Goal: Task Accomplishment & Management: Manage account settings

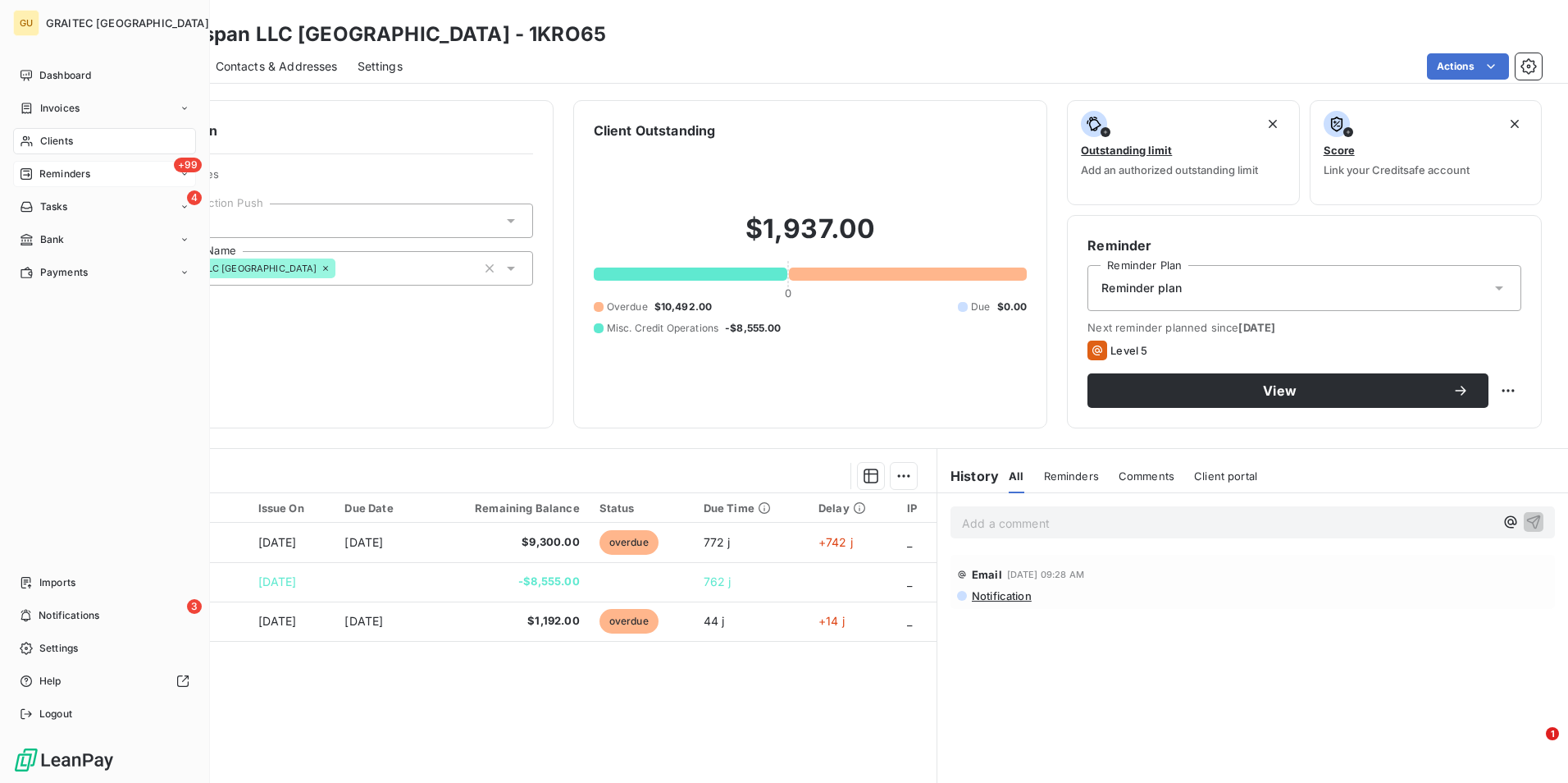
click at [107, 170] on div "+99 Reminders" at bounding box center [105, 173] width 183 height 26
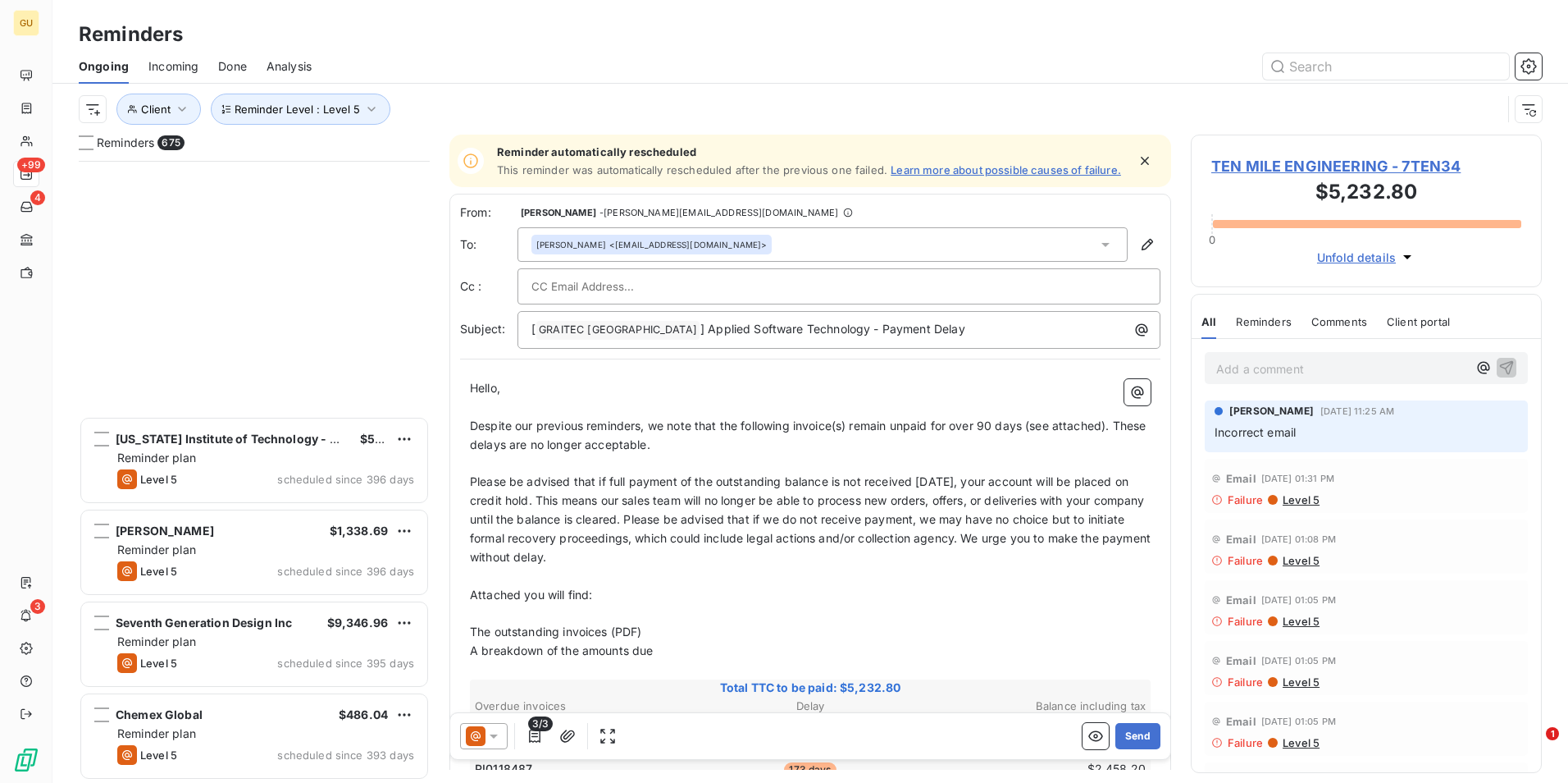
scroll to position [14523, 0]
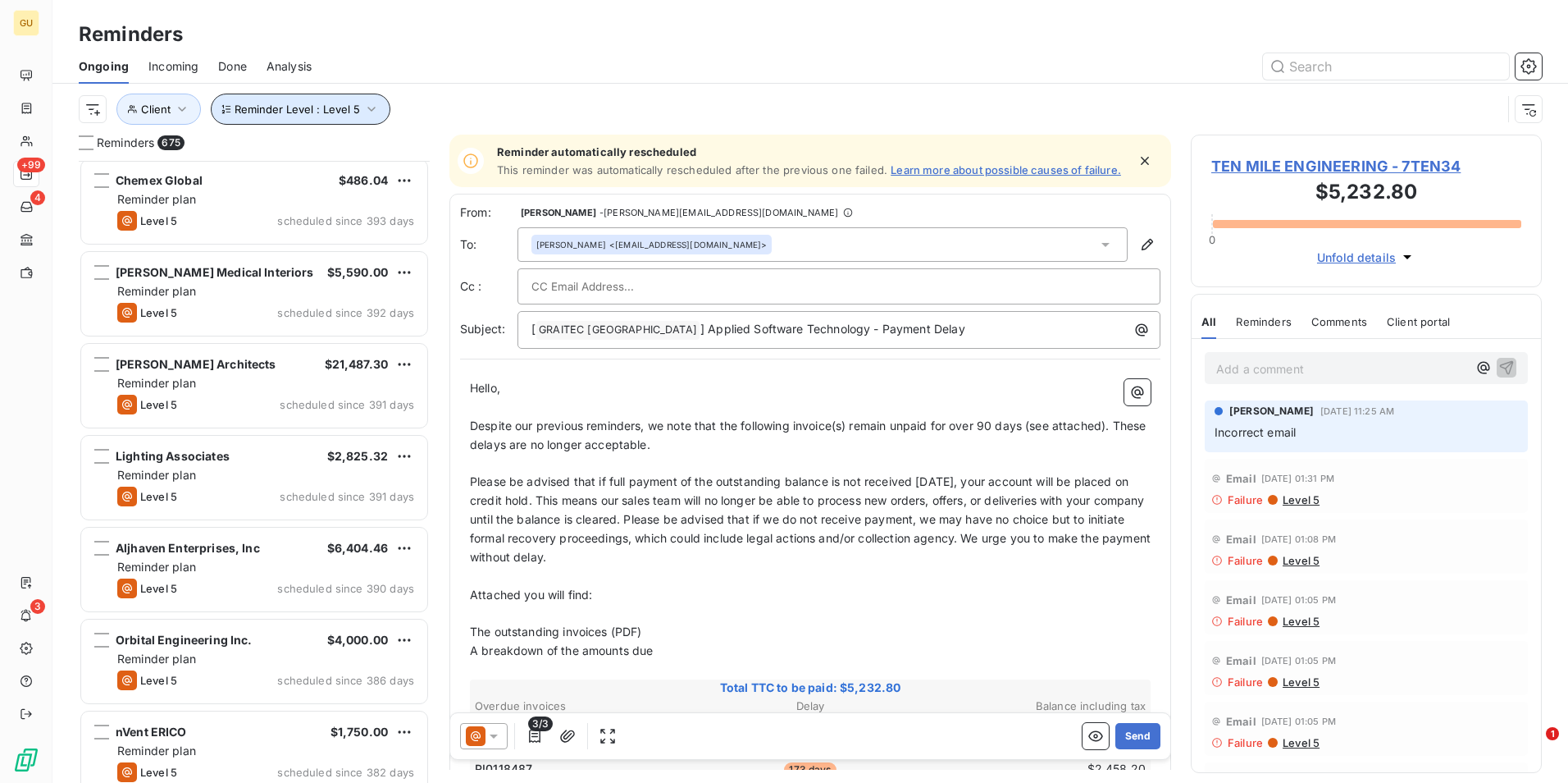
click at [363, 110] on icon "button" at bounding box center [371, 109] width 16 height 16
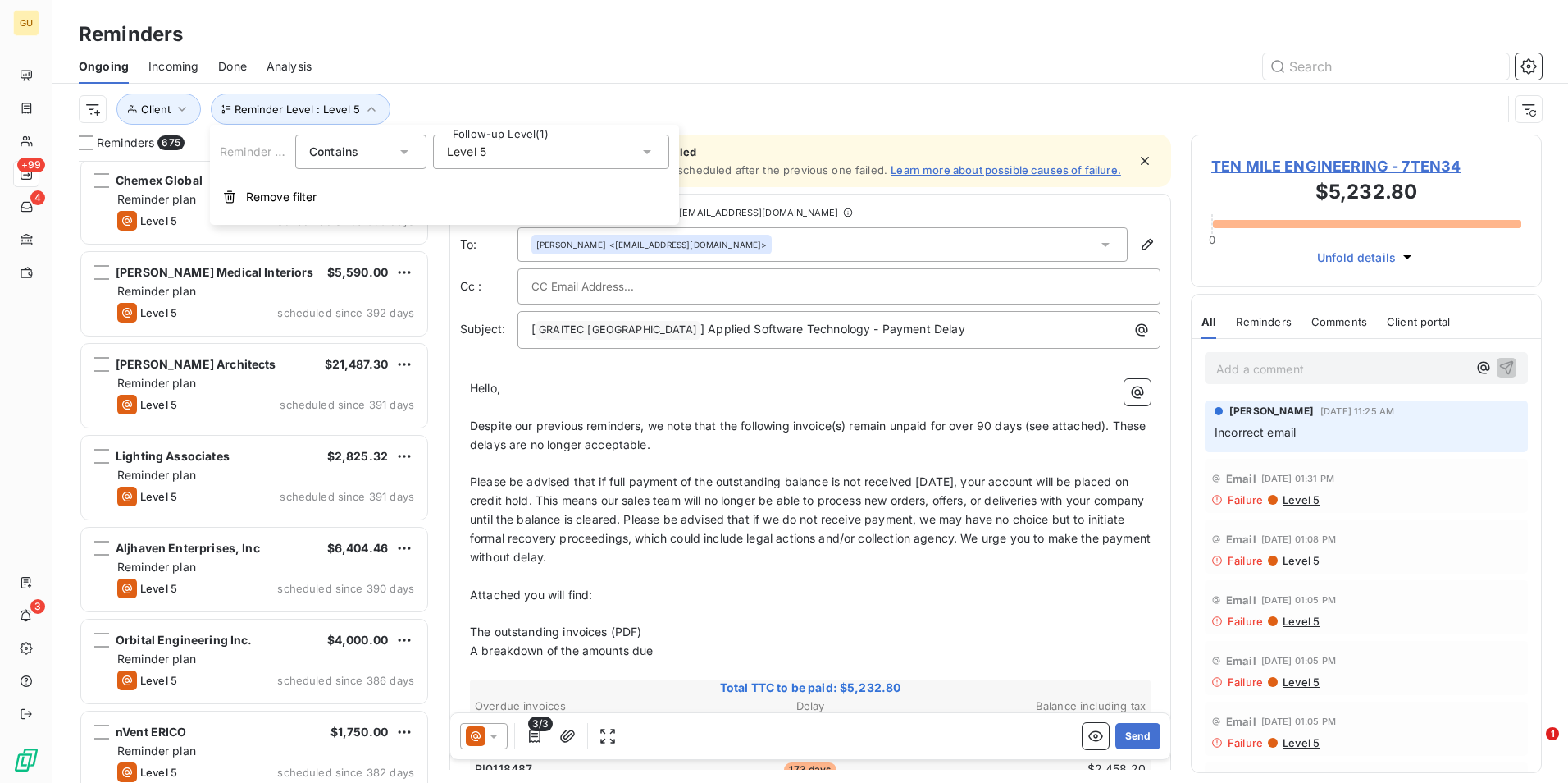
click at [647, 153] on icon at bounding box center [646, 152] width 8 height 5
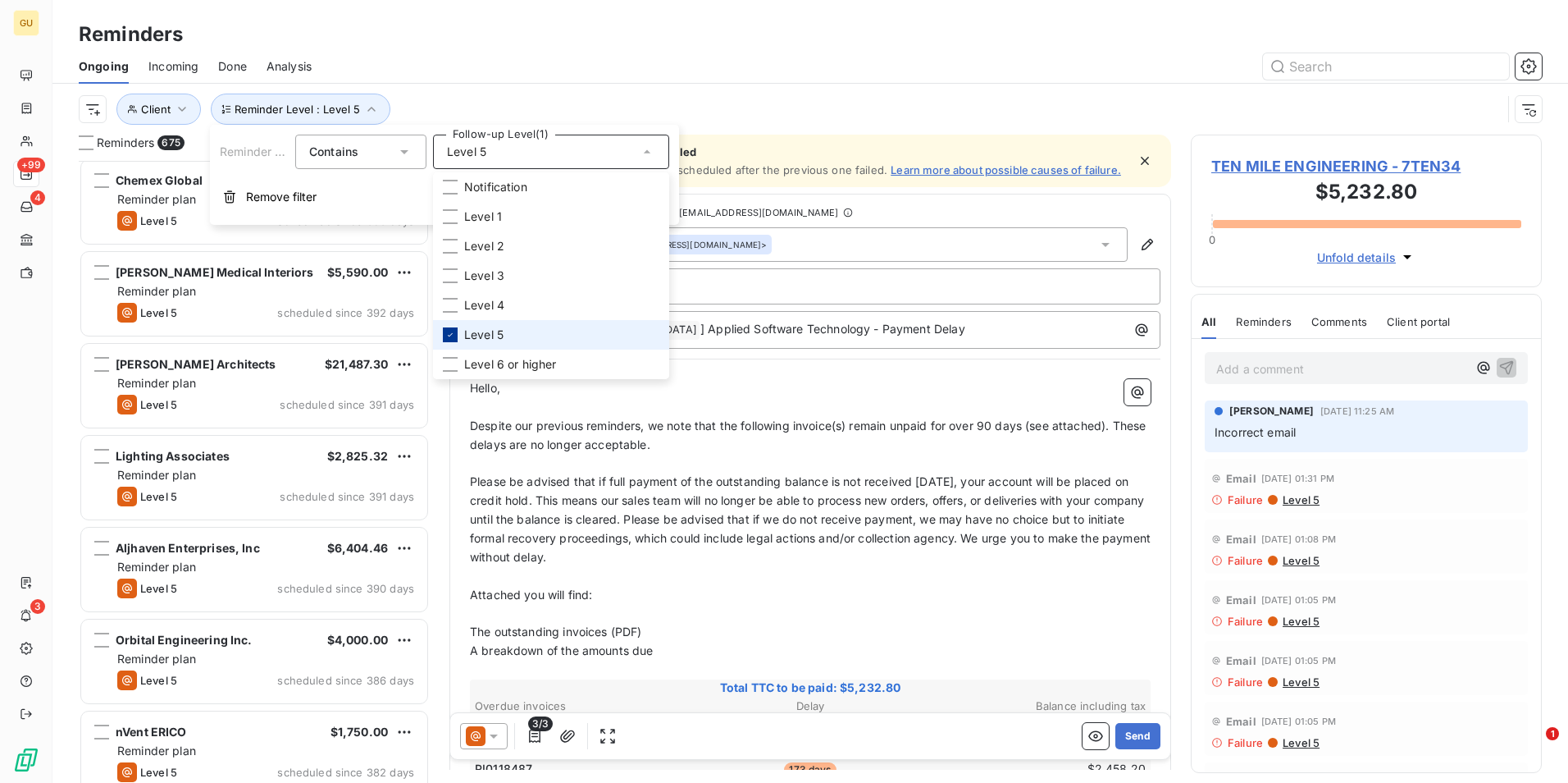
click at [453, 336] on icon at bounding box center [450, 334] width 10 height 10
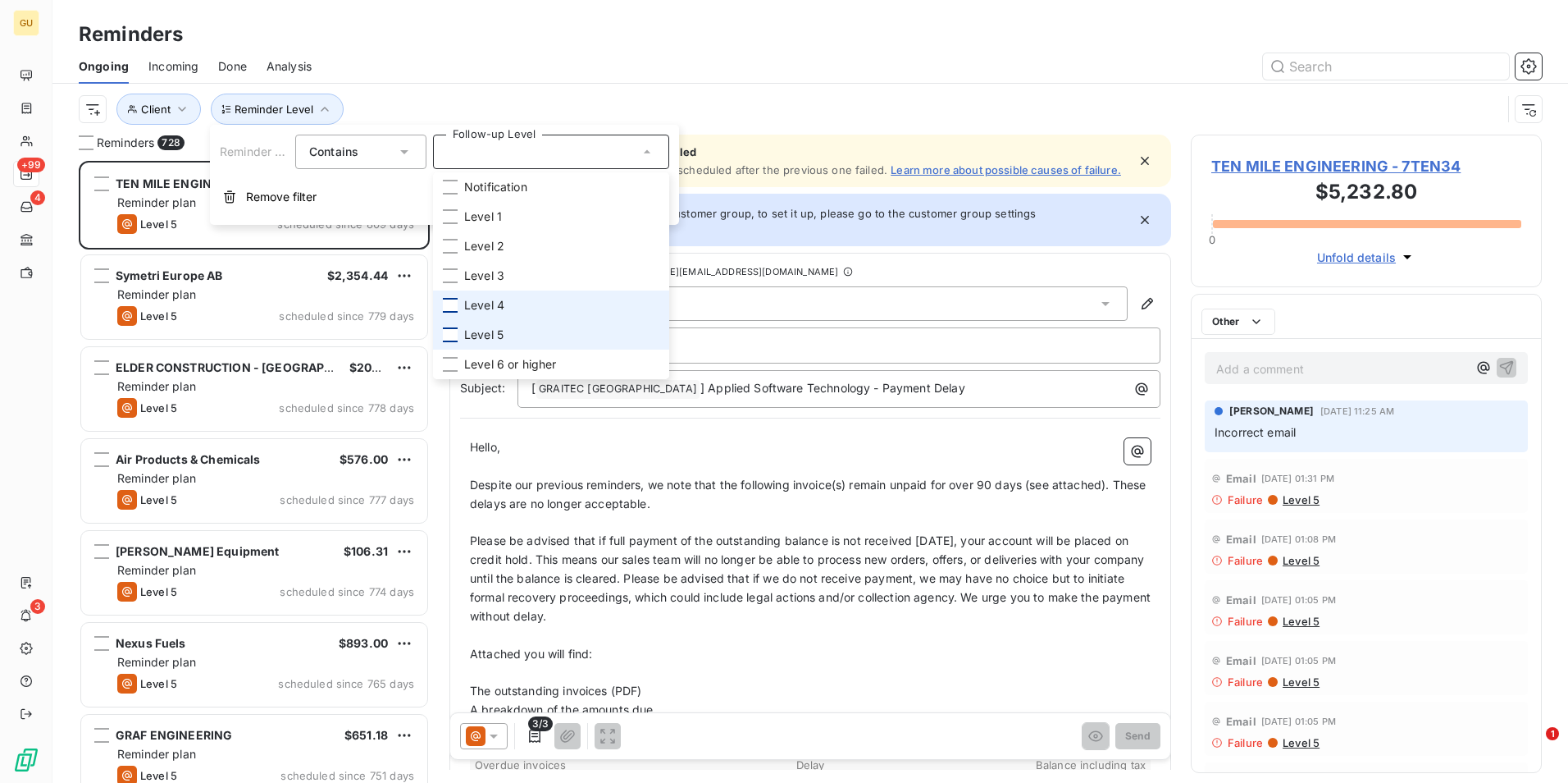
click at [447, 309] on div at bounding box center [450, 305] width 14 height 14
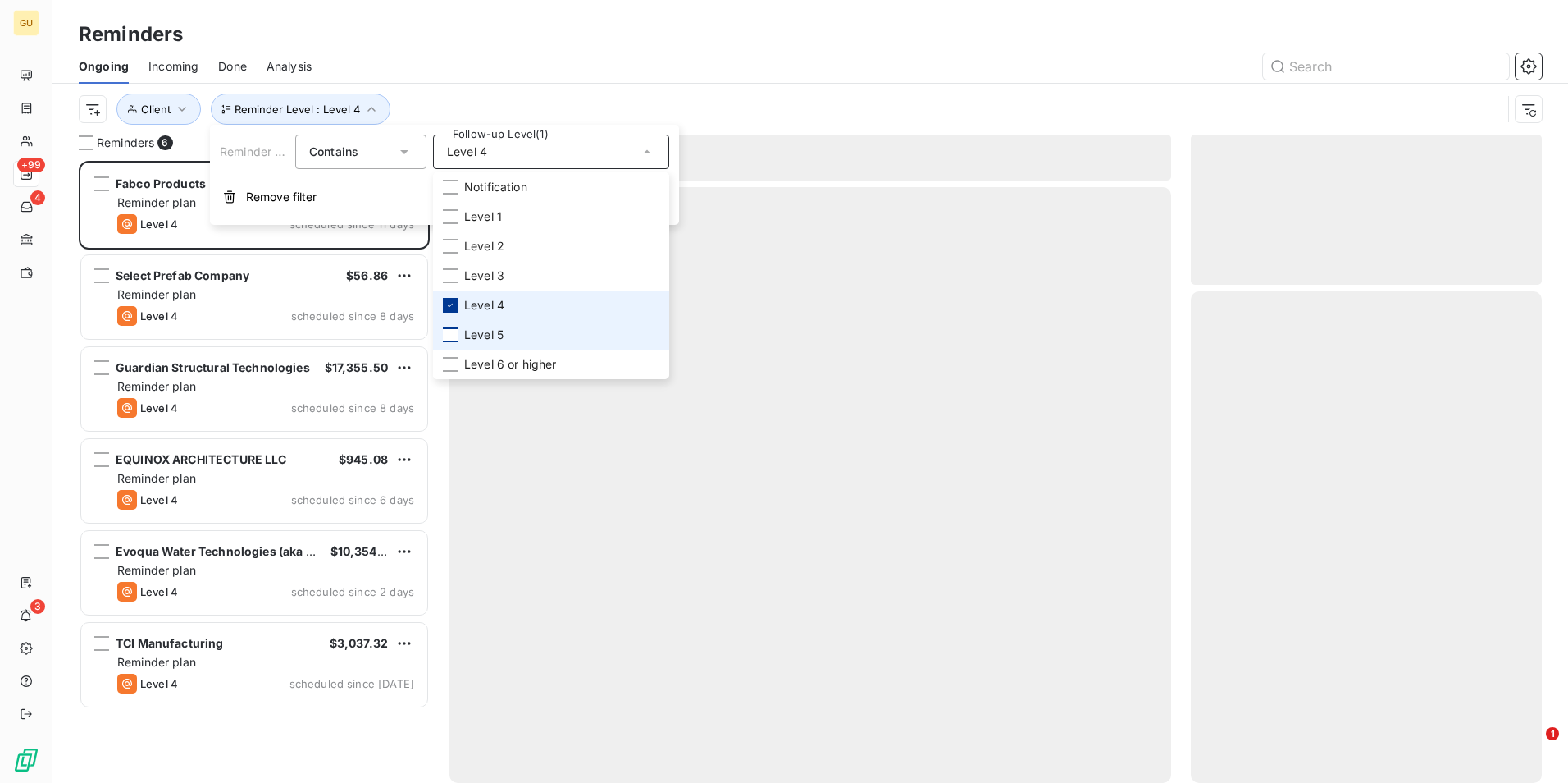
scroll to position [610, 339]
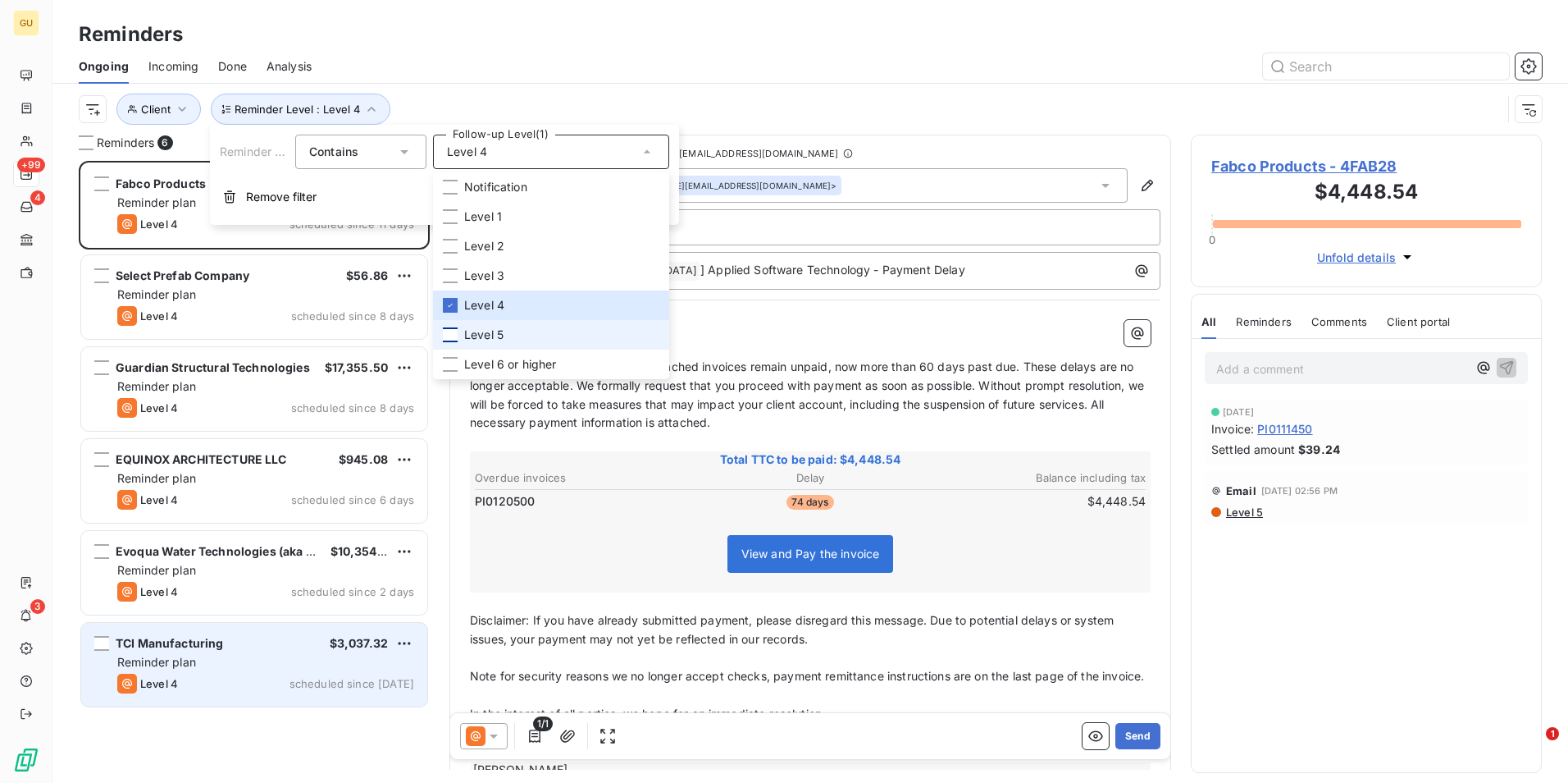
click at [226, 665] on div "Reminder plan" at bounding box center [265, 662] width 297 height 16
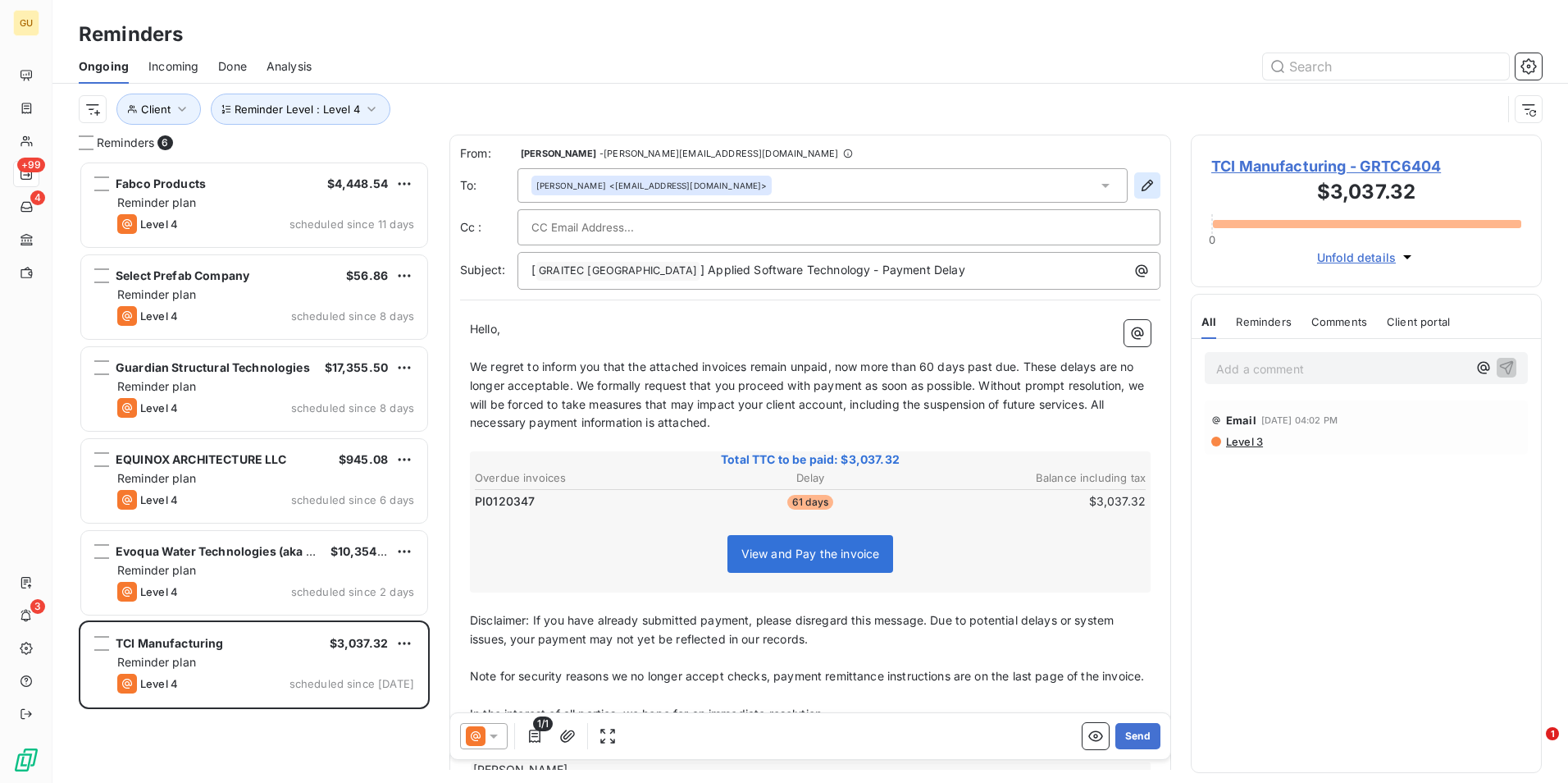
click at [1139, 186] on icon "button" at bounding box center [1147, 185] width 16 height 16
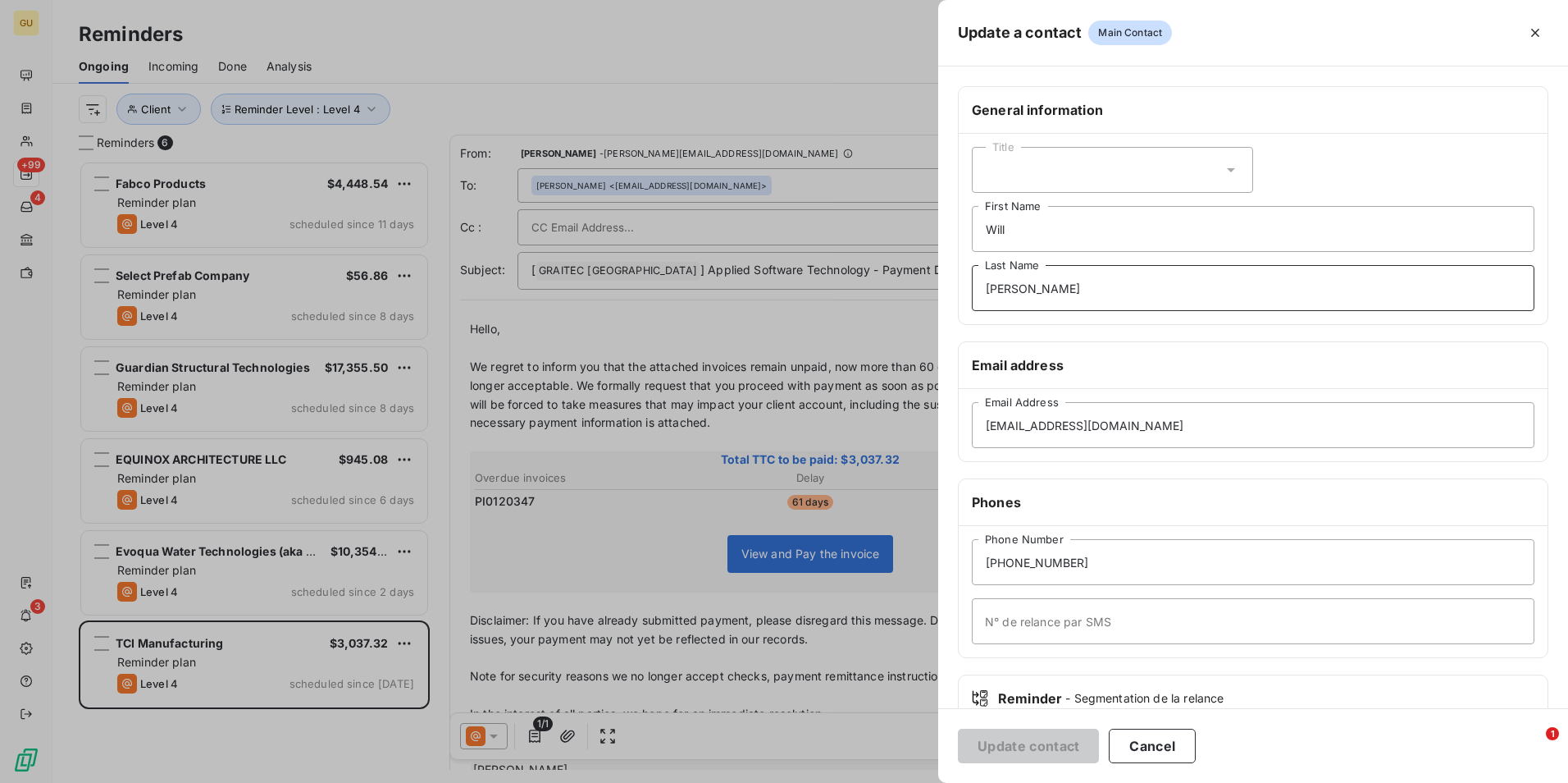
drag, startPoint x: 1036, startPoint y: 297, endPoint x: 925, endPoint y: 293, distance: 111.1
click at [925, 782] on div "Update a contact Main Contact General information Title Will First Name [PERSON…" at bounding box center [784, 783] width 1568 height 0
drag, startPoint x: 1035, startPoint y: 227, endPoint x: 929, endPoint y: 222, distance: 106.1
click at [929, 782] on div "Update a contact Main Contact General information Title Will First Name Last Na…" at bounding box center [784, 783] width 1568 height 0
click at [1027, 741] on button "Update contact" at bounding box center [1028, 746] width 141 height 34
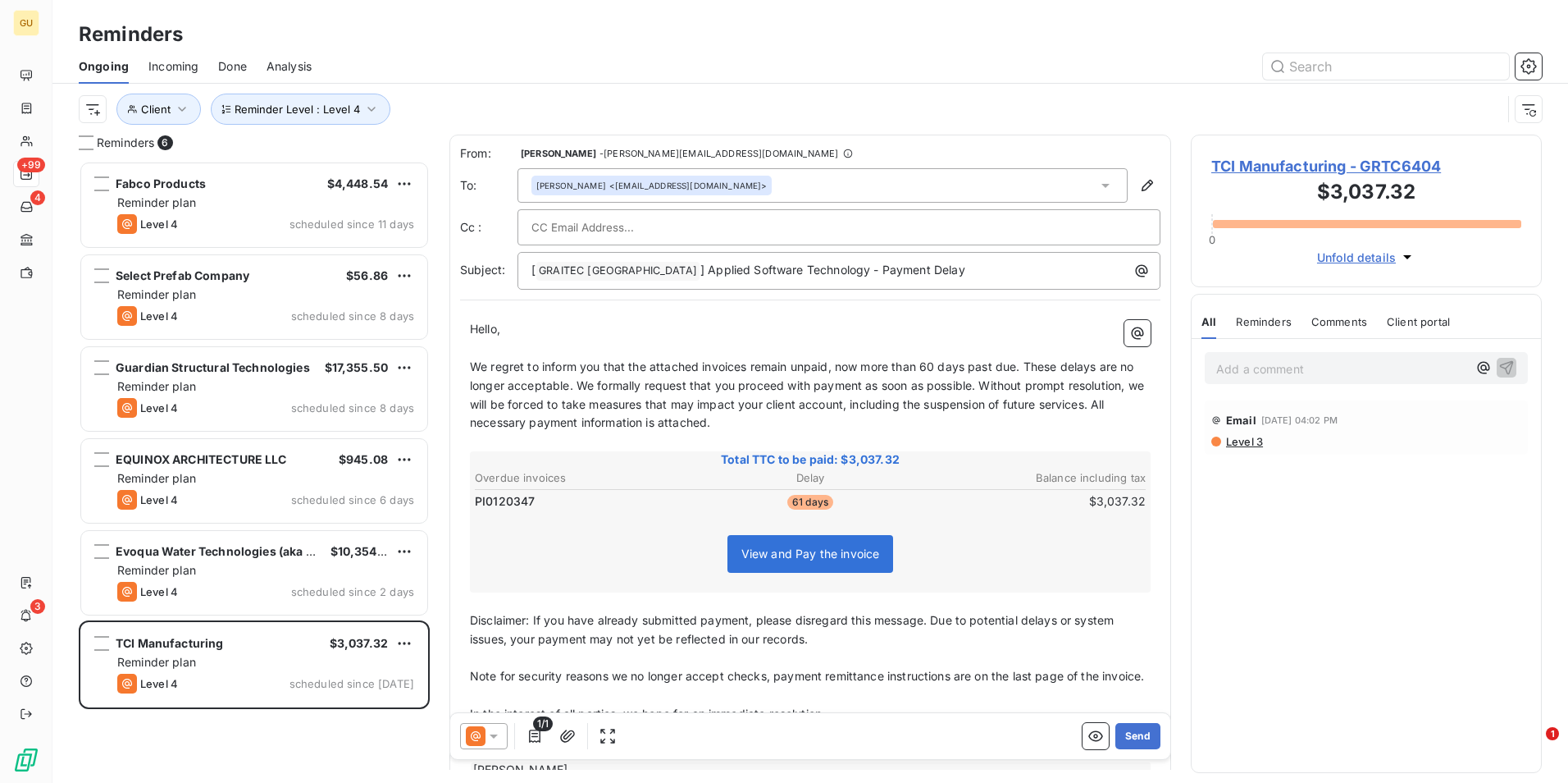
click at [488, 739] on icon at bounding box center [494, 736] width 16 height 16
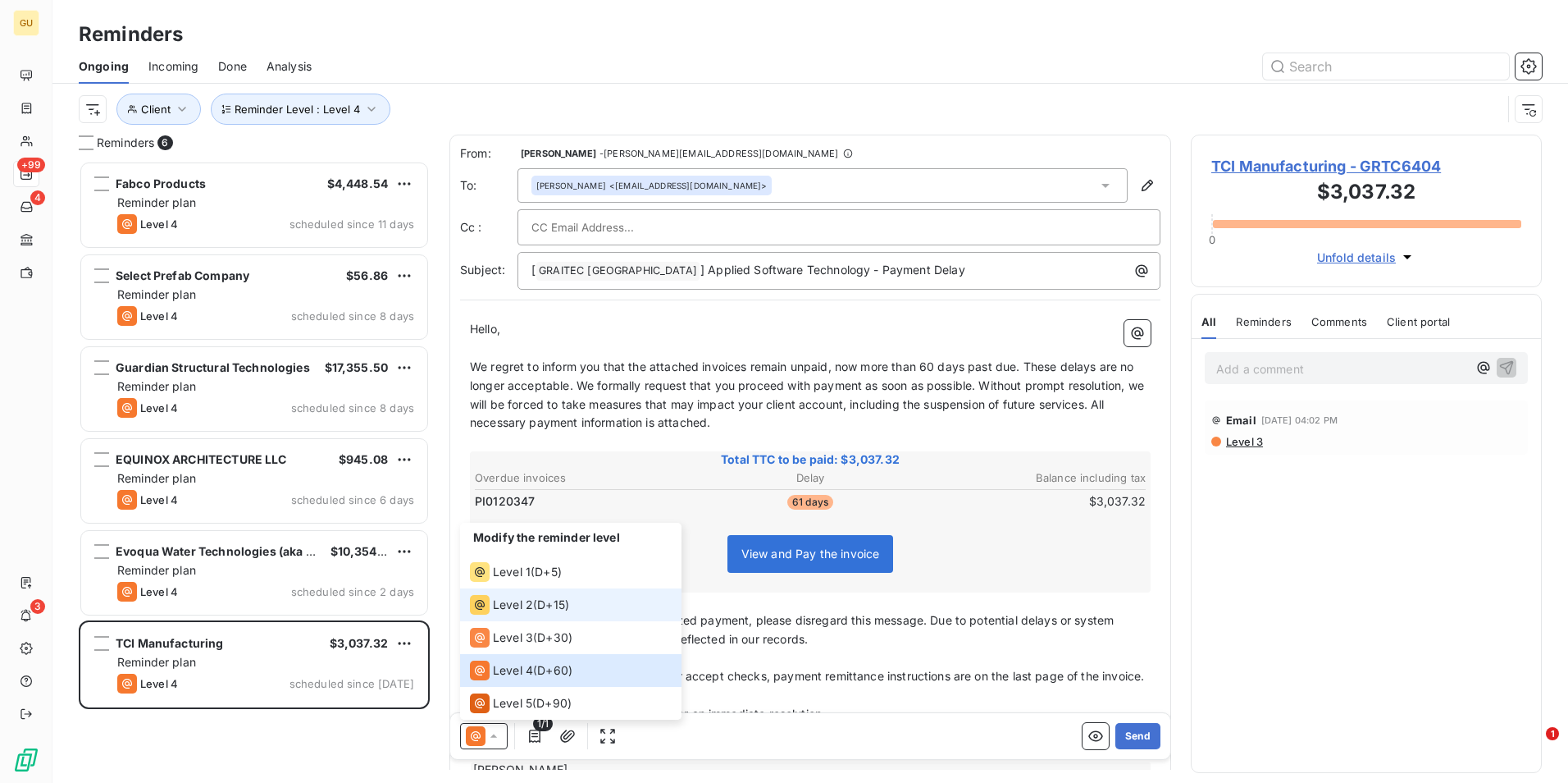
click at [516, 605] on span "Level 2" at bounding box center [513, 604] width 41 height 16
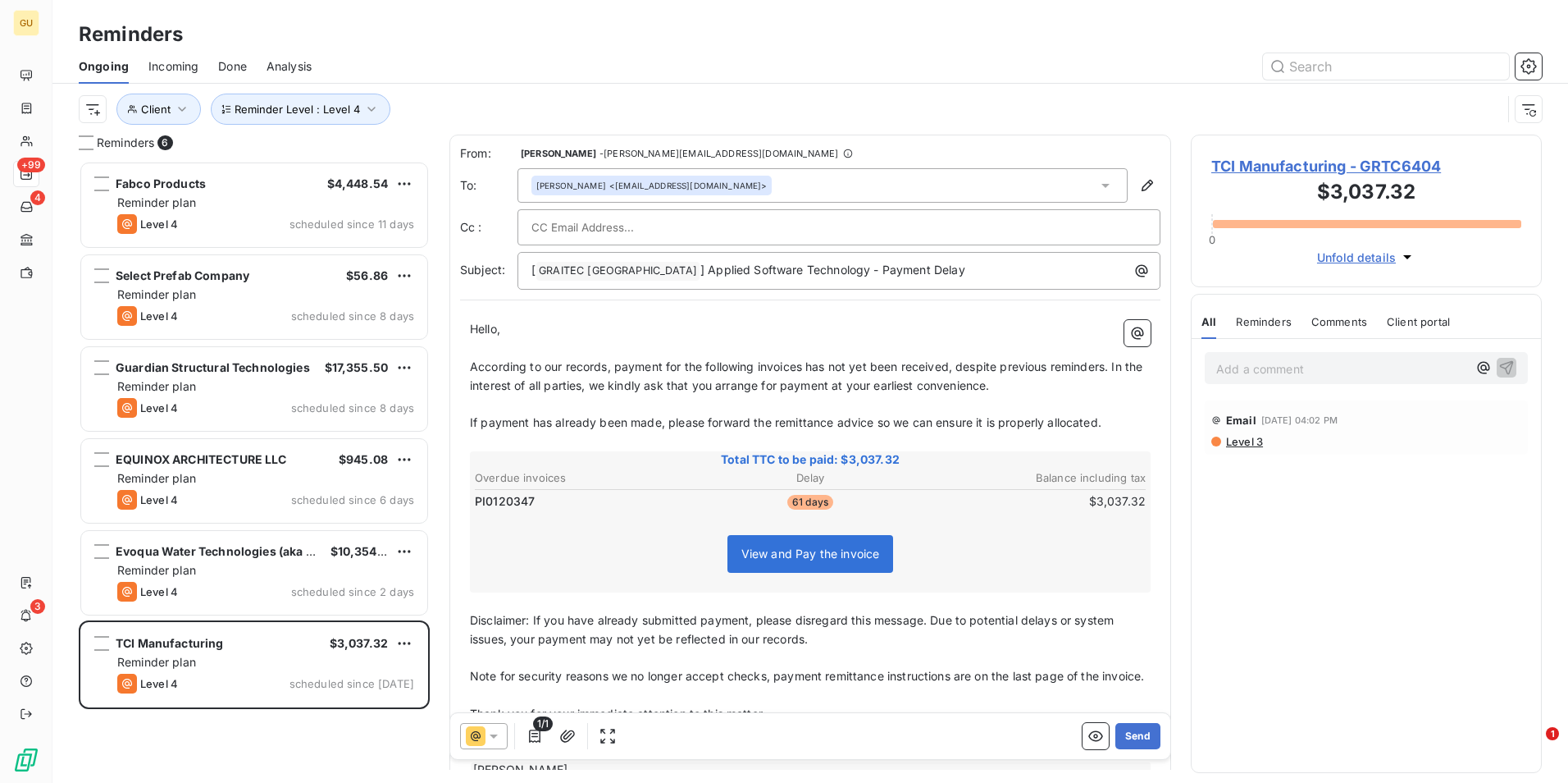
click at [803, 368] on span "According to our records, payment for the following invoices has not yet been r…" at bounding box center [808, 376] width 676 height 33
click at [927, 267] on p "[ GRAITEC [GEOGRAPHIC_DATA] ﻿ ] Applied Software Technology - Payment Delay" at bounding box center [843, 271] width 623 height 20
click at [1139, 186] on icon "button" at bounding box center [1147, 185] width 16 height 16
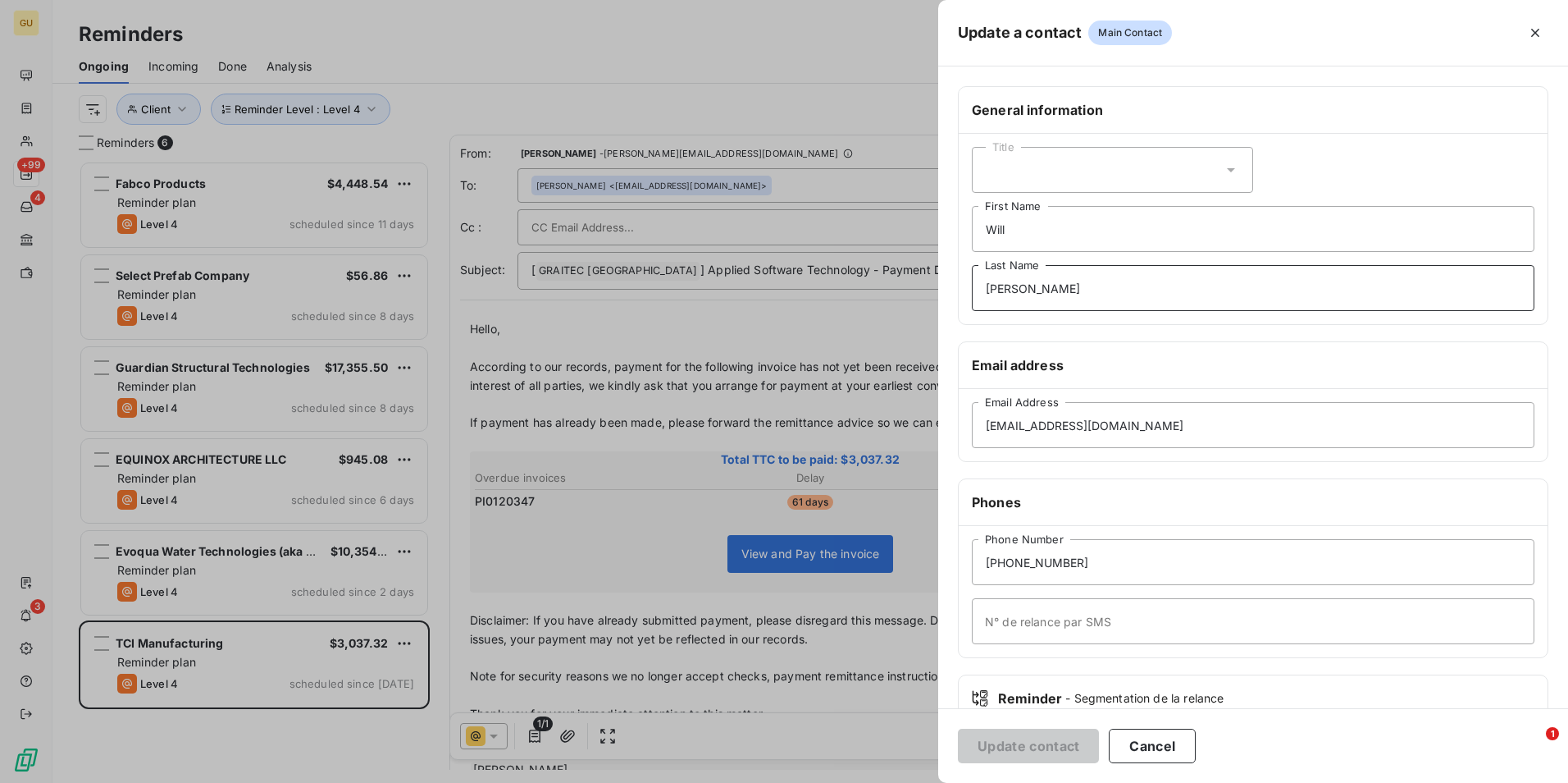
drag, startPoint x: 1050, startPoint y: 291, endPoint x: 884, endPoint y: 278, distance: 166.5
click at [884, 782] on div "Update a contact Main Contact General information Title Will First Name [PERSON…" at bounding box center [784, 783] width 1568 height 0
drag, startPoint x: 1013, startPoint y: 222, endPoint x: 958, endPoint y: 225, distance: 55.1
click at [958, 225] on div "General information Title Will First Name Last Name" at bounding box center [1253, 205] width 590 height 238
click at [1055, 747] on button "Update contact" at bounding box center [1028, 746] width 141 height 34
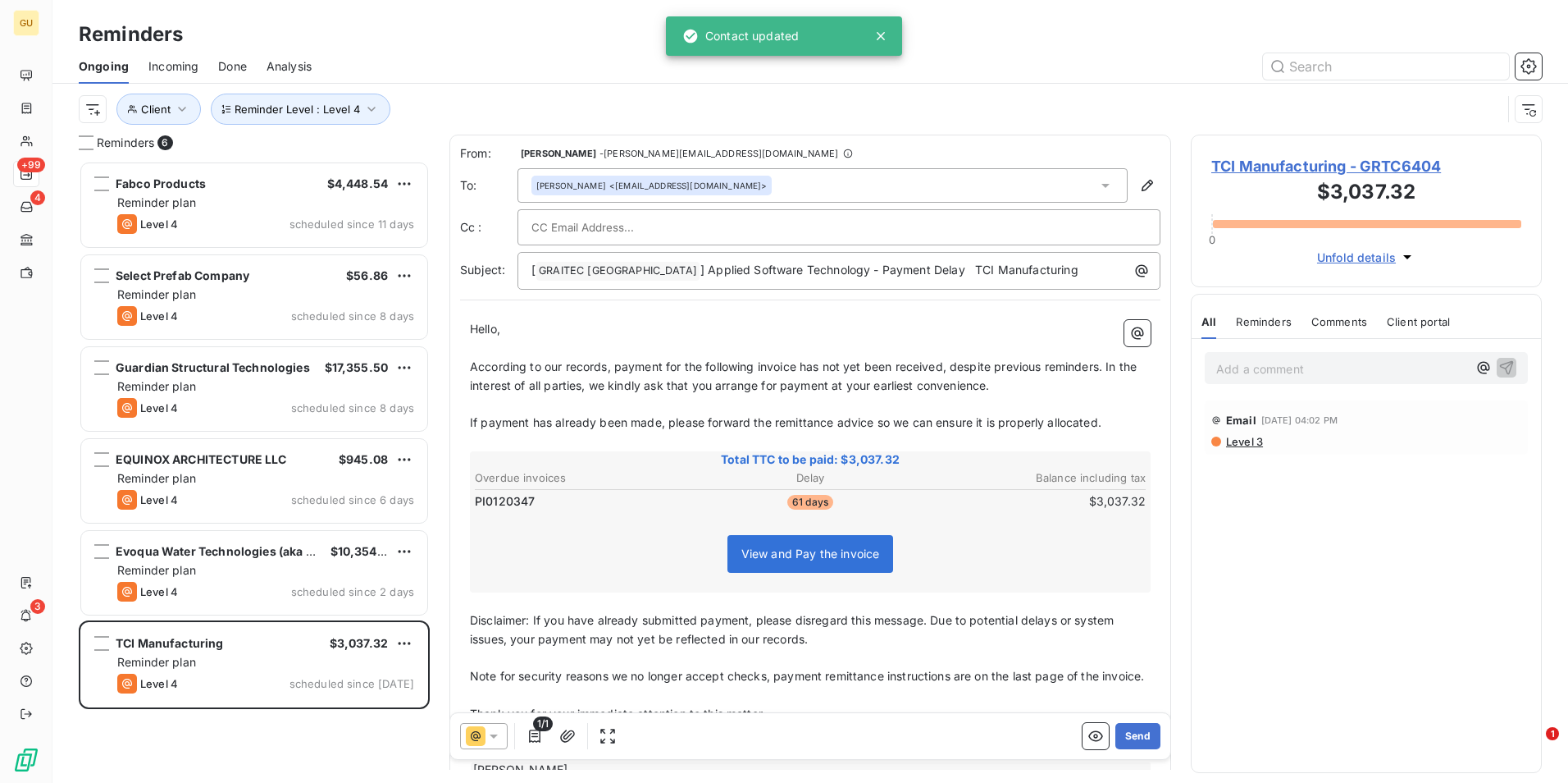
click at [691, 223] on div at bounding box center [839, 227] width 615 height 24
click at [689, 210] on div at bounding box center [839, 228] width 643 height 36
click at [690, 183] on div "[PERSON_NAME] <[EMAIL_ADDRESS][DOMAIN_NAME]>" at bounding box center [822, 185] width 610 height 34
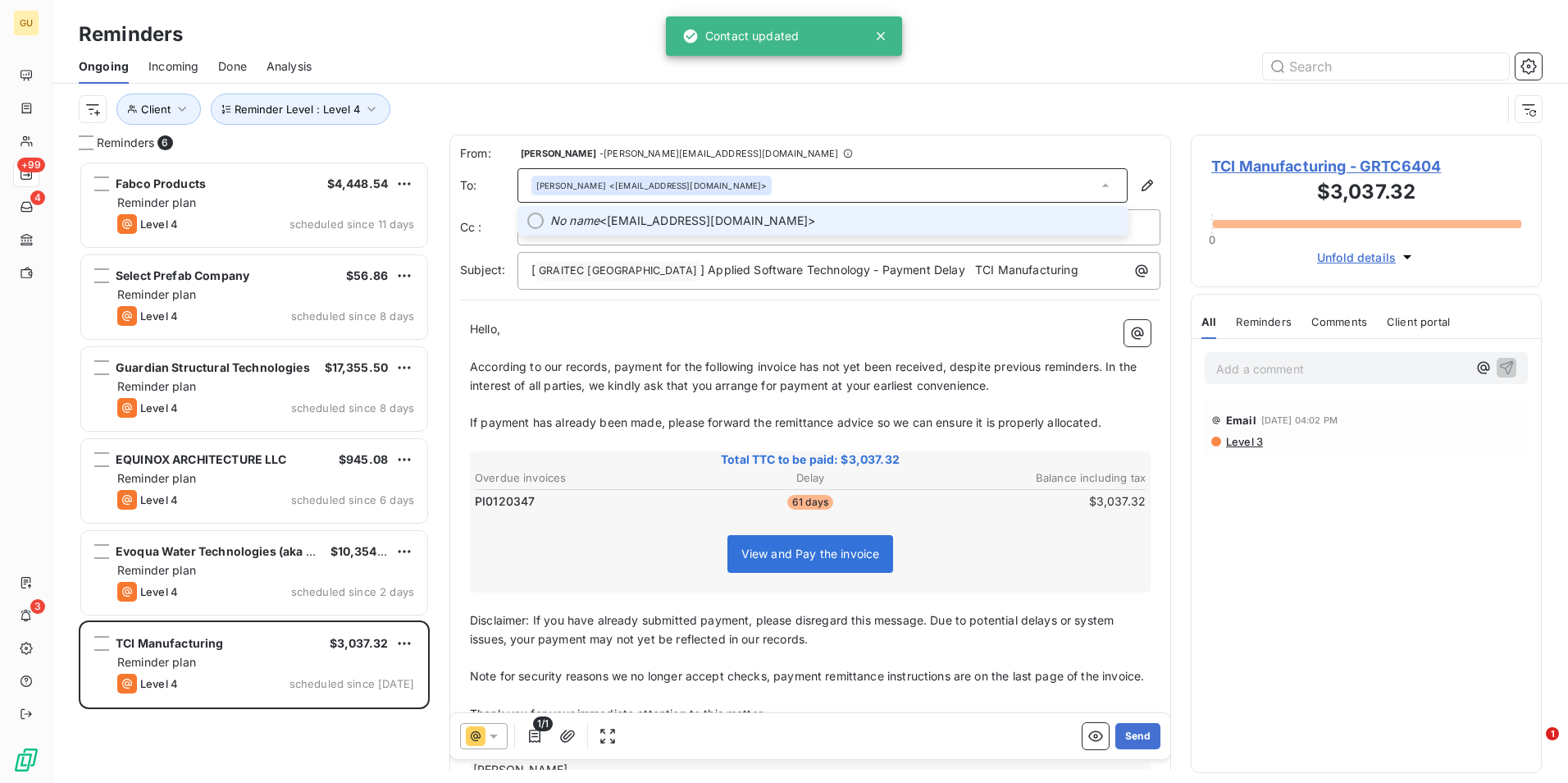
click at [680, 228] on span "No name <[EMAIL_ADDRESS][DOMAIN_NAME]>" at bounding box center [834, 220] width 568 height 16
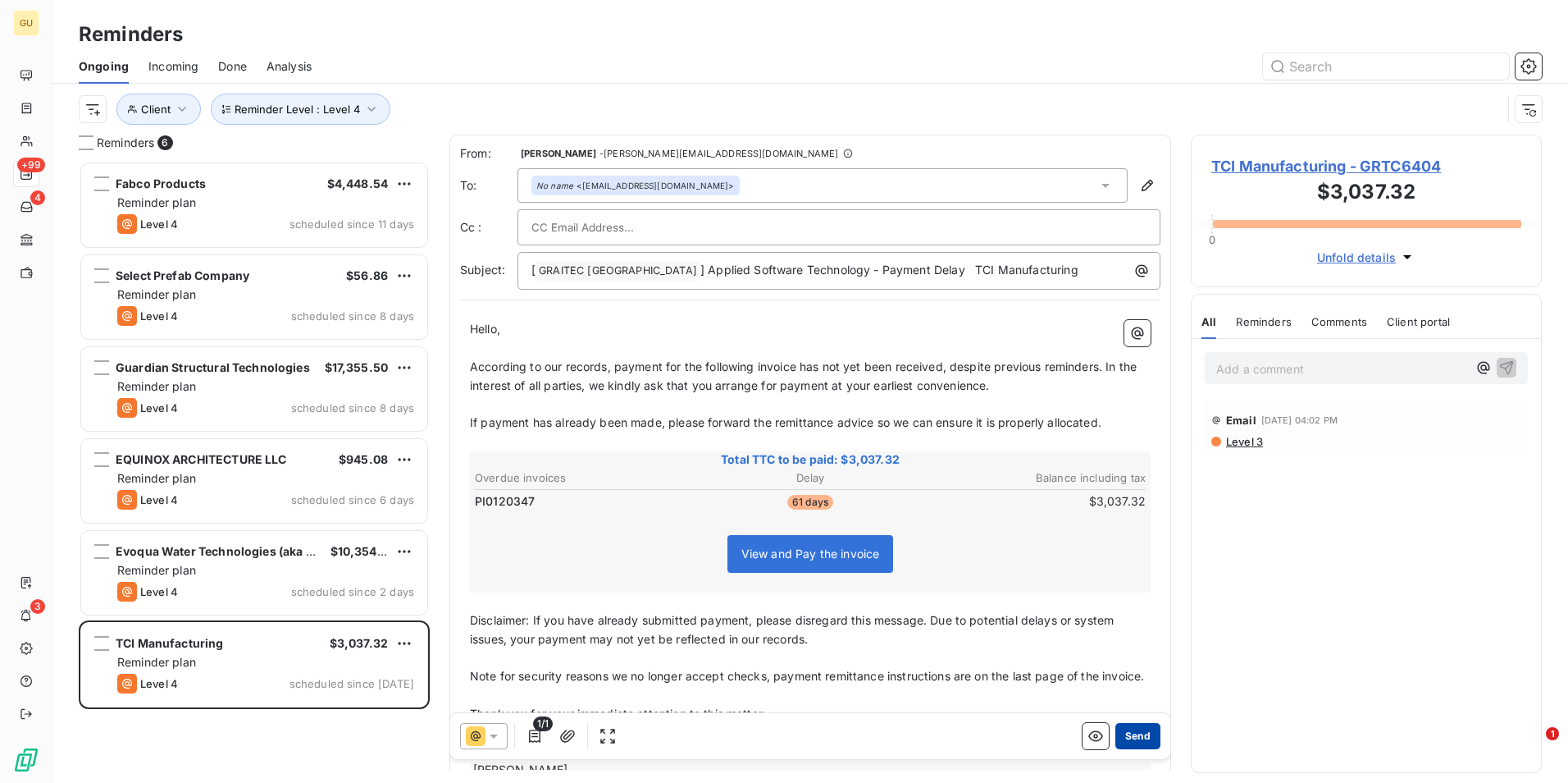
click at [1129, 735] on button "Send" at bounding box center [1138, 735] width 45 height 26
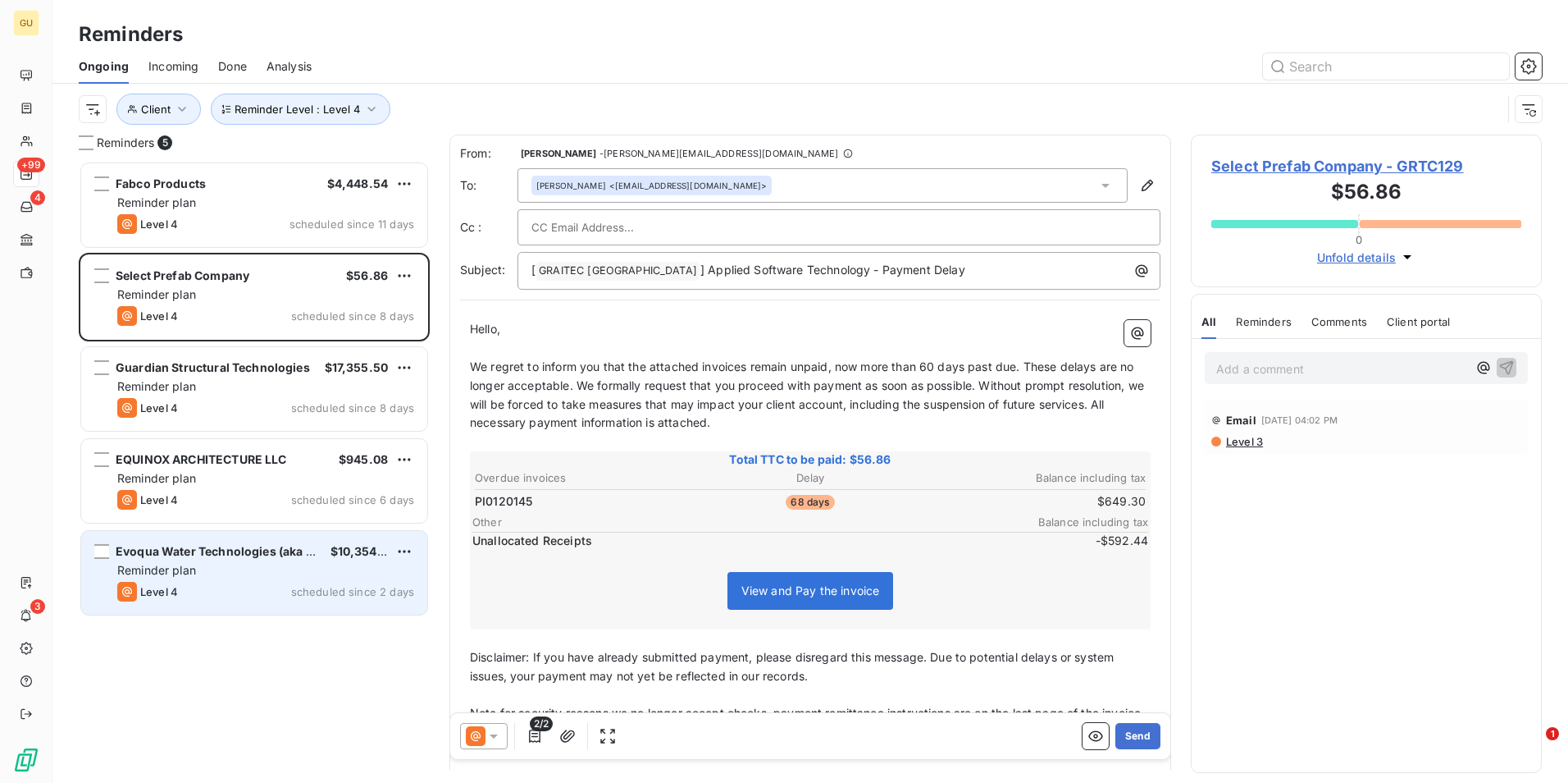
click at [246, 561] on div "Evoqua Water Technologies (aka Xylem) $10,354.08 Reminder plan Level 4 schedule…" at bounding box center [254, 573] width 346 height 84
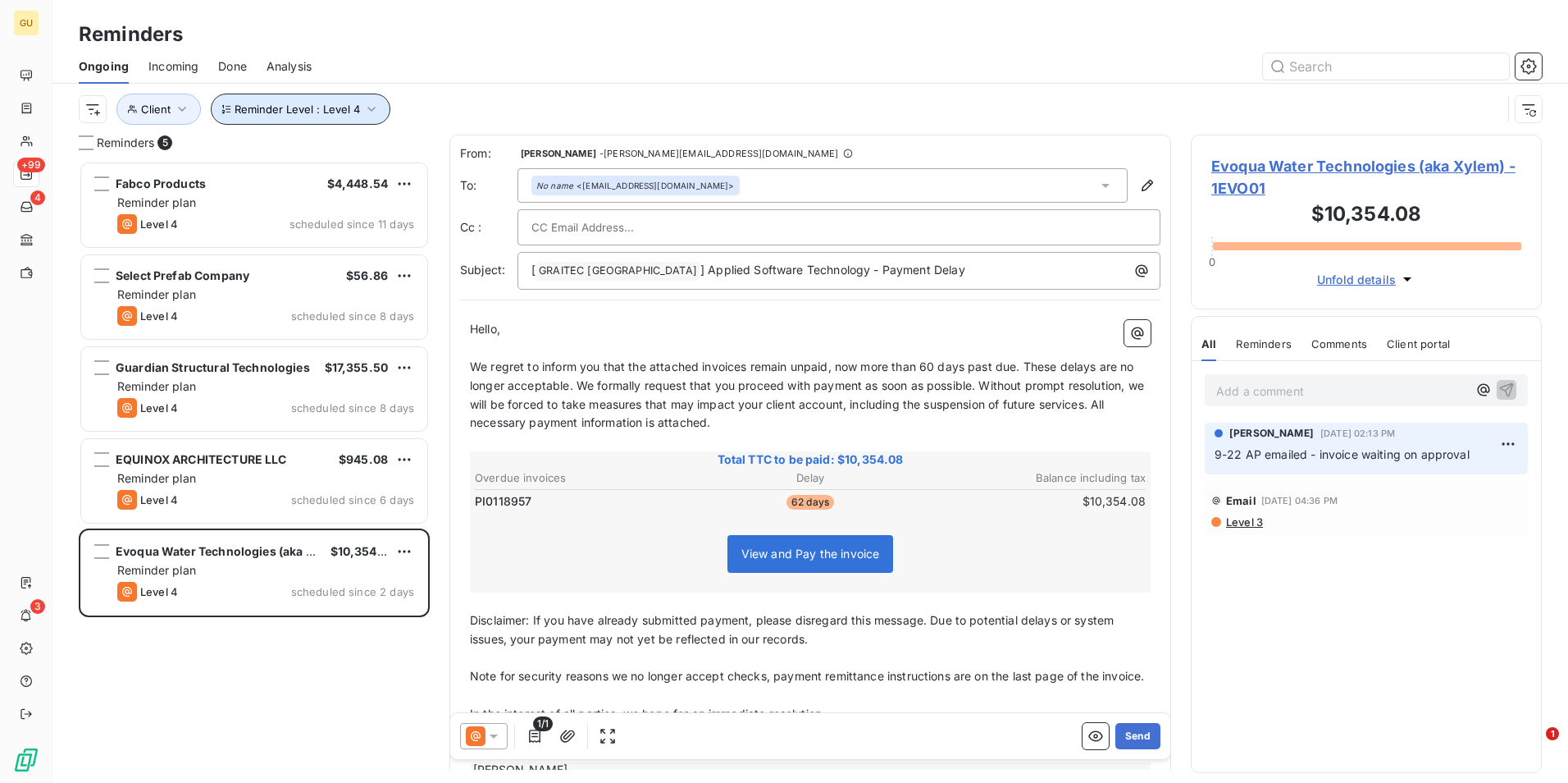
click at [365, 112] on icon "button" at bounding box center [371, 109] width 16 height 16
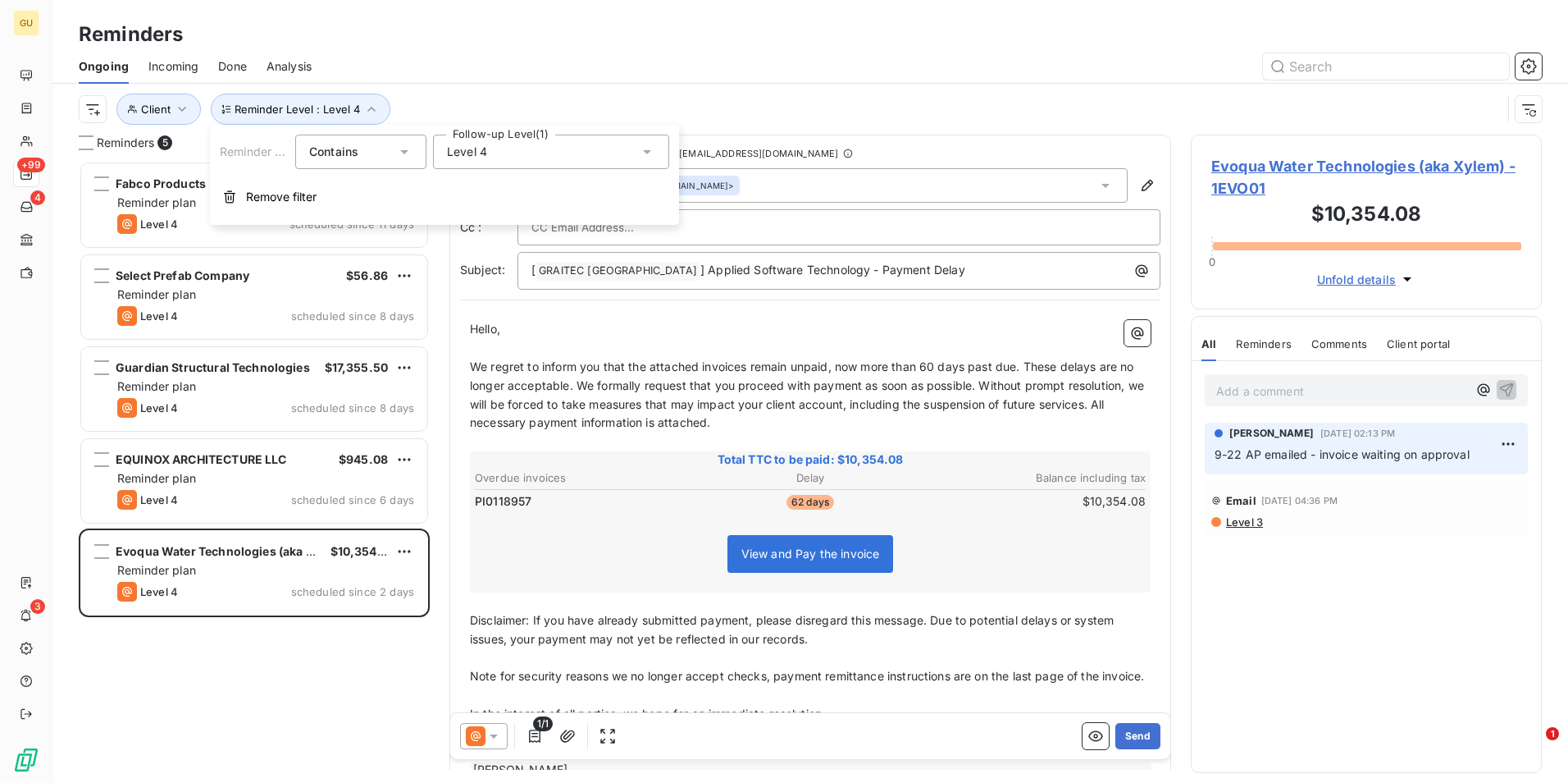
click at [644, 151] on icon at bounding box center [646, 152] width 8 height 5
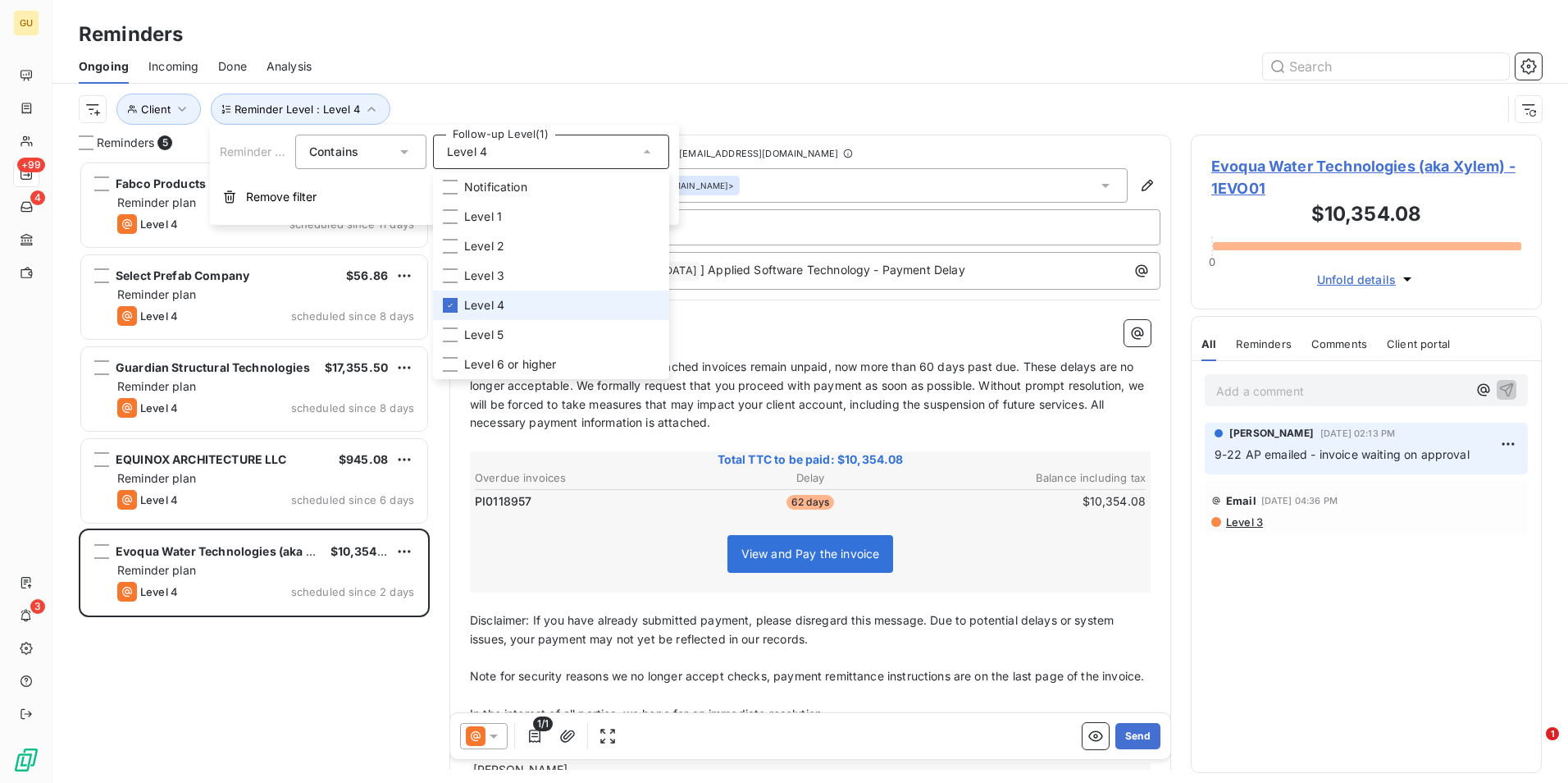
click at [441, 303] on li "Level 4" at bounding box center [552, 305] width 237 height 30
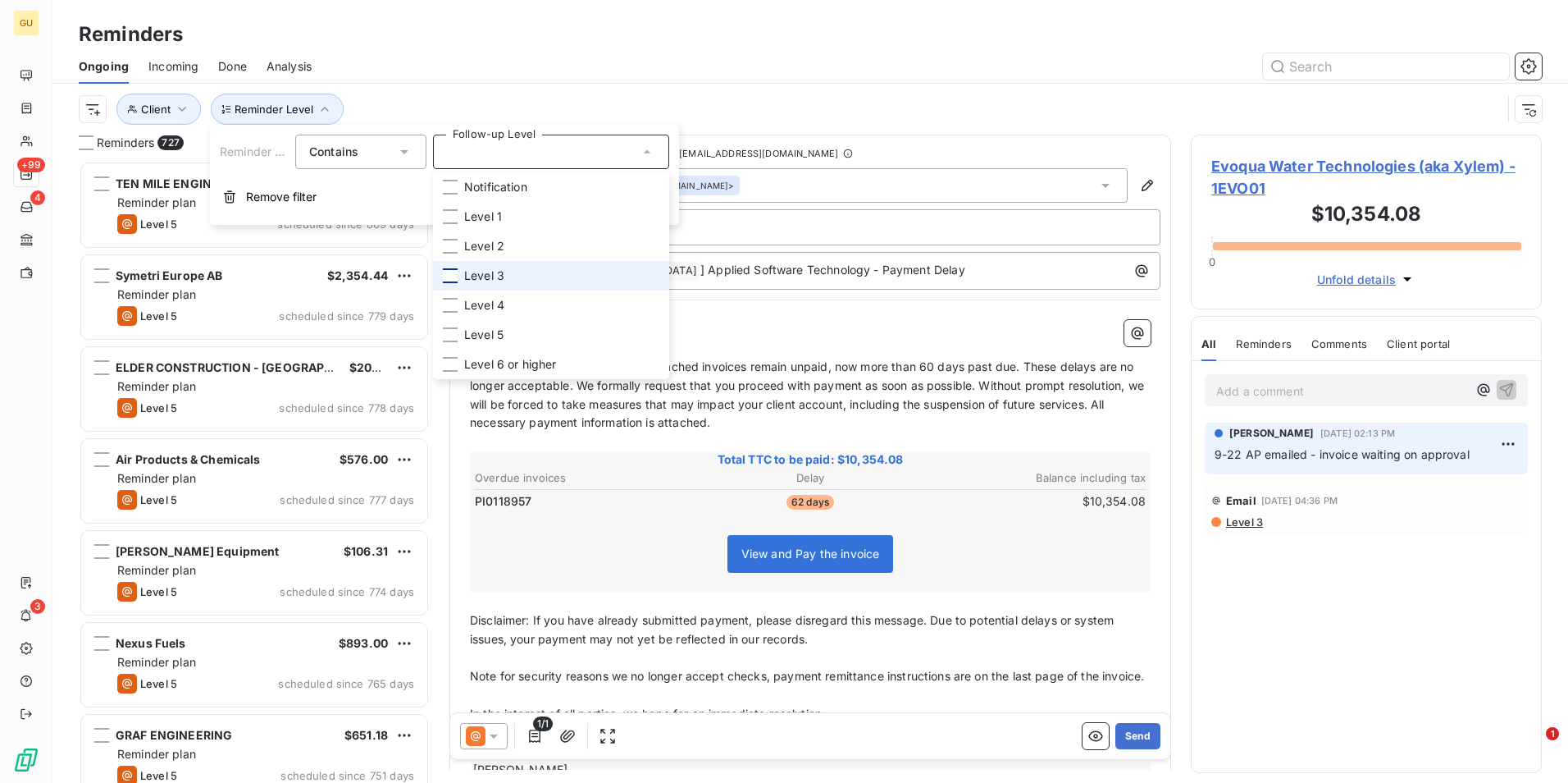
click at [450, 278] on div at bounding box center [450, 275] width 14 height 14
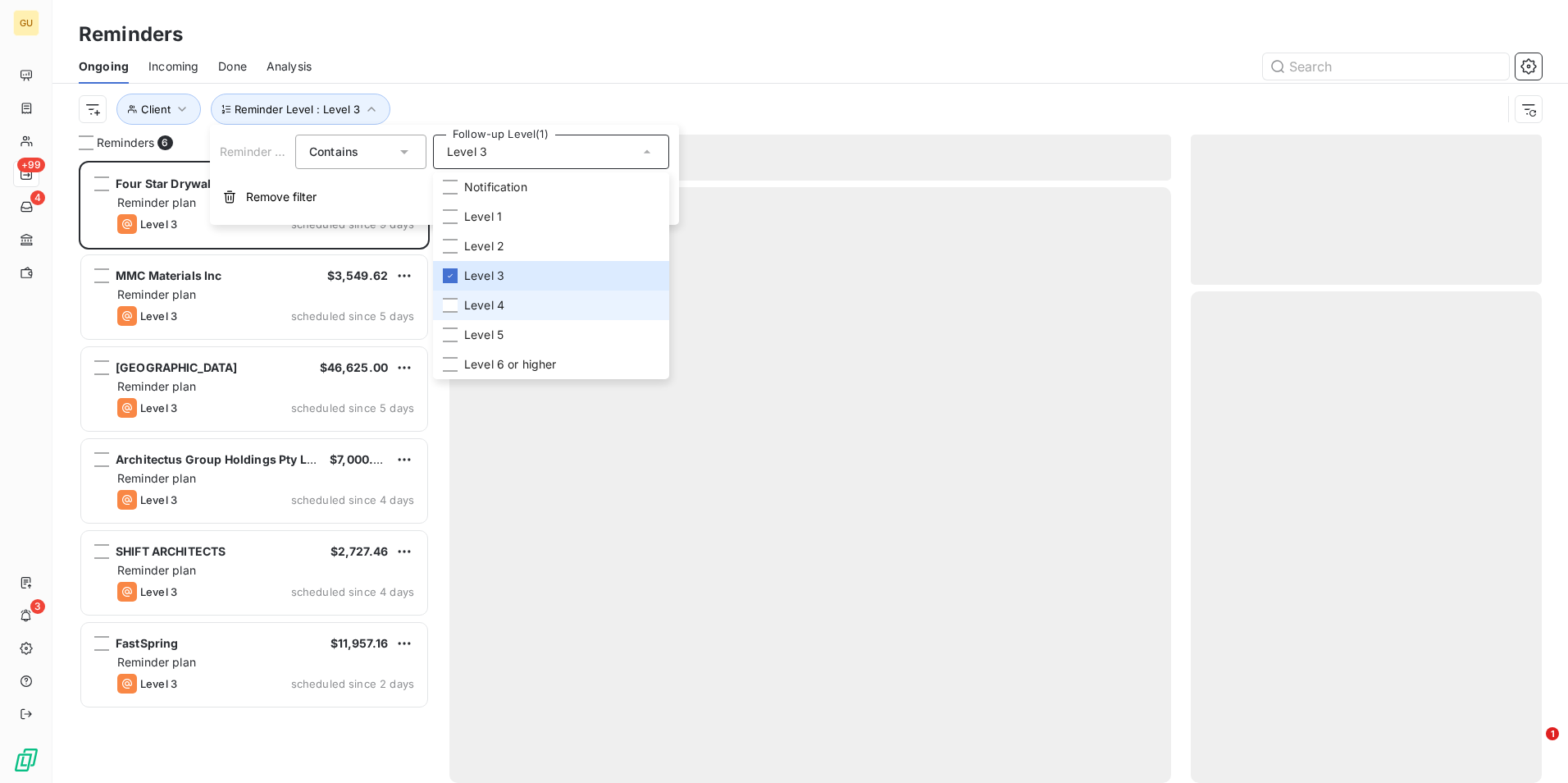
scroll to position [610, 339]
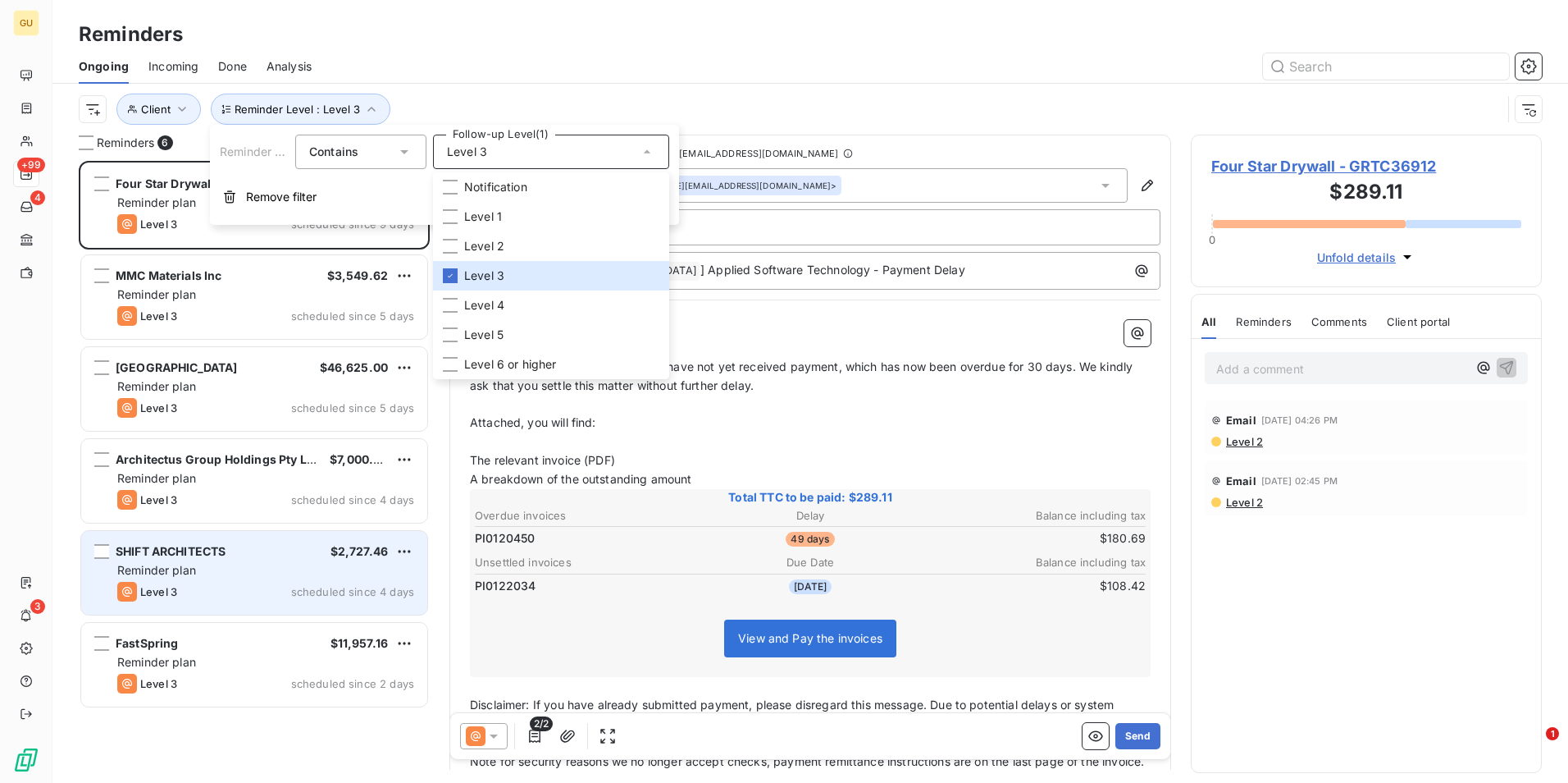
click at [274, 594] on div "Level 3 scheduled since 4 days" at bounding box center [265, 592] width 297 height 20
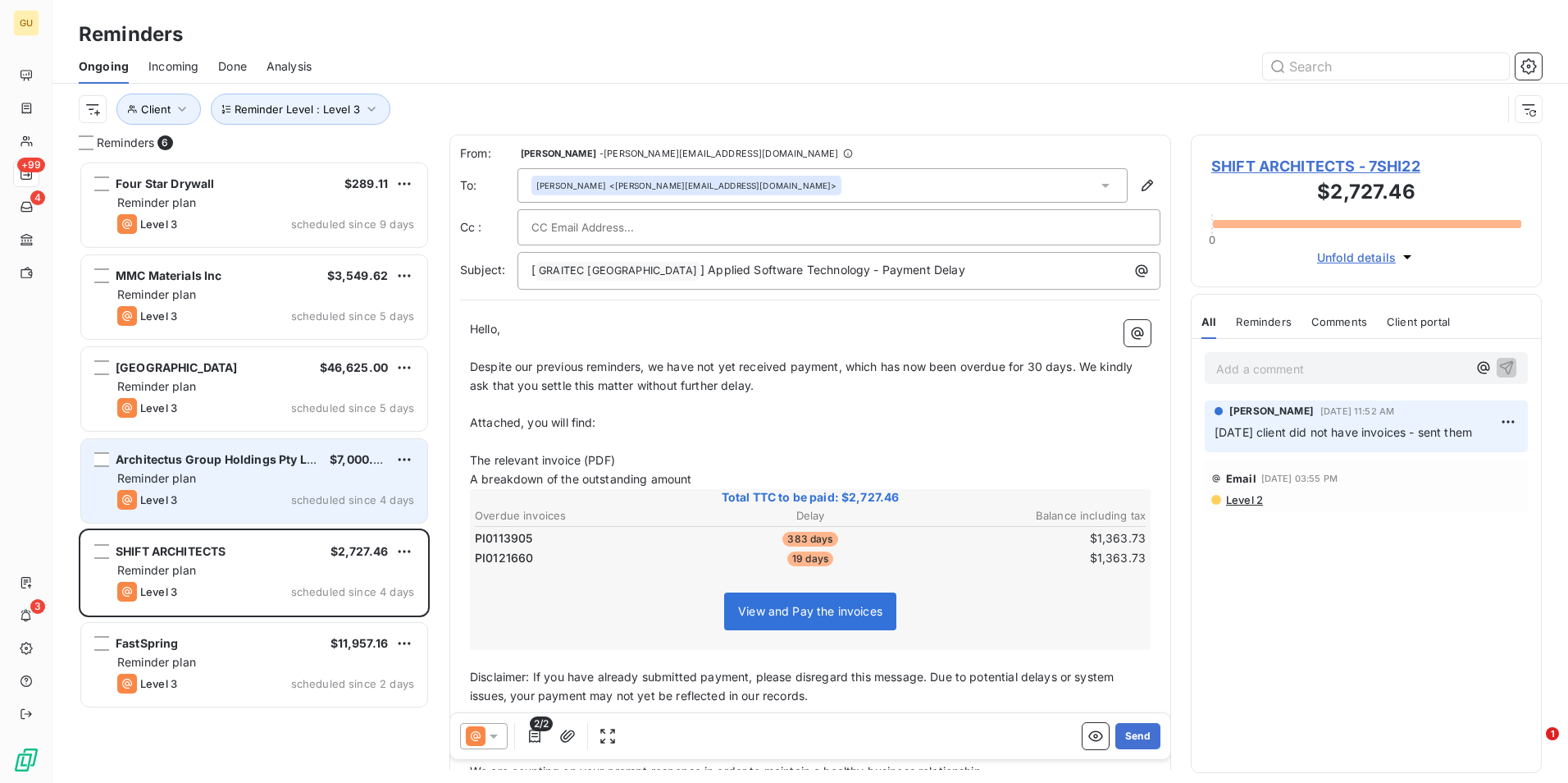
click at [228, 500] on div "Level 3 scheduled since 4 days" at bounding box center [265, 499] width 297 height 20
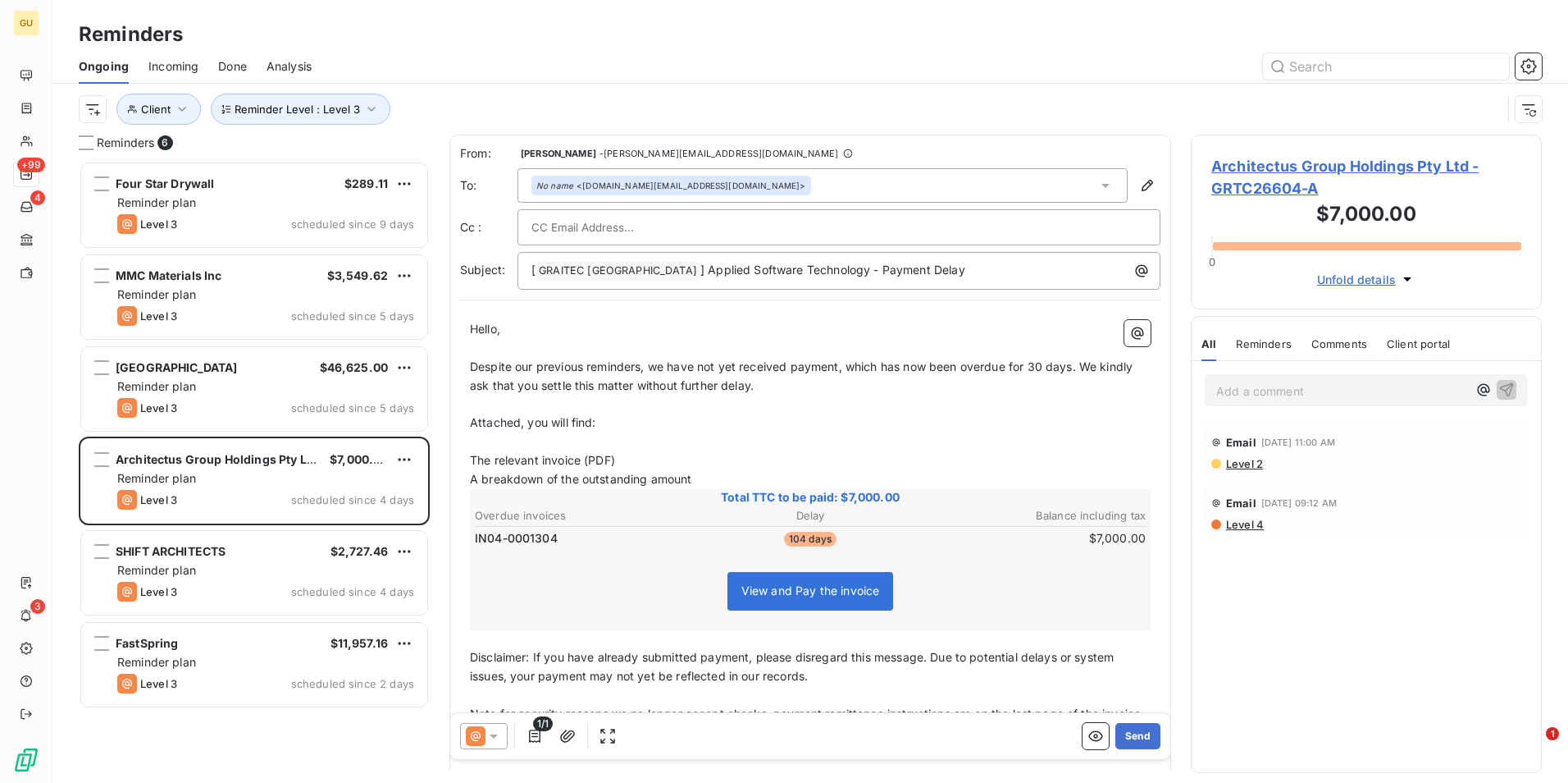
click at [495, 741] on icon at bounding box center [494, 736] width 16 height 16
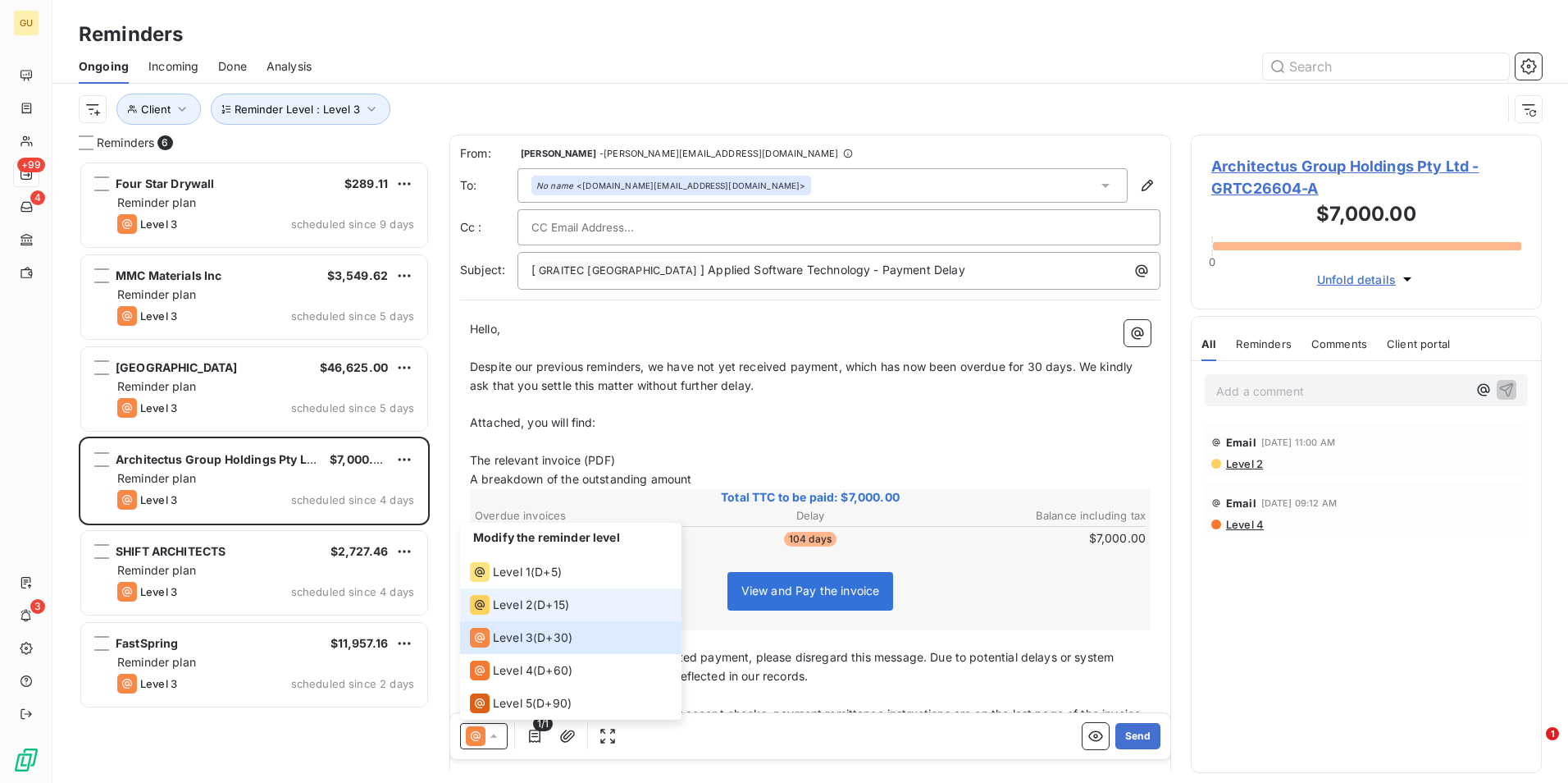
click at [484, 607] on icon at bounding box center [480, 605] width 20 height 20
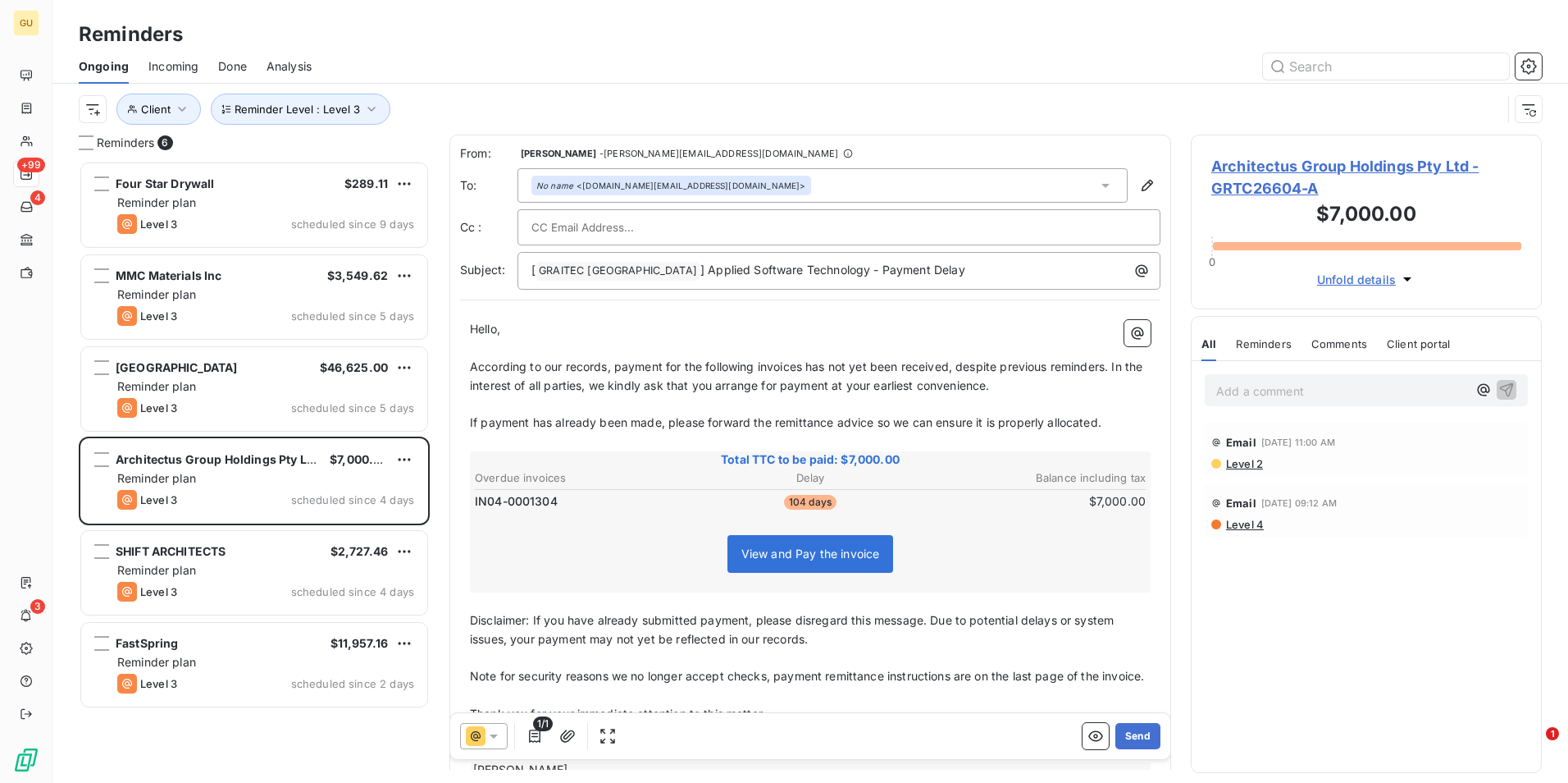
click at [807, 363] on span "According to our records, payment for the following invoices has not yet been r…" at bounding box center [808, 376] width 676 height 33
click at [927, 270] on p "[ GRAITEC [GEOGRAPHIC_DATA] ﻿ ] Applied Software Technology - Payment Delay" at bounding box center [843, 271] width 623 height 20
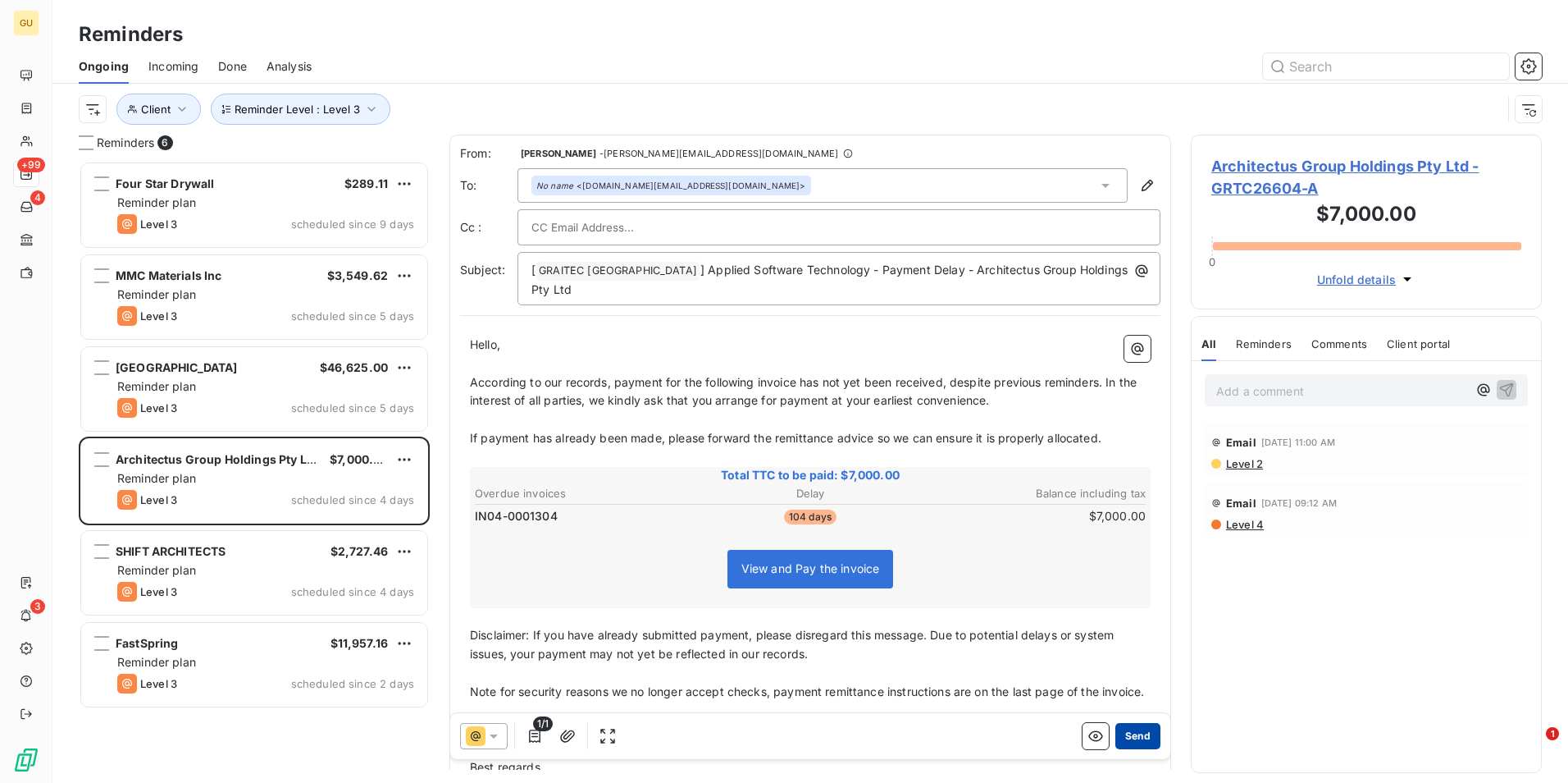
click at [1132, 733] on button "Send" at bounding box center [1138, 735] width 45 height 26
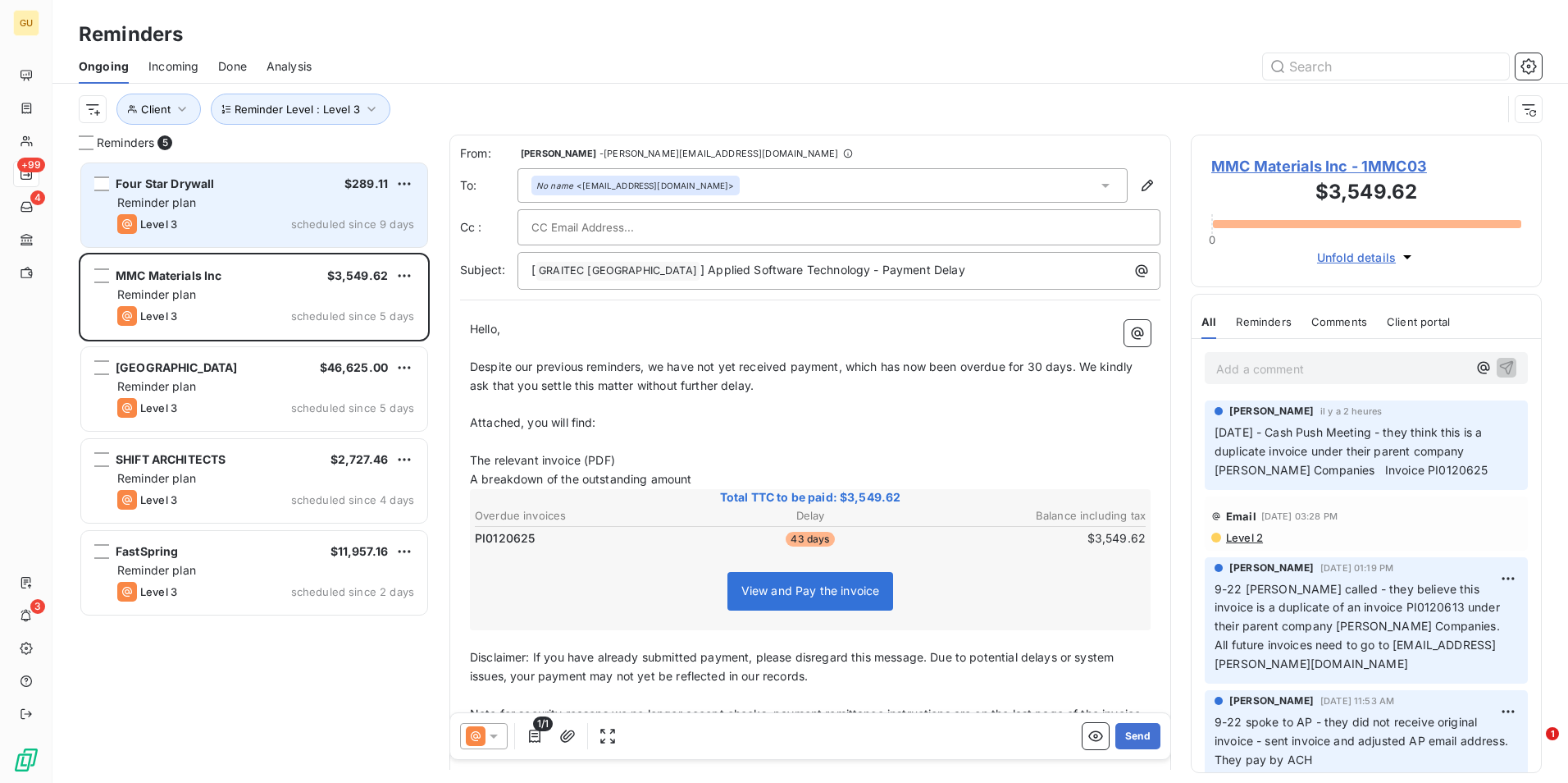
click at [228, 202] on div "Reminder plan" at bounding box center [265, 202] width 297 height 16
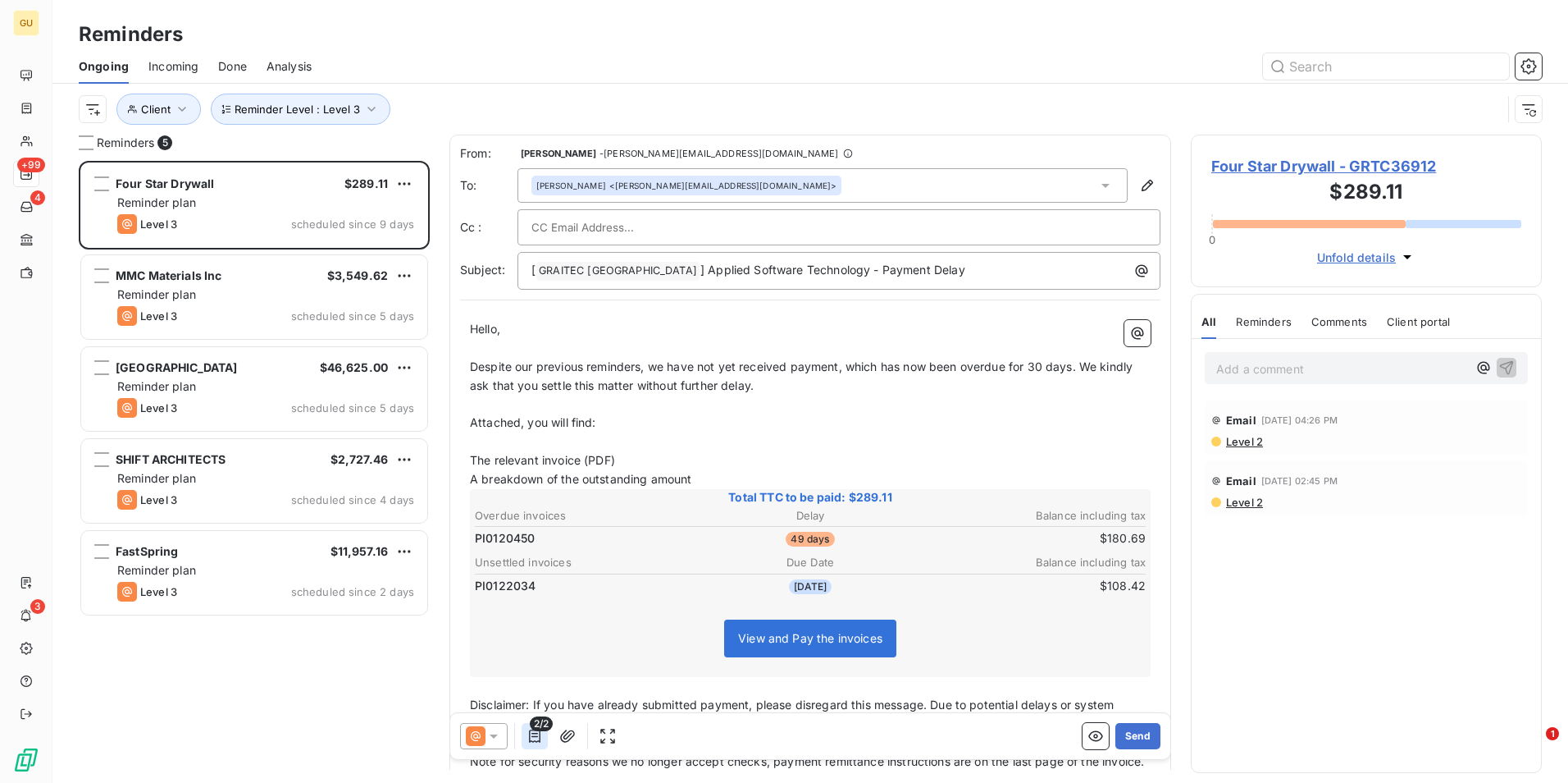
click at [539, 733] on icon "button" at bounding box center [534, 736] width 16 height 16
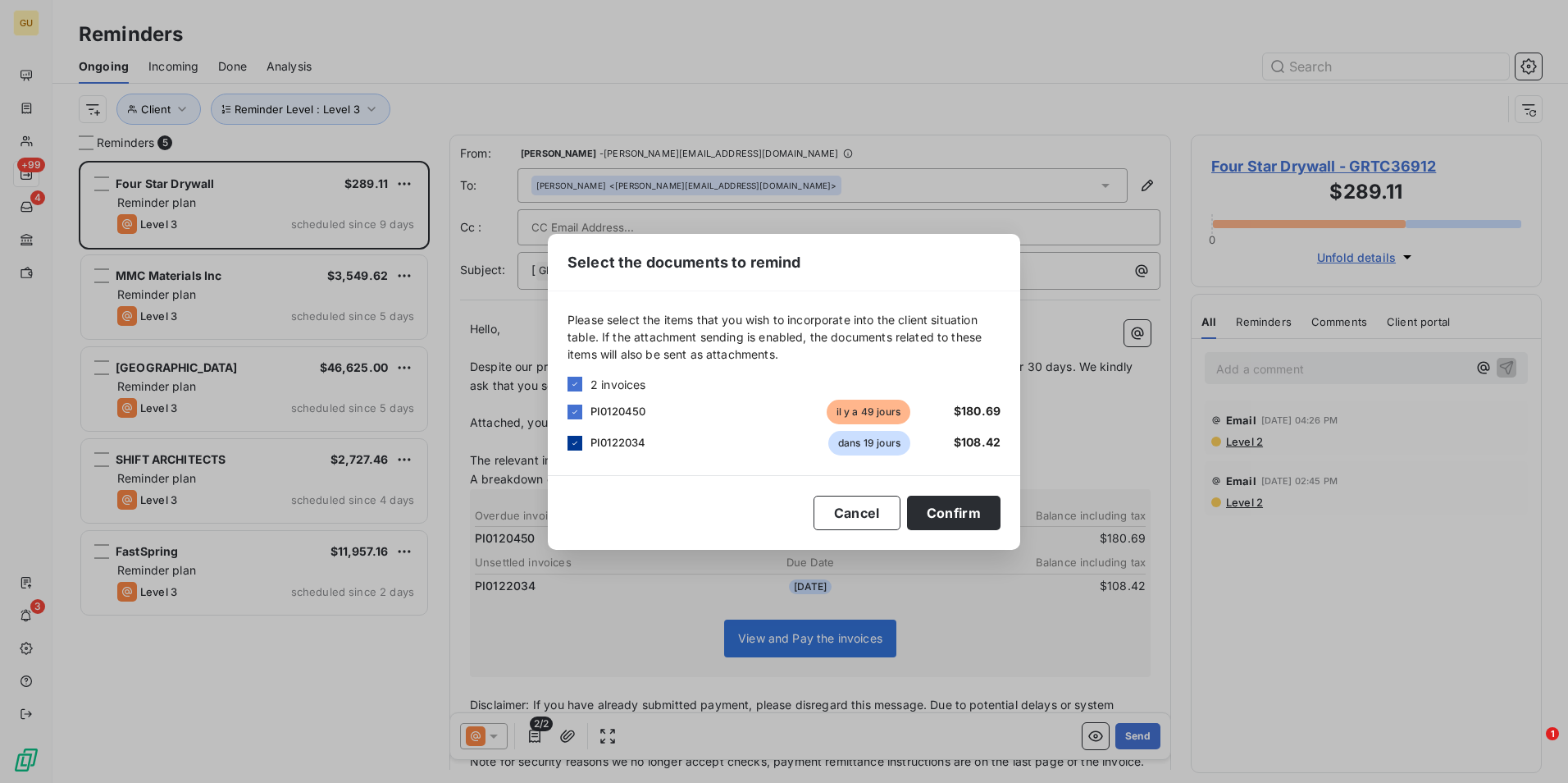
click at [574, 444] on icon at bounding box center [574, 443] width 10 height 10
click at [958, 513] on button "Confirm" at bounding box center [954, 513] width 94 height 34
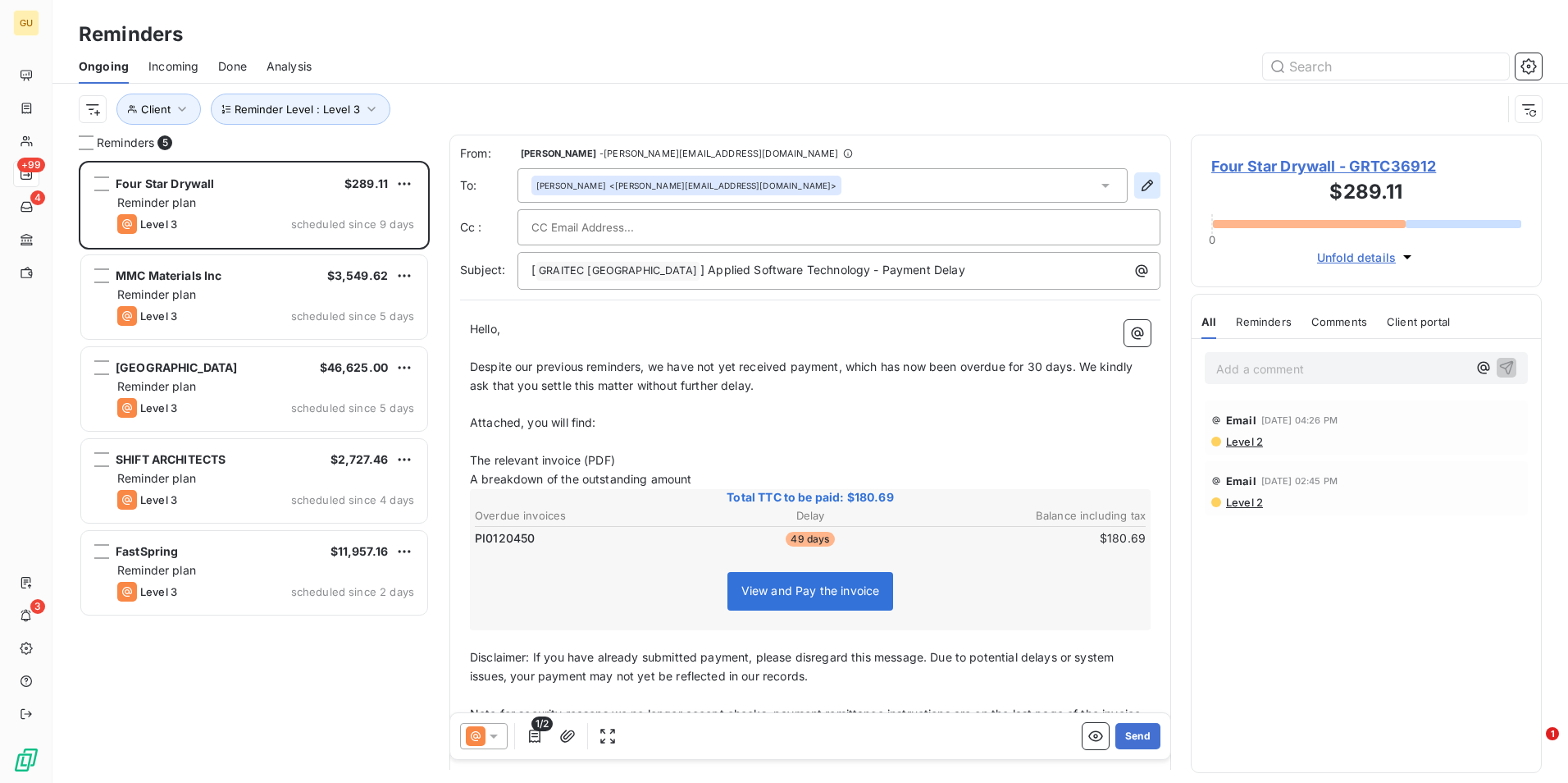
click at [1142, 184] on icon "button" at bounding box center [1147, 185] width 12 height 12
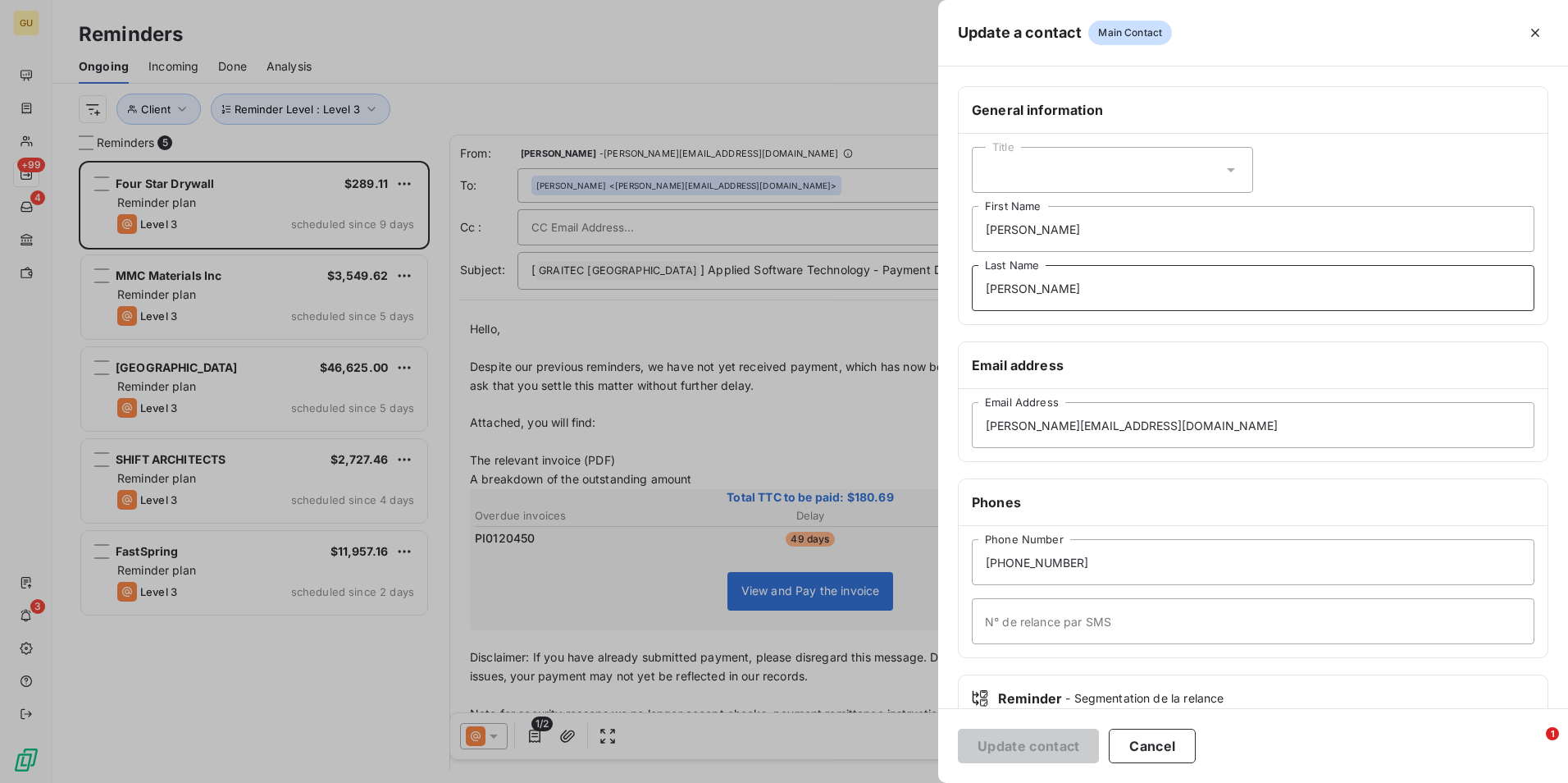
drag, startPoint x: 1062, startPoint y: 288, endPoint x: 897, endPoint y: 284, distance: 165.0
click at [897, 782] on div "Update a contact Main Contact General information Title [PERSON_NAME] First Nam…" at bounding box center [784, 783] width 1568 height 0
drag, startPoint x: 1040, startPoint y: 229, endPoint x: 906, endPoint y: 226, distance: 134.0
click at [906, 782] on div "Update a contact Main Contact General information Title [PERSON_NAME] First Nam…" at bounding box center [784, 783] width 1568 height 0
click at [1035, 748] on button "Update contact" at bounding box center [1028, 746] width 141 height 34
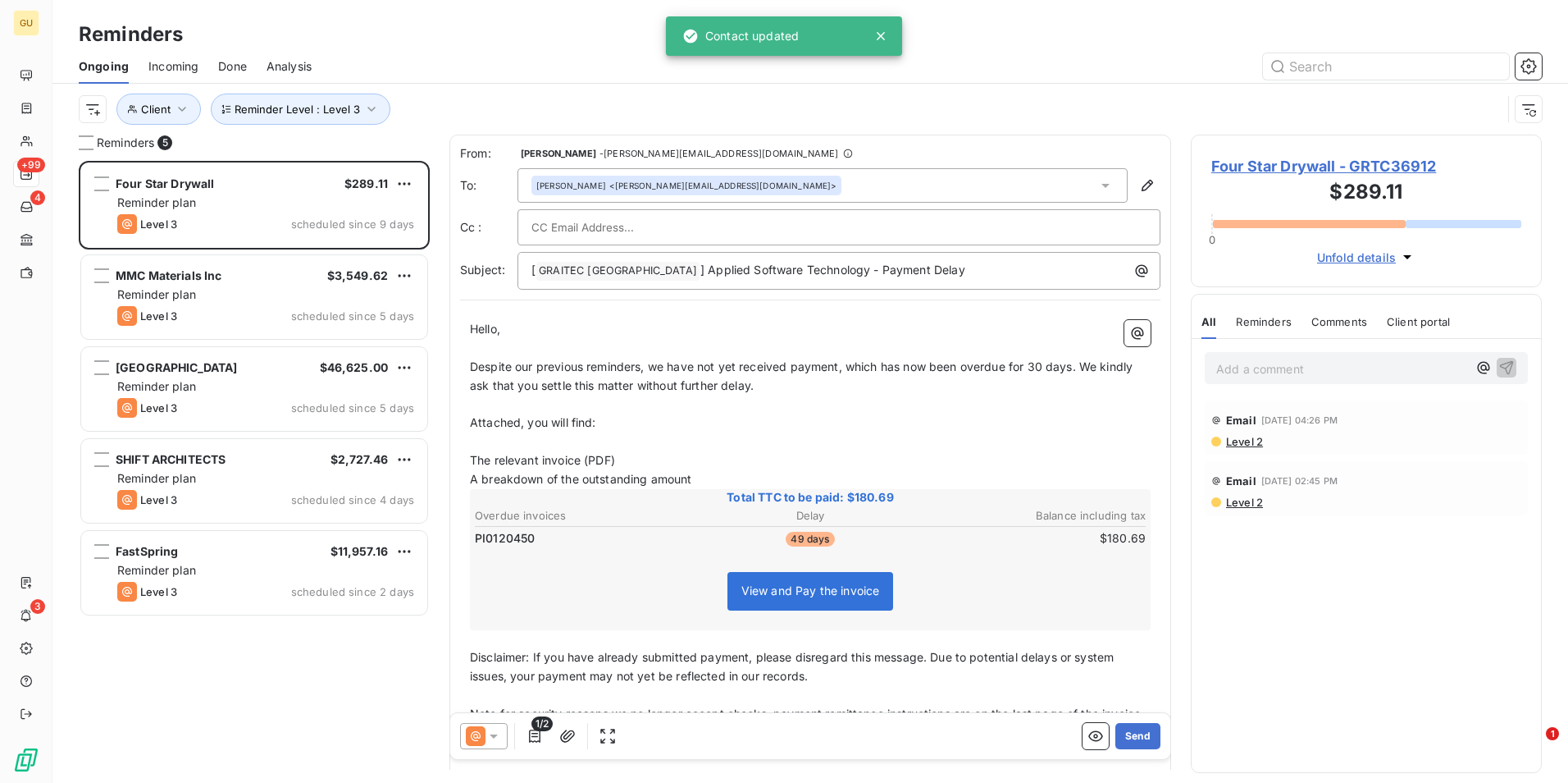
click at [497, 737] on icon at bounding box center [494, 736] width 16 height 16
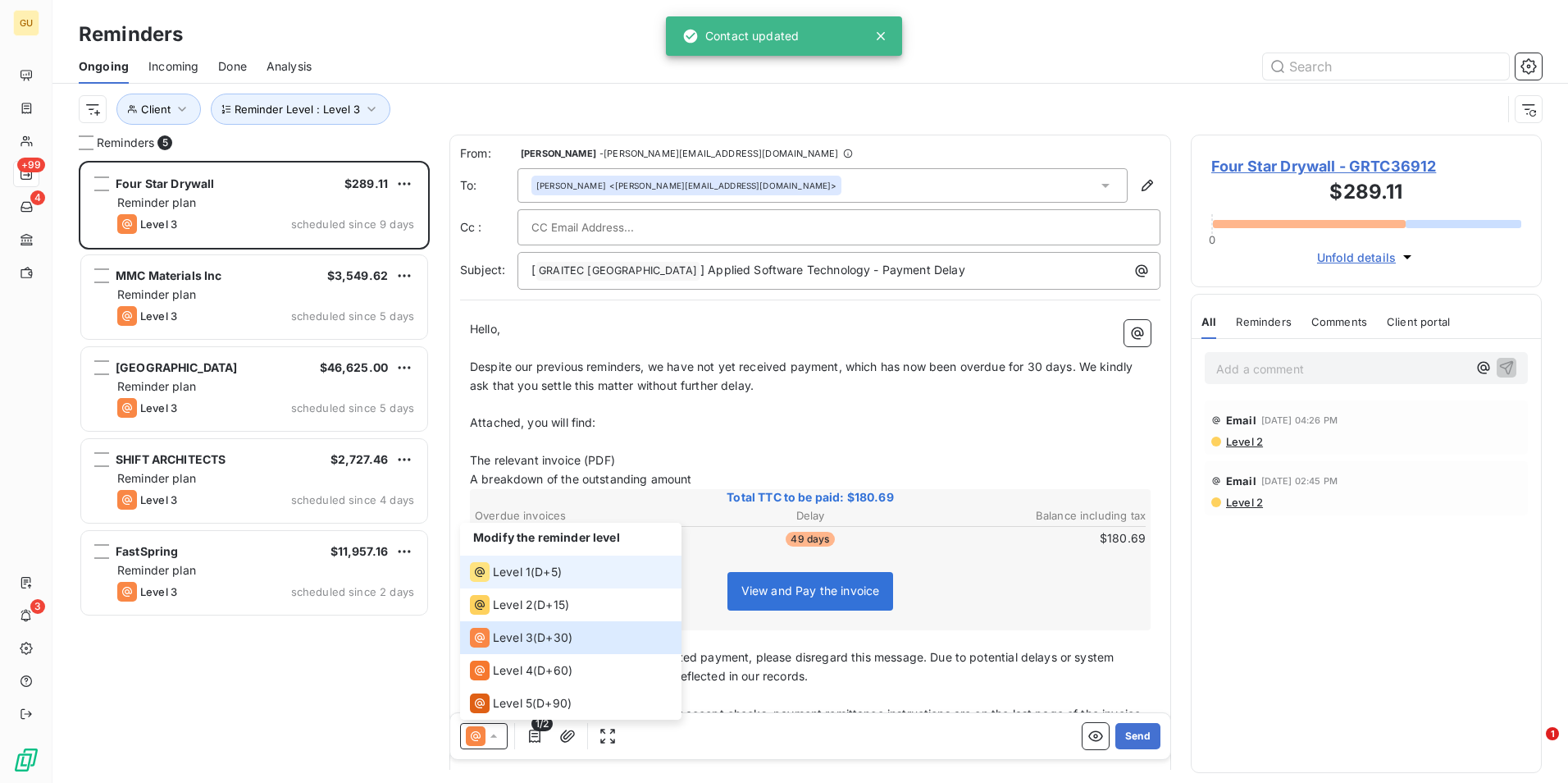
click at [497, 569] on span "Level 1" at bounding box center [512, 572] width 38 height 16
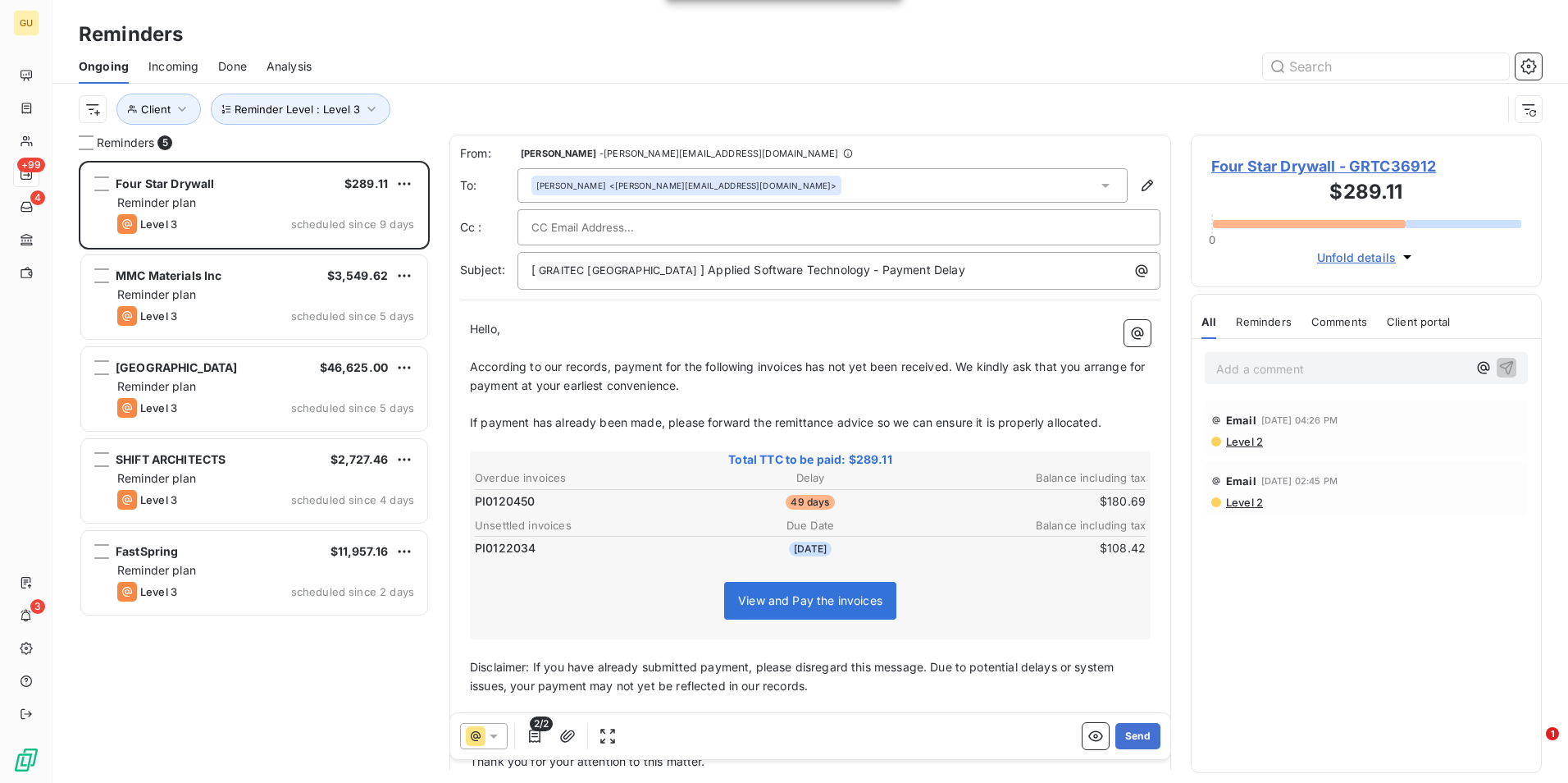
click at [803, 367] on span "According to our records, payment for the following invoices has not yet been r…" at bounding box center [809, 376] width 678 height 33
click at [925, 272] on p "[ GRAITEC [GEOGRAPHIC_DATA] ﻿ ] Applied Software Technology - Payment Delay" at bounding box center [843, 271] width 623 height 20
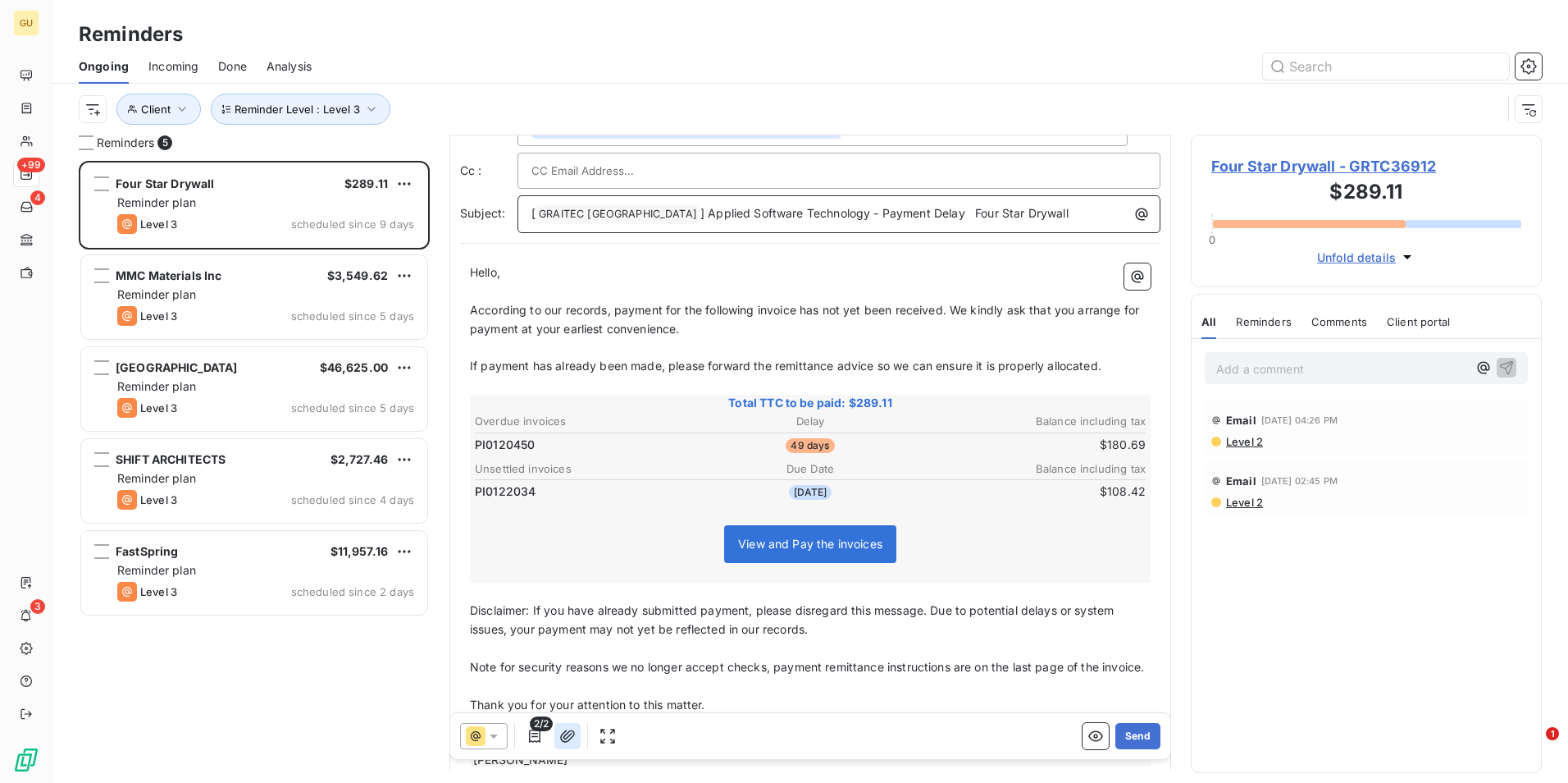
scroll to position [84, 0]
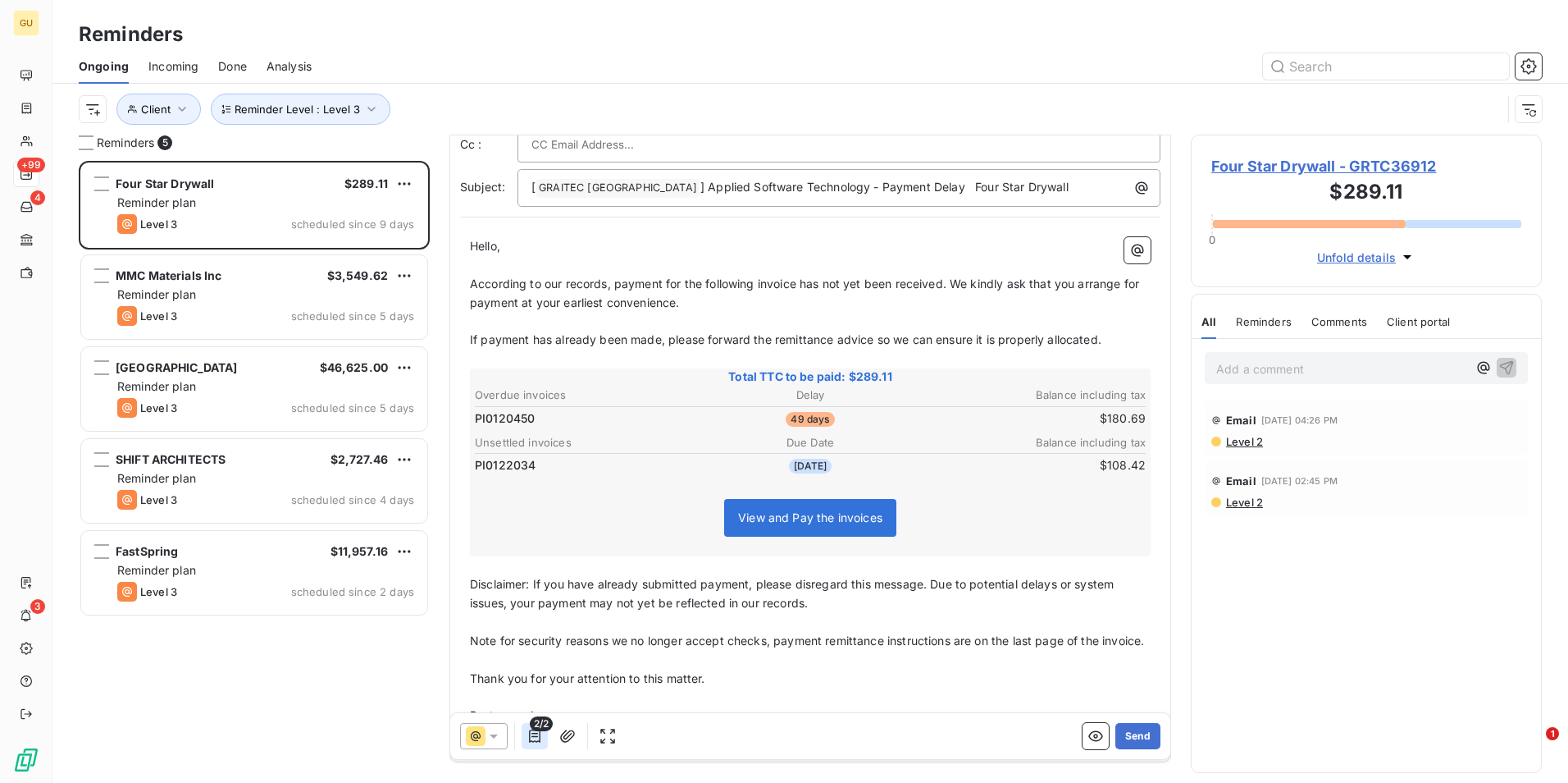
click at [537, 736] on icon "button" at bounding box center [534, 736] width 12 height 14
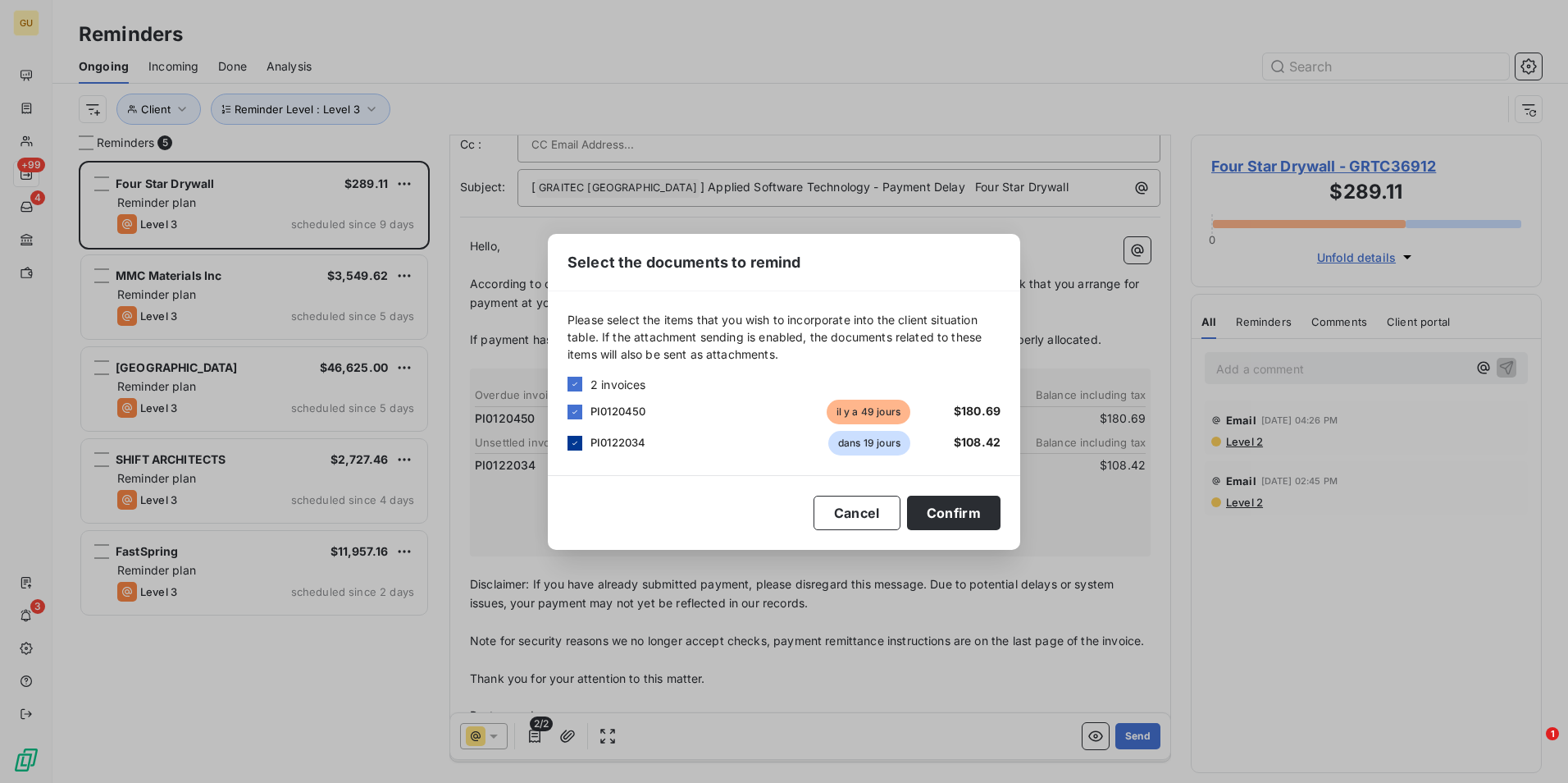
click at [580, 443] on div at bounding box center [575, 443] width 14 height 14
click at [960, 516] on button "Confirm" at bounding box center [954, 513] width 94 height 34
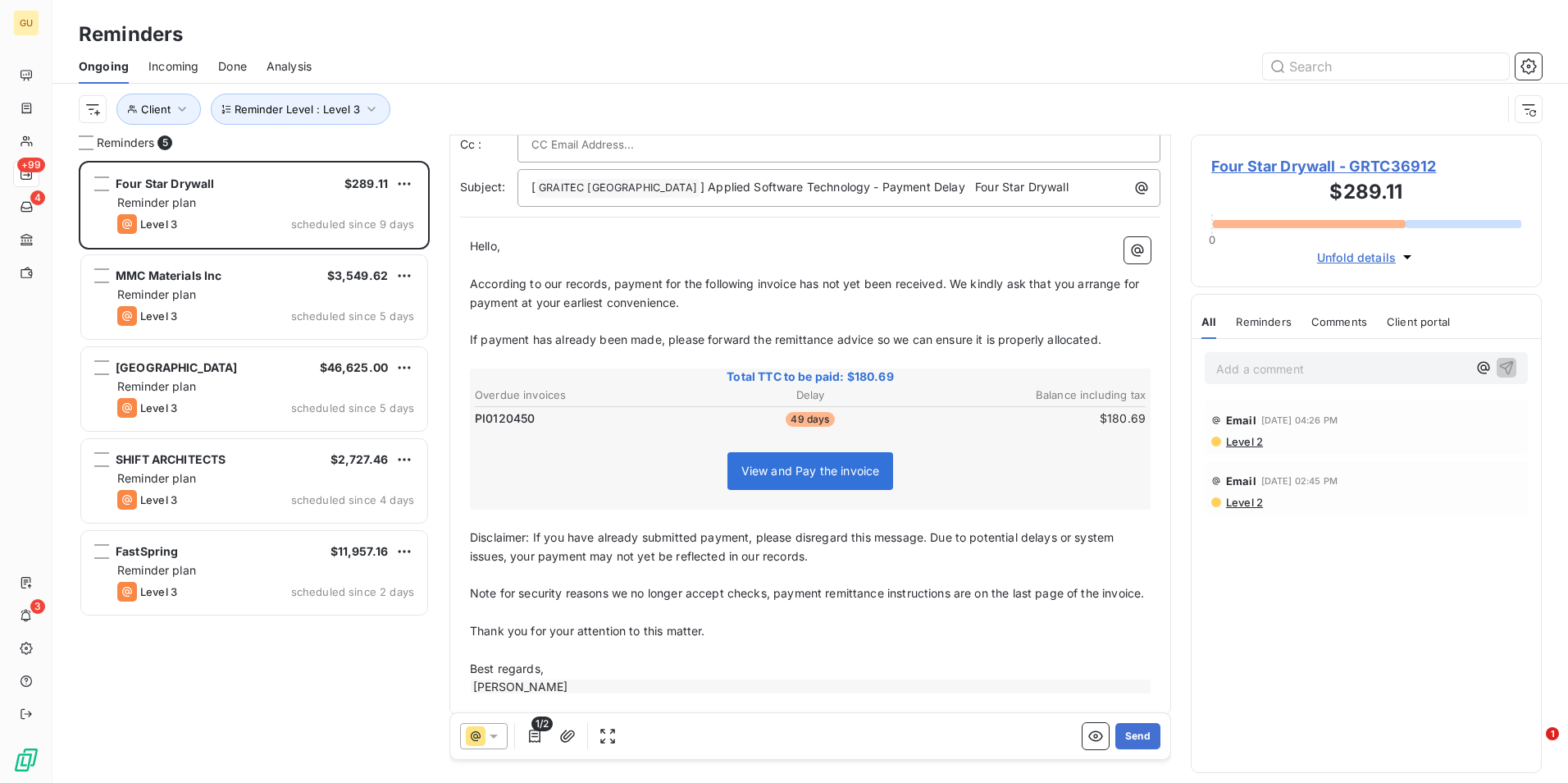
scroll to position [116, 0]
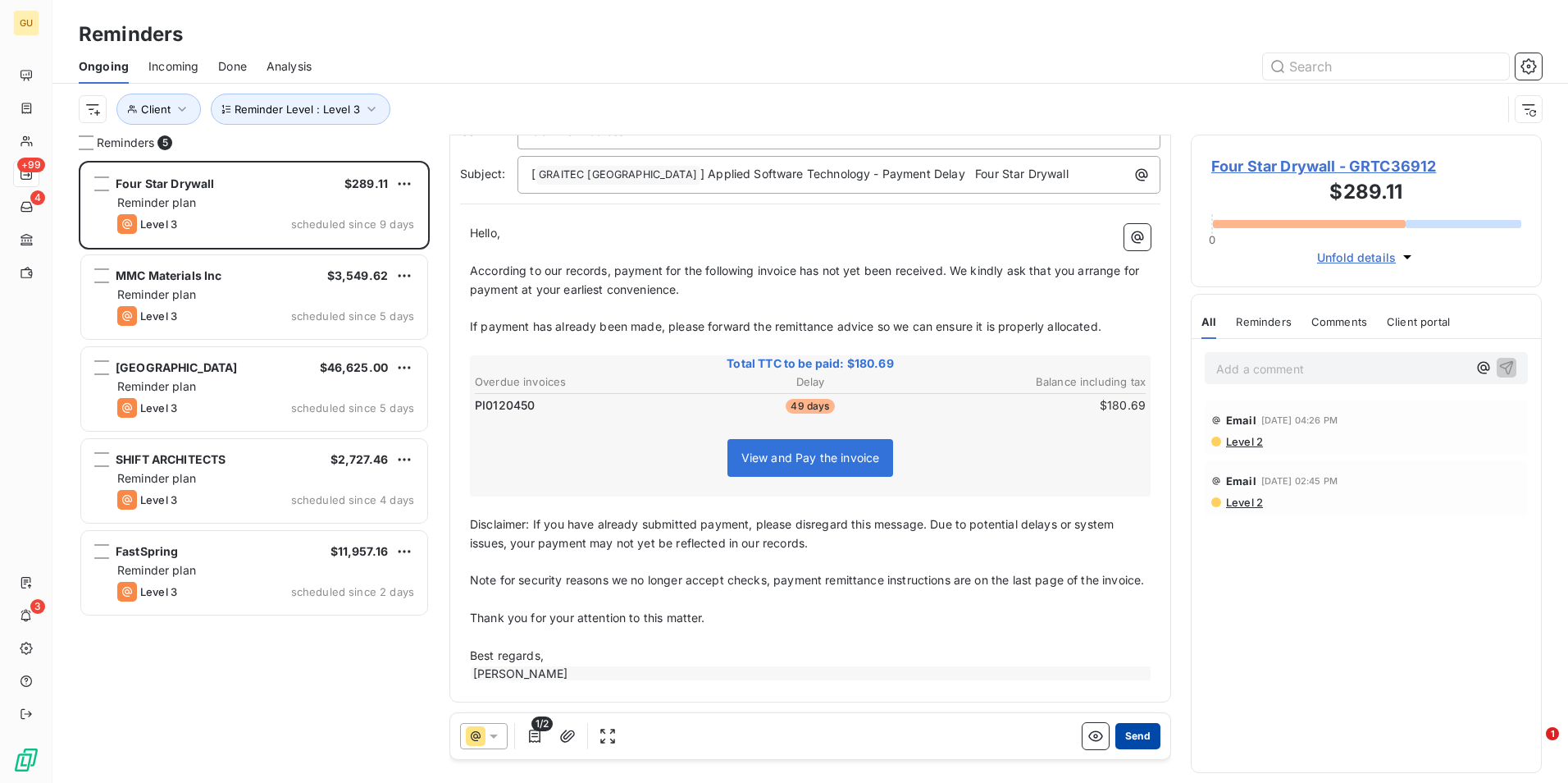
click at [1129, 739] on button "Send" at bounding box center [1138, 735] width 45 height 26
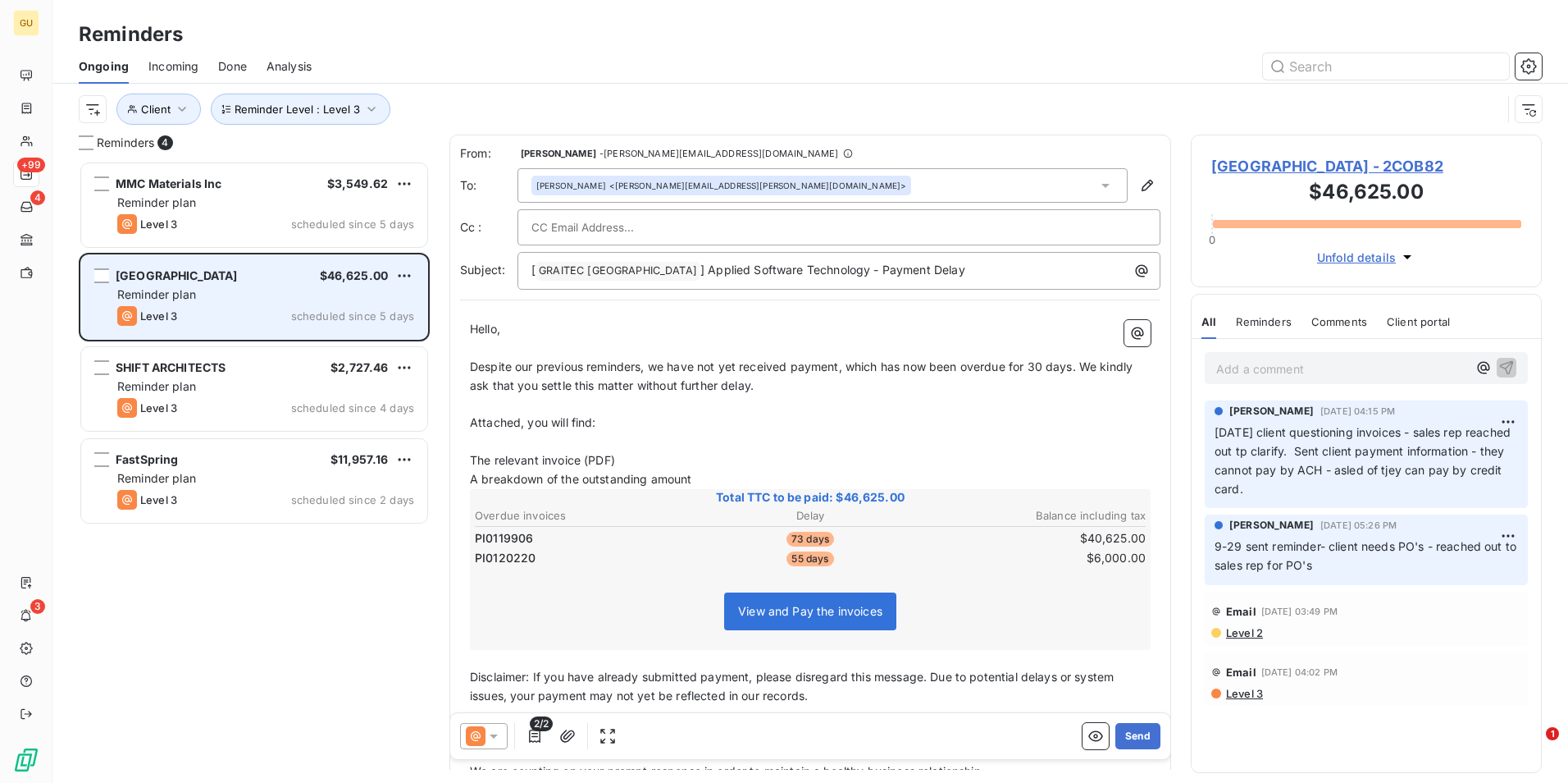
click at [321, 301] on div "Reminder plan" at bounding box center [265, 294] width 297 height 16
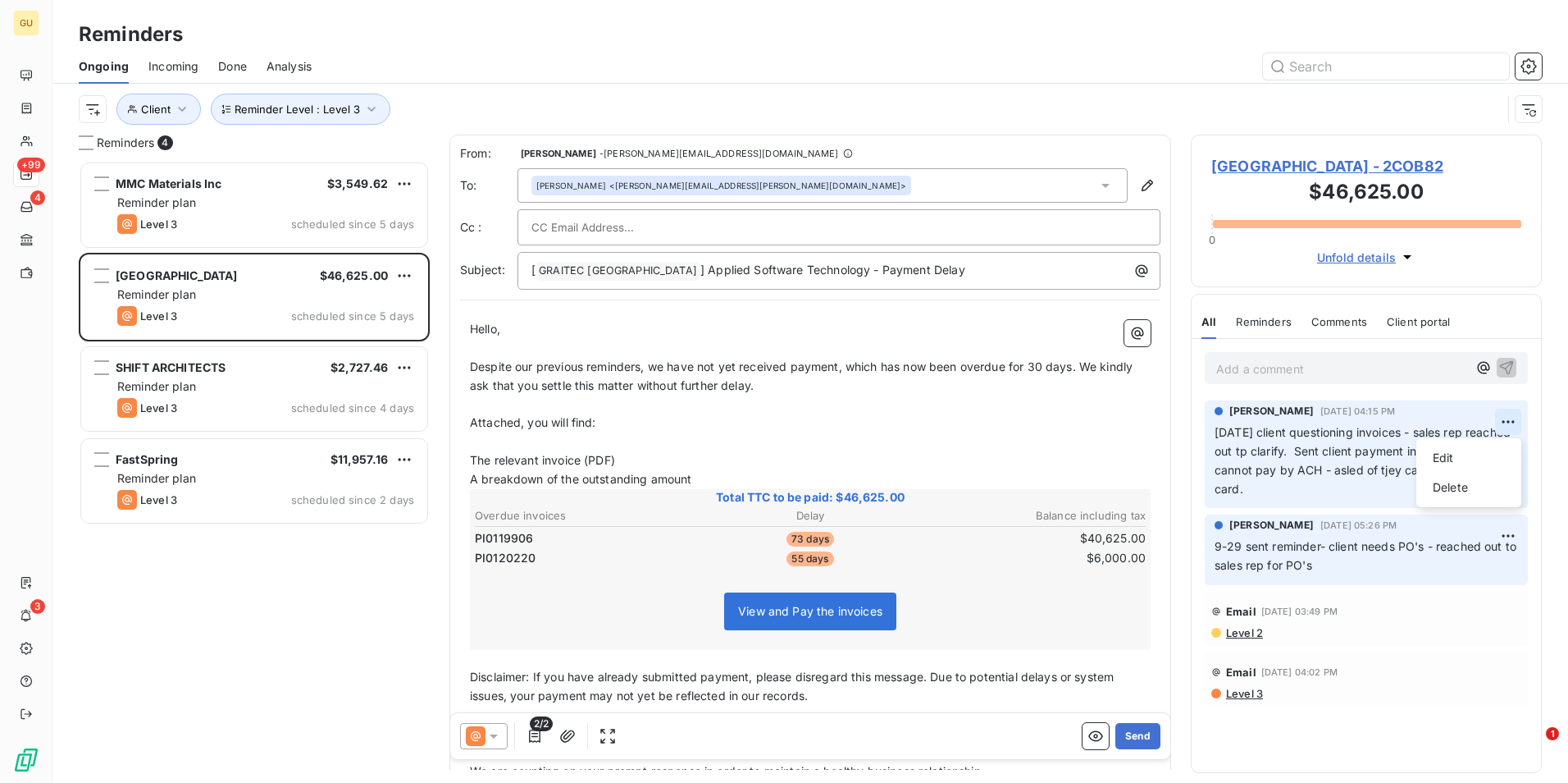
click at [1511, 425] on html "GU +99 4 3 Reminders Ongoing Incoming Done Analysis Reminder Level : Level 3 Cl…" at bounding box center [784, 391] width 1568 height 783
drag, startPoint x: 1457, startPoint y: 485, endPoint x: 1448, endPoint y: 452, distance: 34.2
click at [1477, 469] on span "[DATE] client questioning invoices - sales rep reached out tp clarify. Sent cli…" at bounding box center [1350, 461] width 272 height 70
click at [1515, 457] on icon "button" at bounding box center [1509, 459] width 14 height 14
click at [366, 104] on icon "button" at bounding box center [371, 109] width 16 height 16
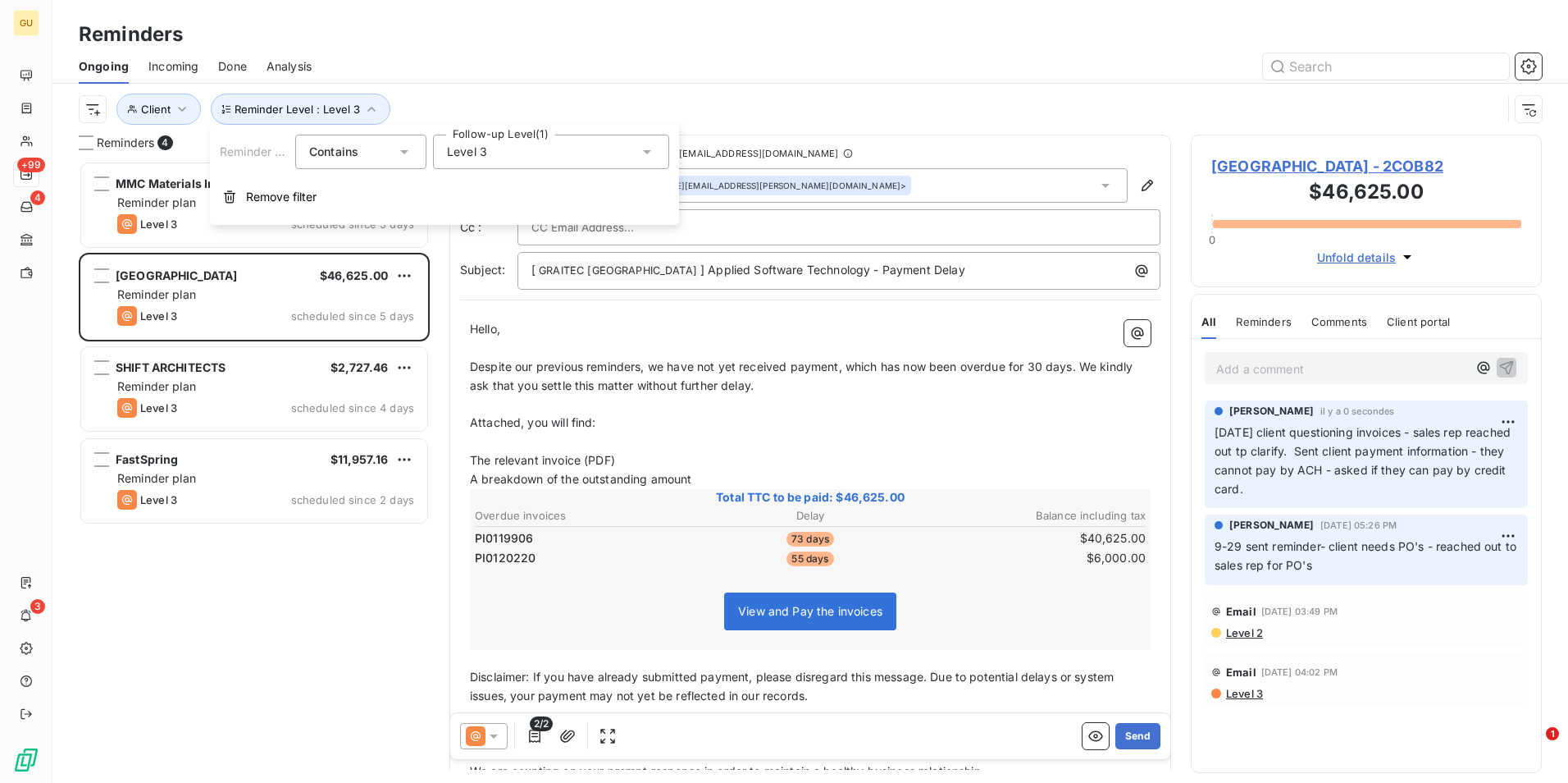
click at [647, 153] on icon at bounding box center [646, 152] width 8 height 5
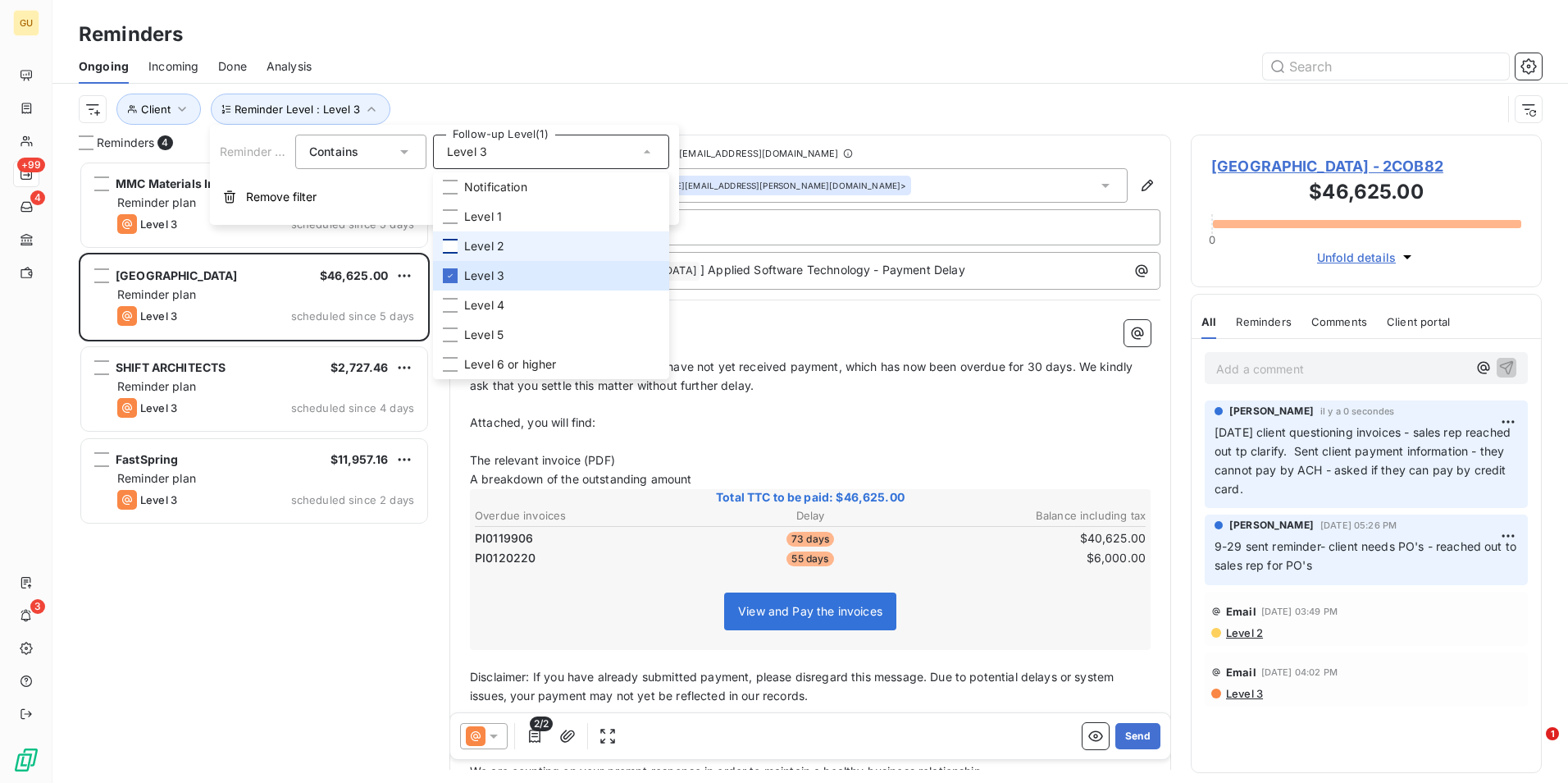
click at [452, 247] on div at bounding box center [450, 246] width 14 height 14
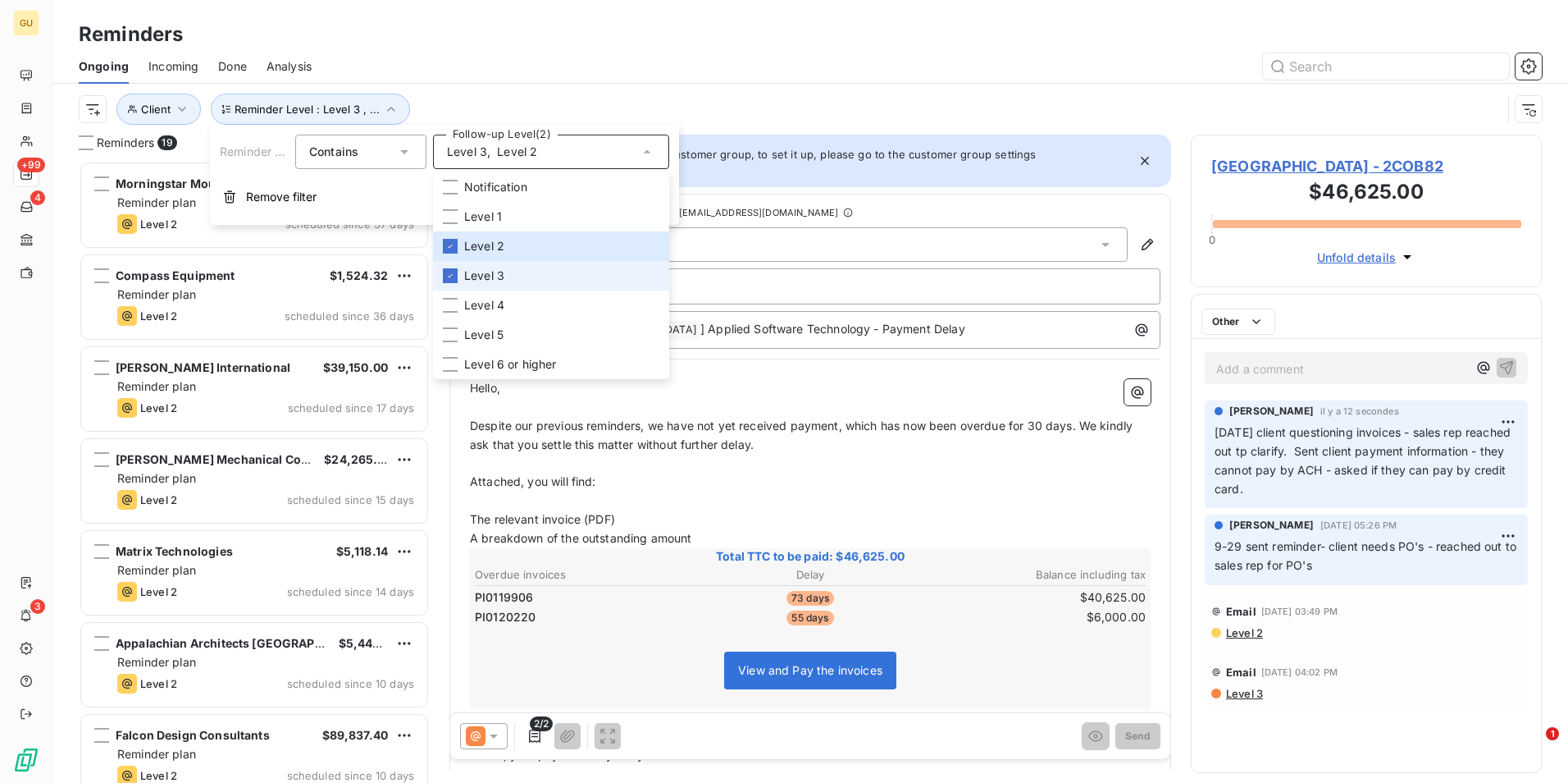
scroll to position [610, 339]
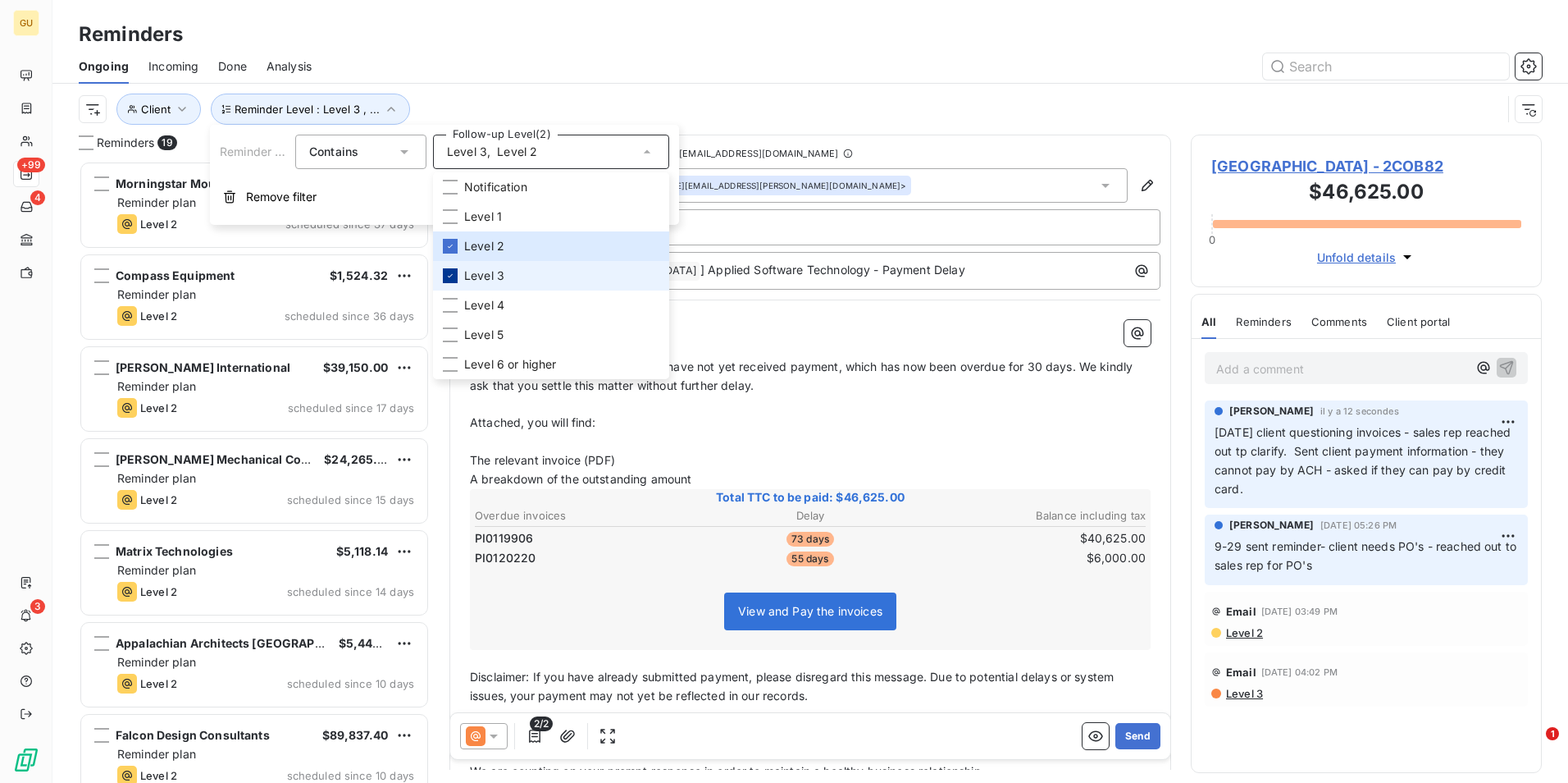
click at [452, 280] on icon at bounding box center [450, 275] width 10 height 10
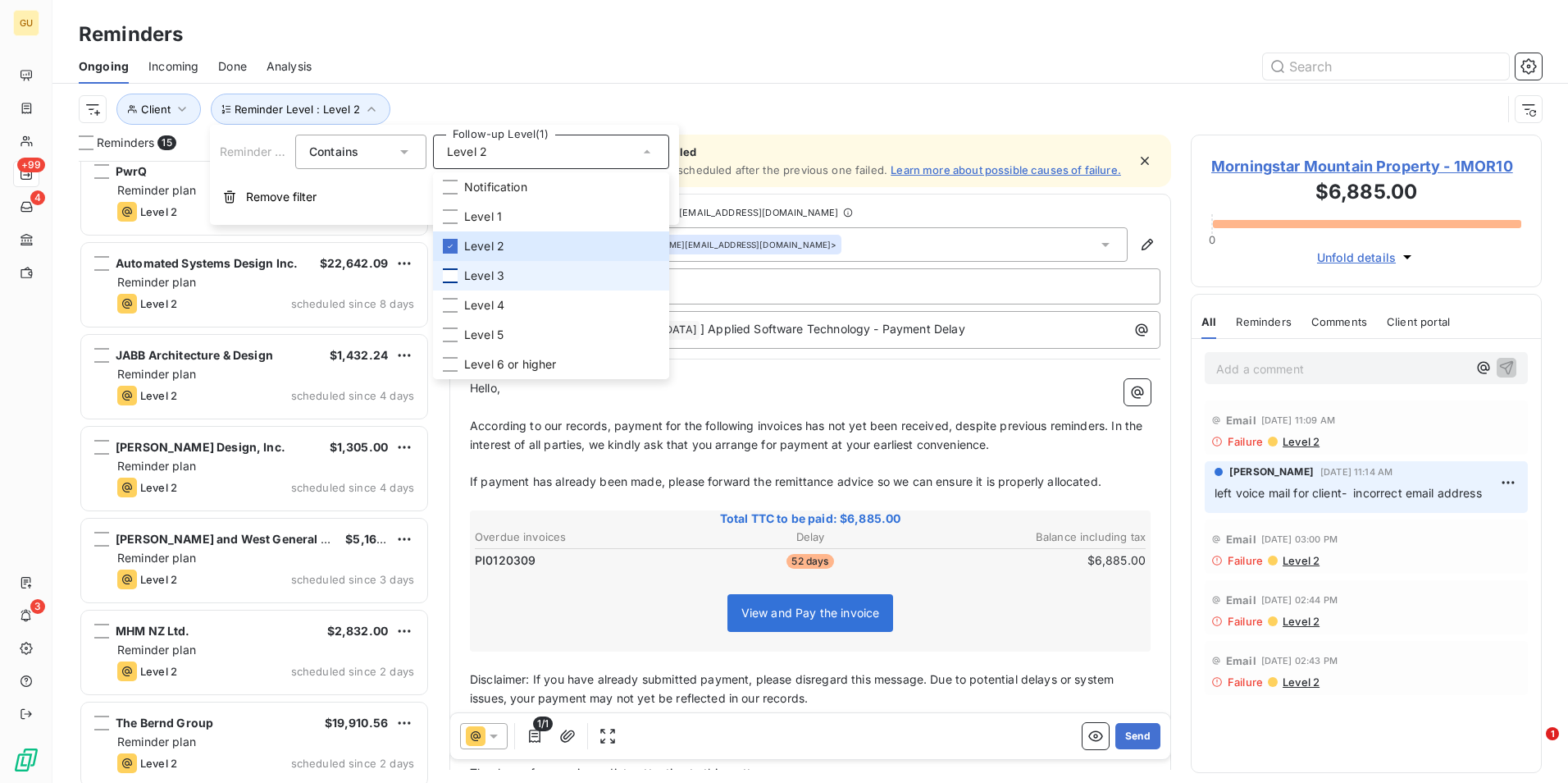
scroll to position [758, 0]
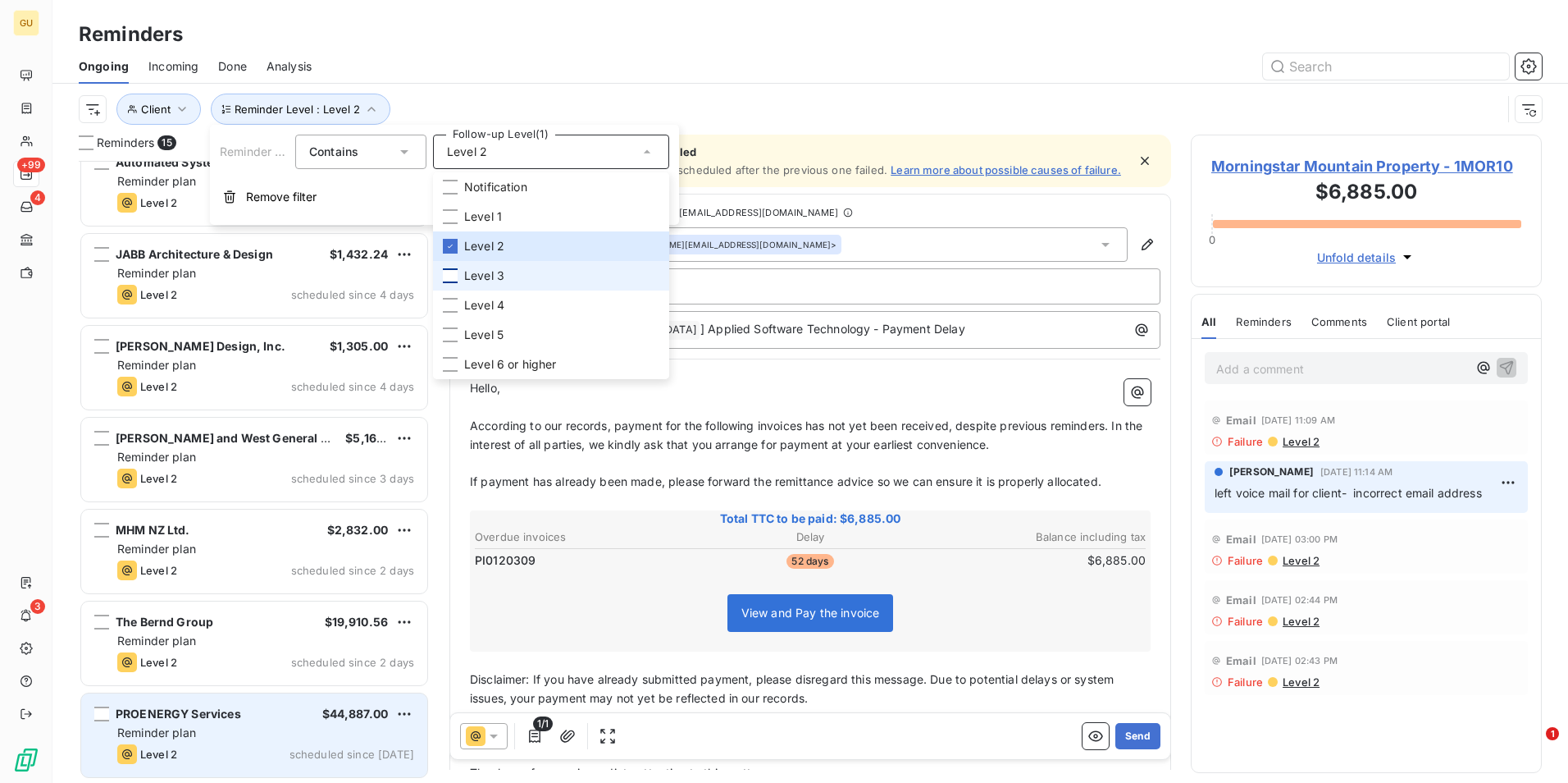
click at [227, 740] on div "Reminder plan" at bounding box center [265, 732] width 297 height 16
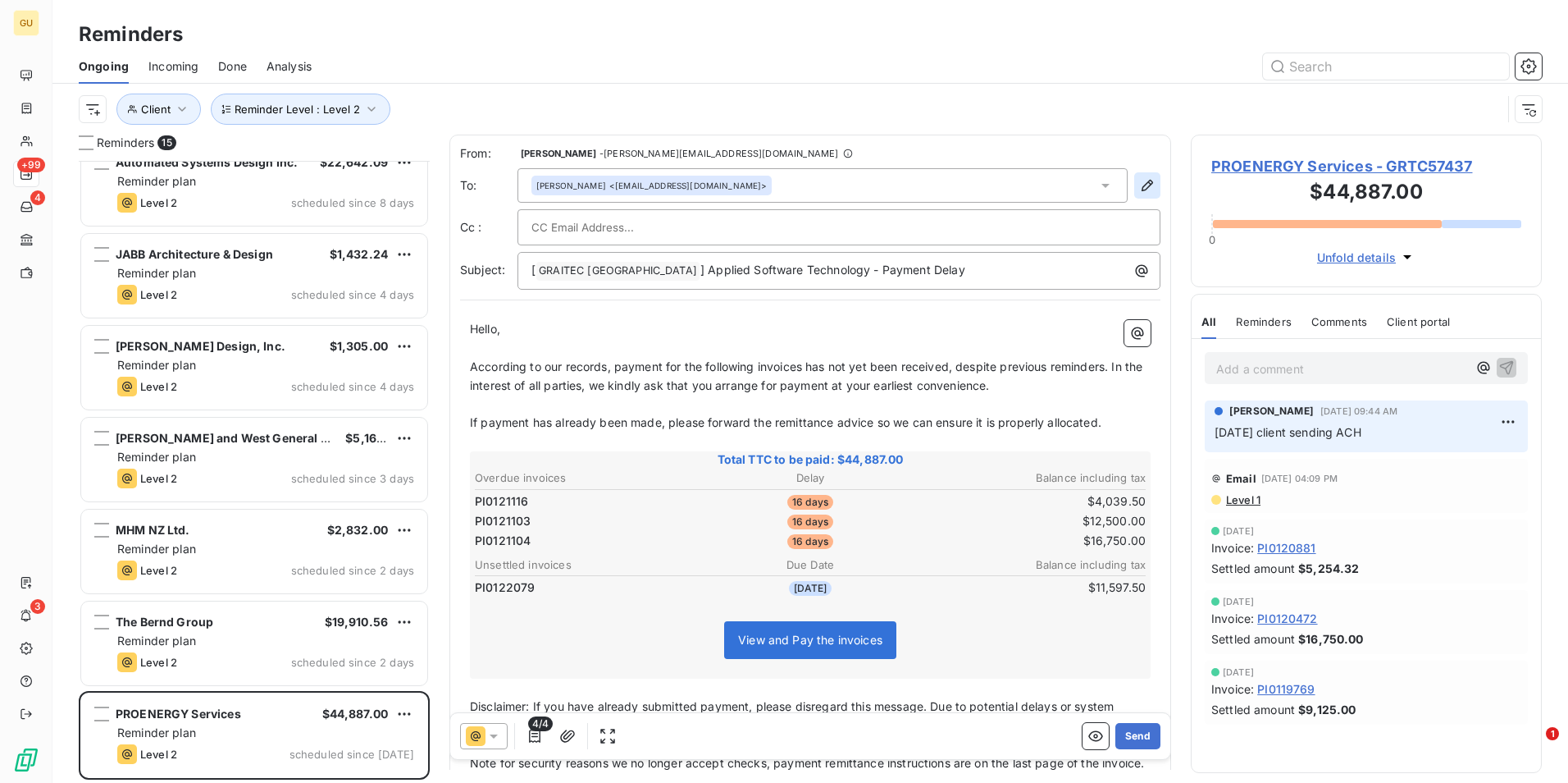
click at [1139, 185] on icon "button" at bounding box center [1147, 185] width 16 height 16
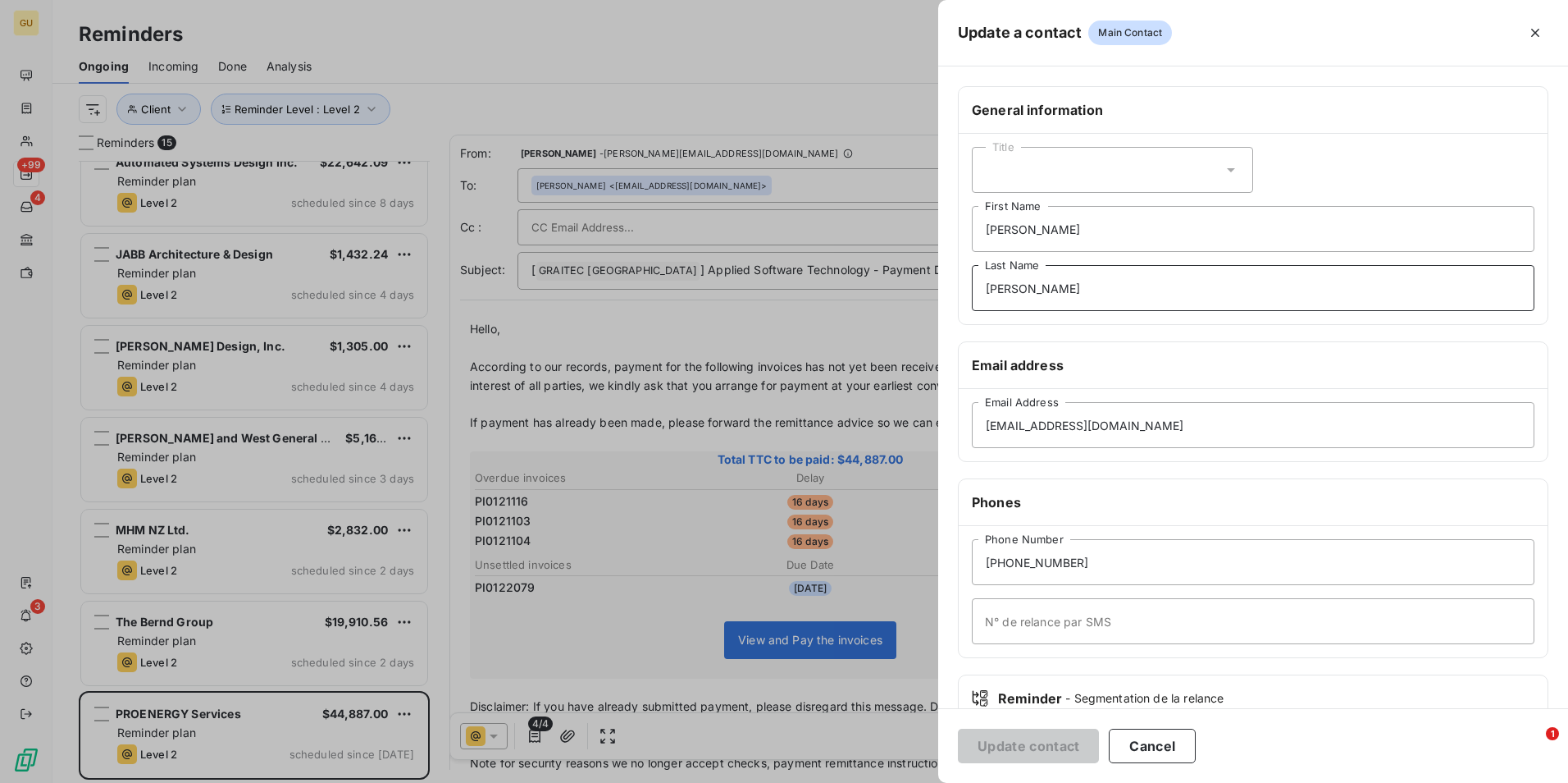
drag, startPoint x: 1033, startPoint y: 291, endPoint x: 886, endPoint y: 290, distance: 147.0
click at [886, 782] on div "Update a contact Main Contact General information Title [PERSON_NAME] First Nam…" at bounding box center [784, 783] width 1568 height 0
drag, startPoint x: 1050, startPoint y: 231, endPoint x: 942, endPoint y: 230, distance: 108.0
click at [942, 230] on div "General information Title [PERSON_NAME] First Name Last Name Email address [EMA…" at bounding box center [1253, 450] width 630 height 729
click at [1045, 742] on button "Update contact" at bounding box center [1028, 746] width 141 height 34
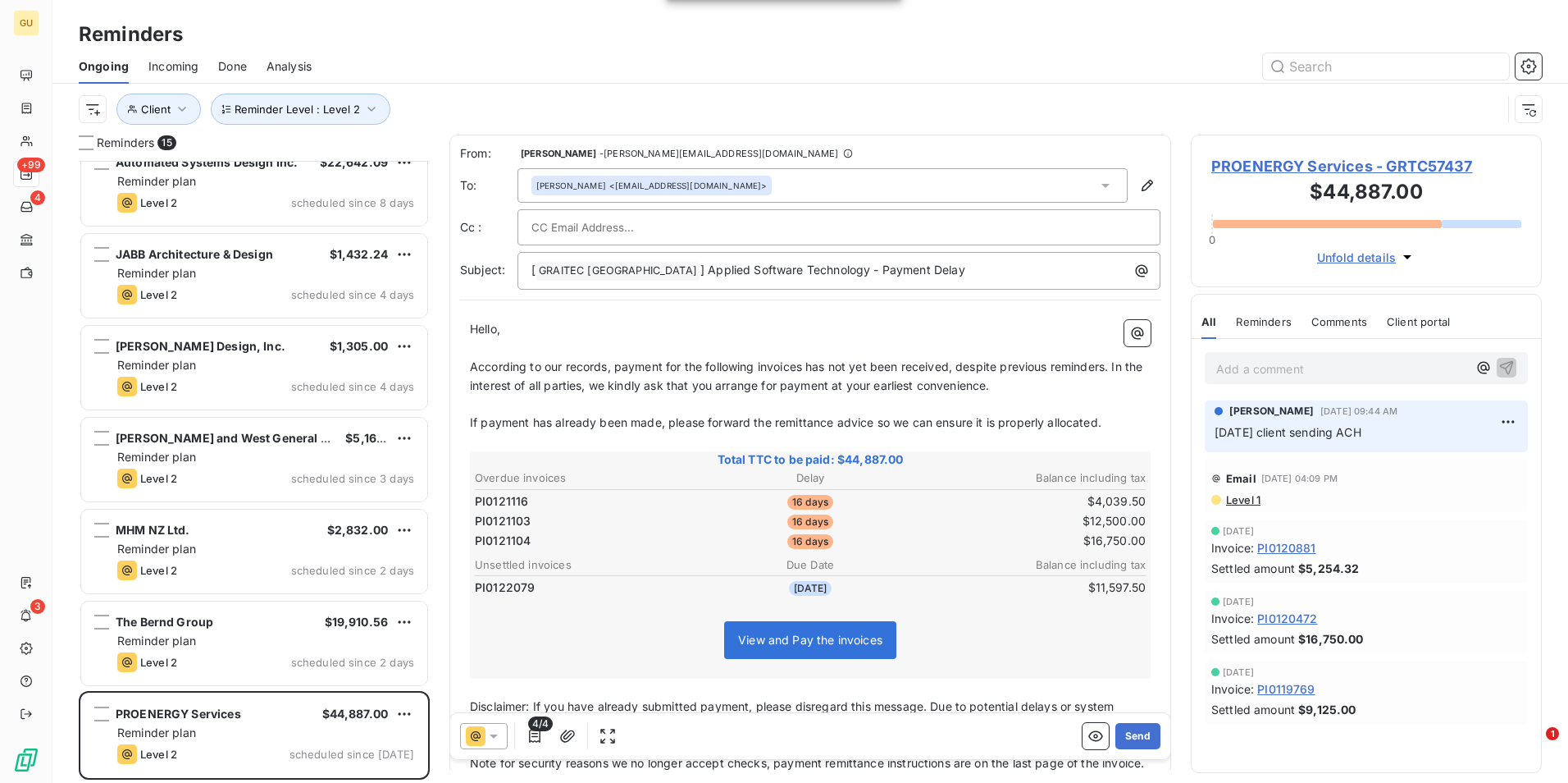
click at [843, 219] on div at bounding box center [839, 227] width 615 height 24
click at [745, 202] on div "From: [PERSON_NAME] - [PERSON_NAME][EMAIL_ADDRESS][DOMAIN_NAME] To: [PERSON_NAM…" at bounding box center [811, 218] width 700 height 144
click at [772, 189] on div "[PERSON_NAME] <[EMAIL_ADDRESS][DOMAIN_NAME]>" at bounding box center [652, 185] width 240 height 20
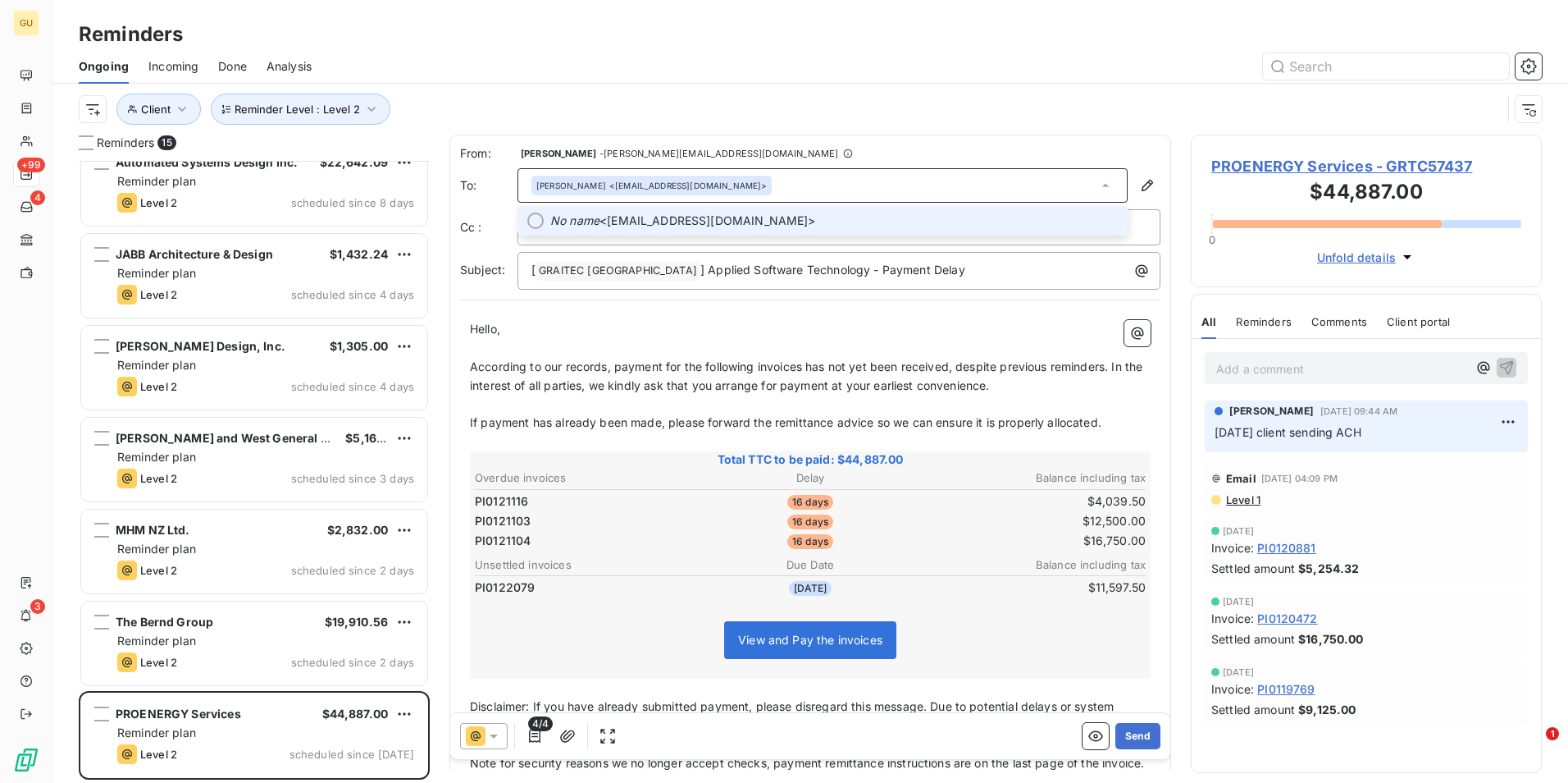
click at [739, 224] on span "No name <[EMAIL_ADDRESS][DOMAIN_NAME]>" at bounding box center [834, 220] width 568 height 16
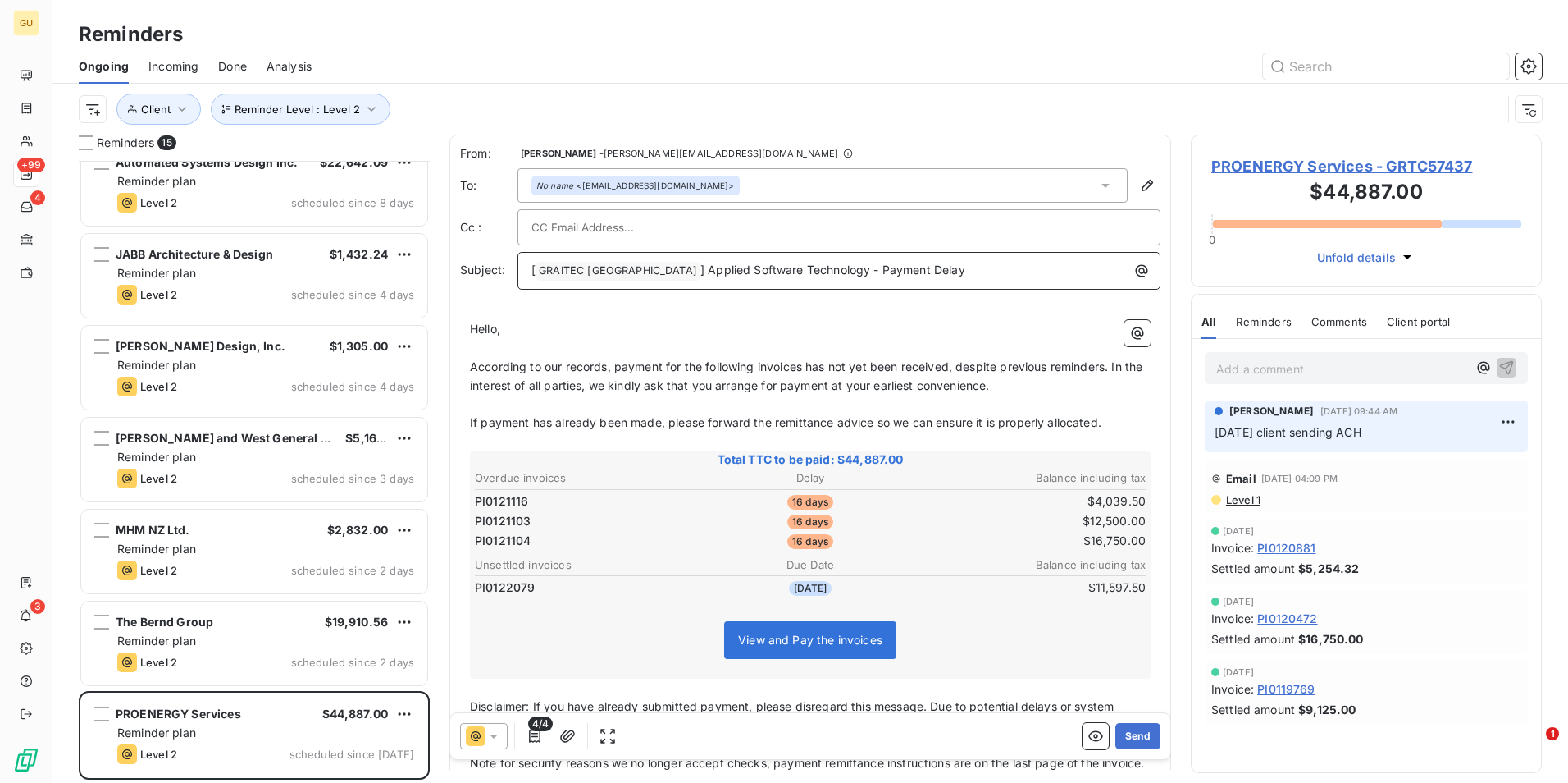
click at [914, 275] on p "[ GRAITEC [GEOGRAPHIC_DATA] ﻿ ] Applied Software Technology - Payment Delay" at bounding box center [843, 271] width 623 height 20
click at [942, 270] on p "[ GRAITEC [GEOGRAPHIC_DATA] ﻿ ] Applied Software Technology - Payment Delay" at bounding box center [843, 271] width 623 height 20
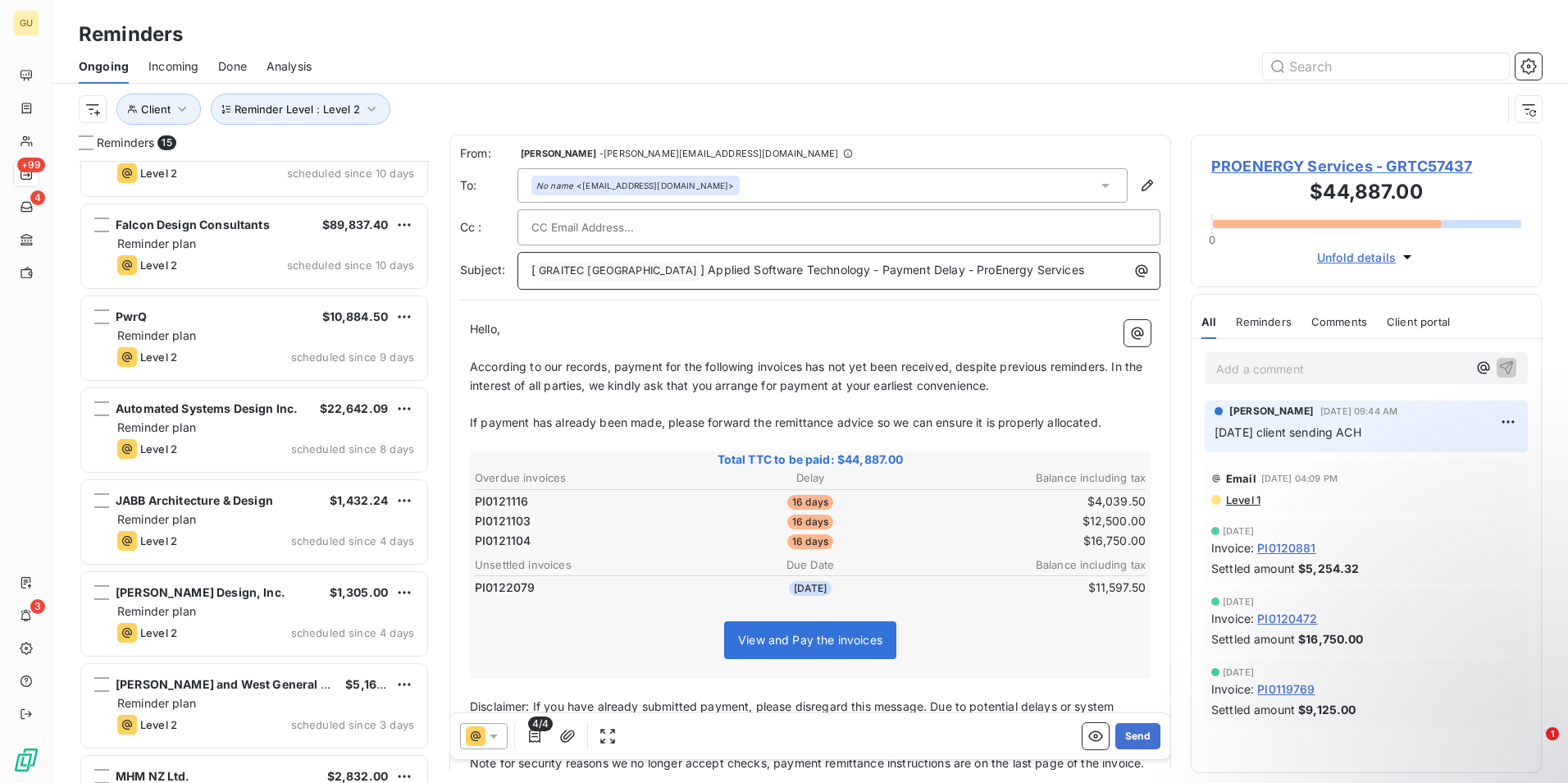
scroll to position [758, 0]
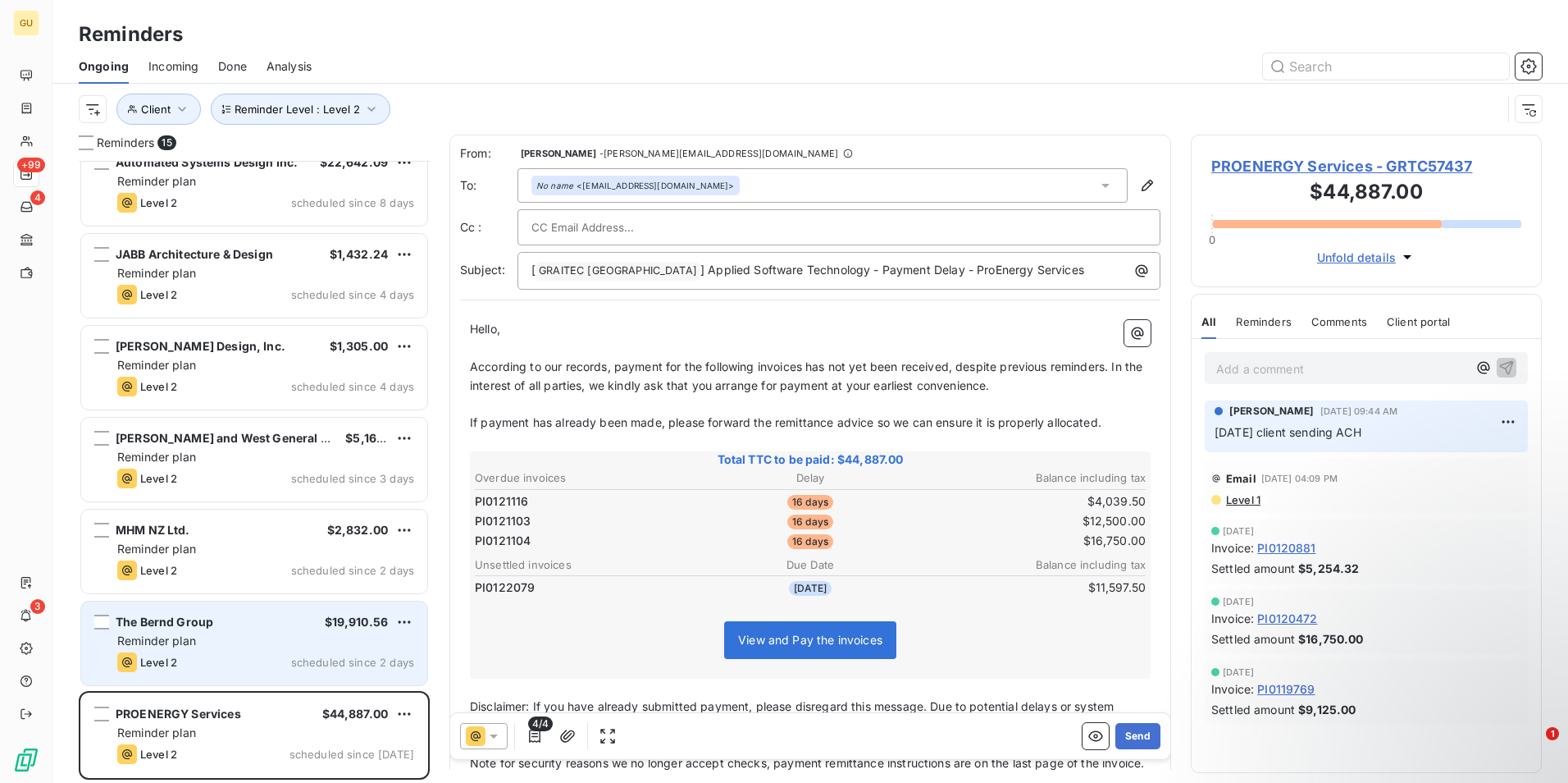
click at [257, 630] on div "The Bernd Group $19,910.56 Reminder plan Level 2 scheduled since 2 days" at bounding box center [254, 643] width 346 height 84
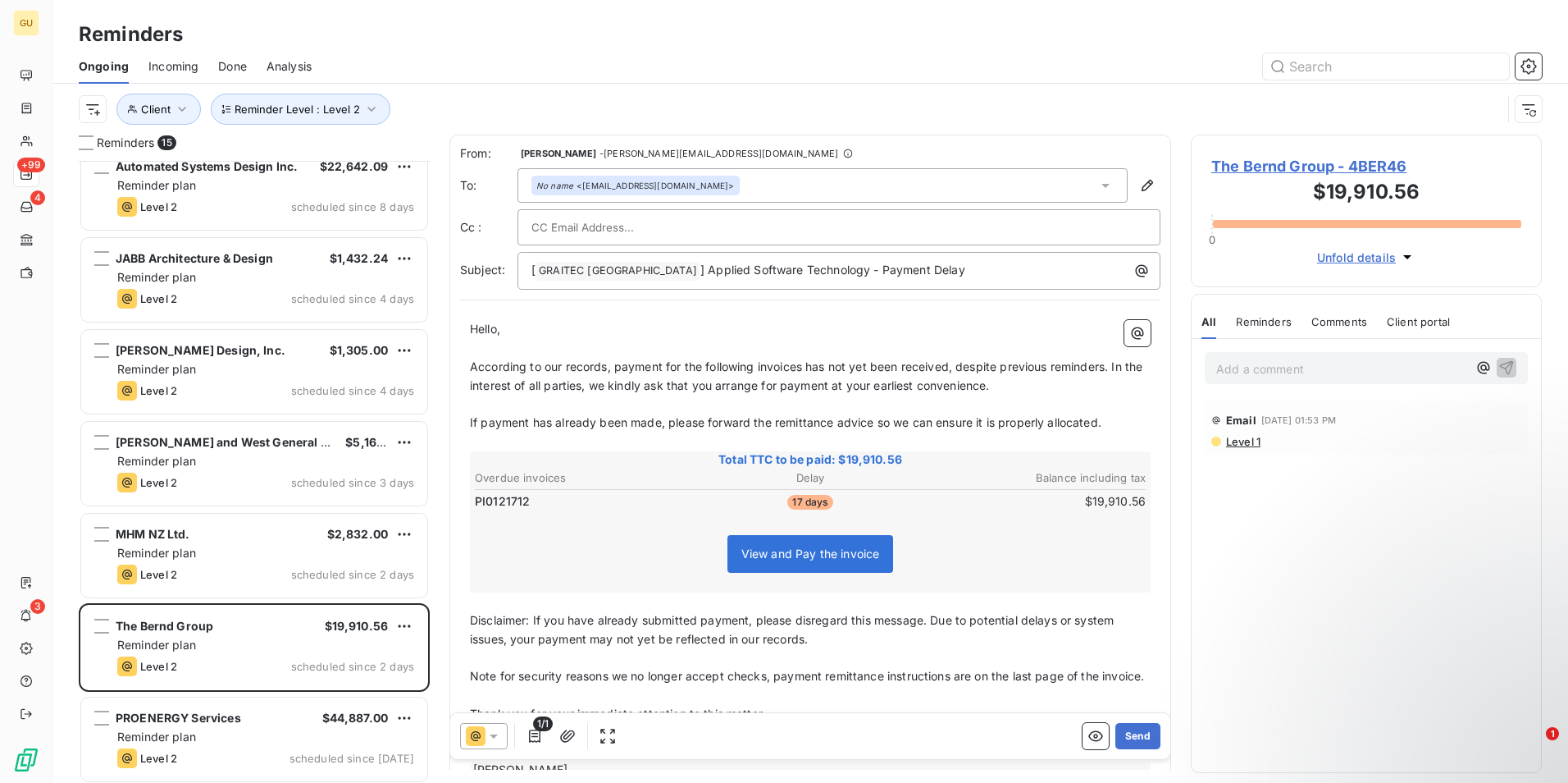
scroll to position [758, 0]
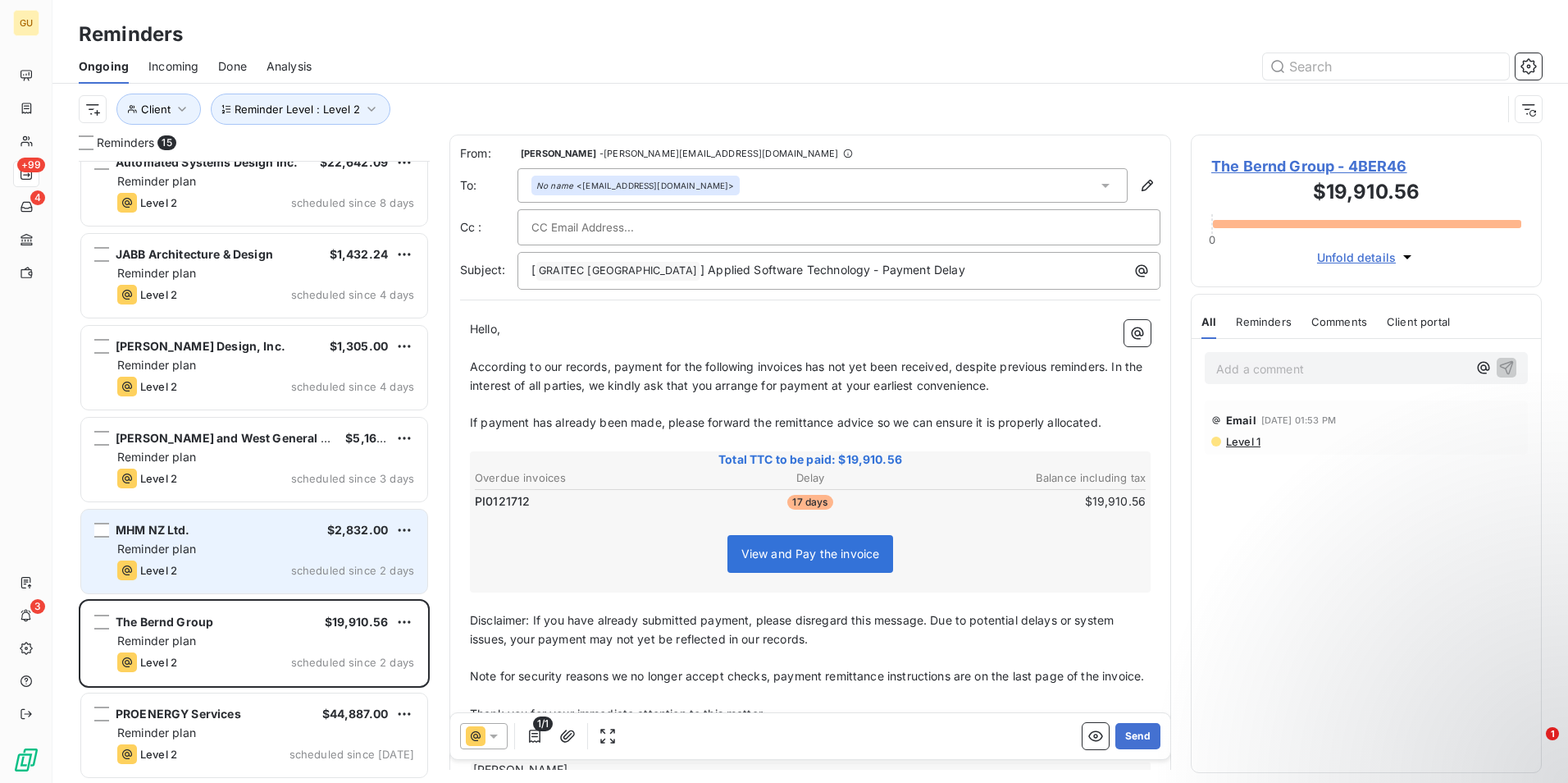
click at [280, 564] on div "Level 2 scheduled since 2 days" at bounding box center [265, 571] width 297 height 20
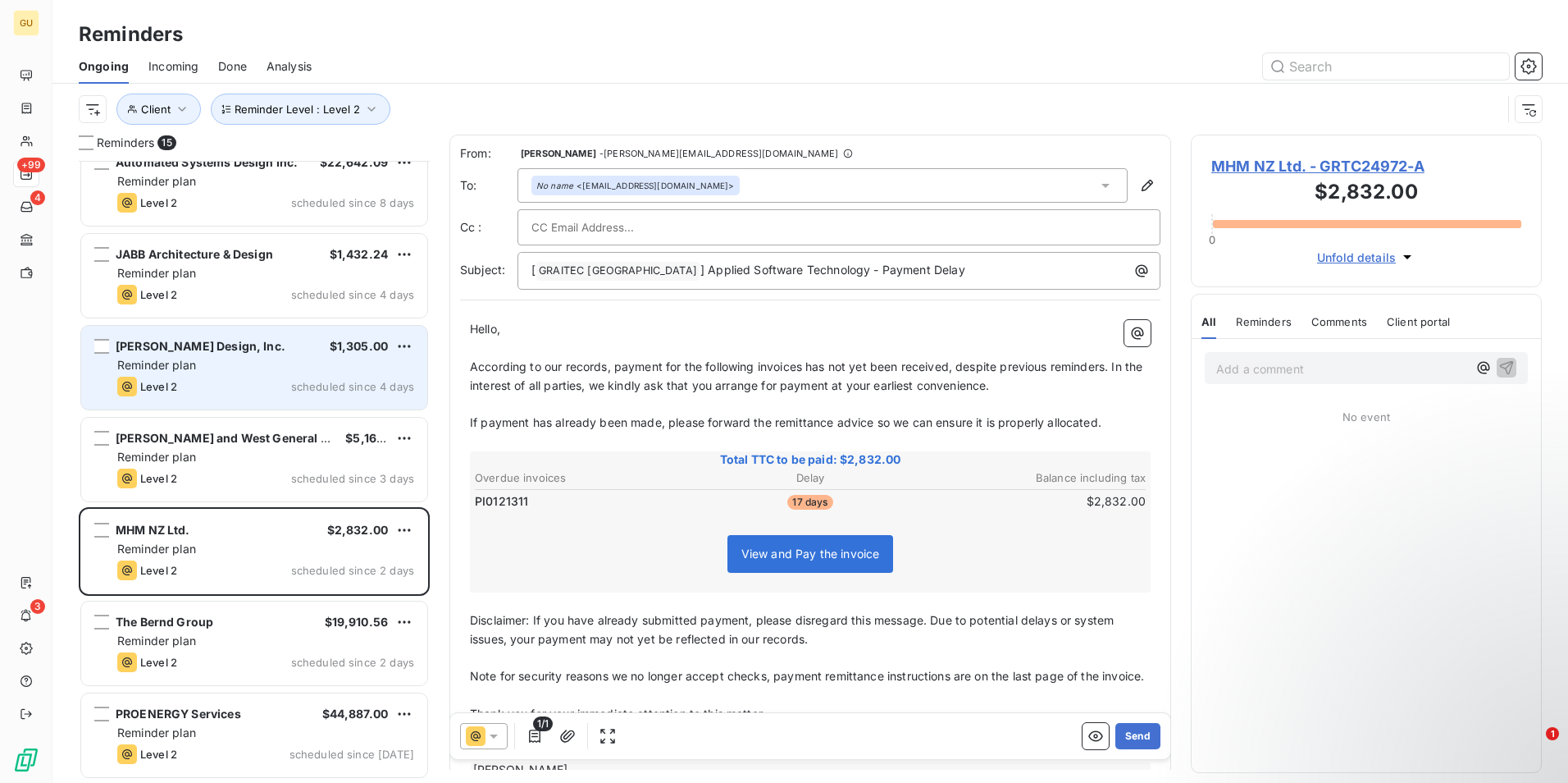
click at [271, 376] on div "[PERSON_NAME] Design, Inc. $1,305.00 Reminder plan Level 2 scheduled since 4 da…" at bounding box center [254, 368] width 346 height 84
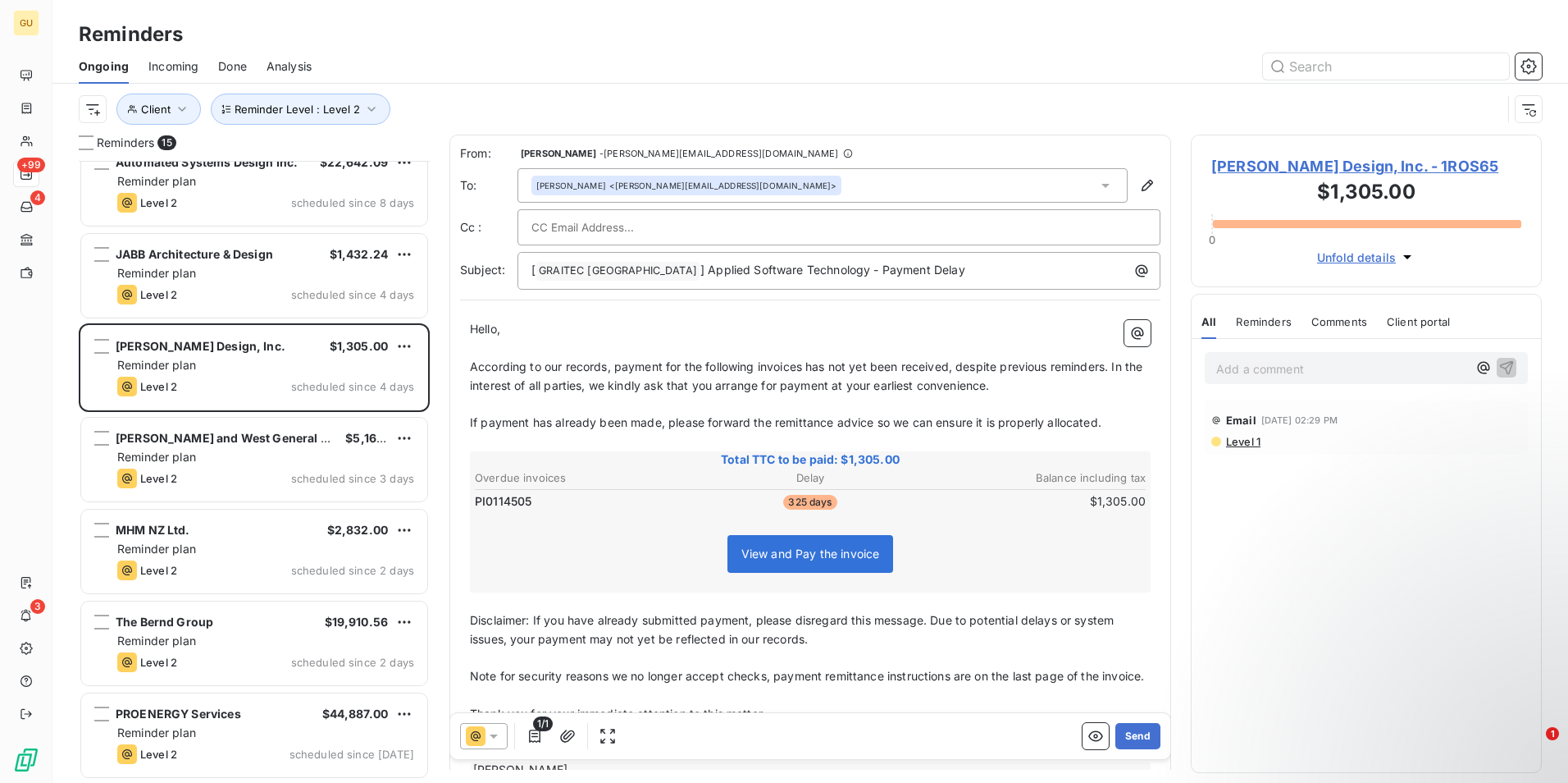
click at [803, 366] on span "According to our records, payment for the following invoices has not yet been r…" at bounding box center [808, 376] width 676 height 33
click at [804, 367] on span "According to our records, payment for the following invoices has not yet been r…" at bounding box center [808, 376] width 676 height 33
click at [904, 272] on p "[ GRAITEC [GEOGRAPHIC_DATA] ﻿ ] Applied Software Technology - Payment Delay" at bounding box center [843, 271] width 623 height 20
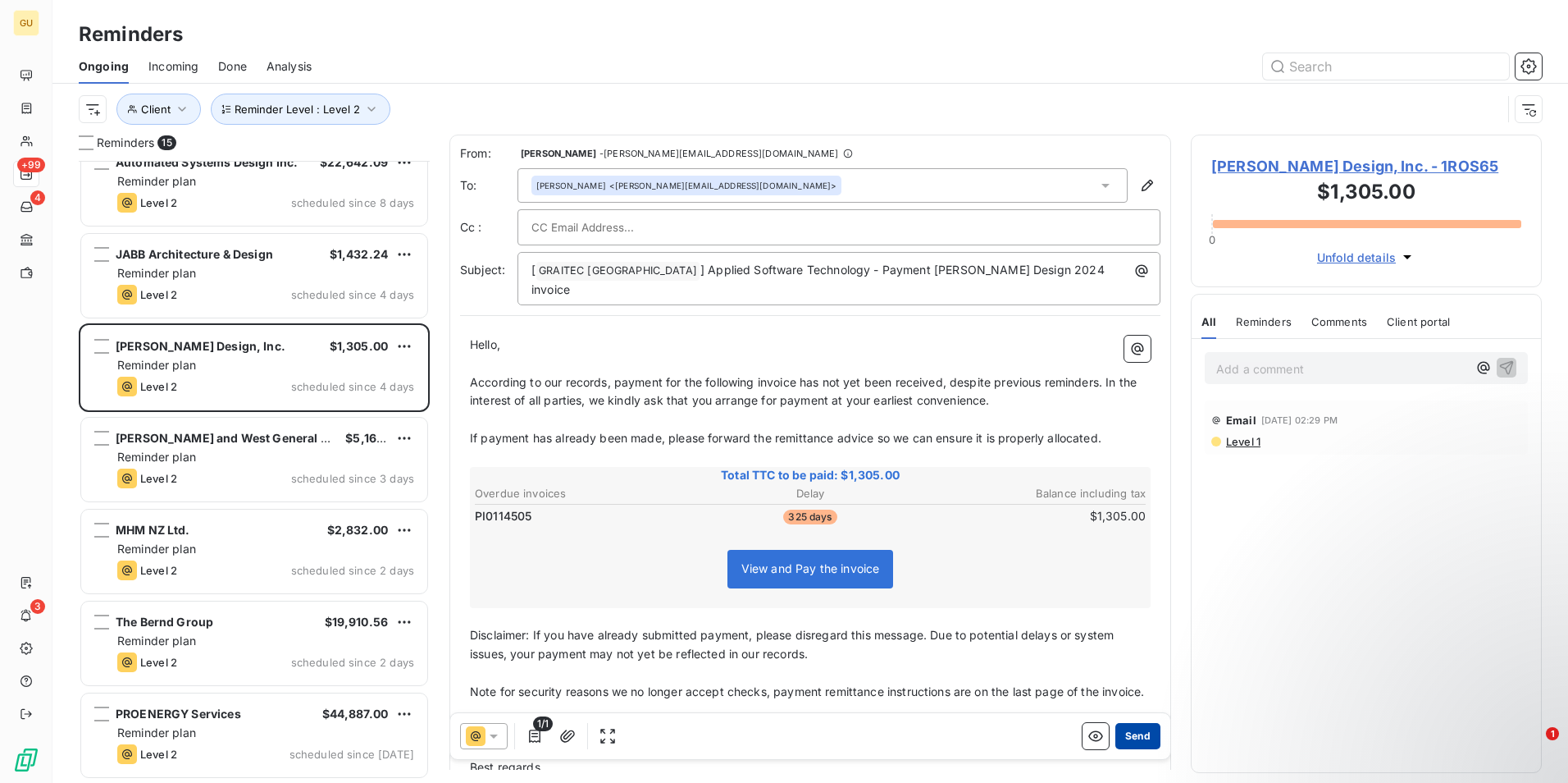
click at [1131, 734] on button "Send" at bounding box center [1138, 735] width 45 height 26
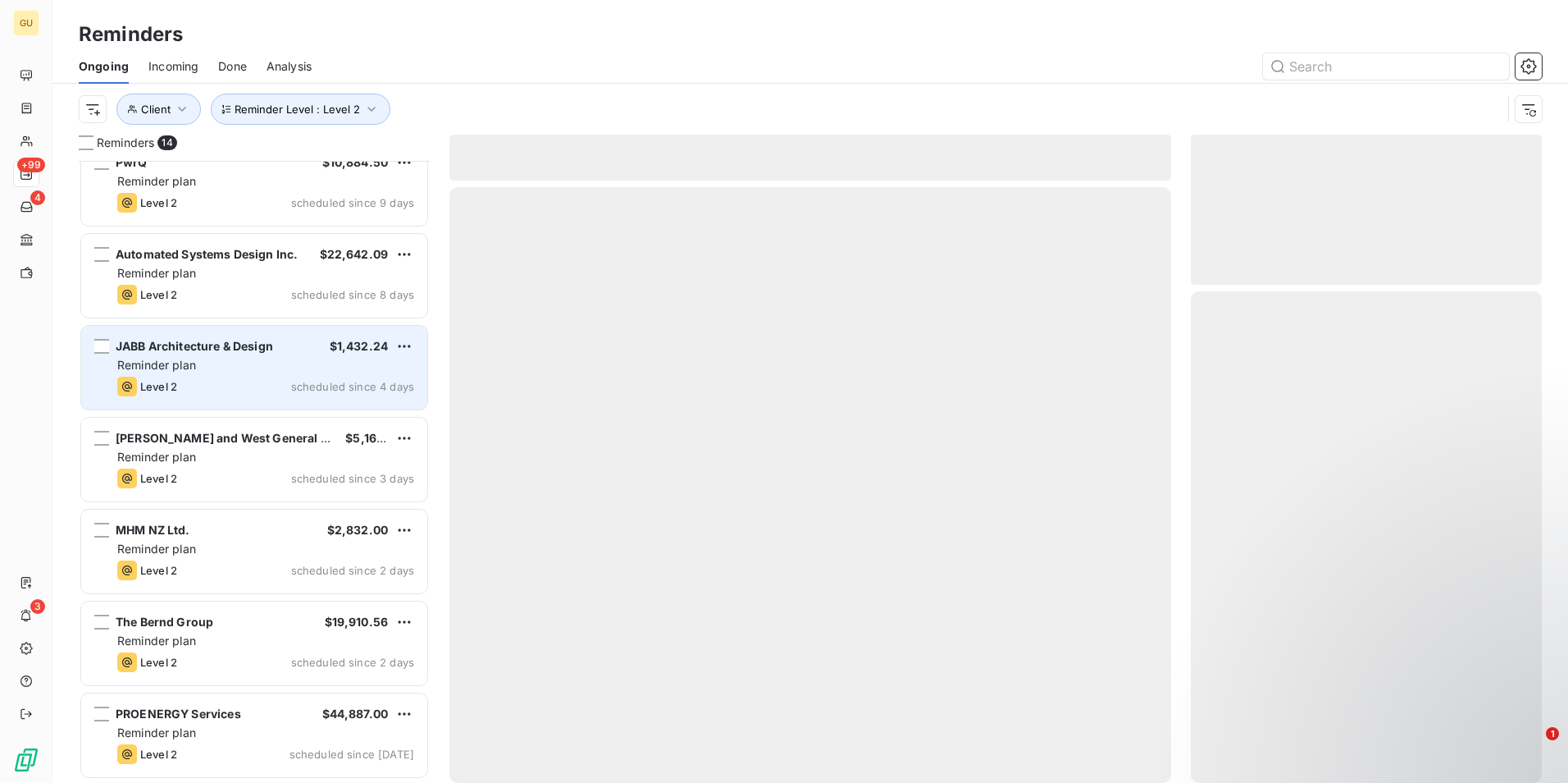
scroll to position [665, 0]
click at [232, 363] on div "Reminder plan" at bounding box center [265, 366] width 297 height 16
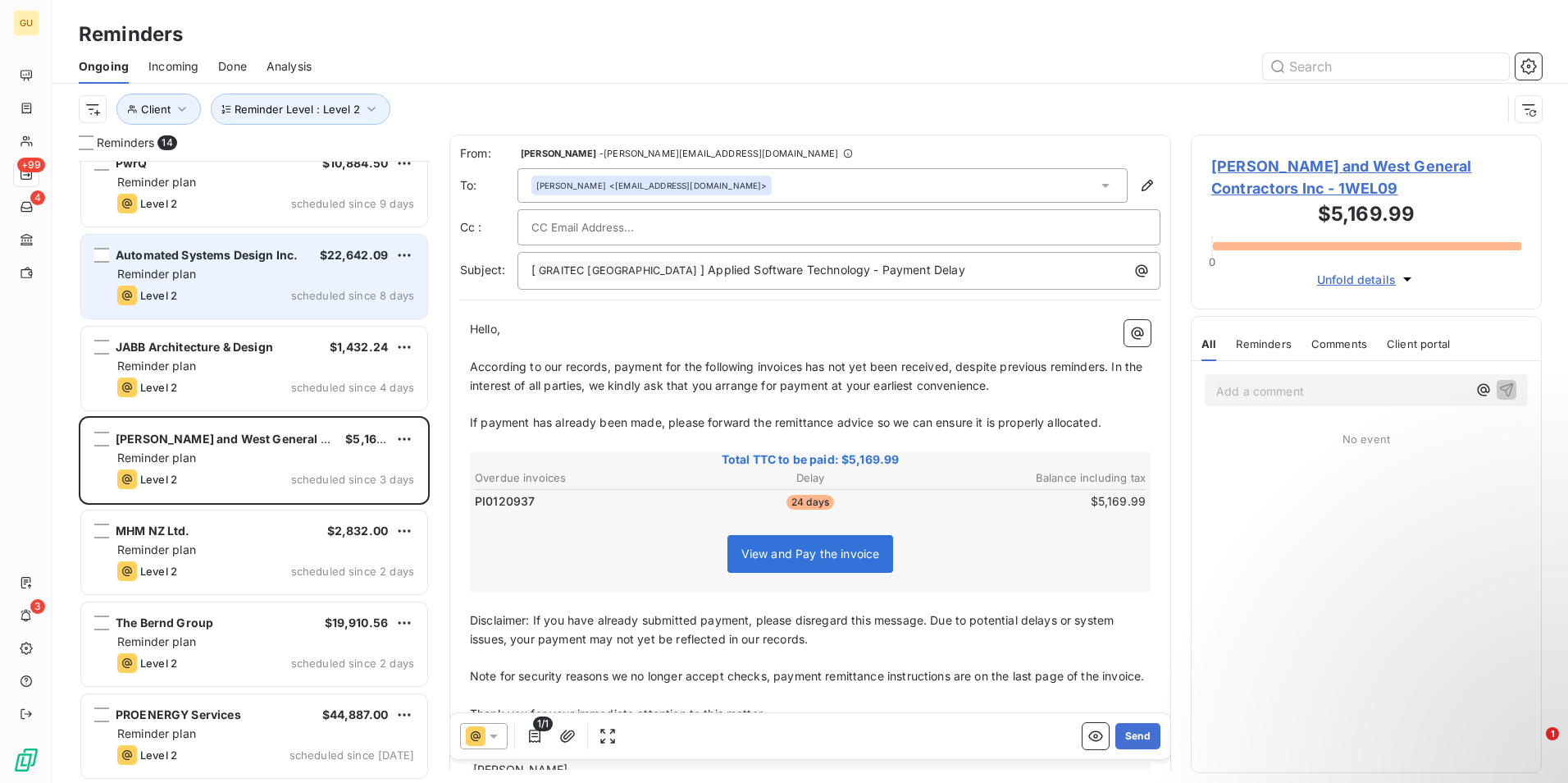
click at [301, 282] on div "Reminder plan" at bounding box center [265, 274] width 297 height 16
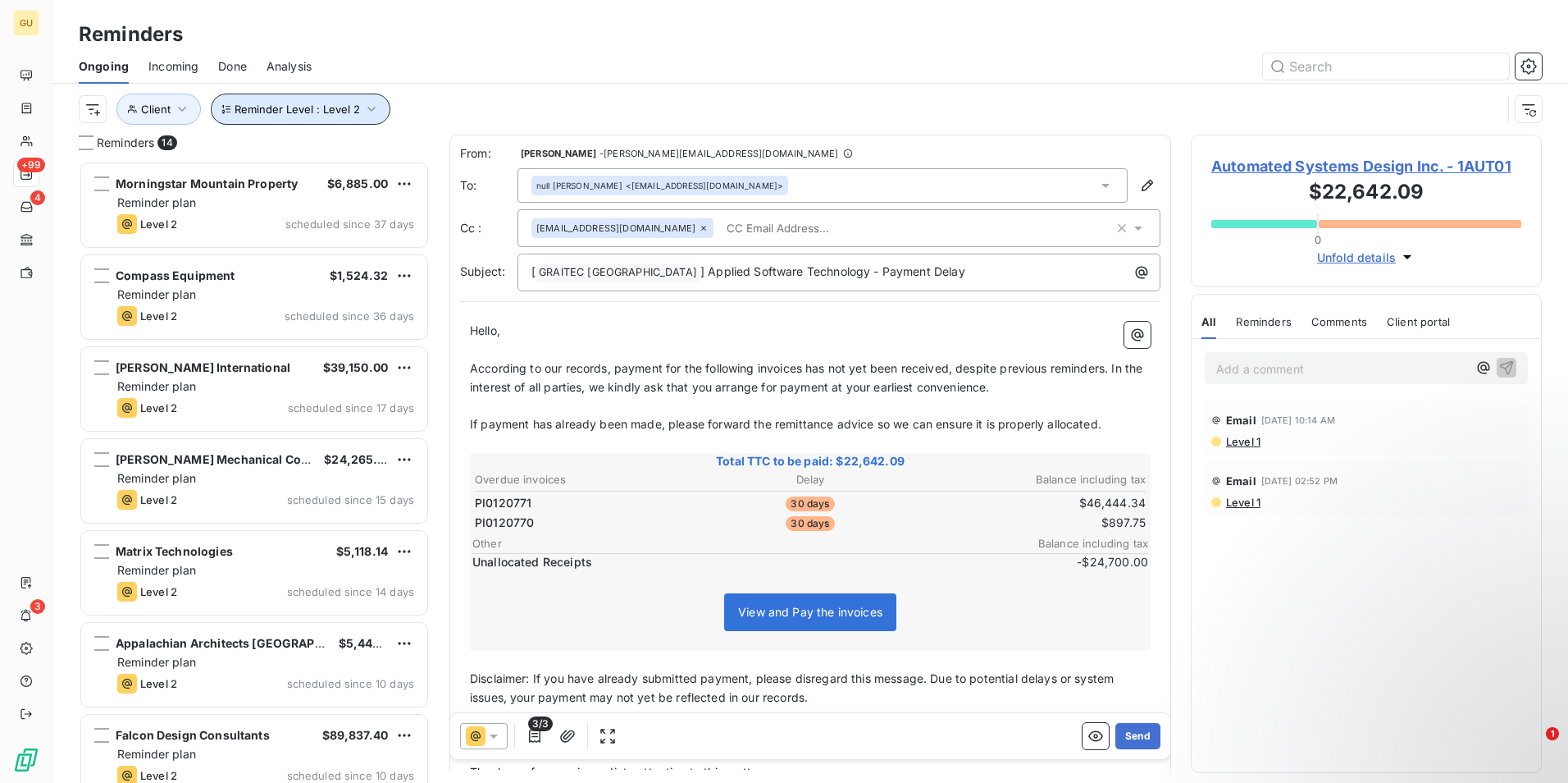
click at [371, 114] on icon "button" at bounding box center [371, 109] width 16 height 16
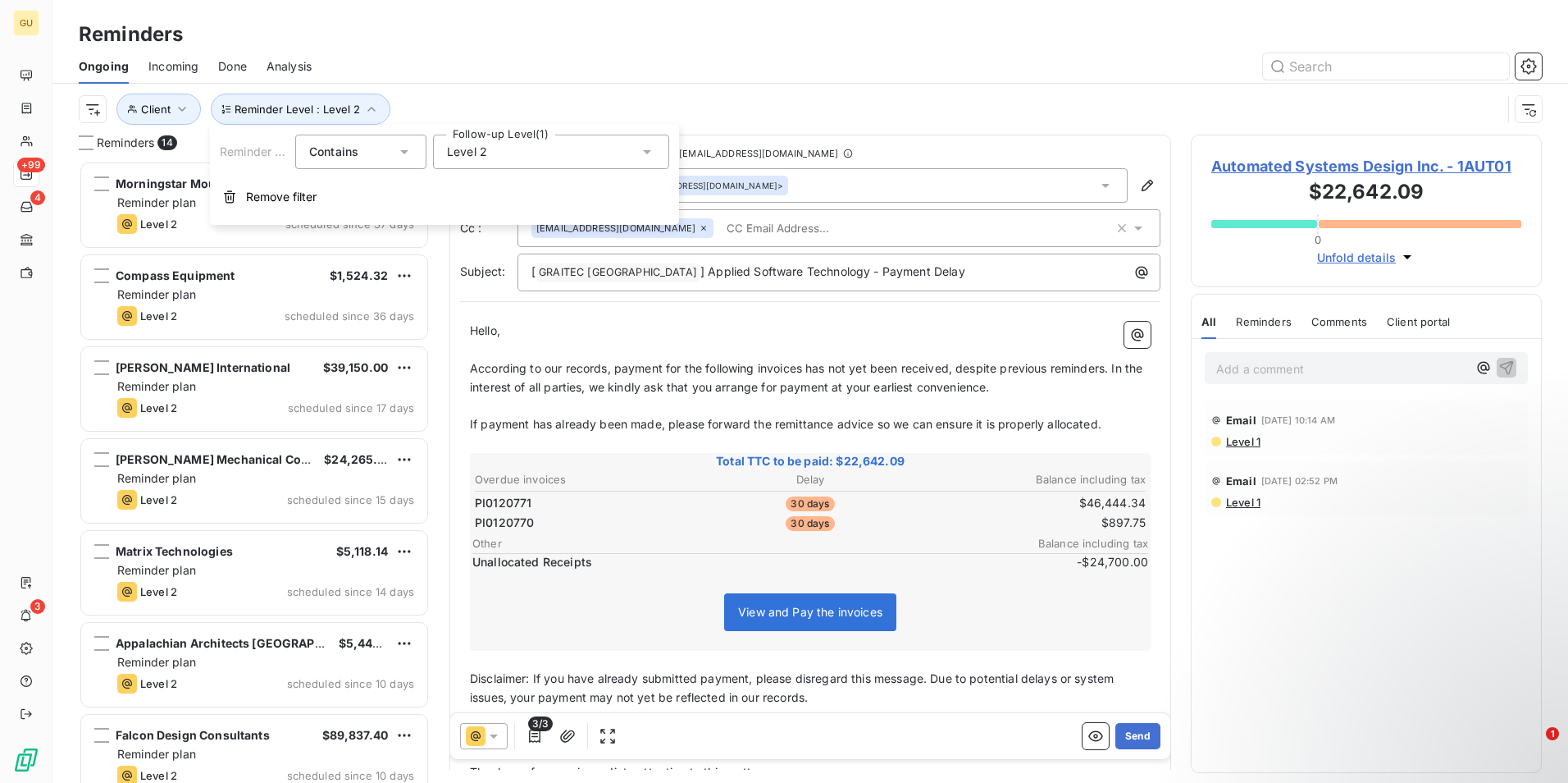
click at [650, 152] on icon at bounding box center [647, 152] width 16 height 16
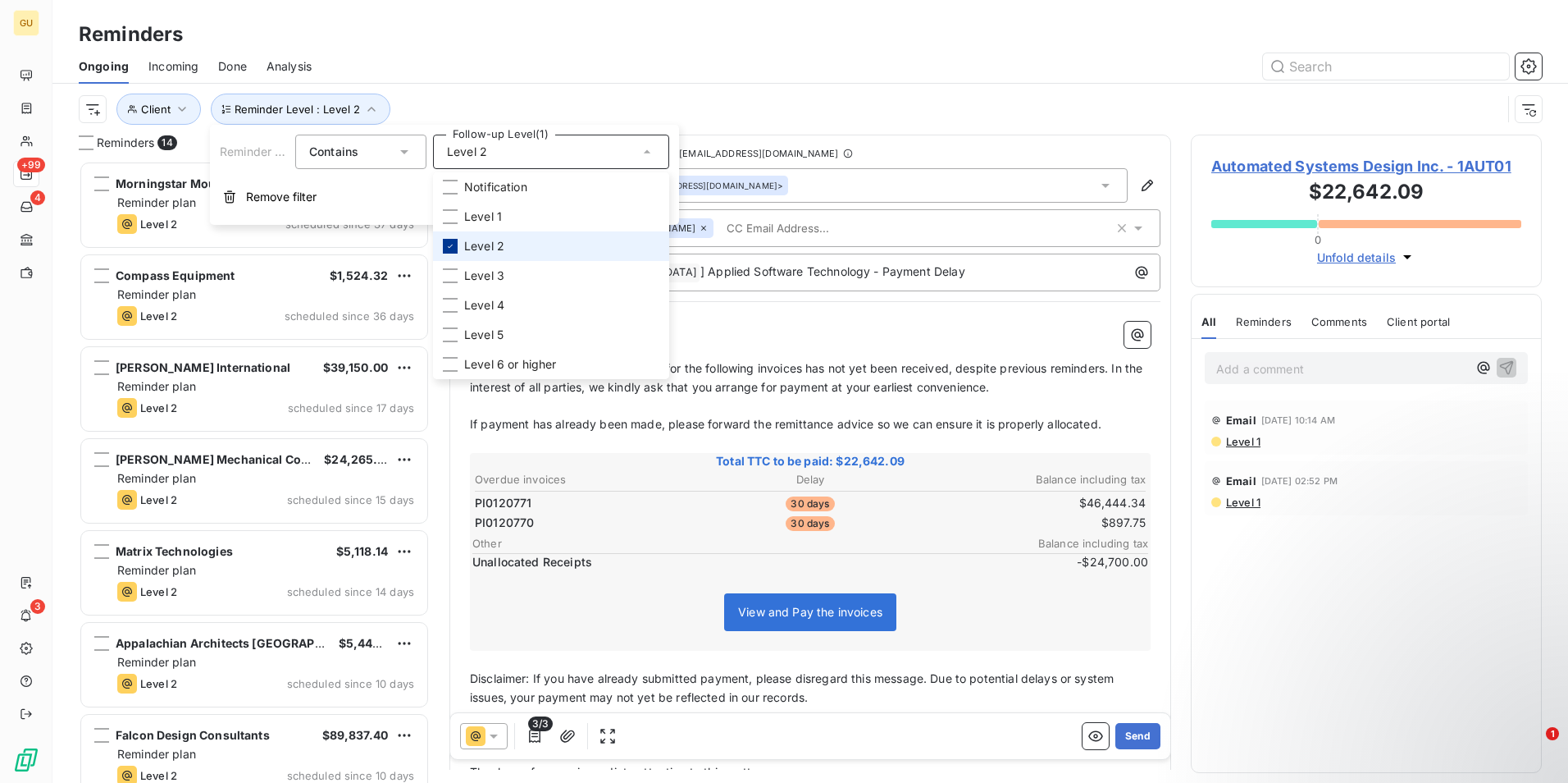
click at [444, 252] on div at bounding box center [450, 246] width 14 height 14
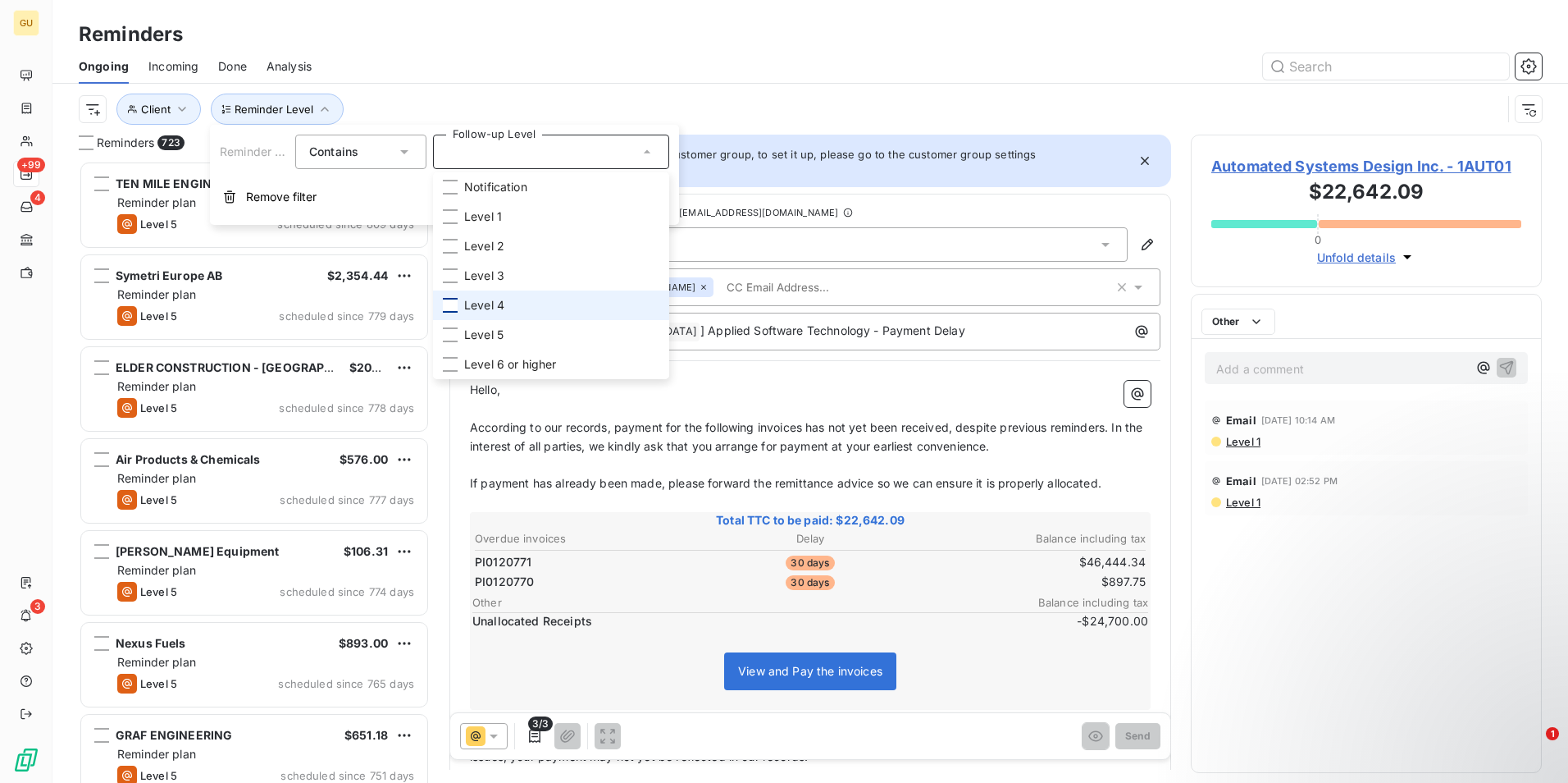
scroll to position [610, 339]
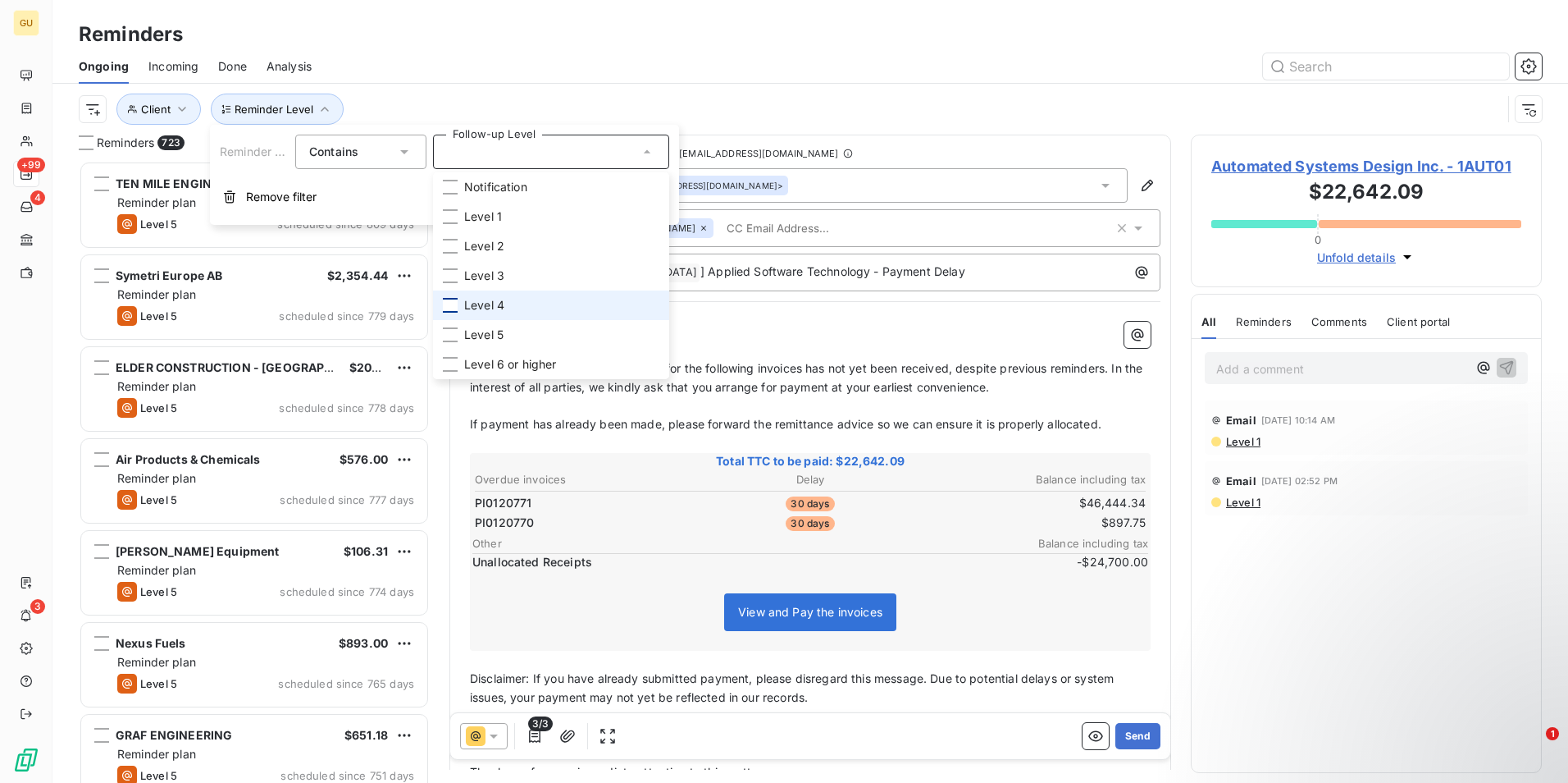
click at [451, 306] on div at bounding box center [450, 305] width 14 height 14
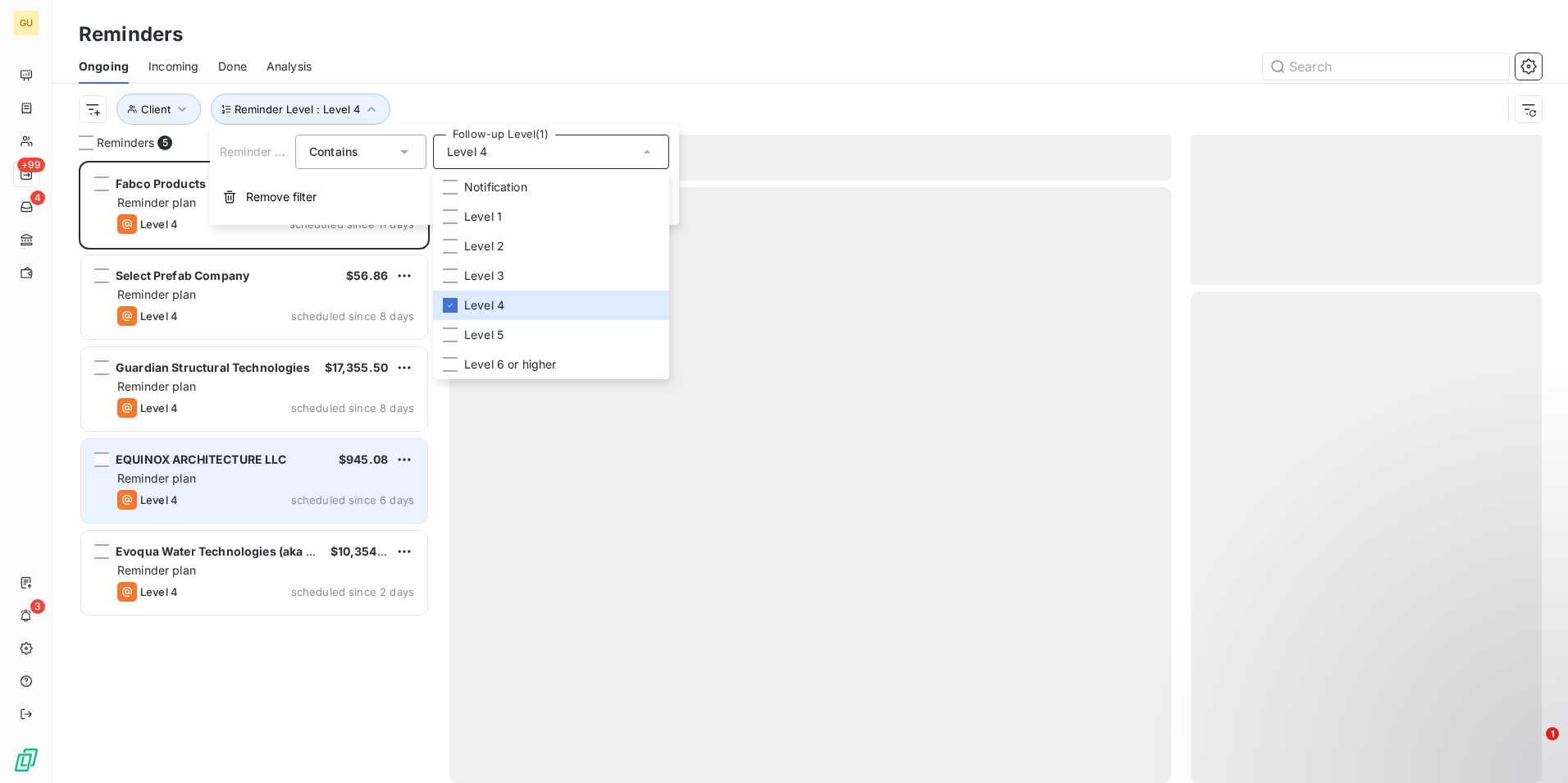
scroll to position [610, 339]
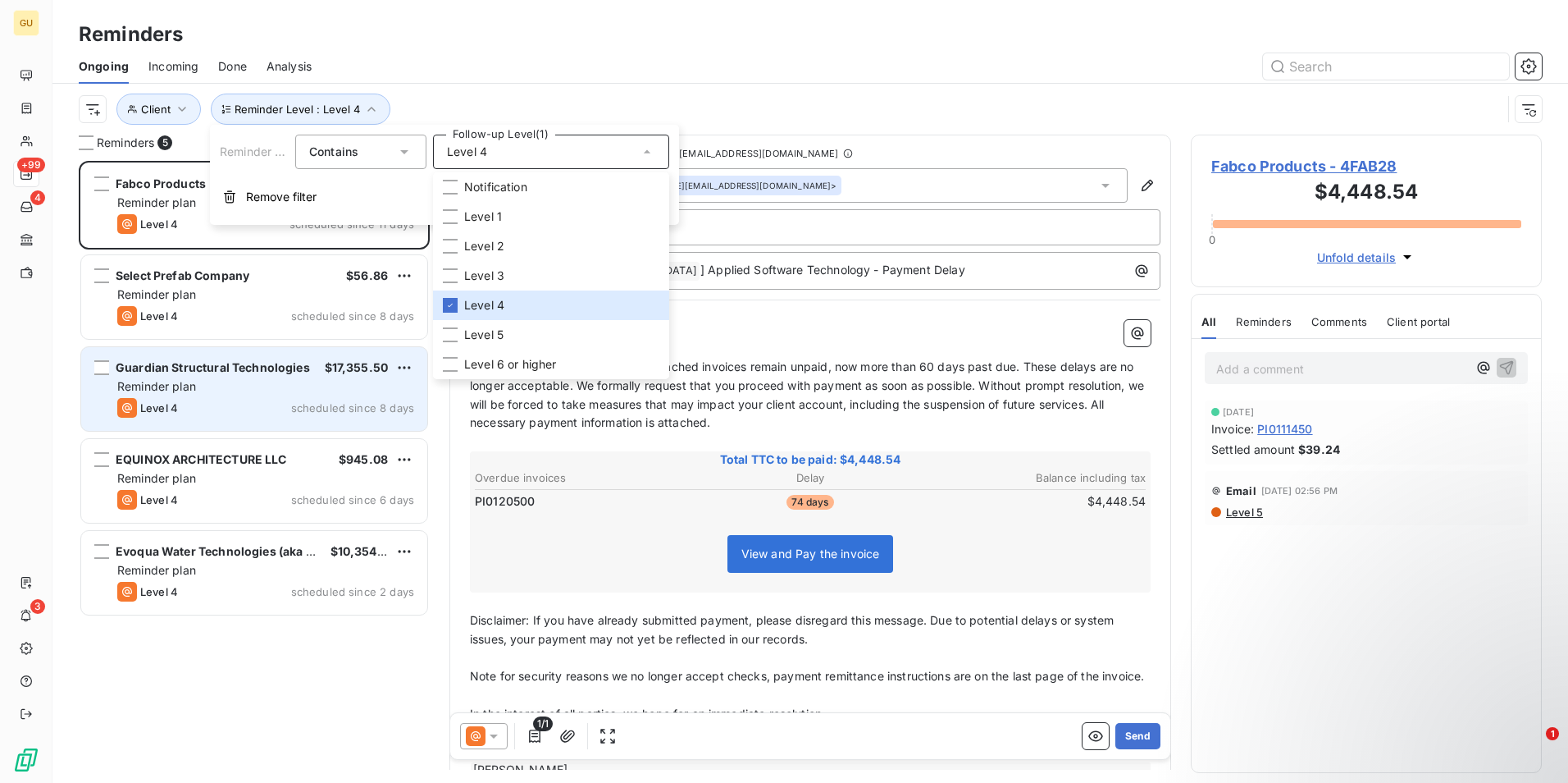
click at [231, 405] on div "Level 4 scheduled since 8 days" at bounding box center [265, 408] width 297 height 20
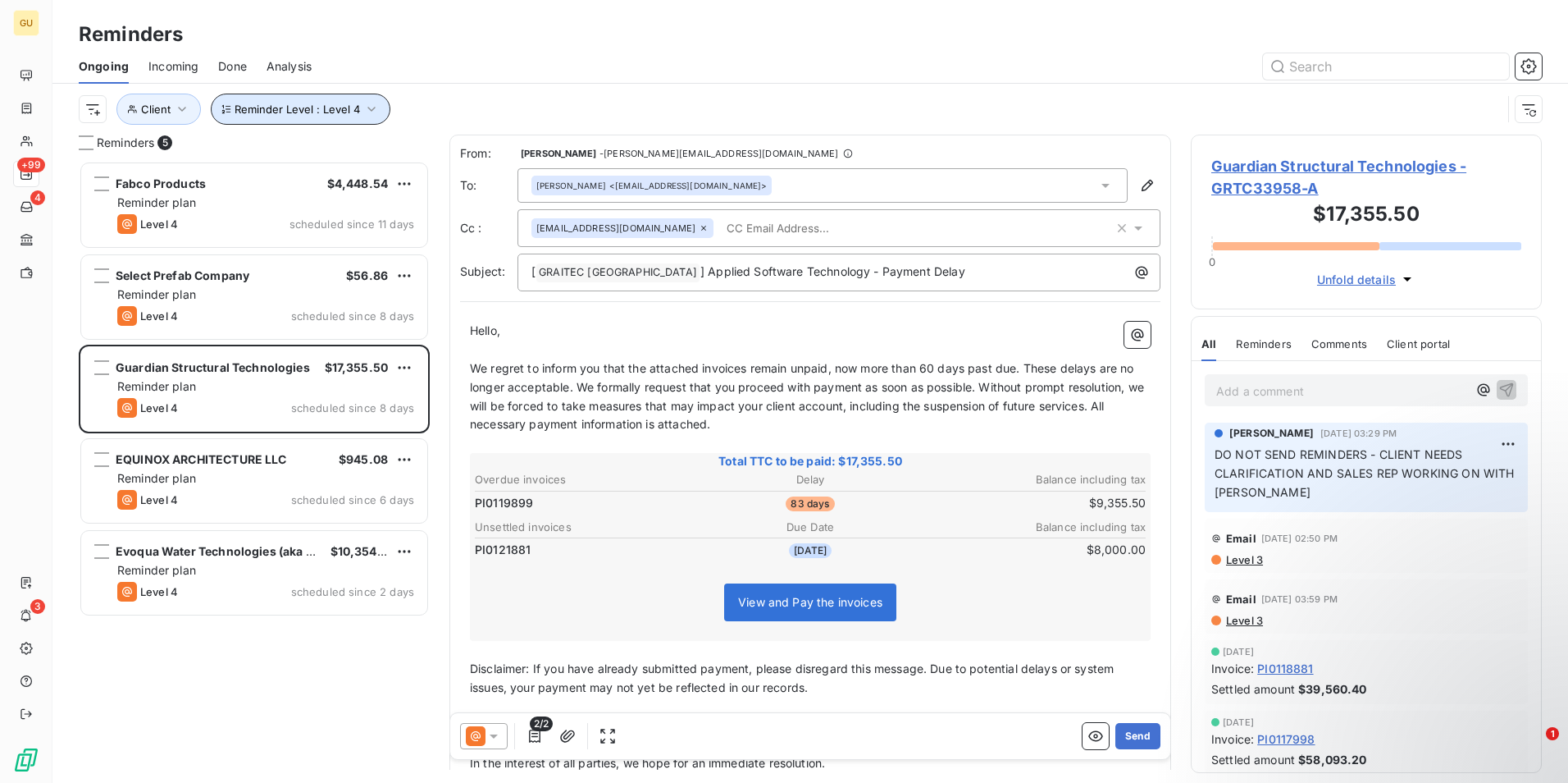
click at [364, 113] on icon "button" at bounding box center [371, 109] width 16 height 16
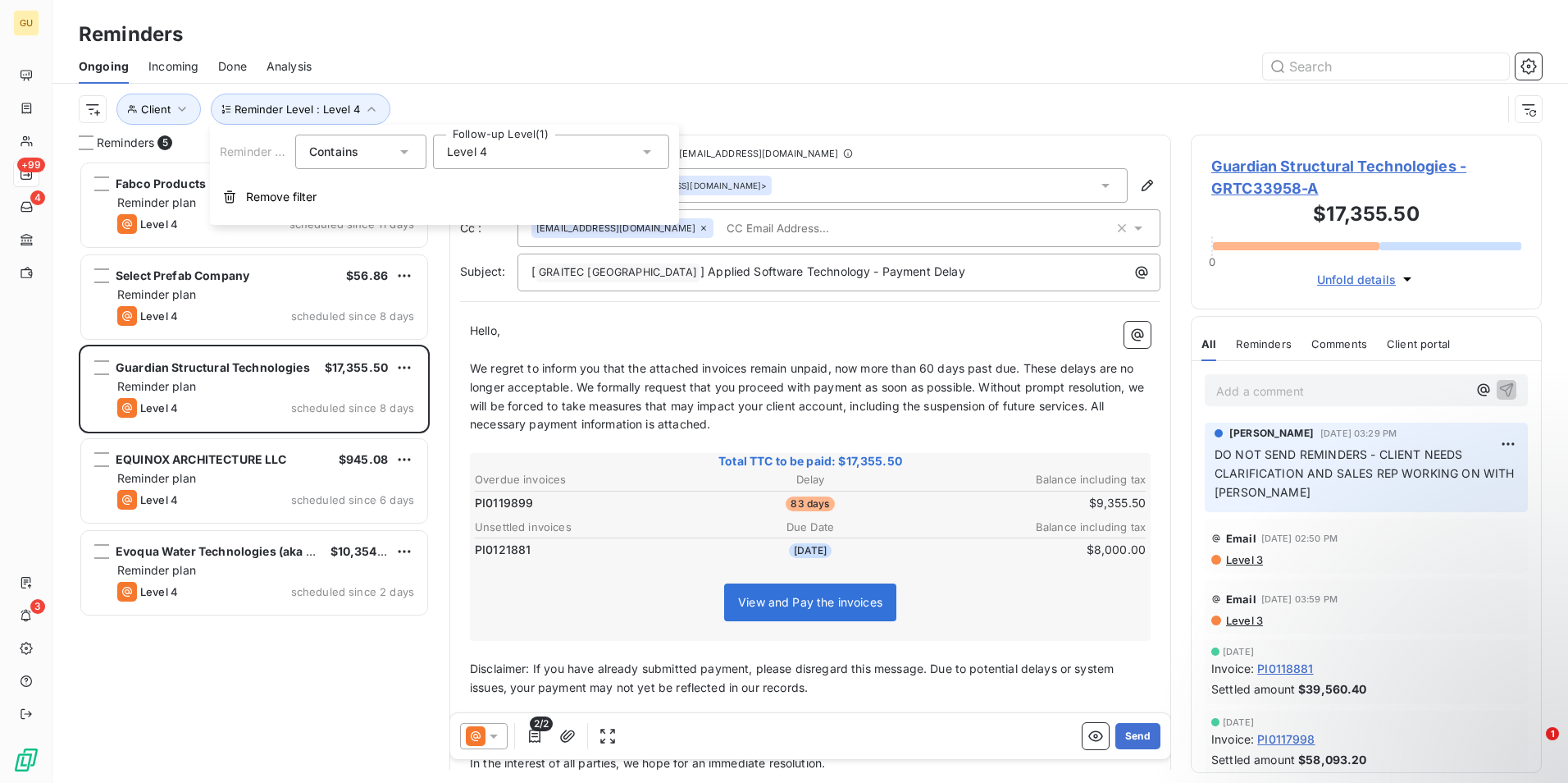
click at [649, 146] on icon at bounding box center [647, 152] width 16 height 16
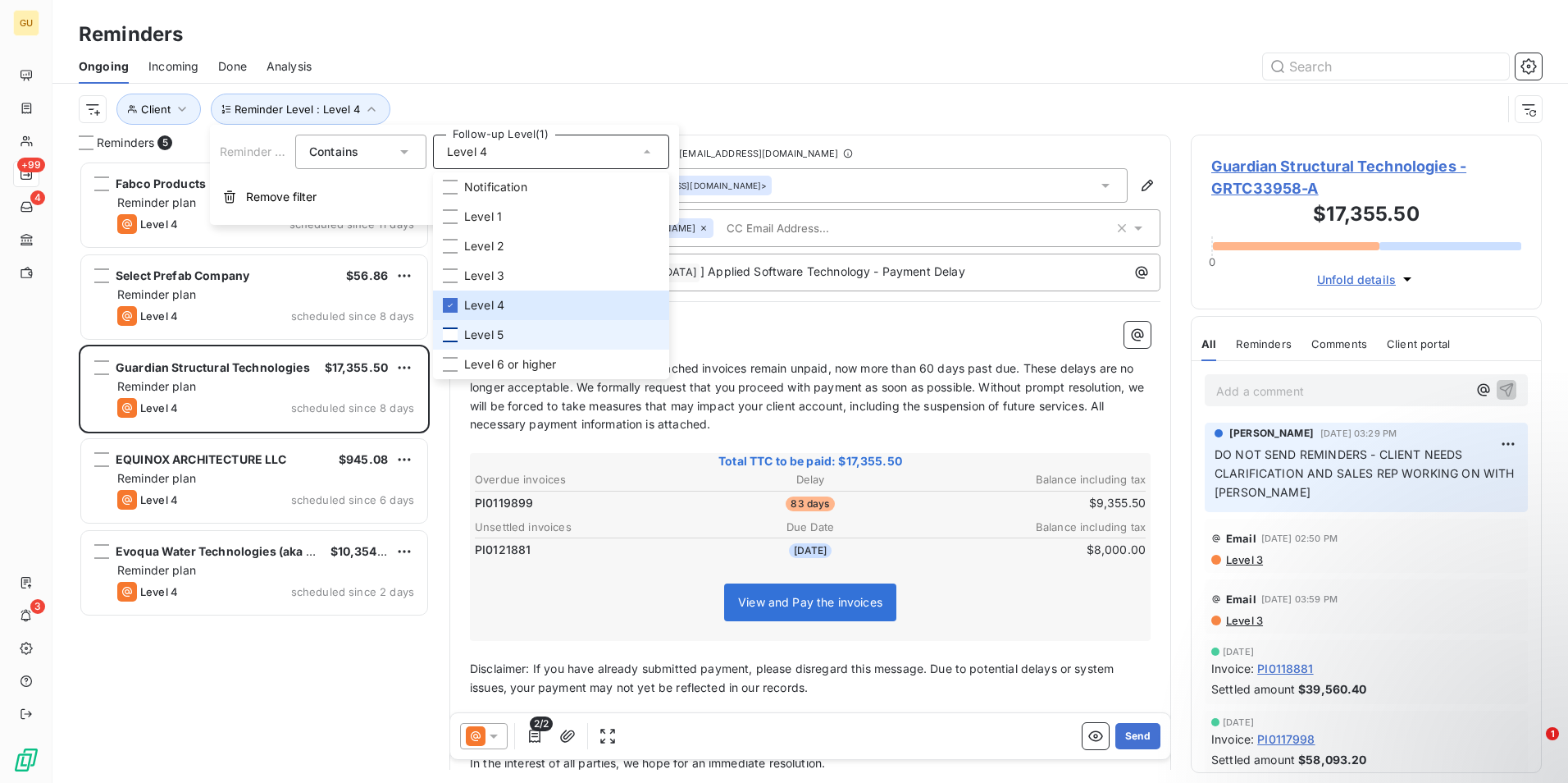
click at [446, 335] on div at bounding box center [450, 334] width 14 height 14
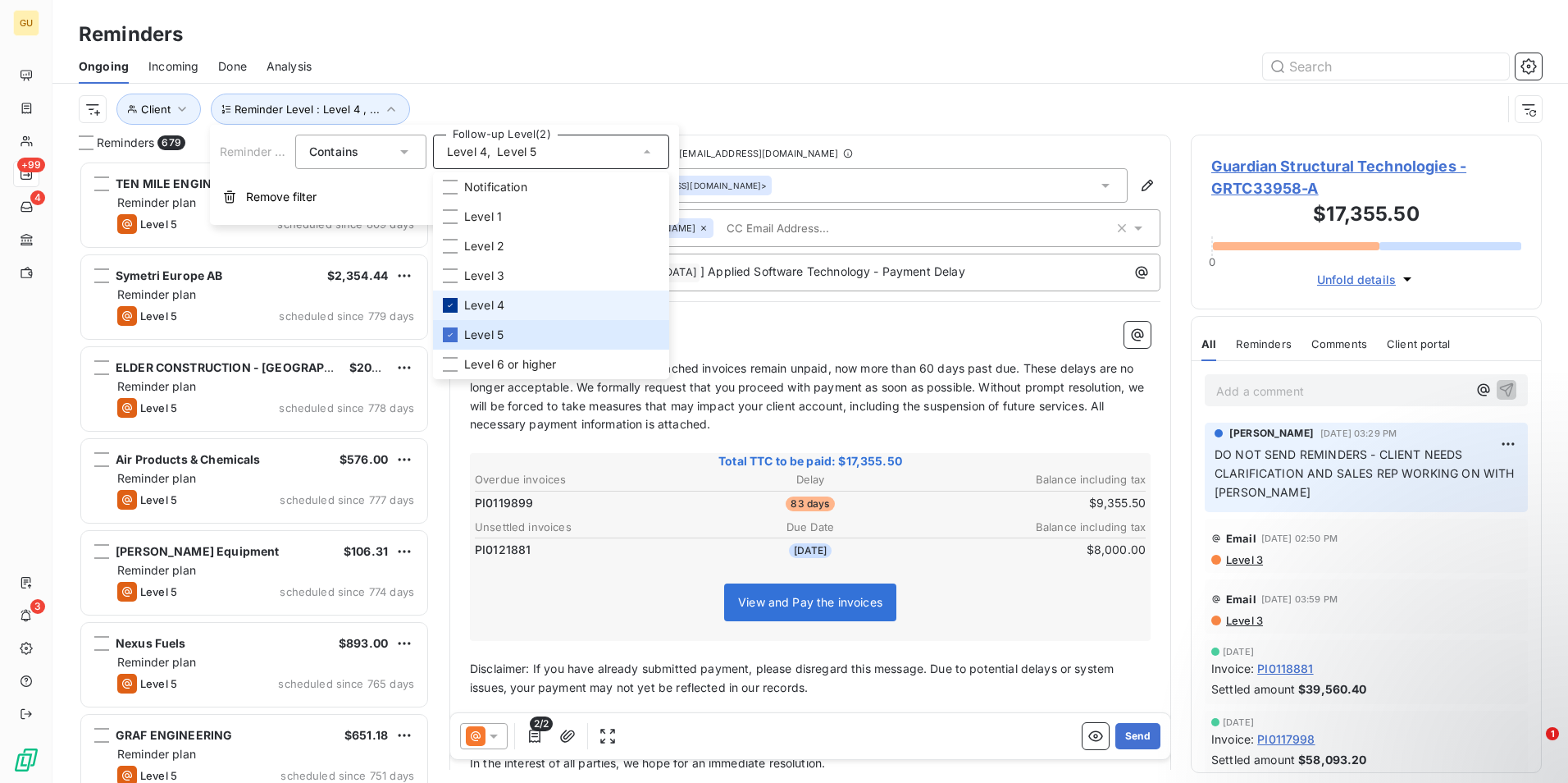
scroll to position [610, 339]
click at [450, 307] on icon at bounding box center [450, 305] width 5 height 4
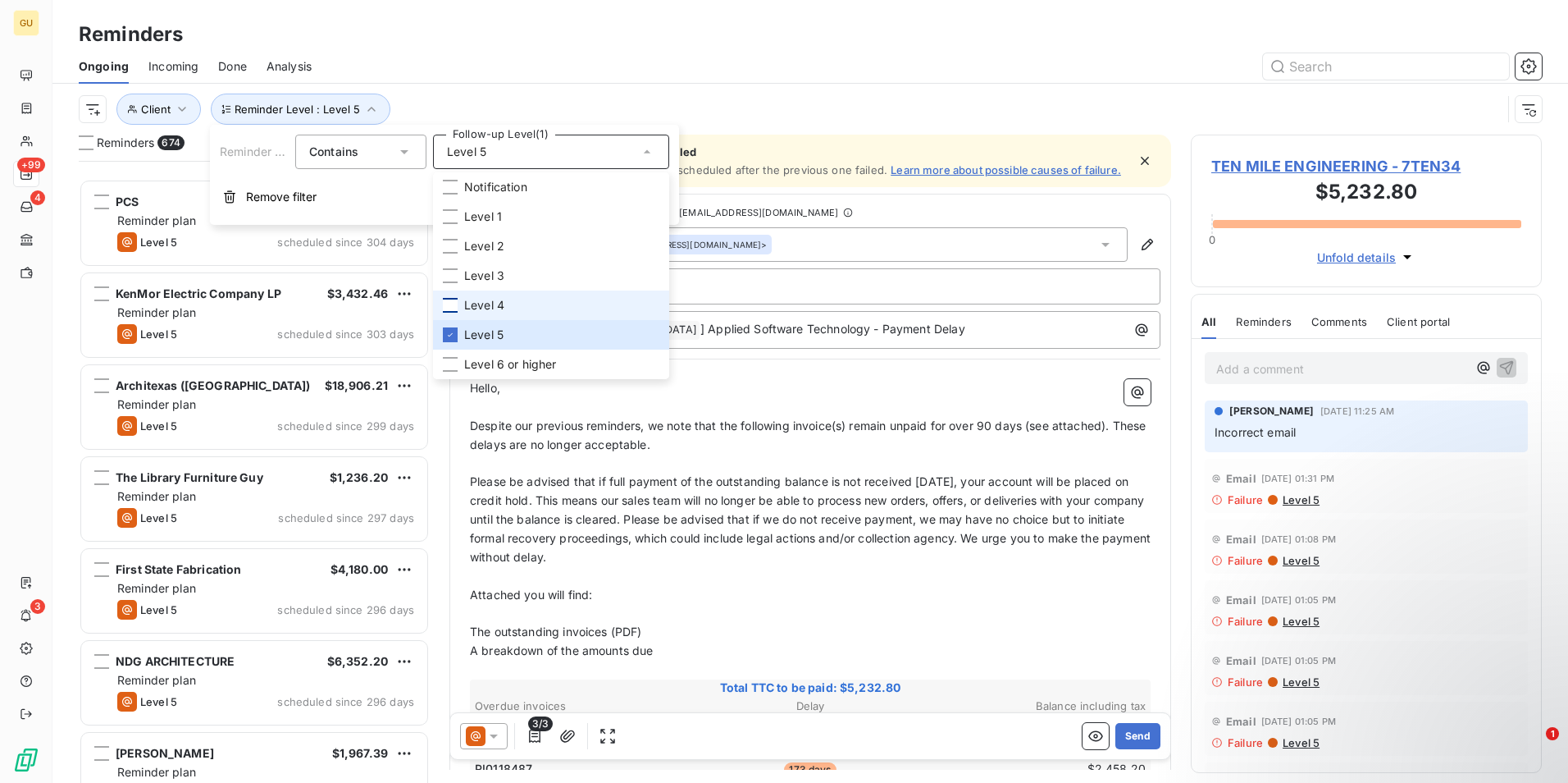
scroll to position [20595, 0]
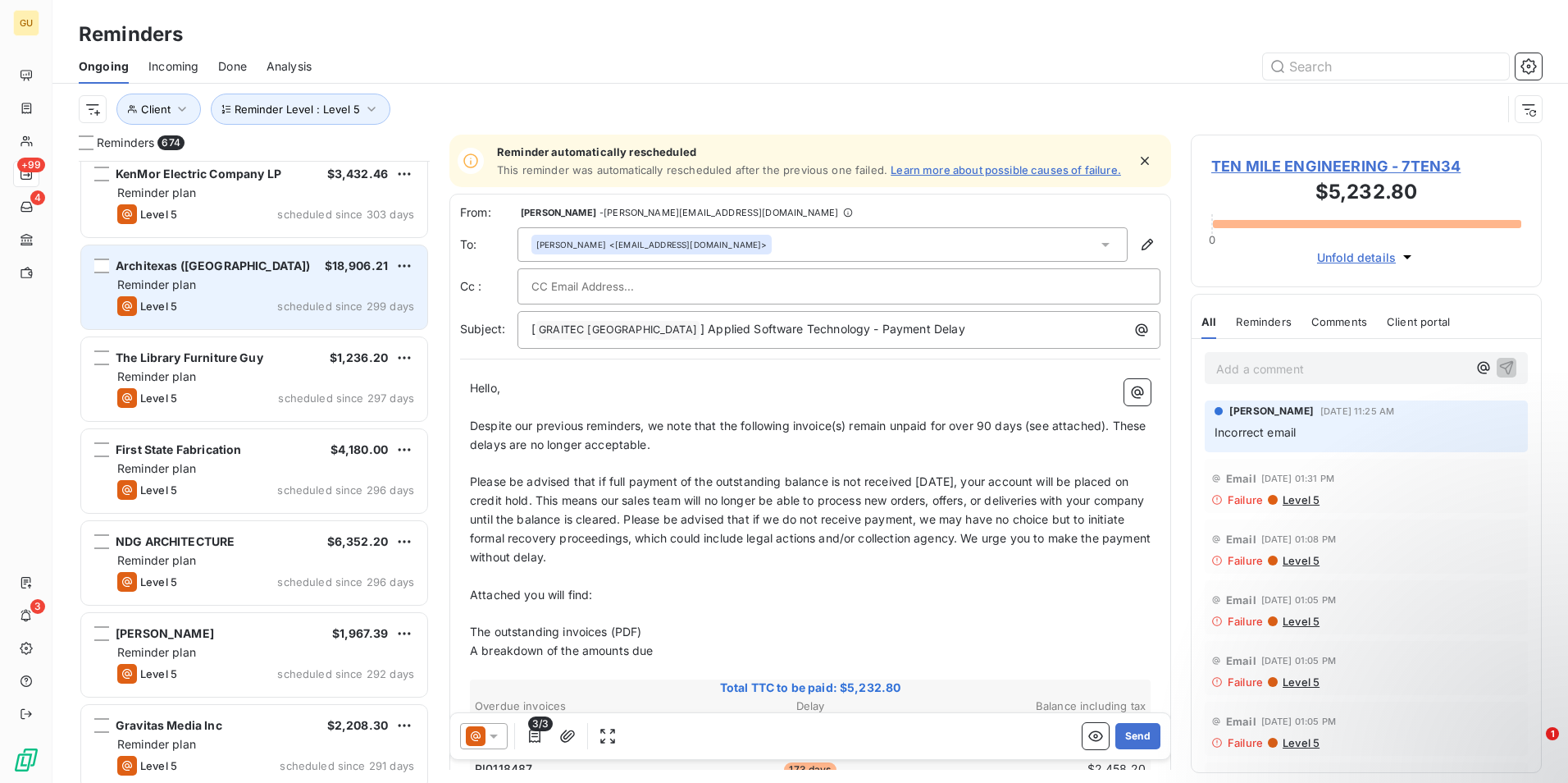
click at [268, 296] on div "Level 5 scheduled since 299 days" at bounding box center [265, 306] width 297 height 20
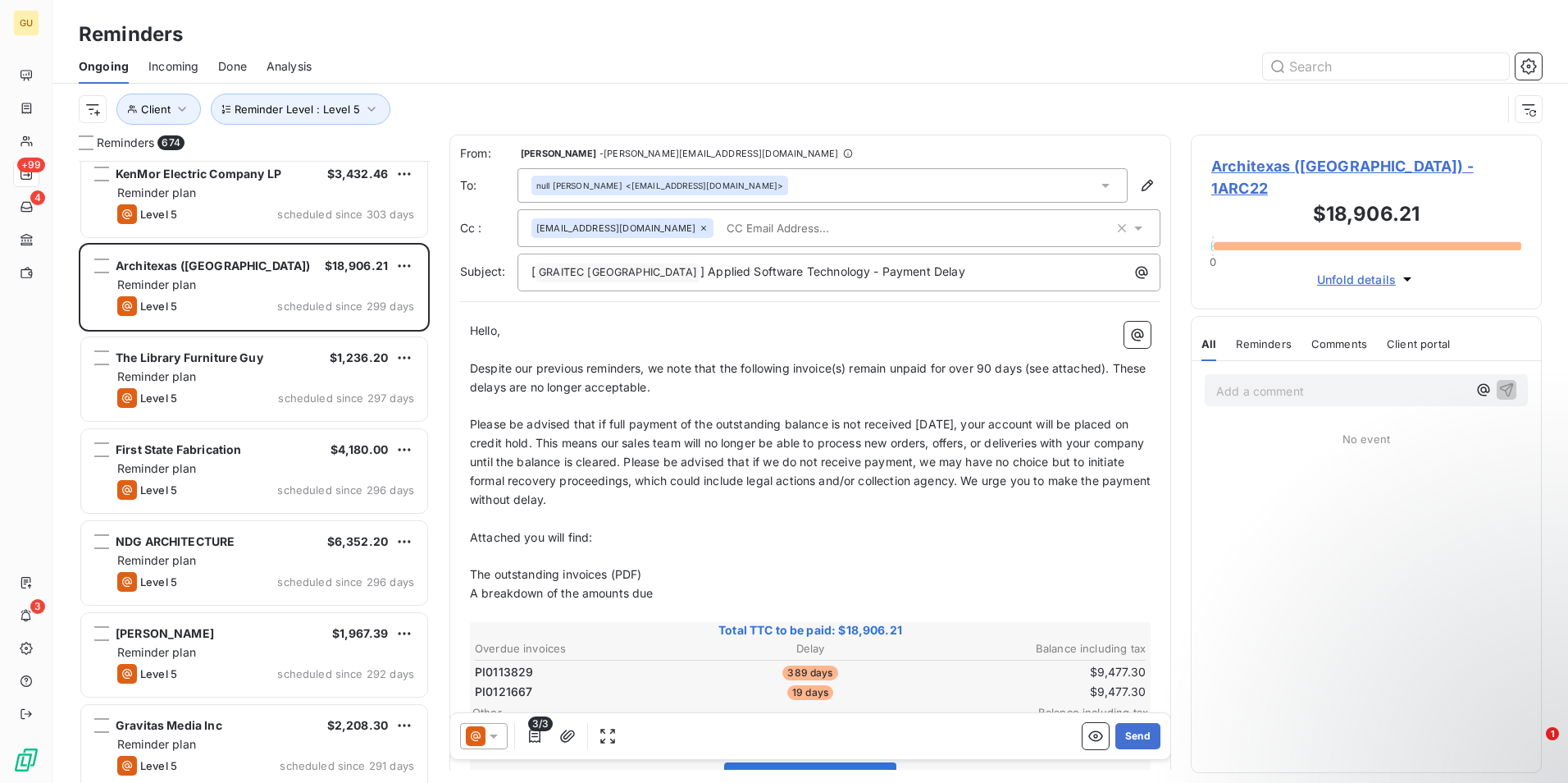
click at [496, 738] on icon at bounding box center [494, 736] width 16 height 16
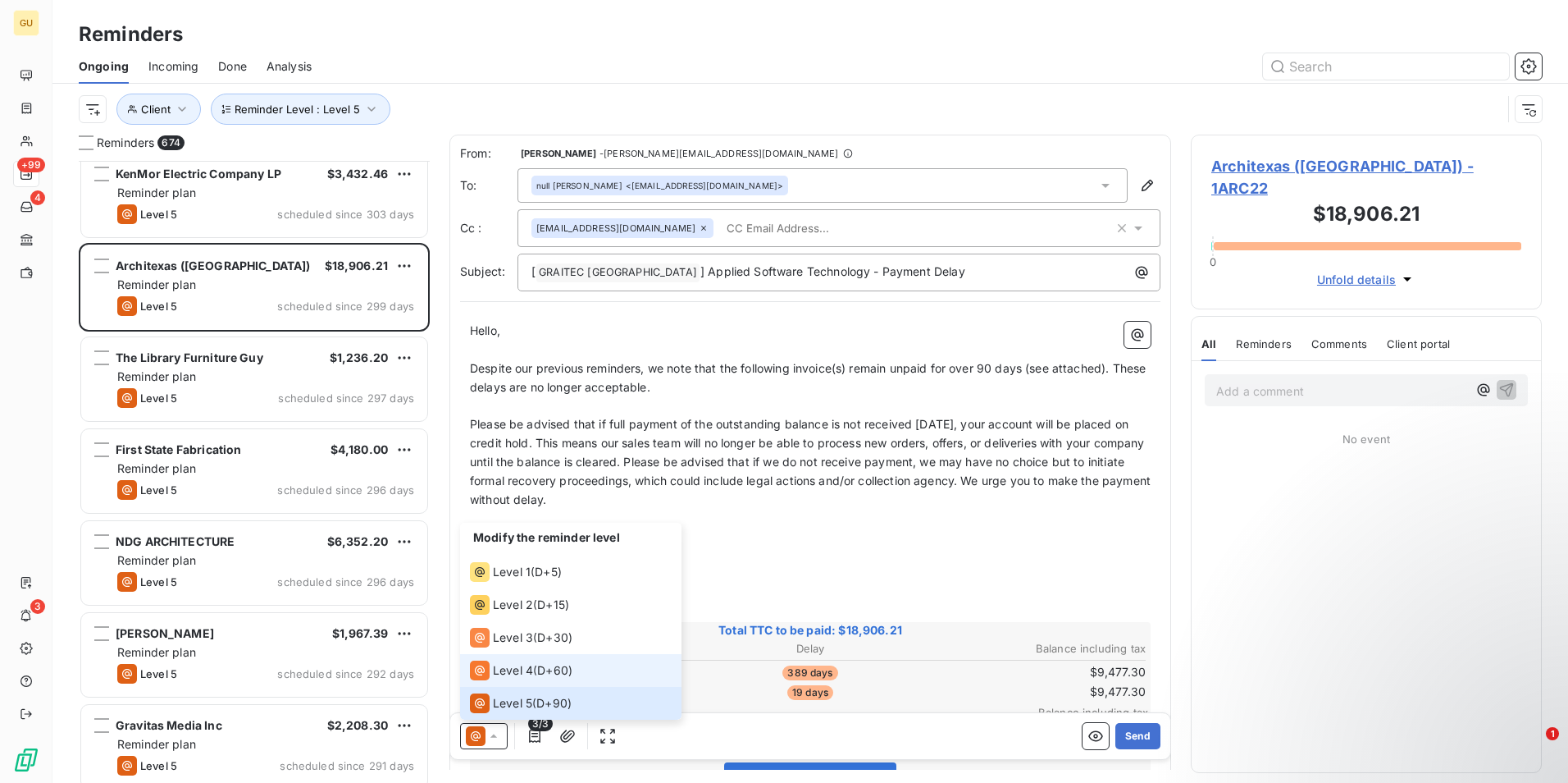
click at [504, 675] on span "Level 4" at bounding box center [513, 670] width 41 height 16
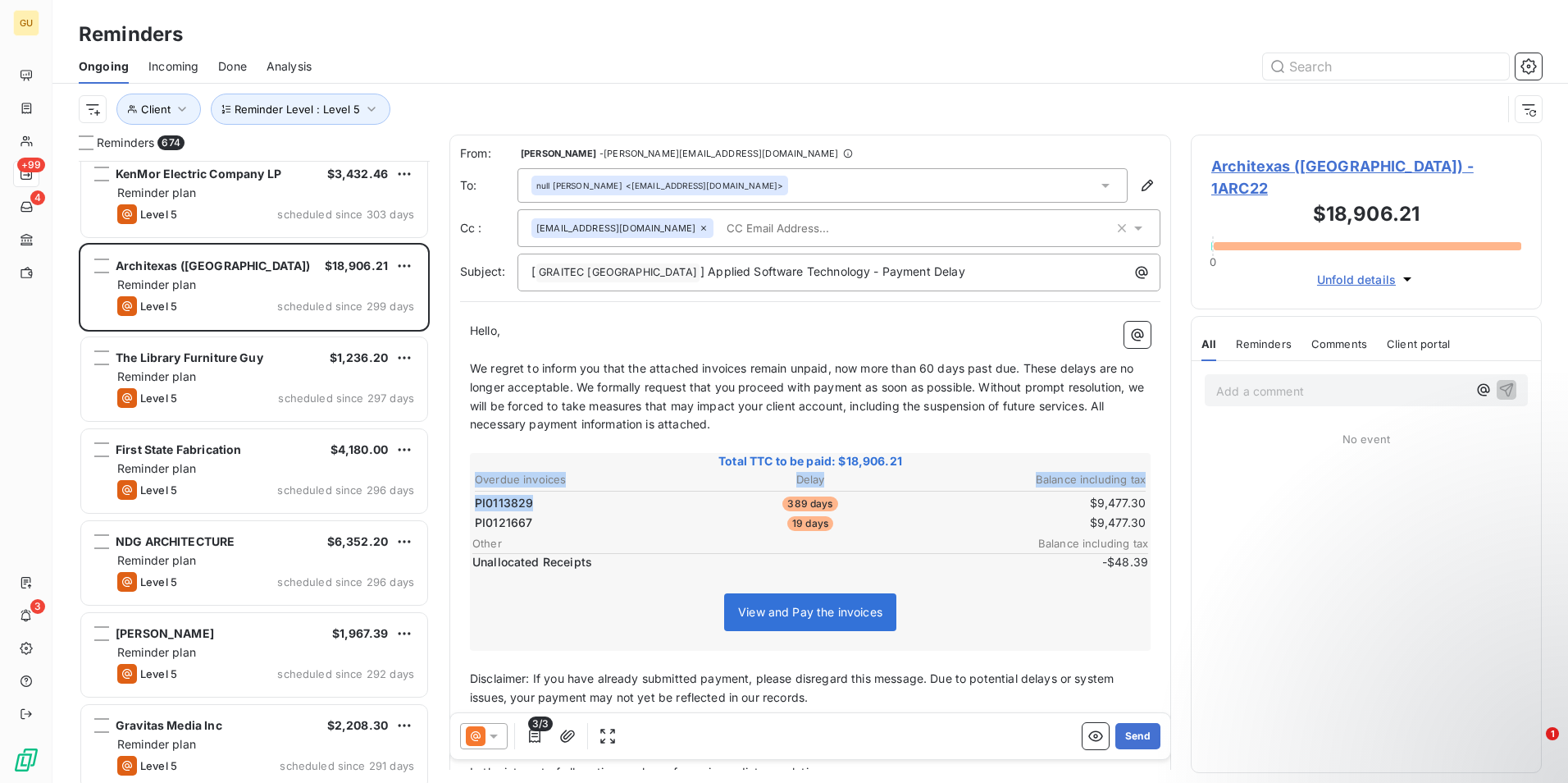
drag, startPoint x: 546, startPoint y: 502, endPoint x: 470, endPoint y: 499, distance: 76.1
click at [470, 499] on div "Total TTC to be paid: $18,906.21 Overdue invoices Delay Balance including tax P…" at bounding box center [811, 551] width 681 height 198
click at [542, 507] on td "PI0113829" at bounding box center [585, 503] width 223 height 18
drag, startPoint x: 536, startPoint y: 507, endPoint x: 474, endPoint y: 506, distance: 62.0
click at [474, 506] on td "PI0113829" at bounding box center [585, 503] width 223 height 18
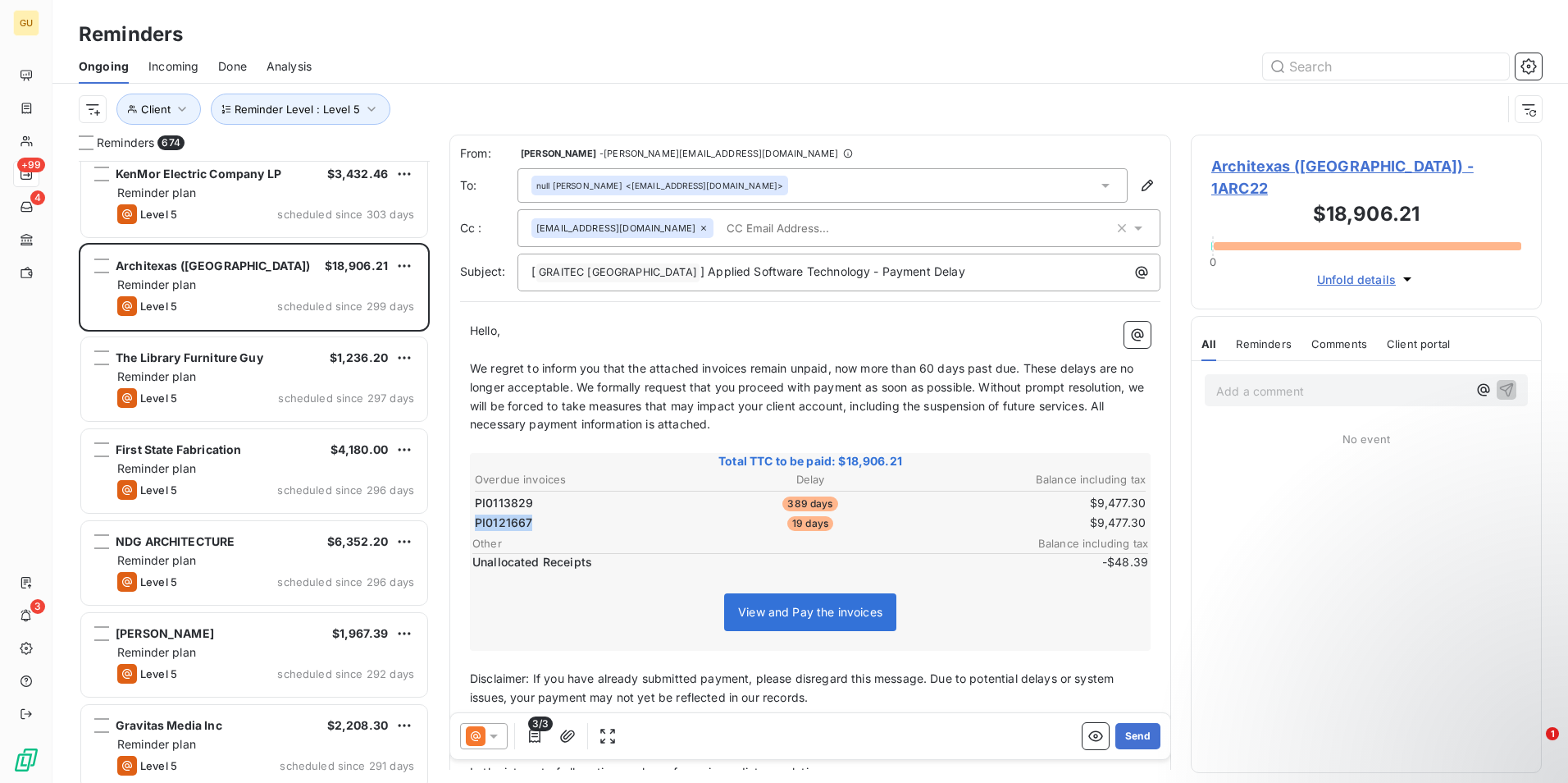
drag, startPoint x: 533, startPoint y: 525, endPoint x: 473, endPoint y: 524, distance: 60.0
click at [475, 523] on td "PI0121667" at bounding box center [585, 523] width 223 height 18
click at [558, 535] on div "Overdue invoices Delay Balance including tax PI0113829 389 days $9,477.30 PI012…" at bounding box center [810, 520] width 676 height 101
drag, startPoint x: 535, startPoint y: 530, endPoint x: 476, endPoint y: 521, distance: 59.7
click at [476, 521] on td "PI0121667" at bounding box center [585, 523] width 223 height 18
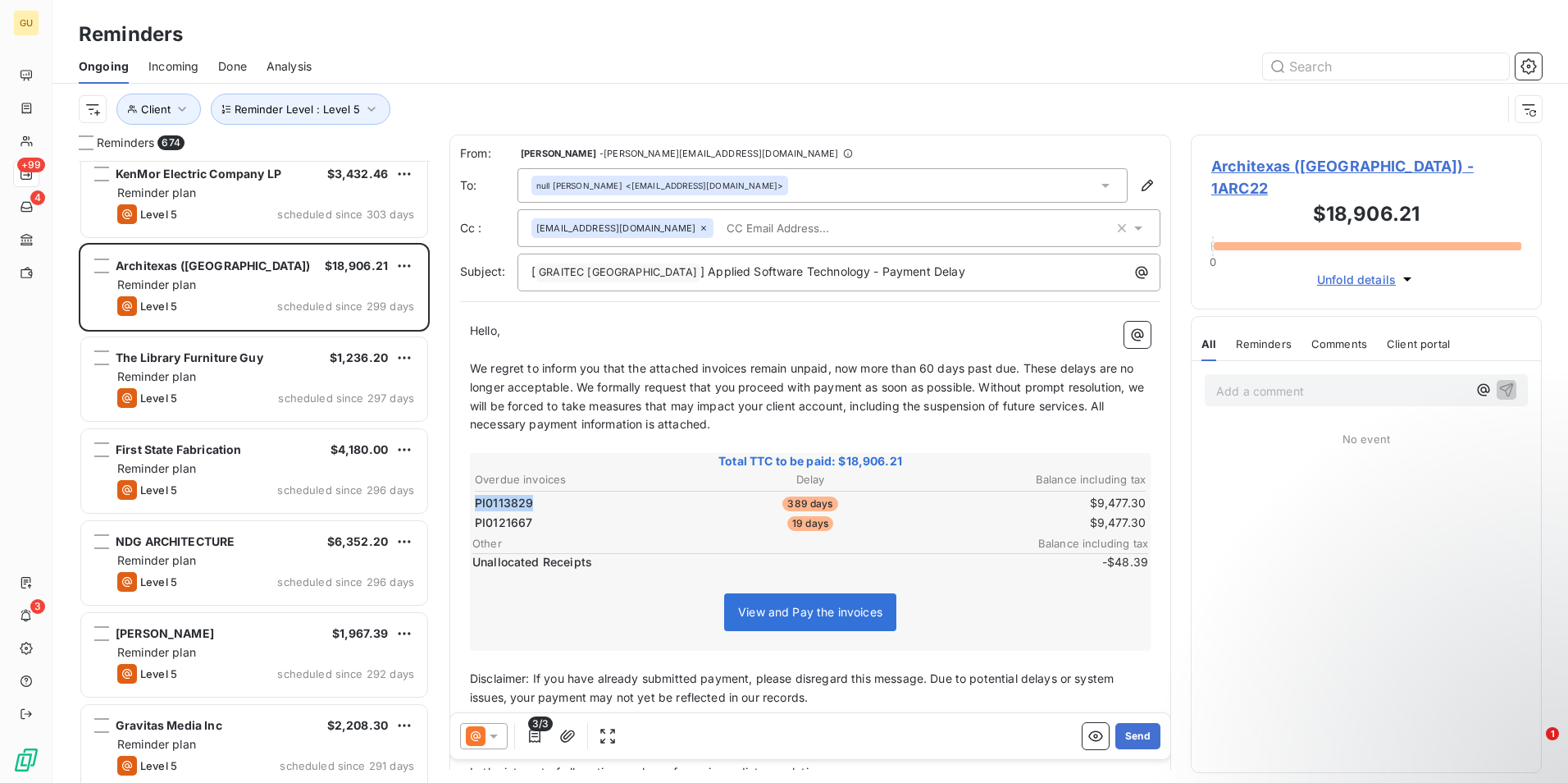
drag, startPoint x: 539, startPoint y: 504, endPoint x: 472, endPoint y: 507, distance: 67.1
click at [472, 504] on table "Overdue invoices Delay Balance including tax PI0113829 389 days $9,477.30 PI012…" at bounding box center [810, 501] width 676 height 64
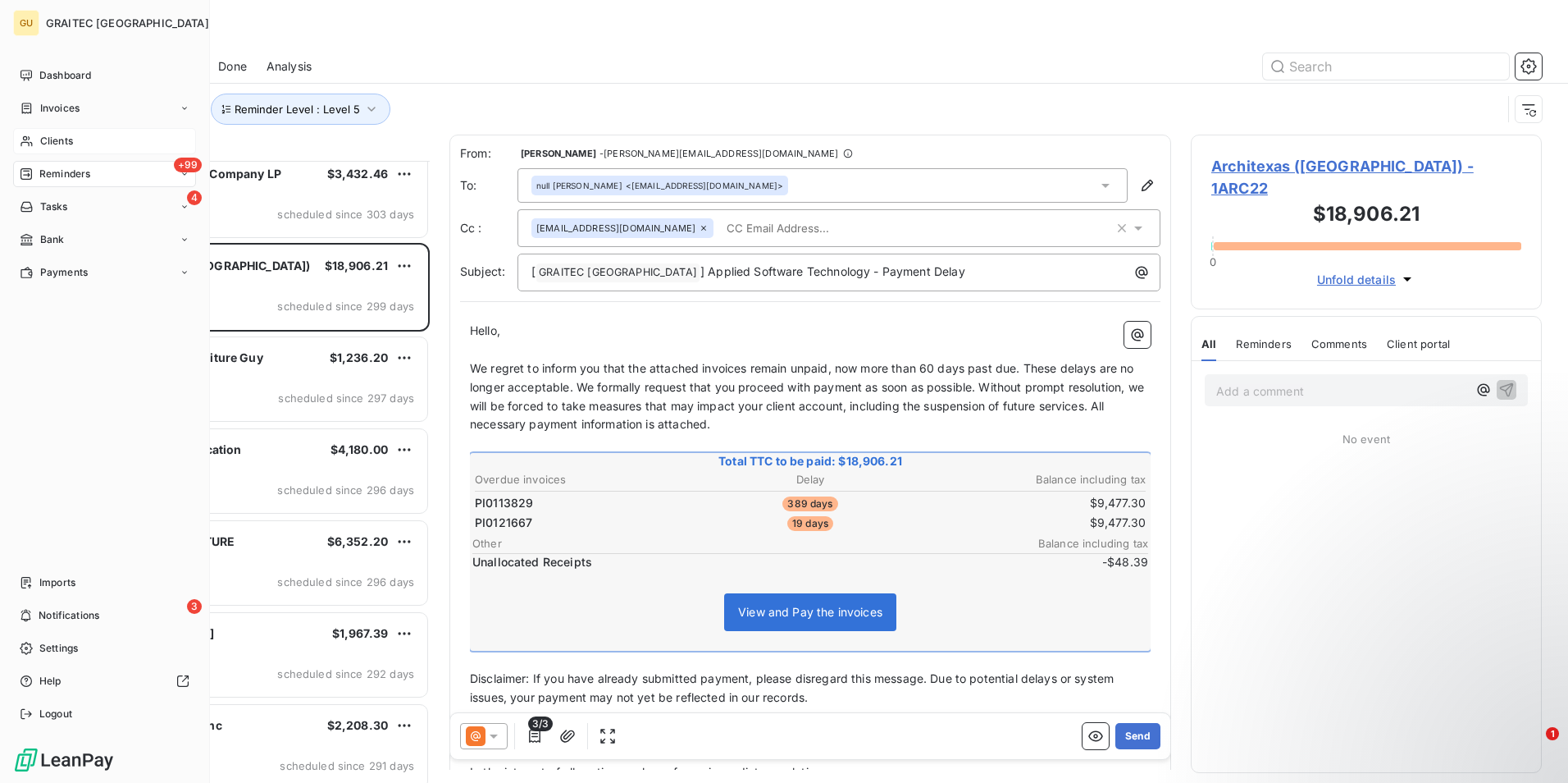
click at [61, 139] on span "Clients" at bounding box center [57, 141] width 32 height 14
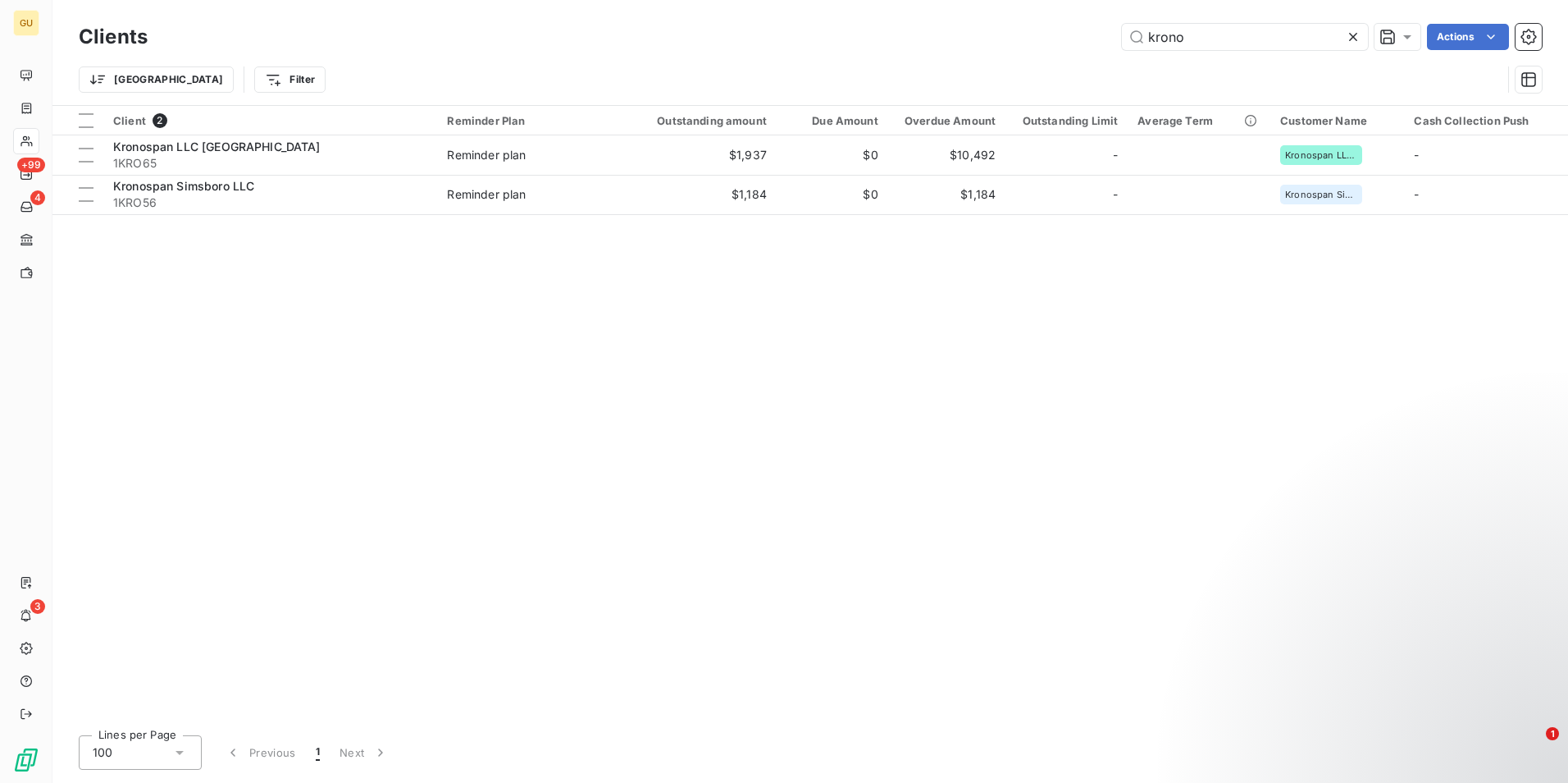
drag, startPoint x: 1189, startPoint y: 35, endPoint x: 1114, endPoint y: 41, distance: 75.2
click at [1114, 41] on div "krono Actions" at bounding box center [854, 36] width 1375 height 26
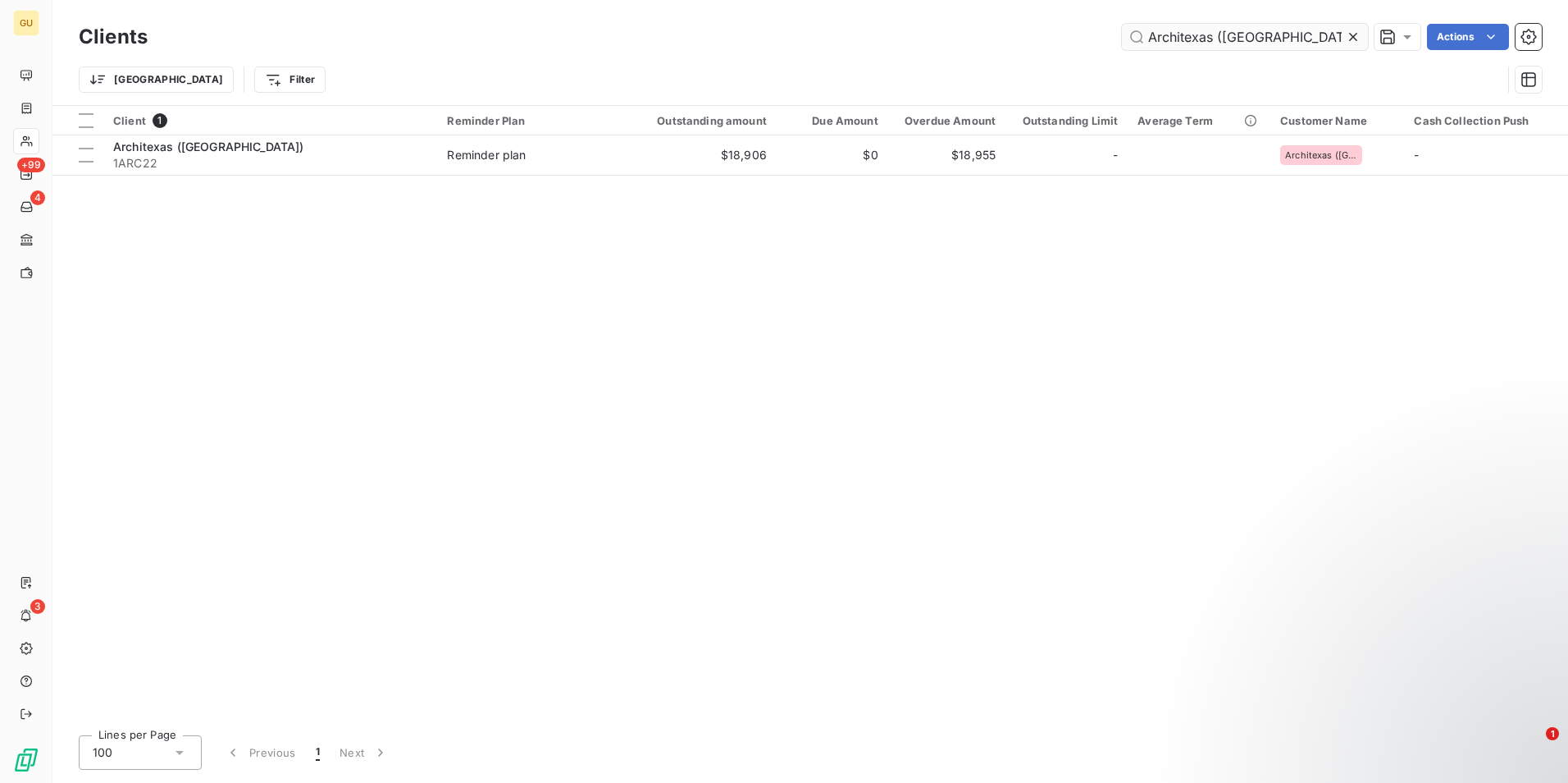
type input "Architexas ([GEOGRAPHIC_DATA])"
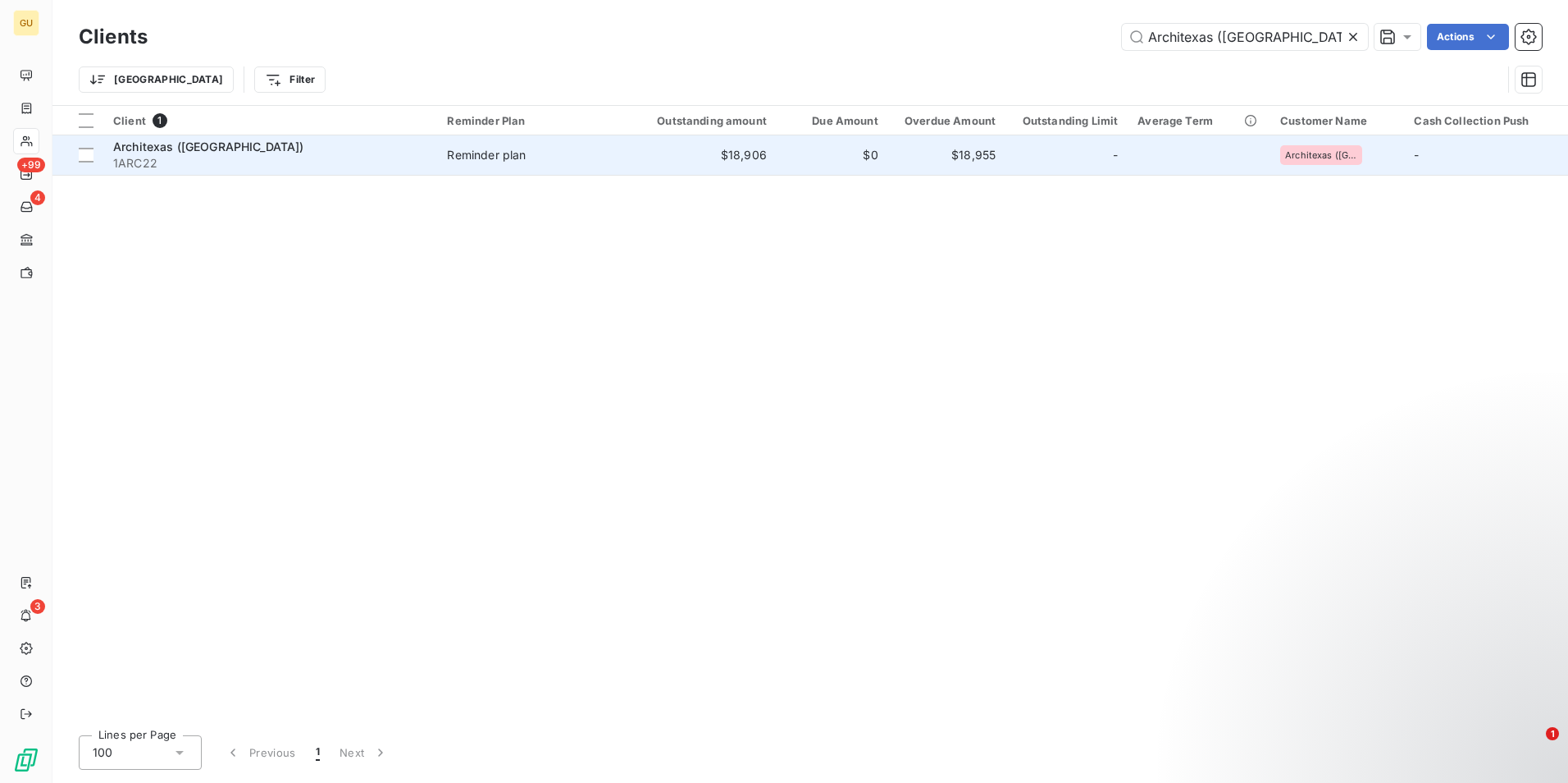
click at [185, 150] on span "Architexas ([GEOGRAPHIC_DATA])" at bounding box center [209, 145] width 191 height 14
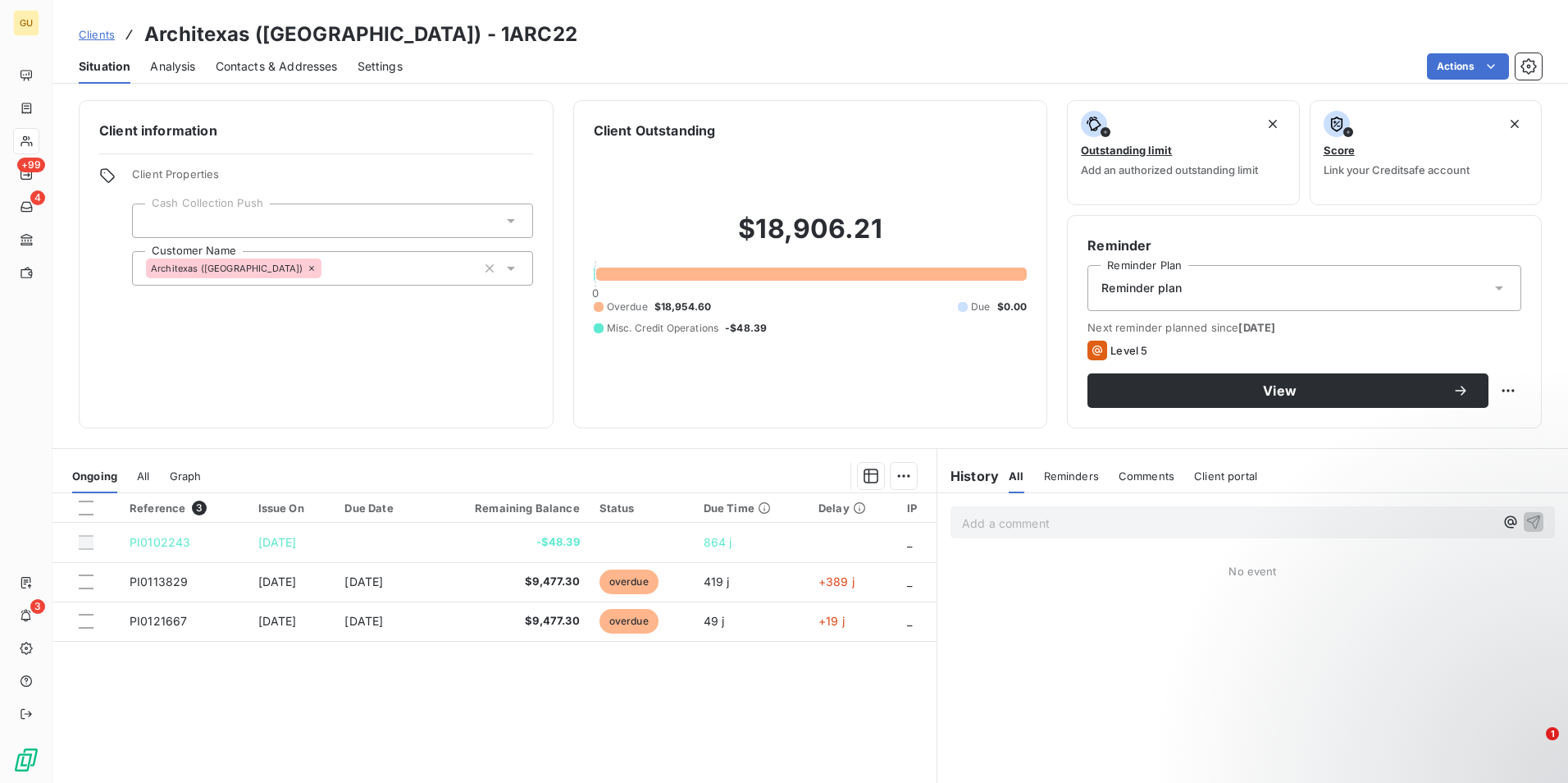
click at [1139, 474] on span "Comments" at bounding box center [1146, 476] width 56 height 14
click at [1050, 529] on p "Add a comment ﻿" at bounding box center [1229, 523] width 533 height 21
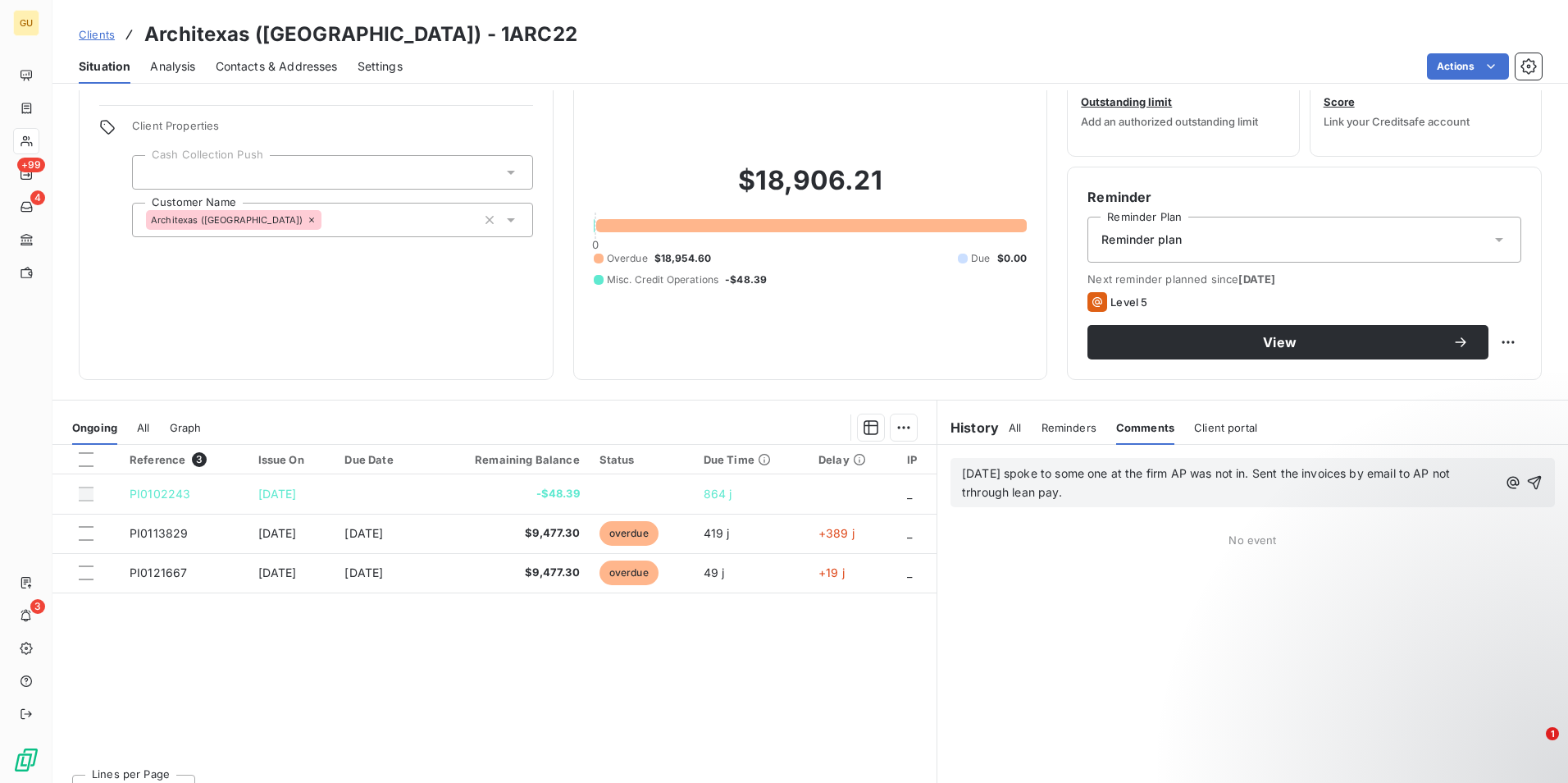
scroll to position [76, 0]
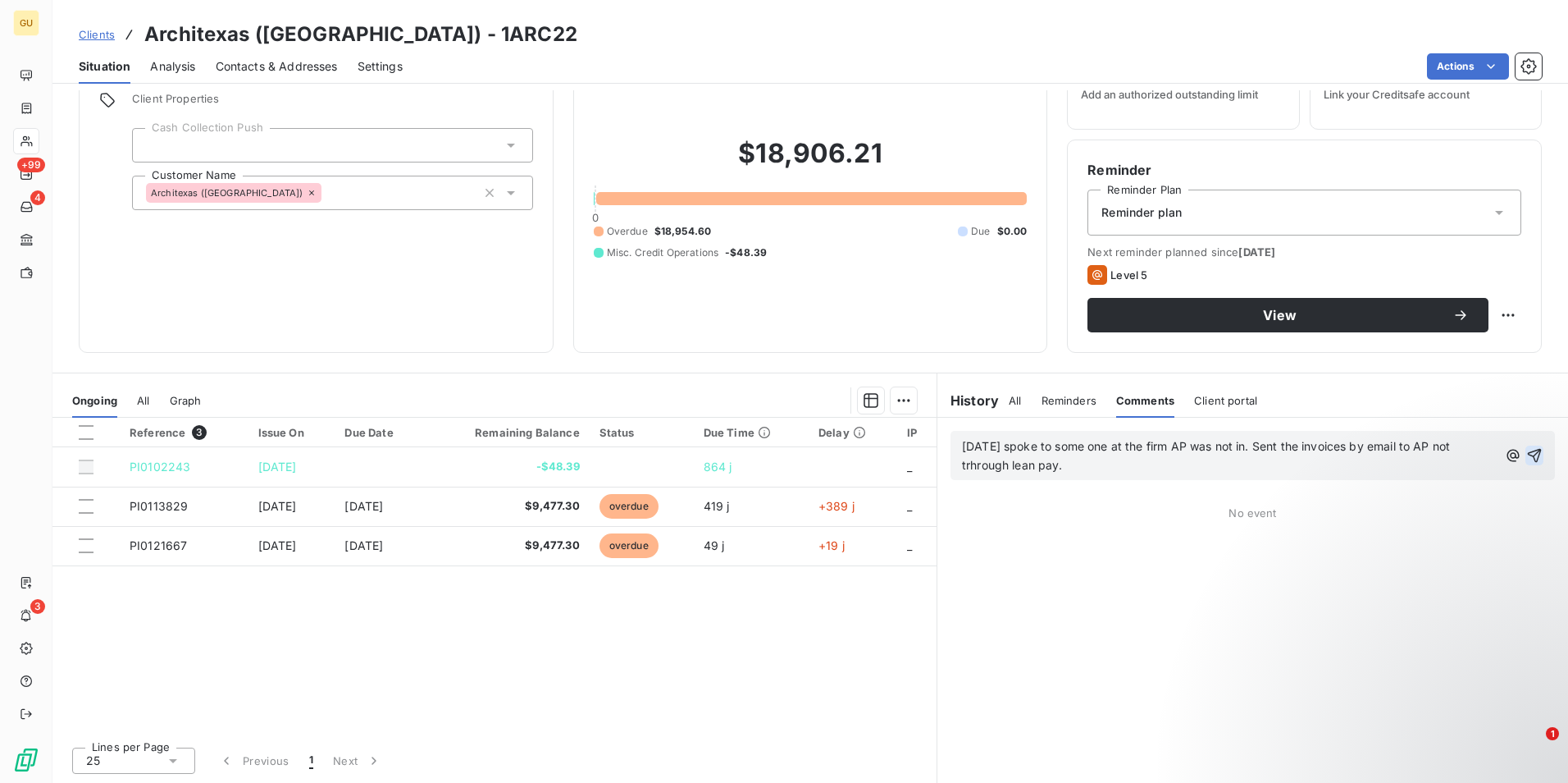
click at [1529, 450] on icon "button" at bounding box center [1535, 455] width 14 height 14
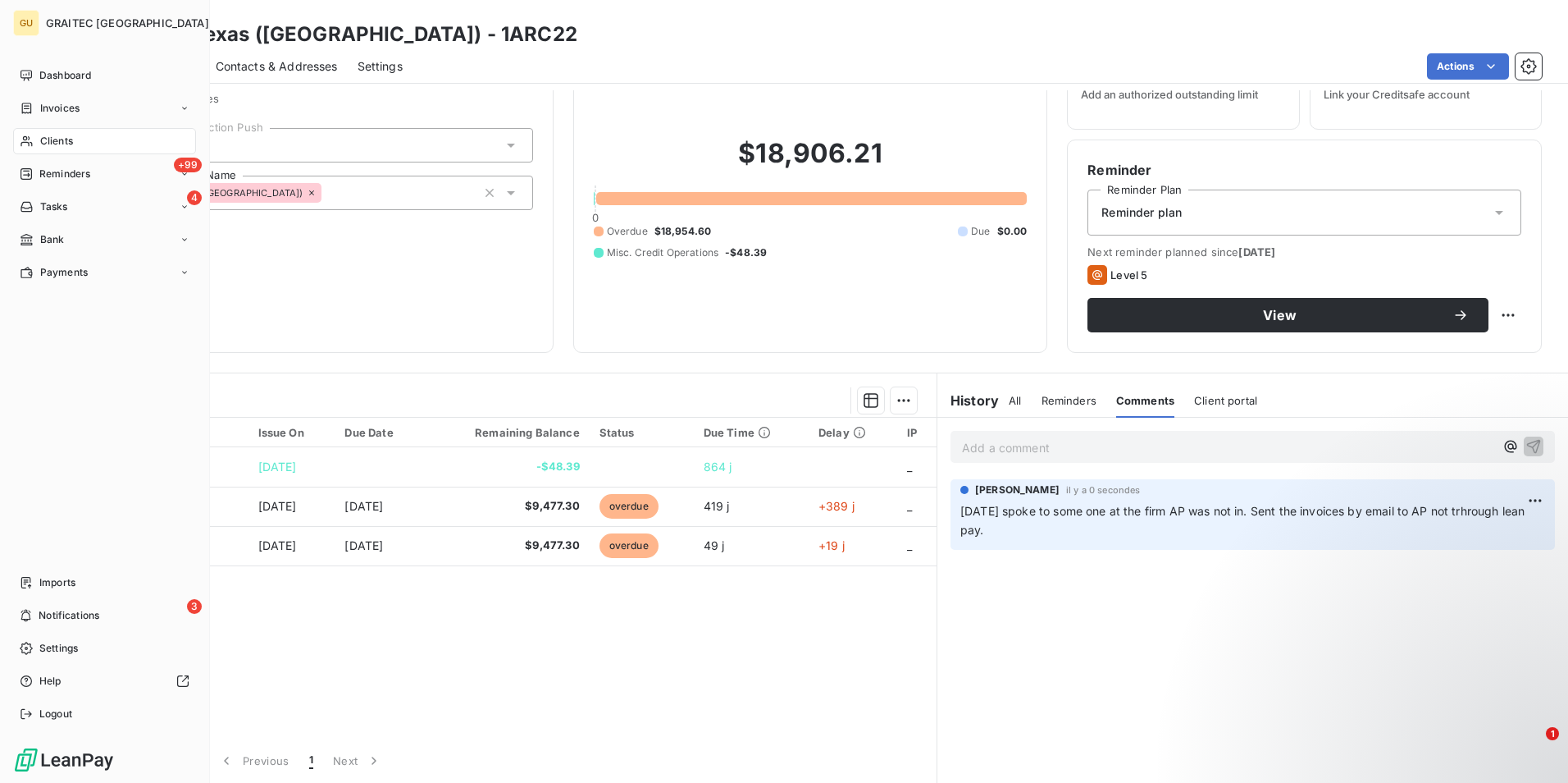
click at [63, 138] on span "Clients" at bounding box center [57, 141] width 32 height 14
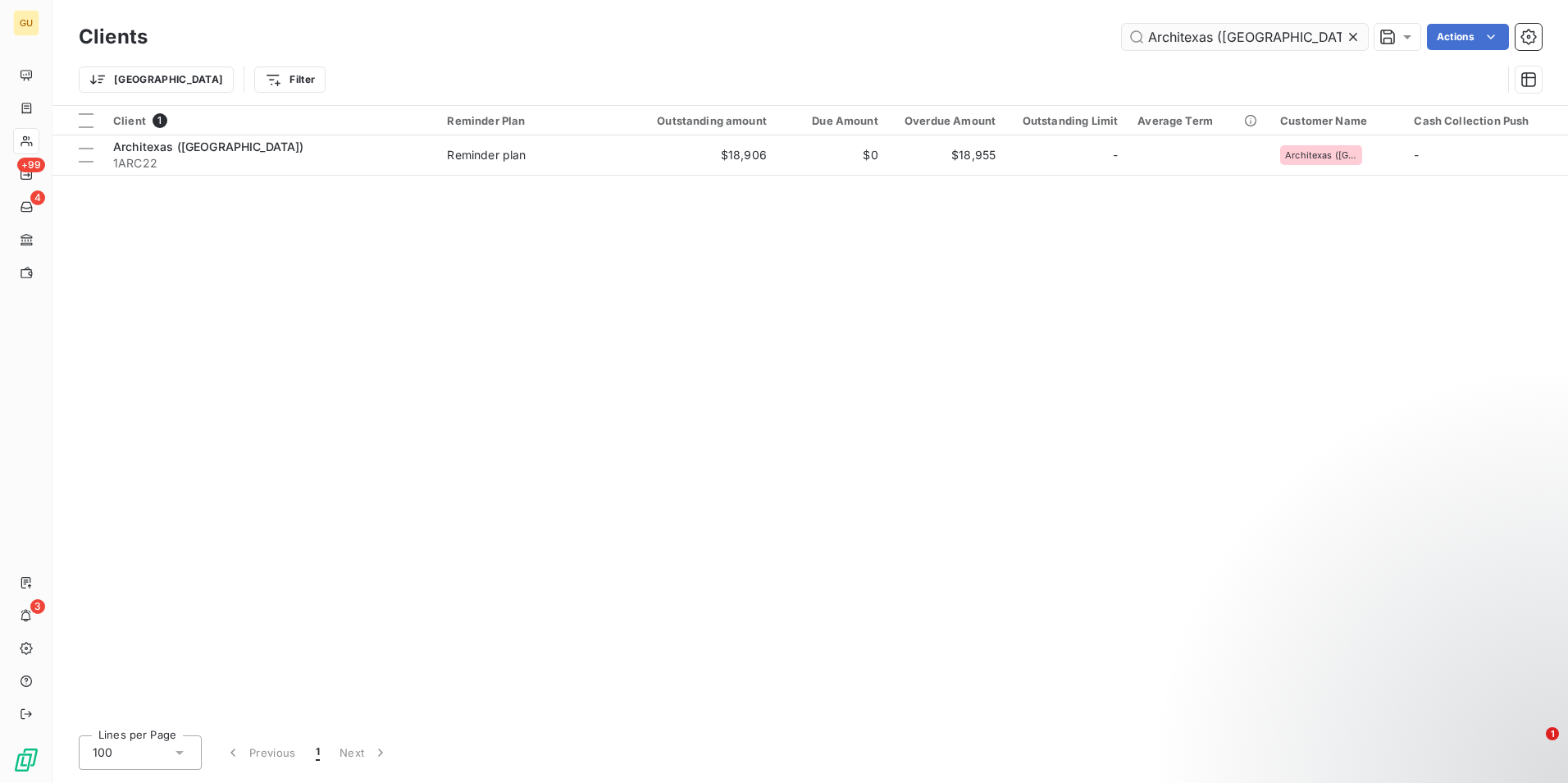
drag, startPoint x: 1276, startPoint y: 33, endPoint x: 1129, endPoint y: 42, distance: 147.3
click at [1116, 42] on div "Architexas (Austin) Actions" at bounding box center [854, 36] width 1375 height 26
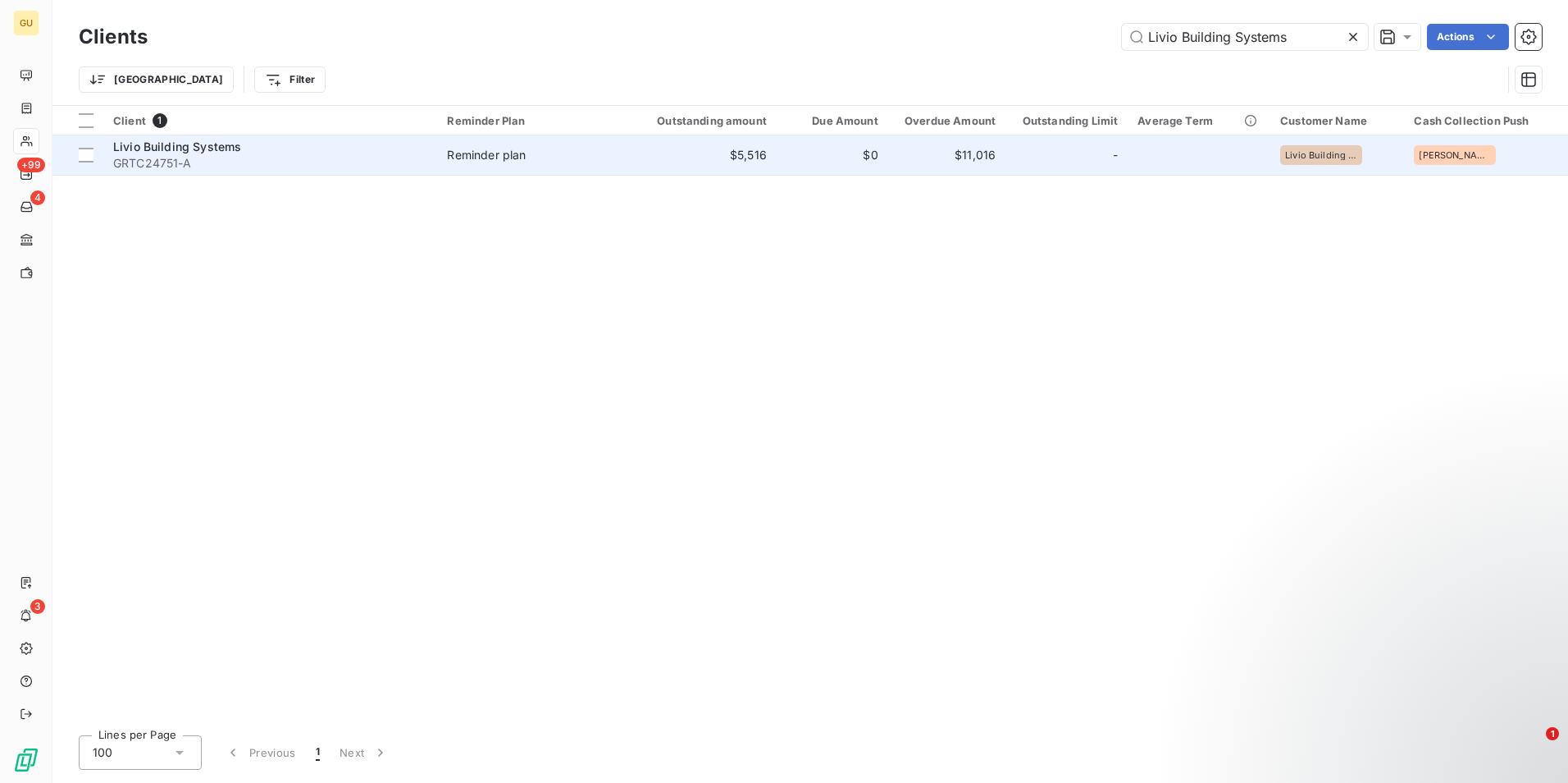
type input "Livio Building Systems"
click at [218, 146] on span "Livio Building Systems" at bounding box center [177, 145] width 128 height 14
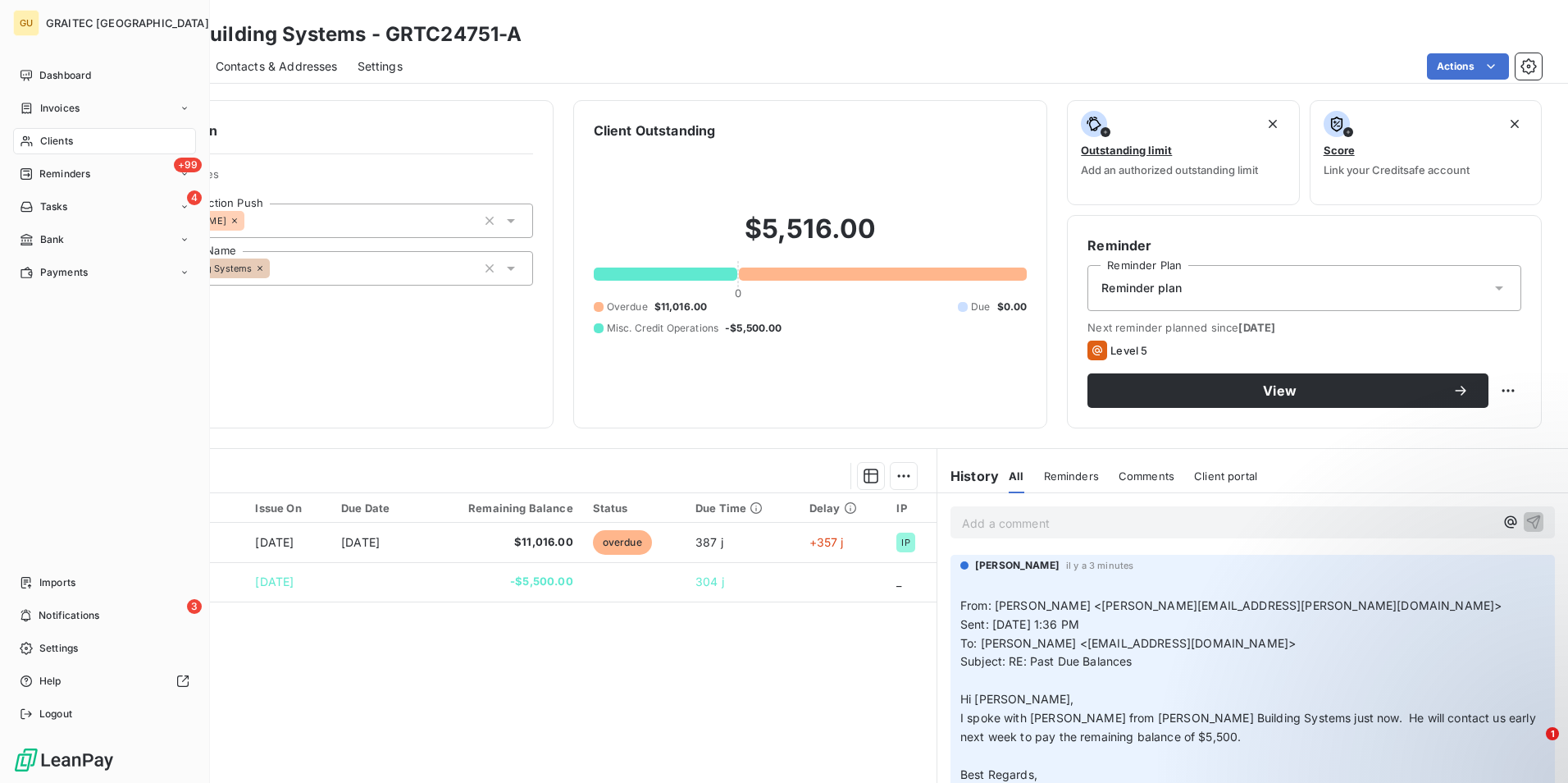
click at [63, 142] on span "Clients" at bounding box center [57, 141] width 32 height 14
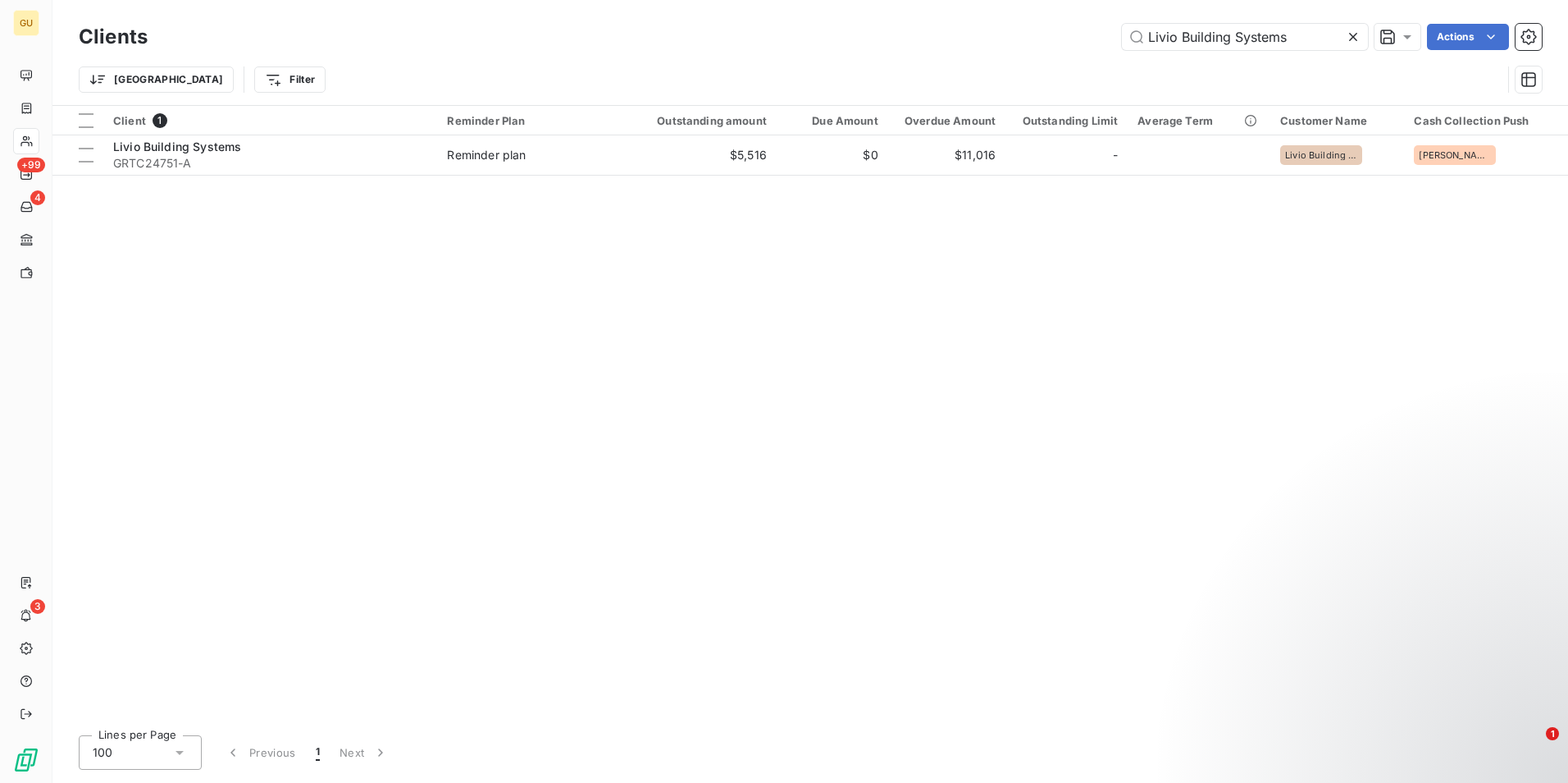
drag, startPoint x: 1314, startPoint y: 38, endPoint x: 958, endPoint y: 41, distance: 356.0
click at [958, 41] on div "Livio Building Systems Actions" at bounding box center [854, 36] width 1375 height 26
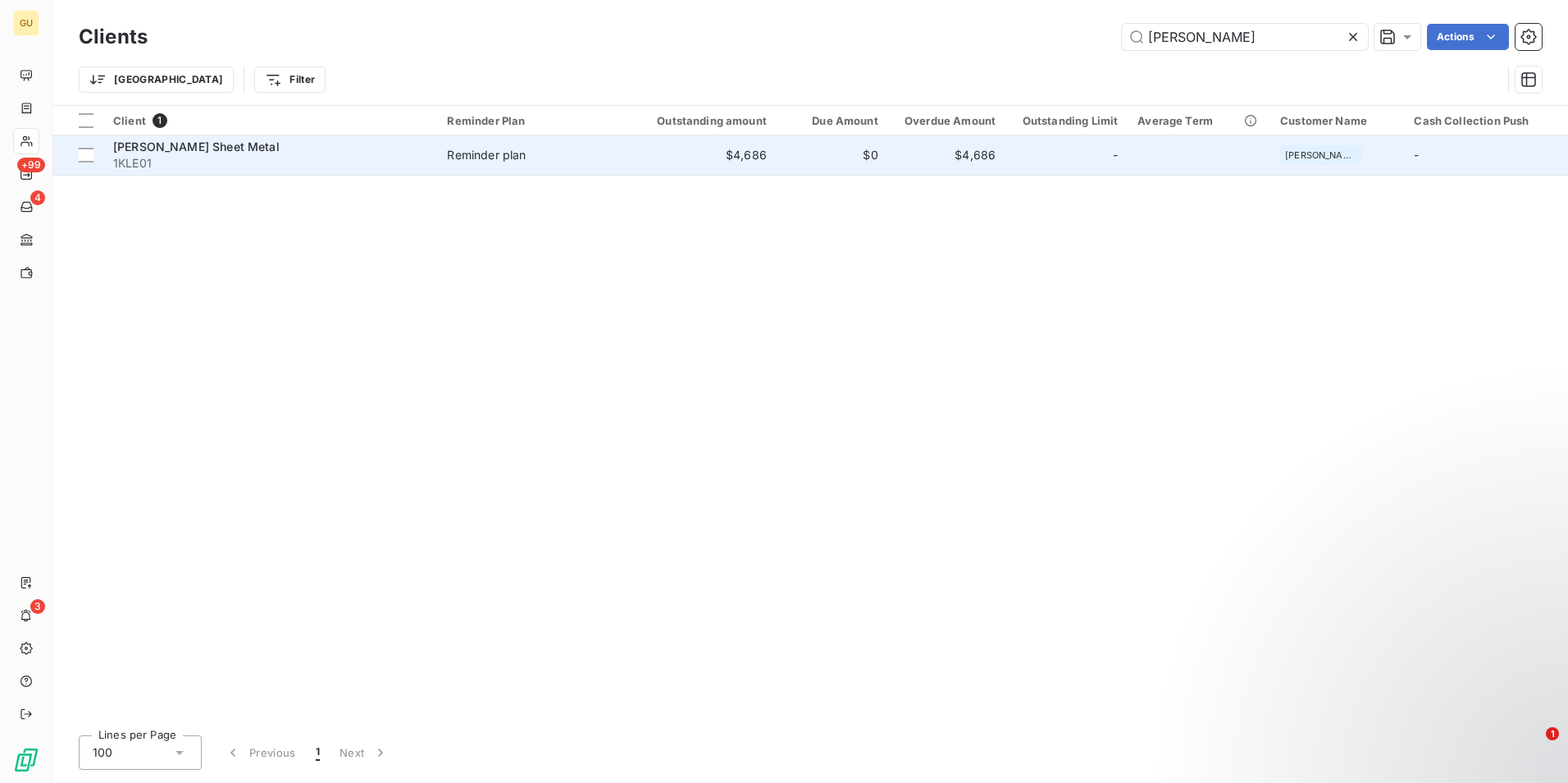
type input "[PERSON_NAME]"
click at [200, 144] on span "[PERSON_NAME] Sheet Metal" at bounding box center [196, 145] width 166 height 14
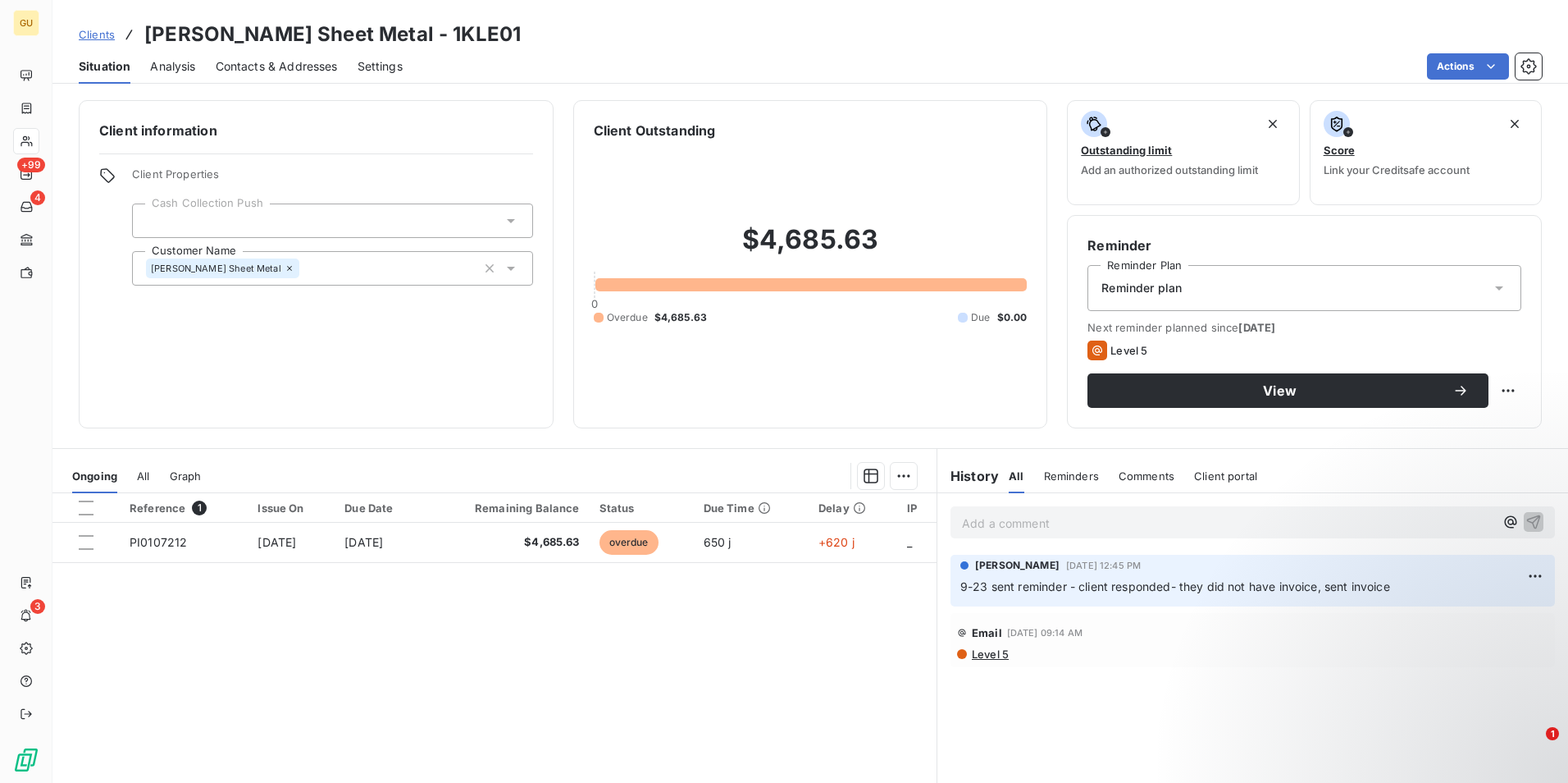
click at [1090, 526] on p "Add a comment ﻿" at bounding box center [1229, 523] width 533 height 21
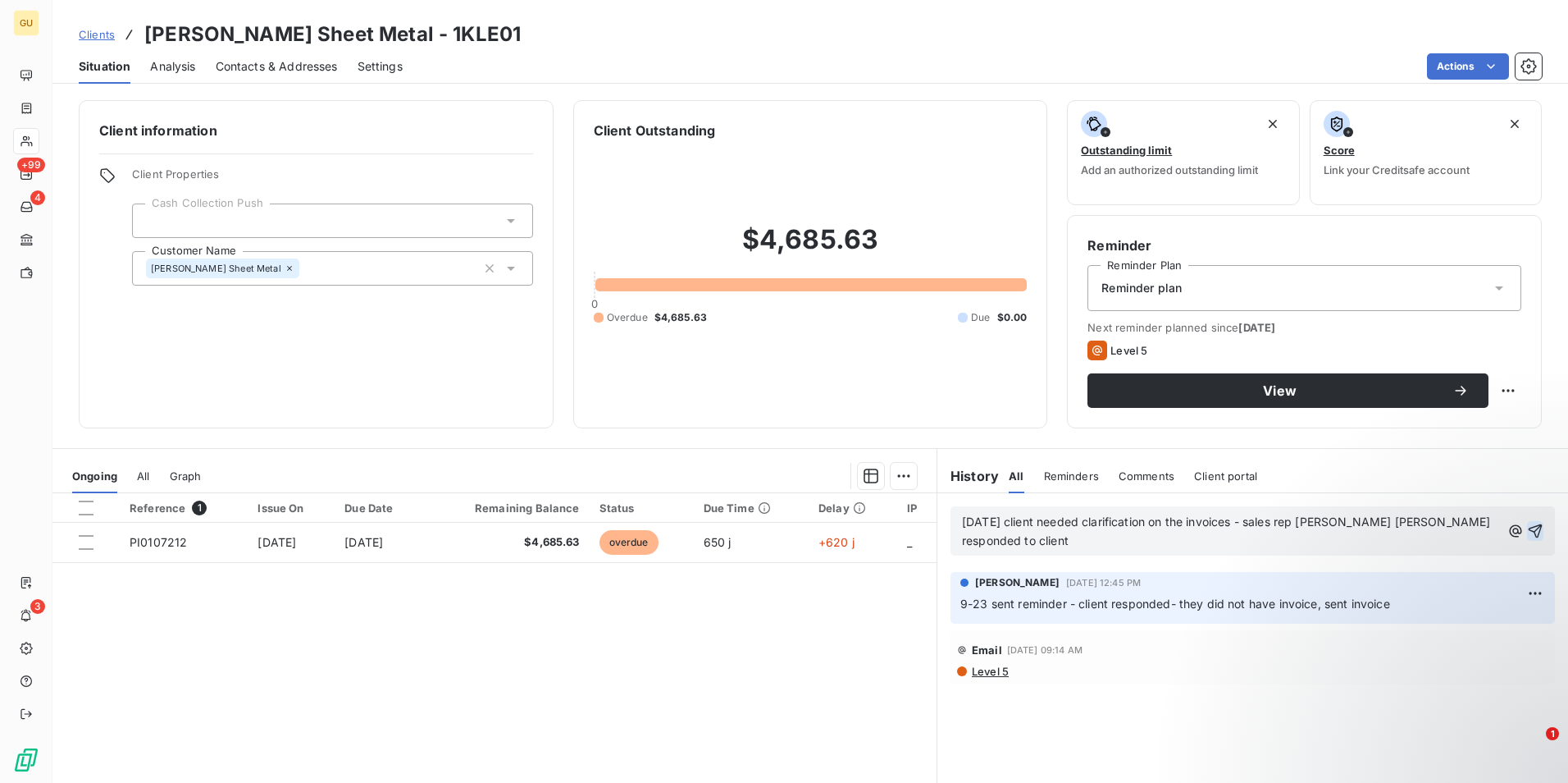
click at [1527, 532] on icon "button" at bounding box center [1536, 531] width 16 height 16
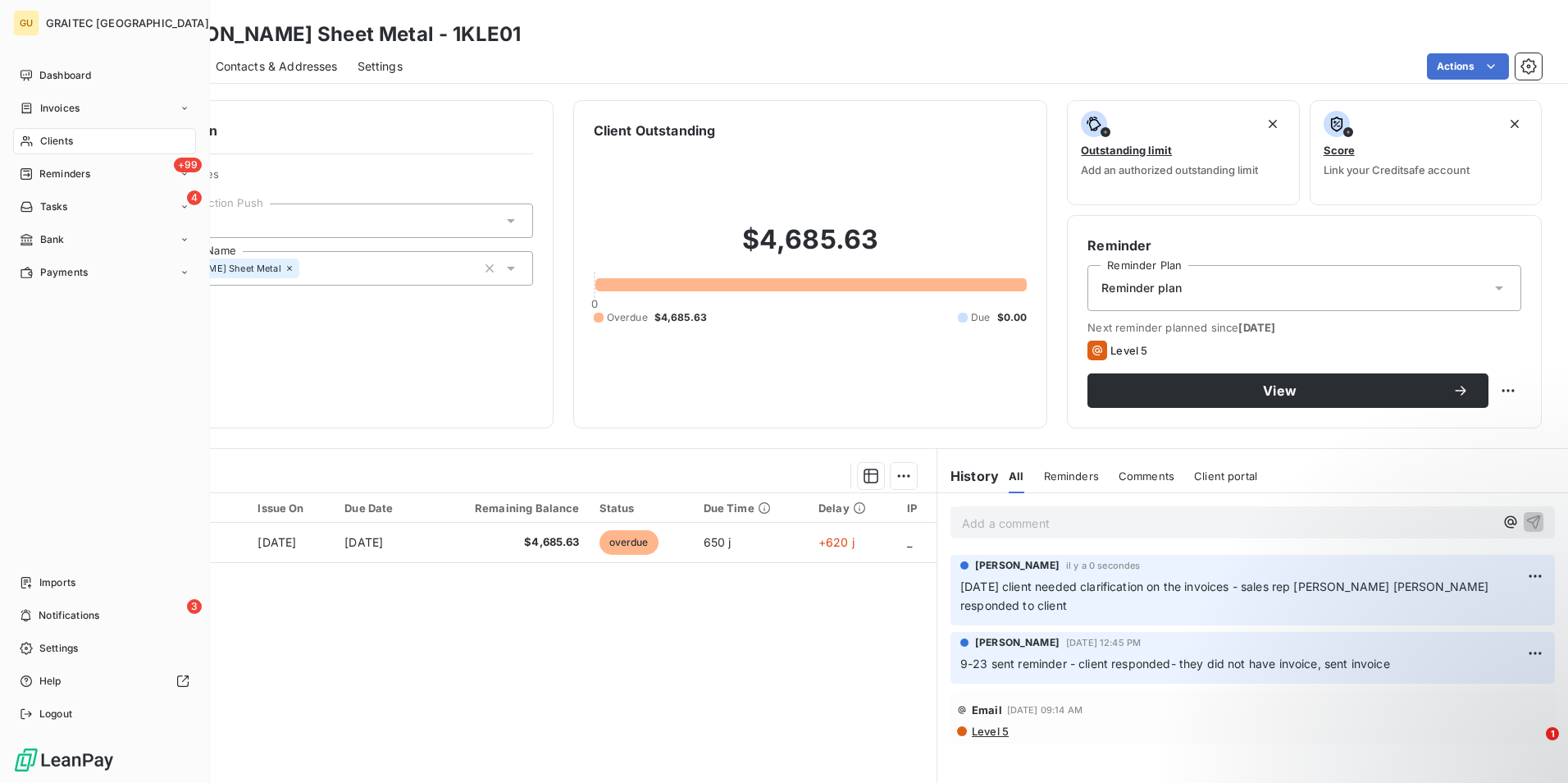
click at [77, 139] on div "Clients" at bounding box center [105, 141] width 183 height 26
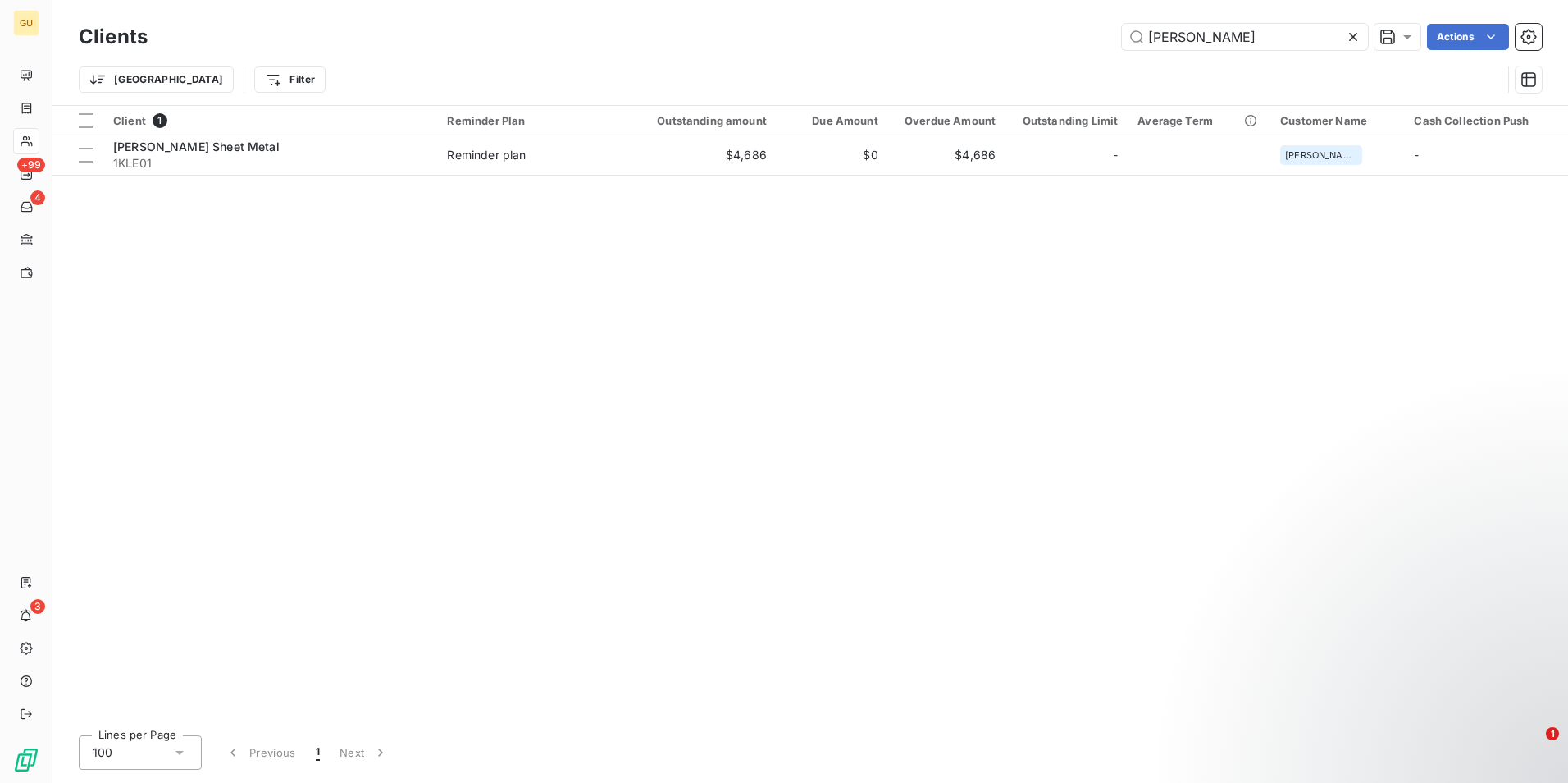
drag, startPoint x: 1220, startPoint y: 36, endPoint x: 1055, endPoint y: 35, distance: 165.0
click at [1055, 35] on div "[PERSON_NAME] Actions" at bounding box center [854, 36] width 1375 height 26
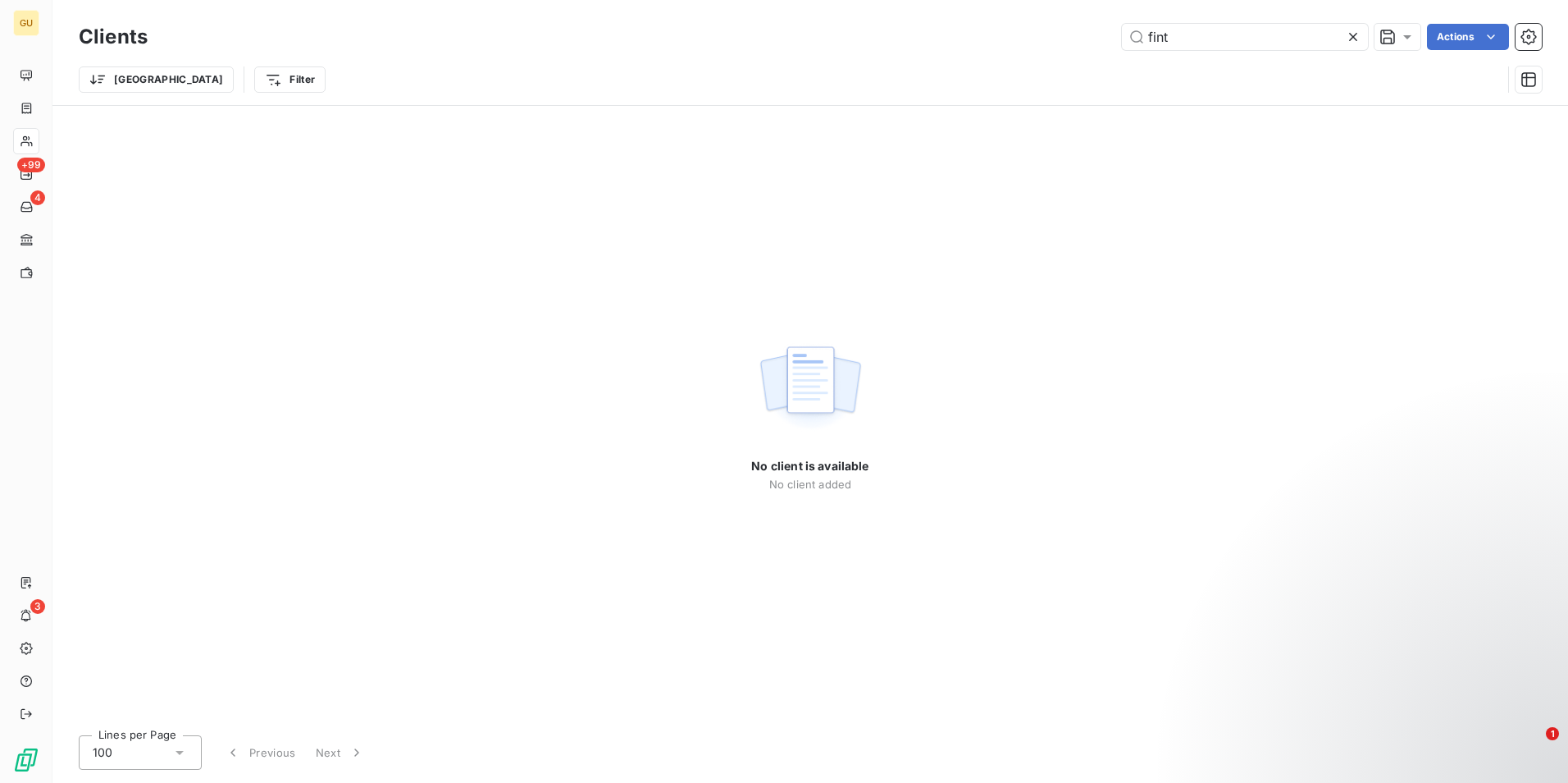
drag, startPoint x: 1174, startPoint y: 34, endPoint x: 1114, endPoint y: 37, distance: 60.1
click at [1114, 37] on div "fint Actions" at bounding box center [854, 36] width 1375 height 26
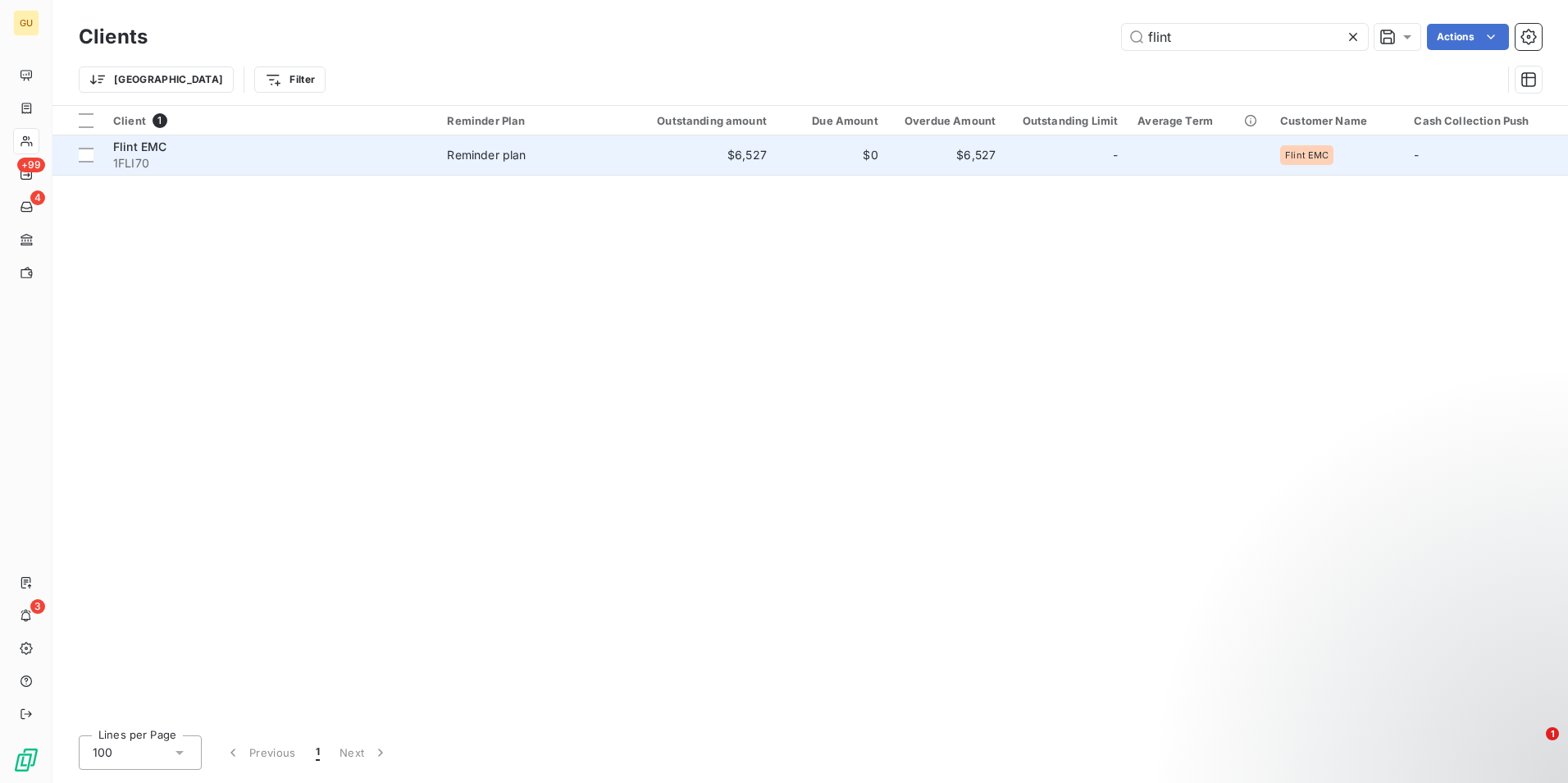
type input "flint"
click at [152, 153] on span "Flint EMC" at bounding box center [139, 145] width 53 height 14
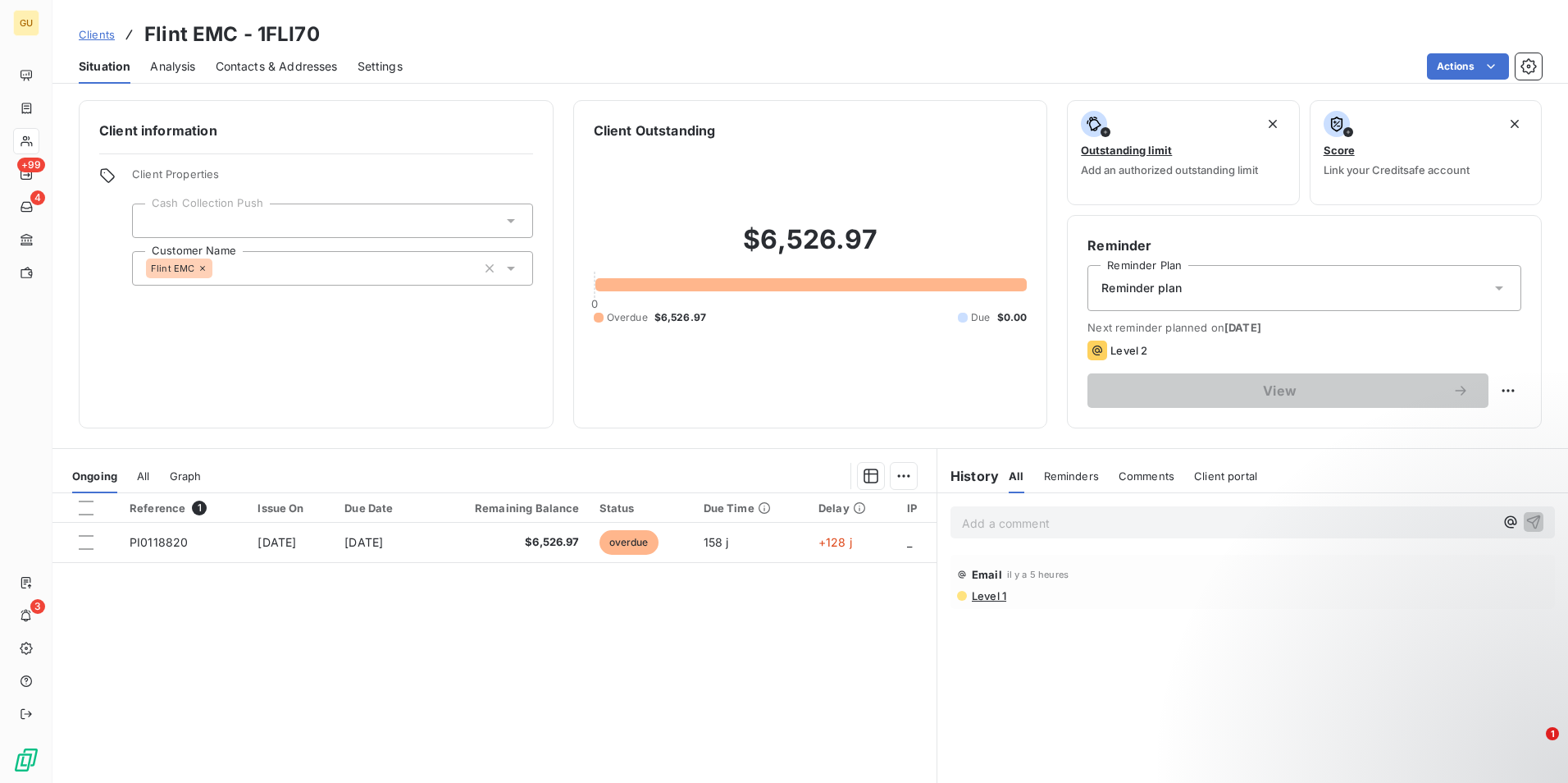
click at [1094, 530] on p "Add a comment ﻿" at bounding box center [1229, 523] width 533 height 21
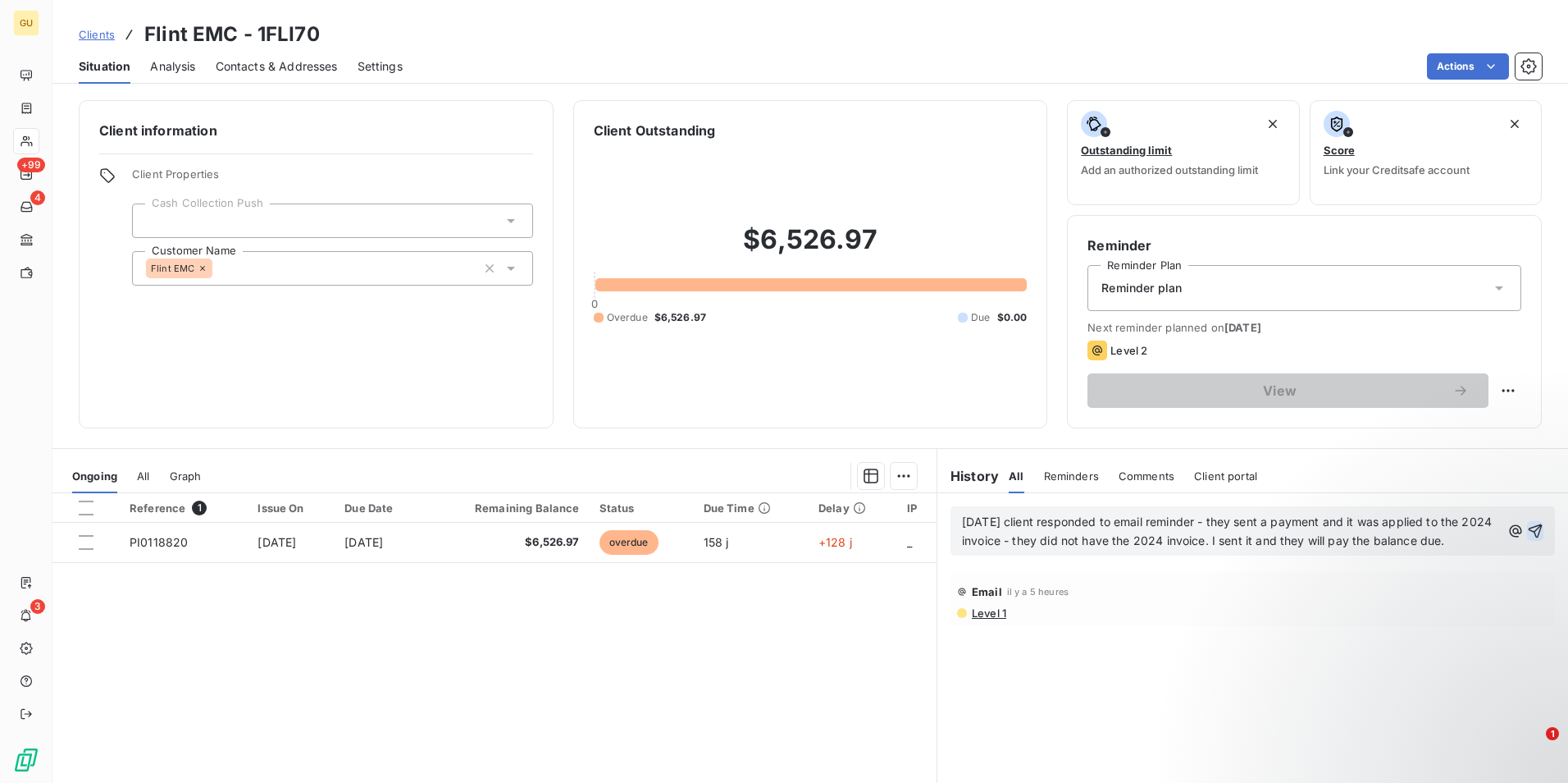
click at [1528, 528] on icon "button" at bounding box center [1535, 531] width 14 height 14
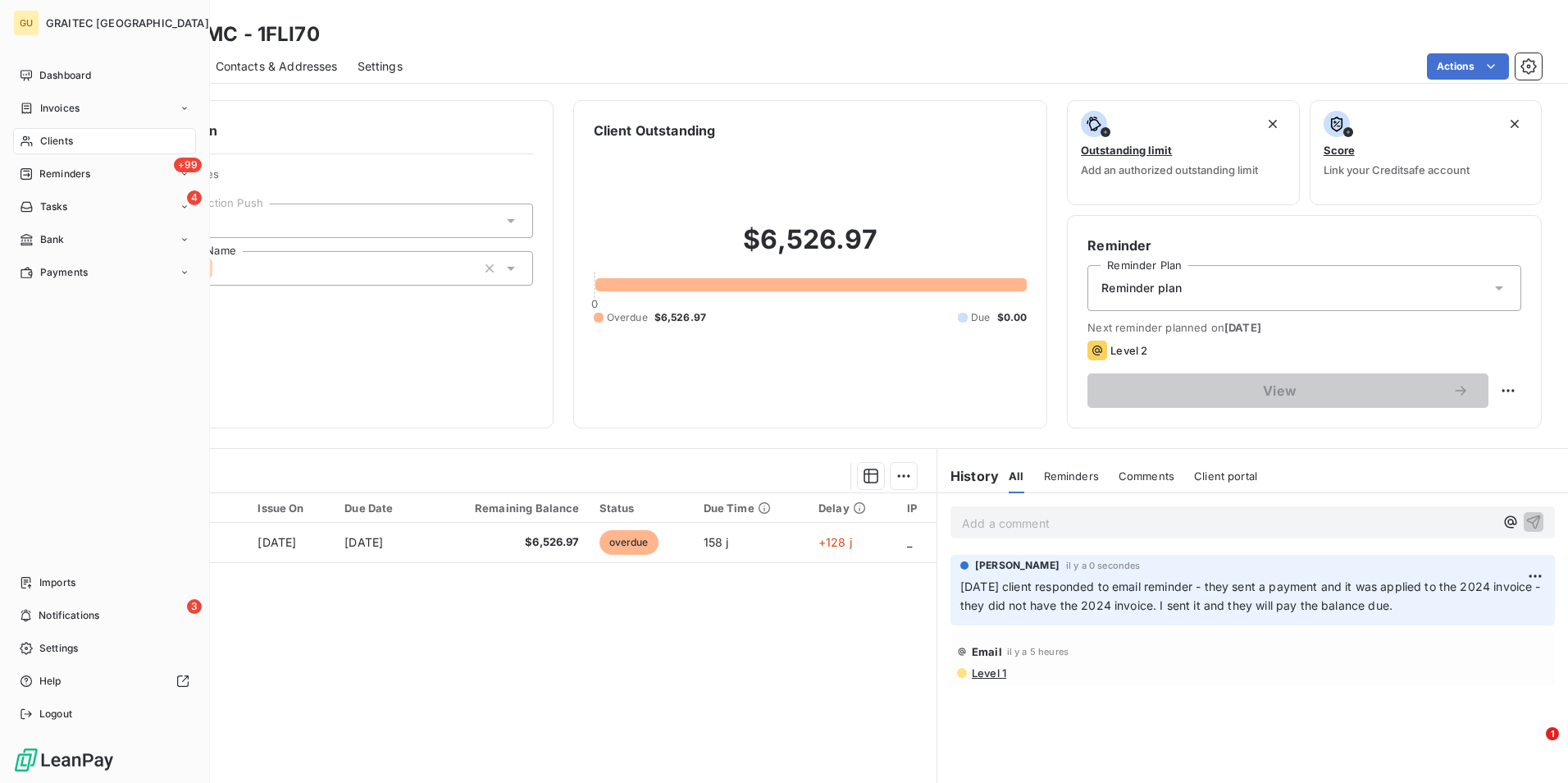
click at [42, 142] on span "Clients" at bounding box center [57, 141] width 32 height 14
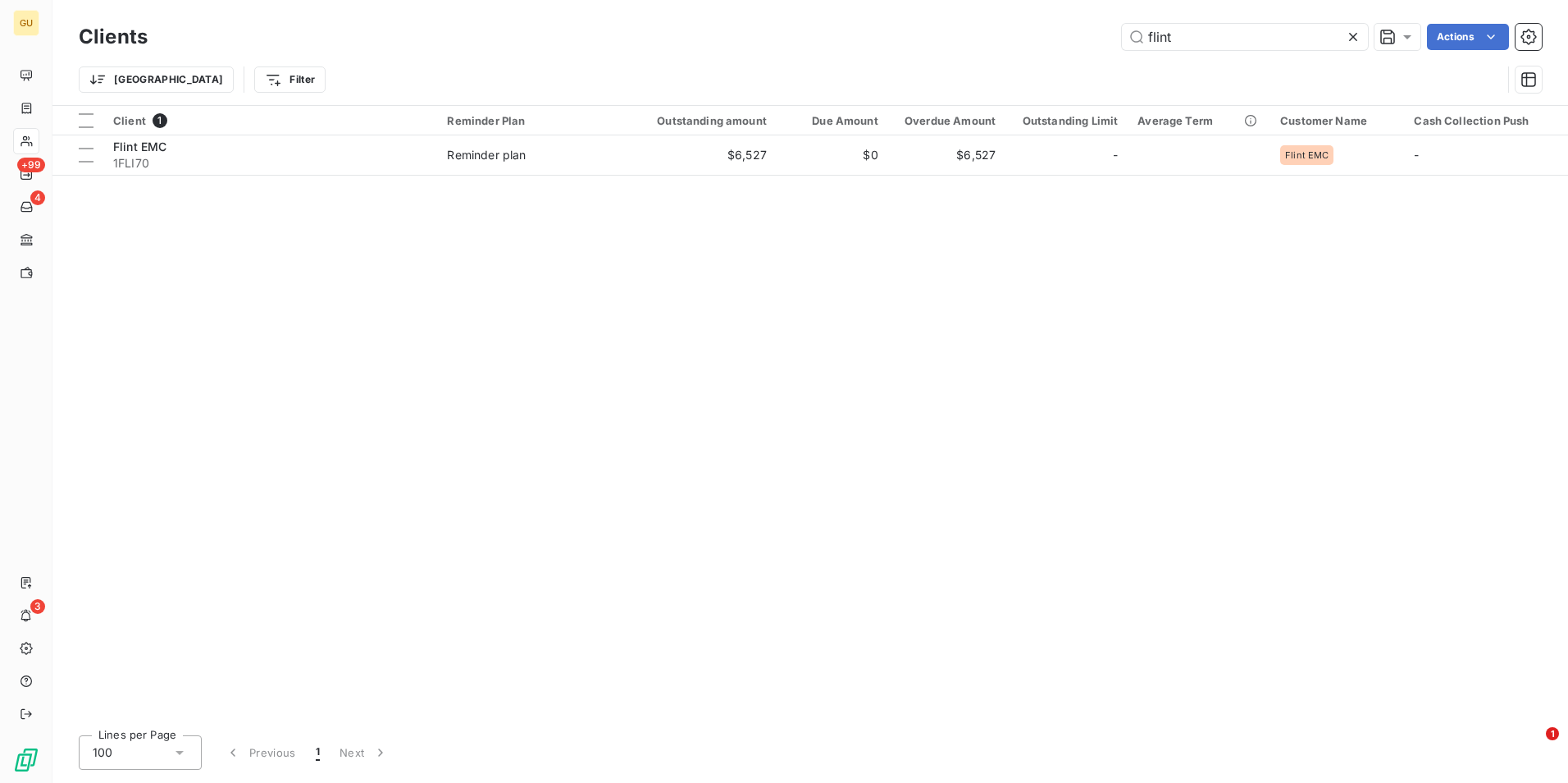
drag, startPoint x: 1179, startPoint y: 38, endPoint x: 1081, endPoint y: 35, distance: 98.0
click at [1081, 35] on div "flint Actions" at bounding box center [854, 36] width 1375 height 26
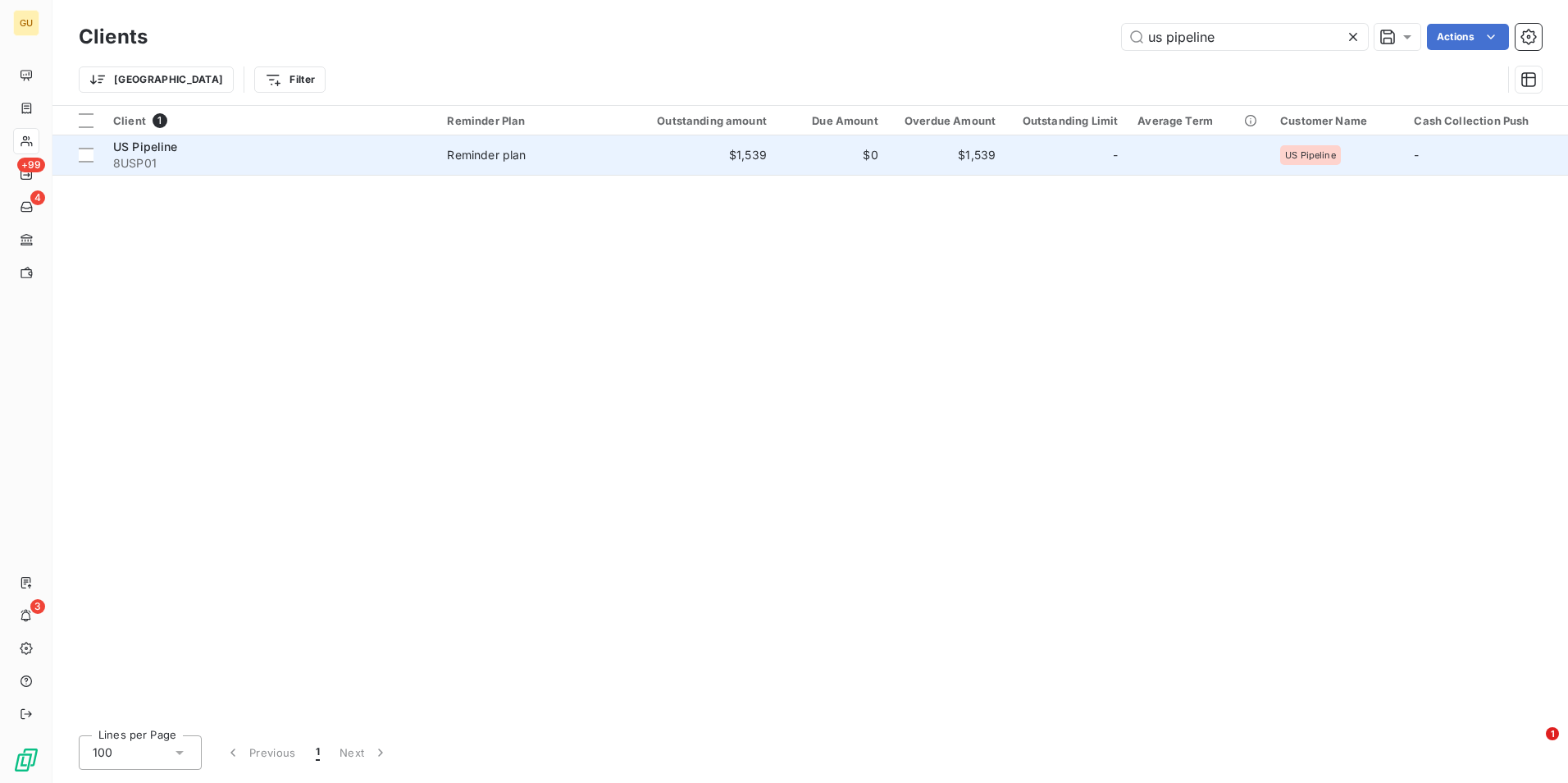
type input "us pipeline"
click at [330, 155] on span "8USP01" at bounding box center [270, 163] width 314 height 16
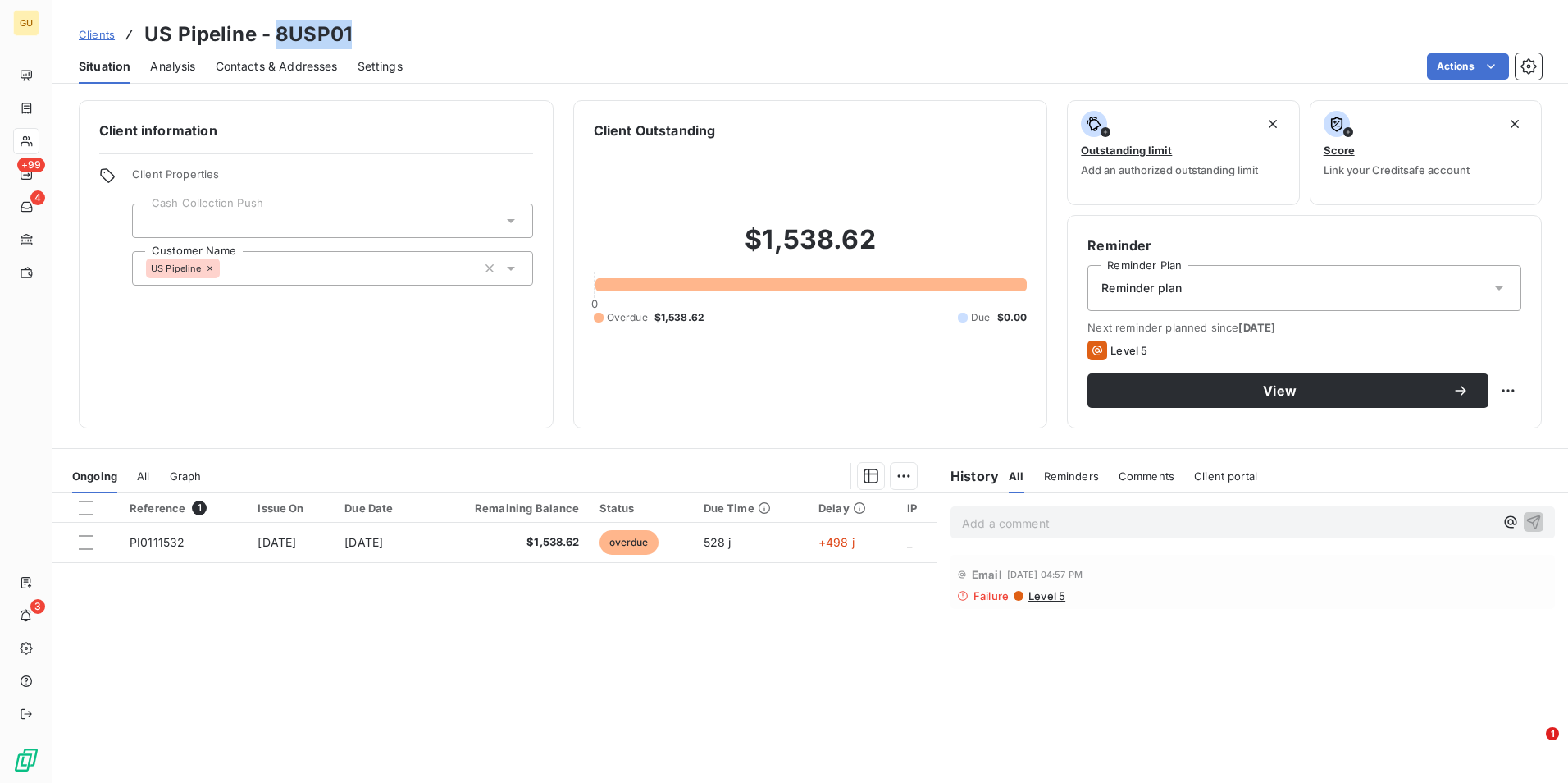
drag, startPoint x: 357, startPoint y: 38, endPoint x: 276, endPoint y: 33, distance: 81.2
click at [276, 33] on div "Clients US Pipeline - 8USP01" at bounding box center [810, 34] width 1516 height 30
copy h3 "8USP01"
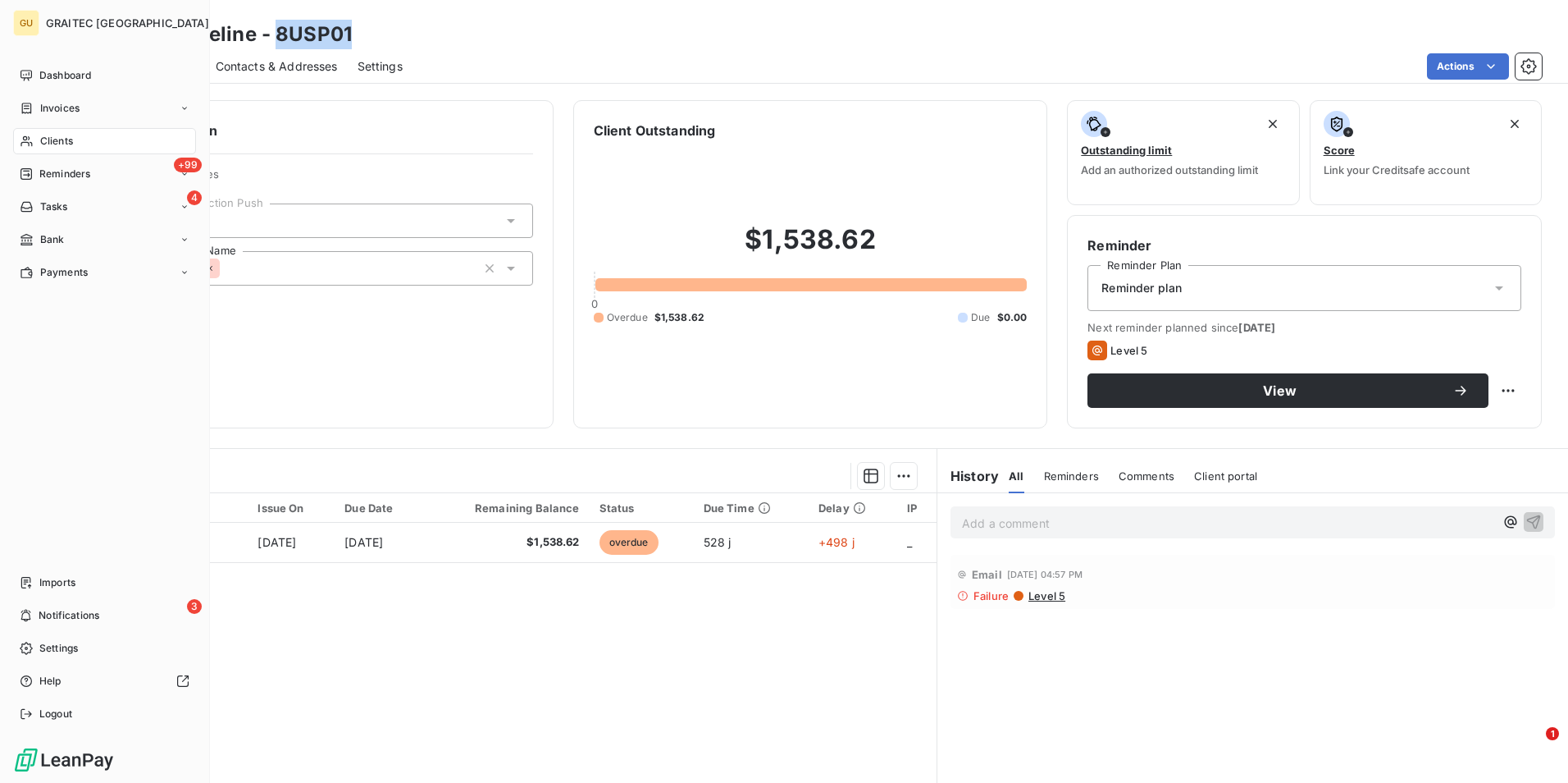
click at [49, 143] on span "Clients" at bounding box center [57, 141] width 32 height 14
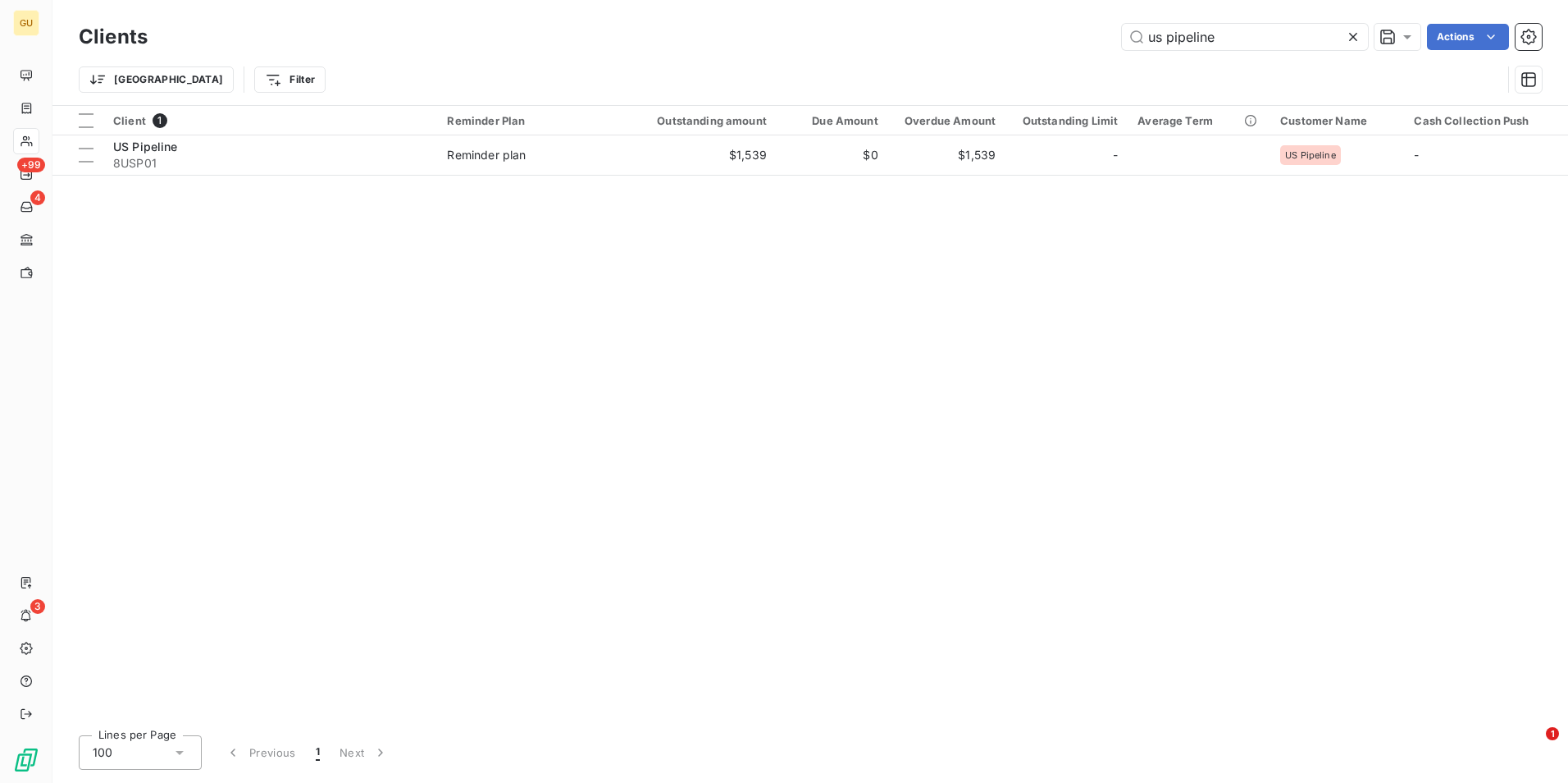
drag, startPoint x: 1213, startPoint y: 36, endPoint x: 1011, endPoint y: 39, distance: 202.0
click at [1011, 39] on div "us pipeline Actions" at bounding box center [854, 36] width 1375 height 26
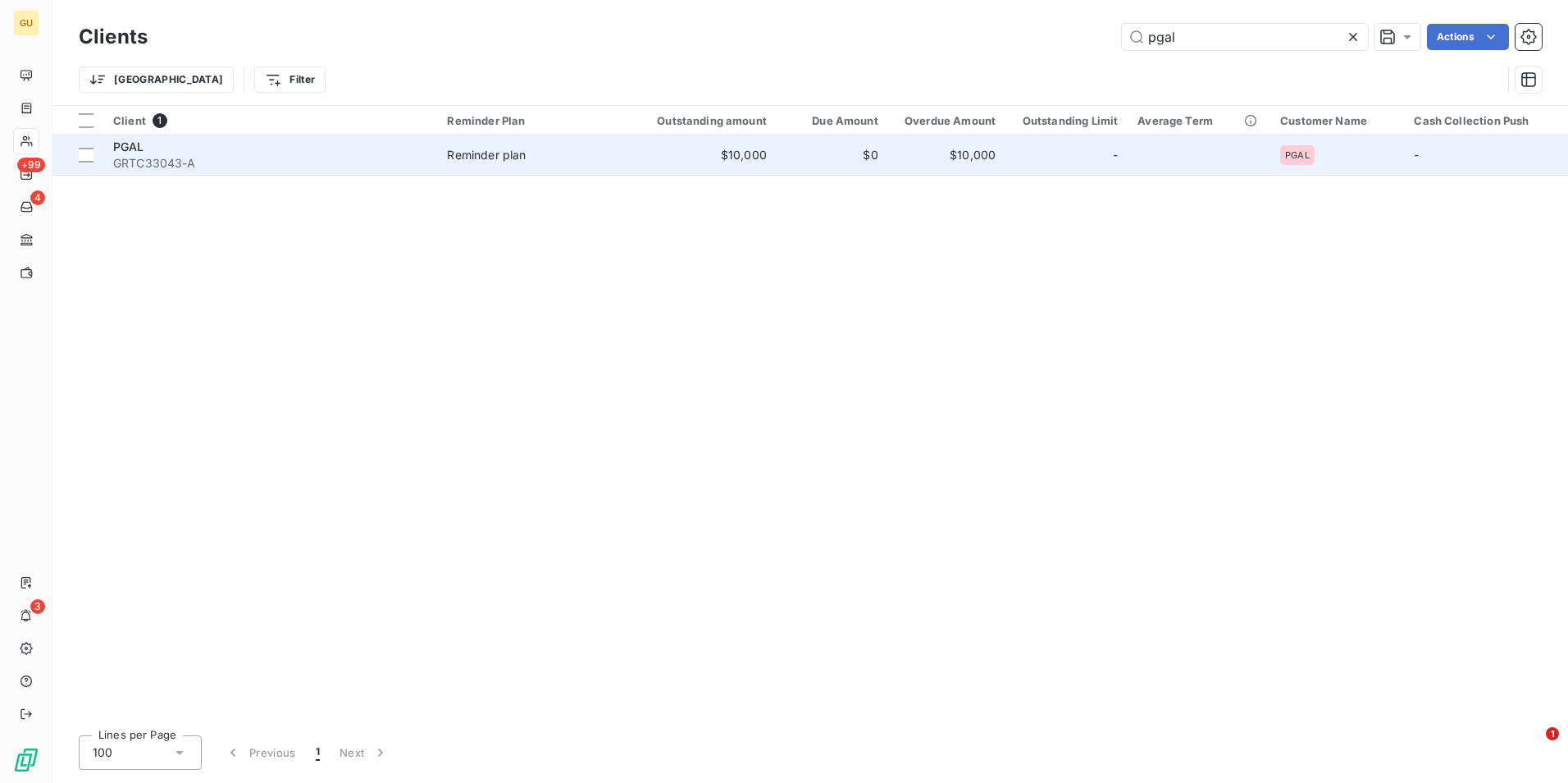
type input "pgal"
click at [139, 159] on span "GRTC33043-A" at bounding box center [270, 163] width 314 height 16
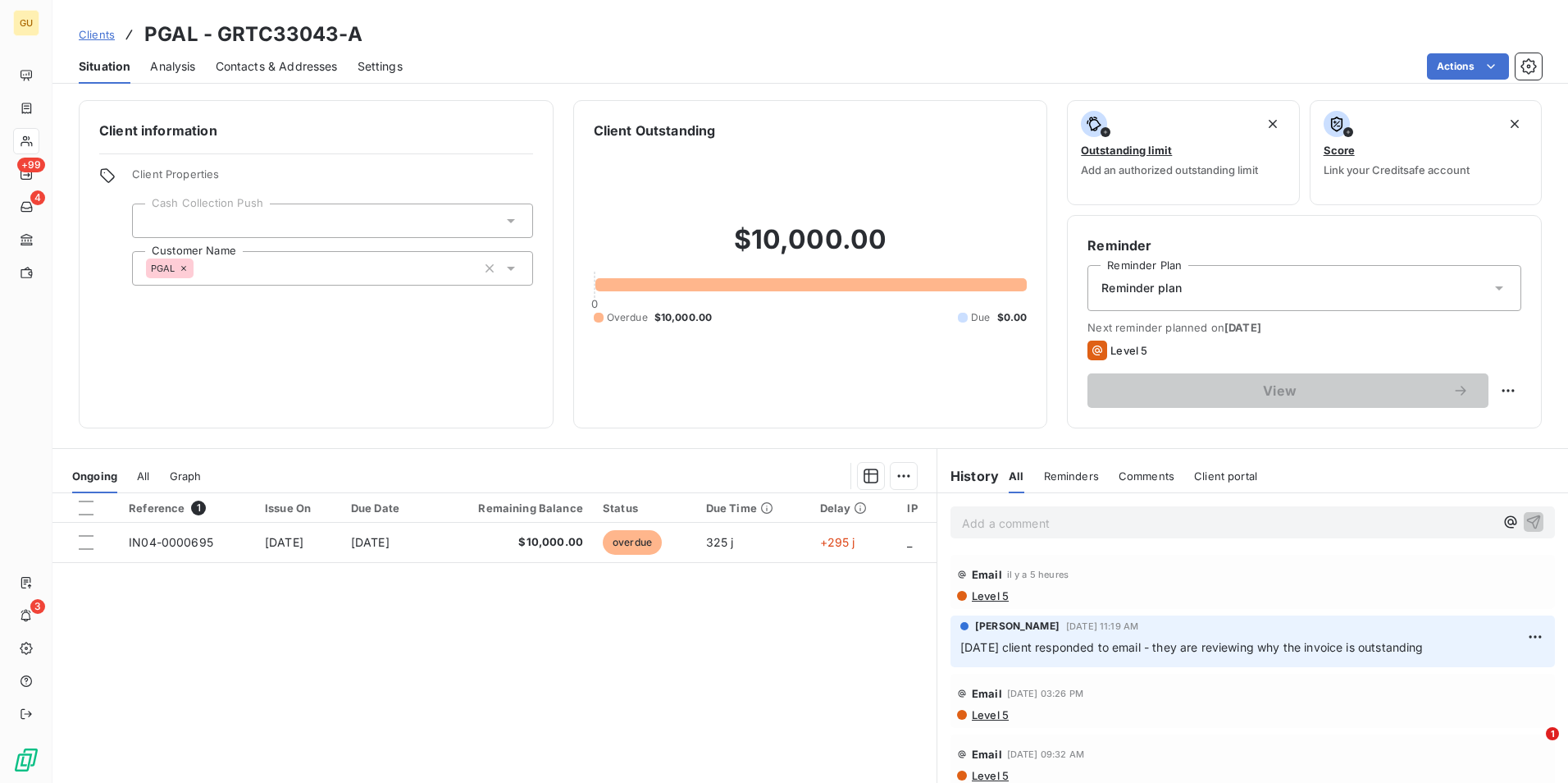
click at [1038, 525] on p "Add a comment ﻿" at bounding box center [1229, 523] width 533 height 21
click at [1050, 522] on span "[DATE] Ach sent [DATE]" at bounding box center [1032, 521] width 139 height 14
click at [1527, 517] on icon "button" at bounding box center [1534, 521] width 14 height 14
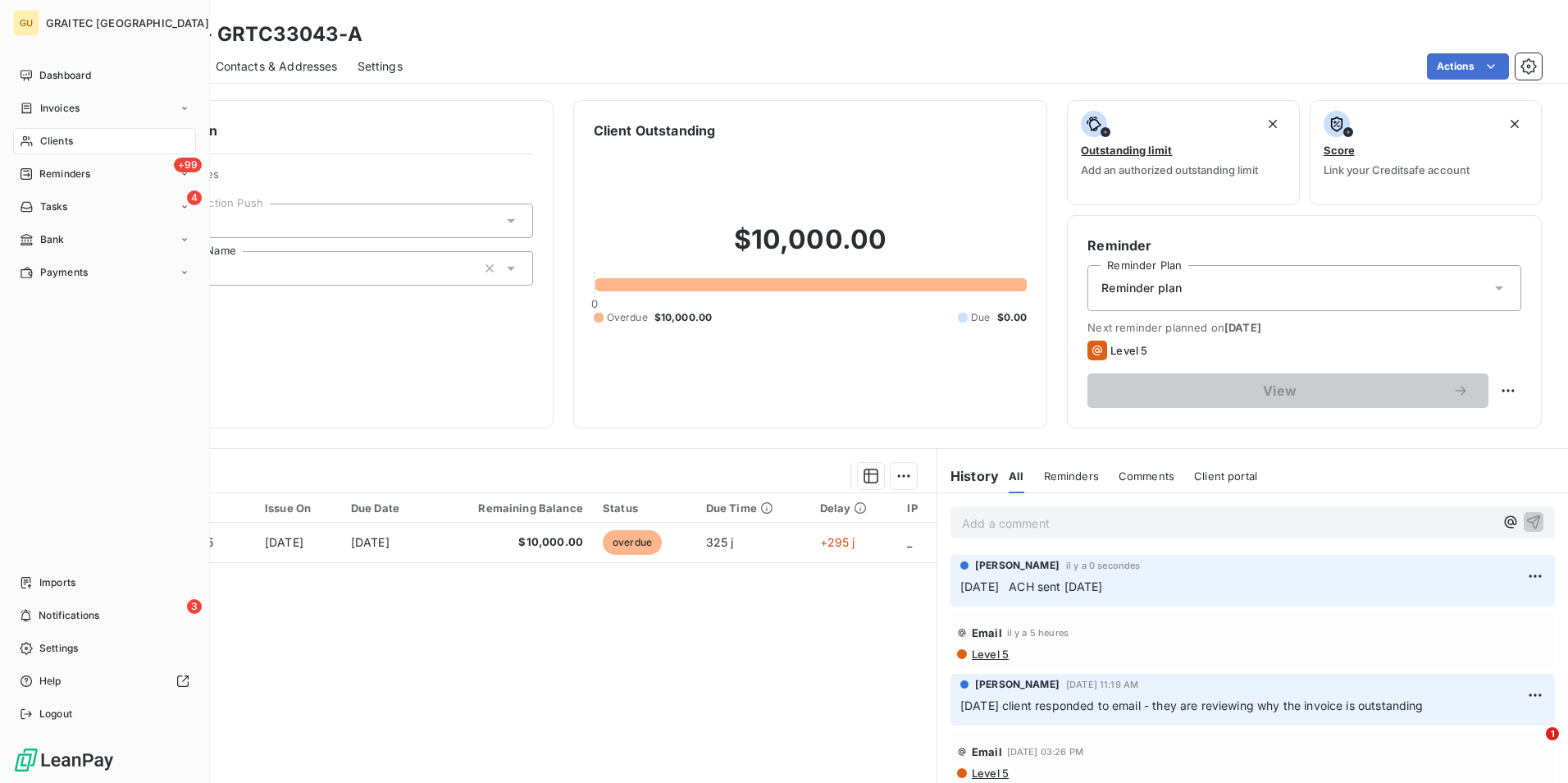
click at [39, 135] on div "Clients" at bounding box center [105, 141] width 183 height 26
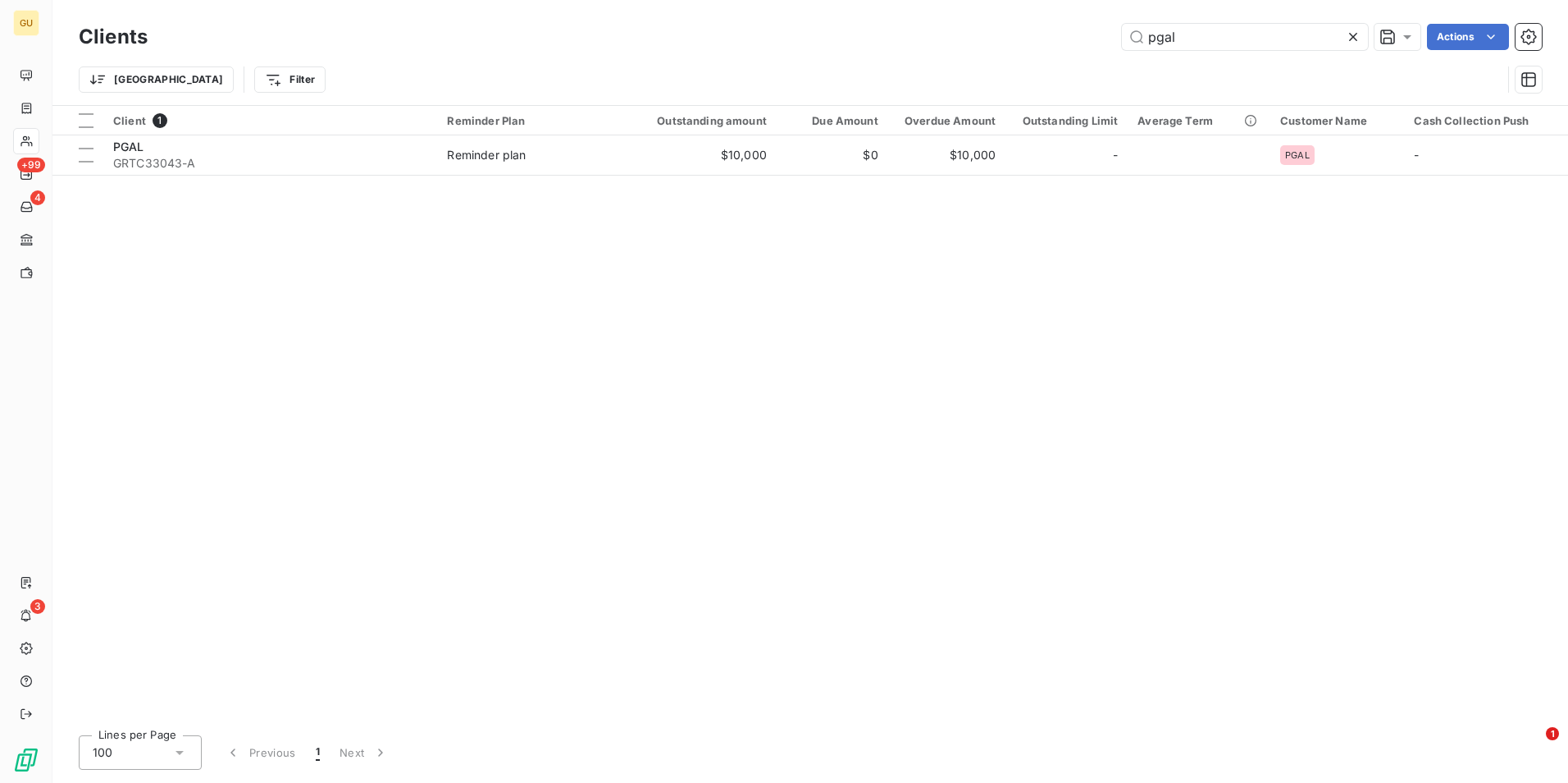
drag, startPoint x: 1191, startPoint y: 29, endPoint x: 1044, endPoint y: 38, distance: 147.3
click at [1044, 38] on div "pgal Actions" at bounding box center [854, 36] width 1375 height 26
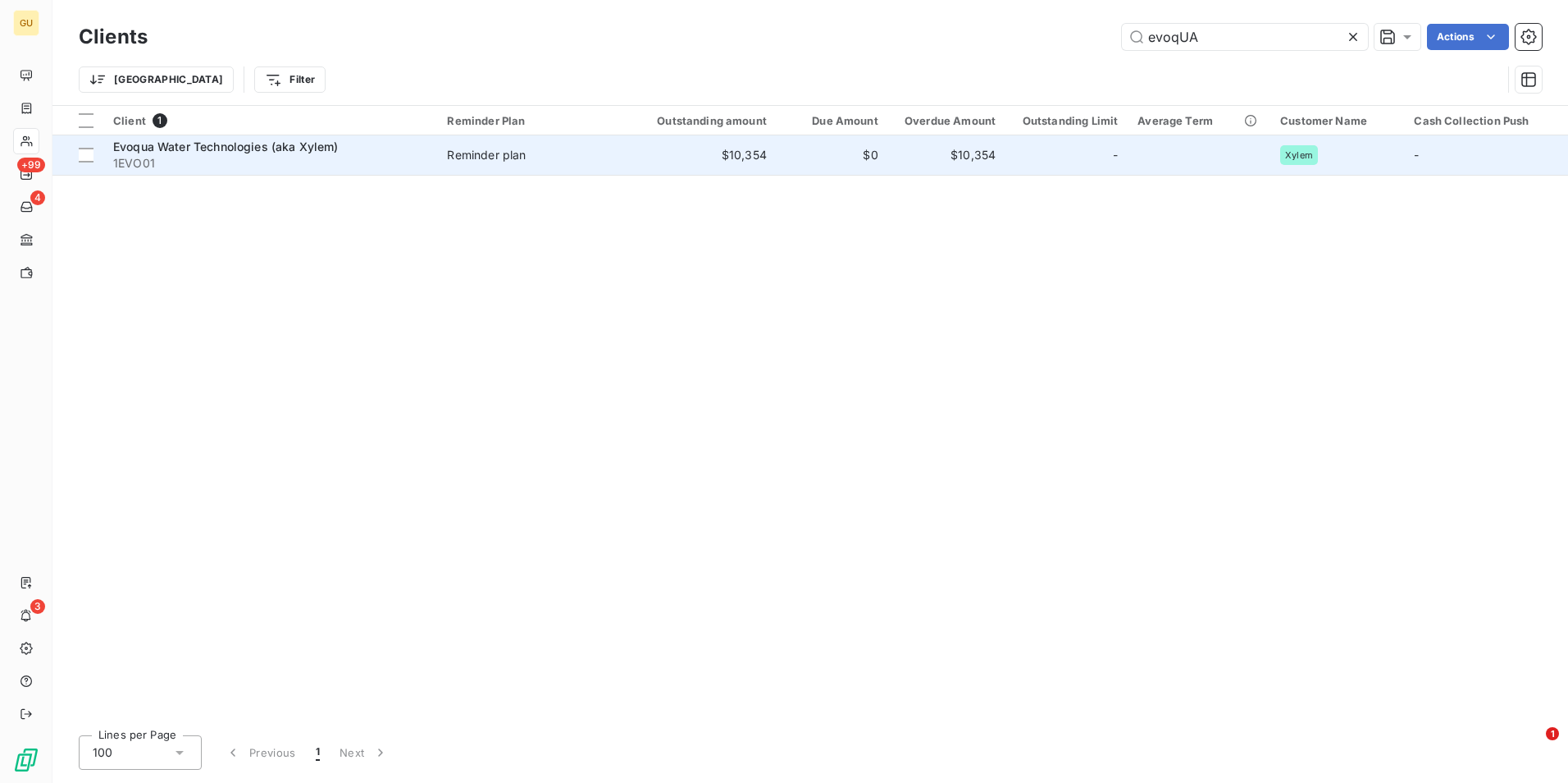
type input "evoqUA"
click at [211, 148] on span "Evoqua Water Technologies (aka Xylem)" at bounding box center [226, 145] width 226 height 14
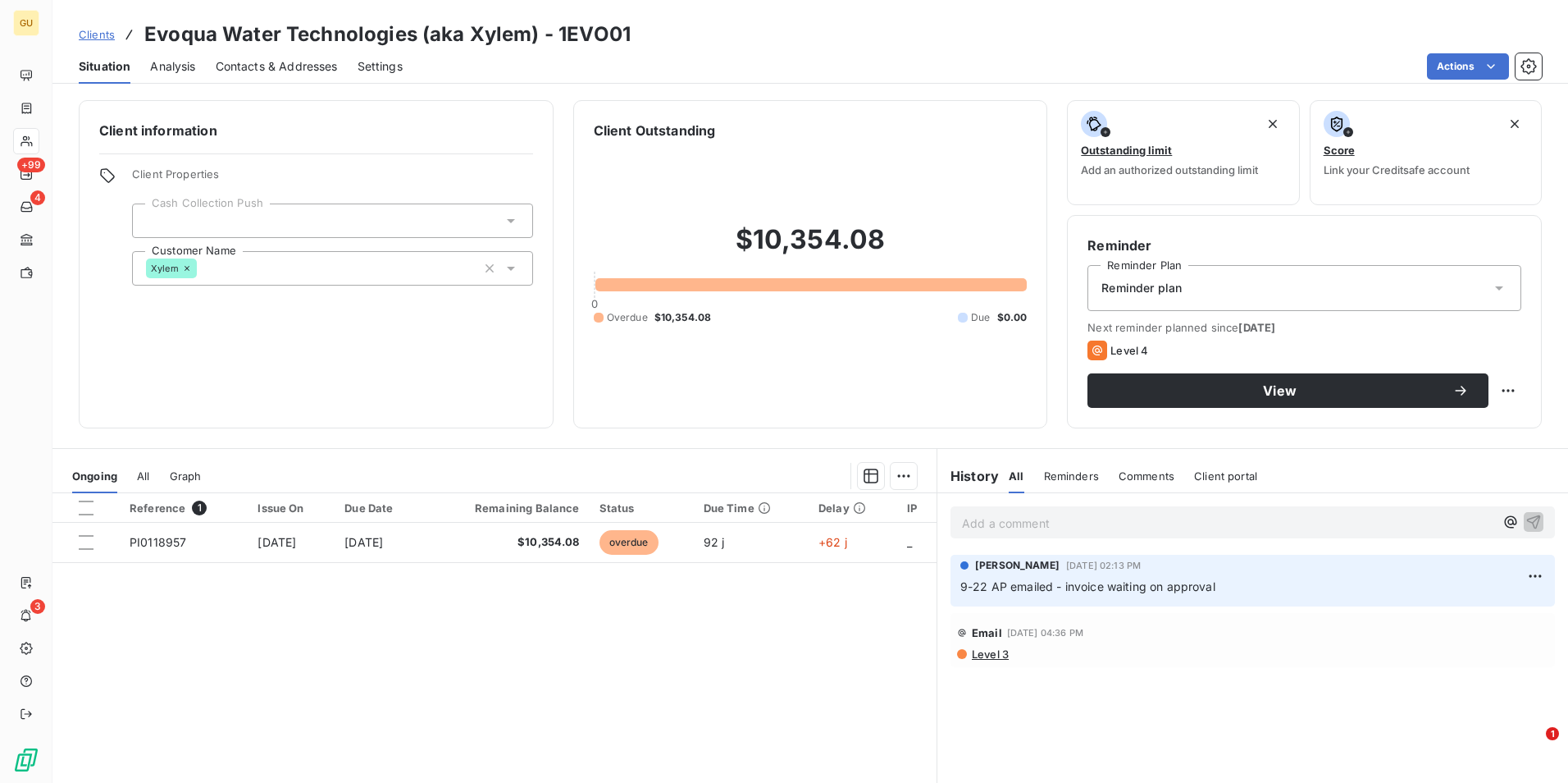
click at [1003, 527] on p "Add a comment ﻿" at bounding box center [1229, 523] width 533 height 21
click at [1526, 521] on icon "button" at bounding box center [1534, 521] width 16 height 16
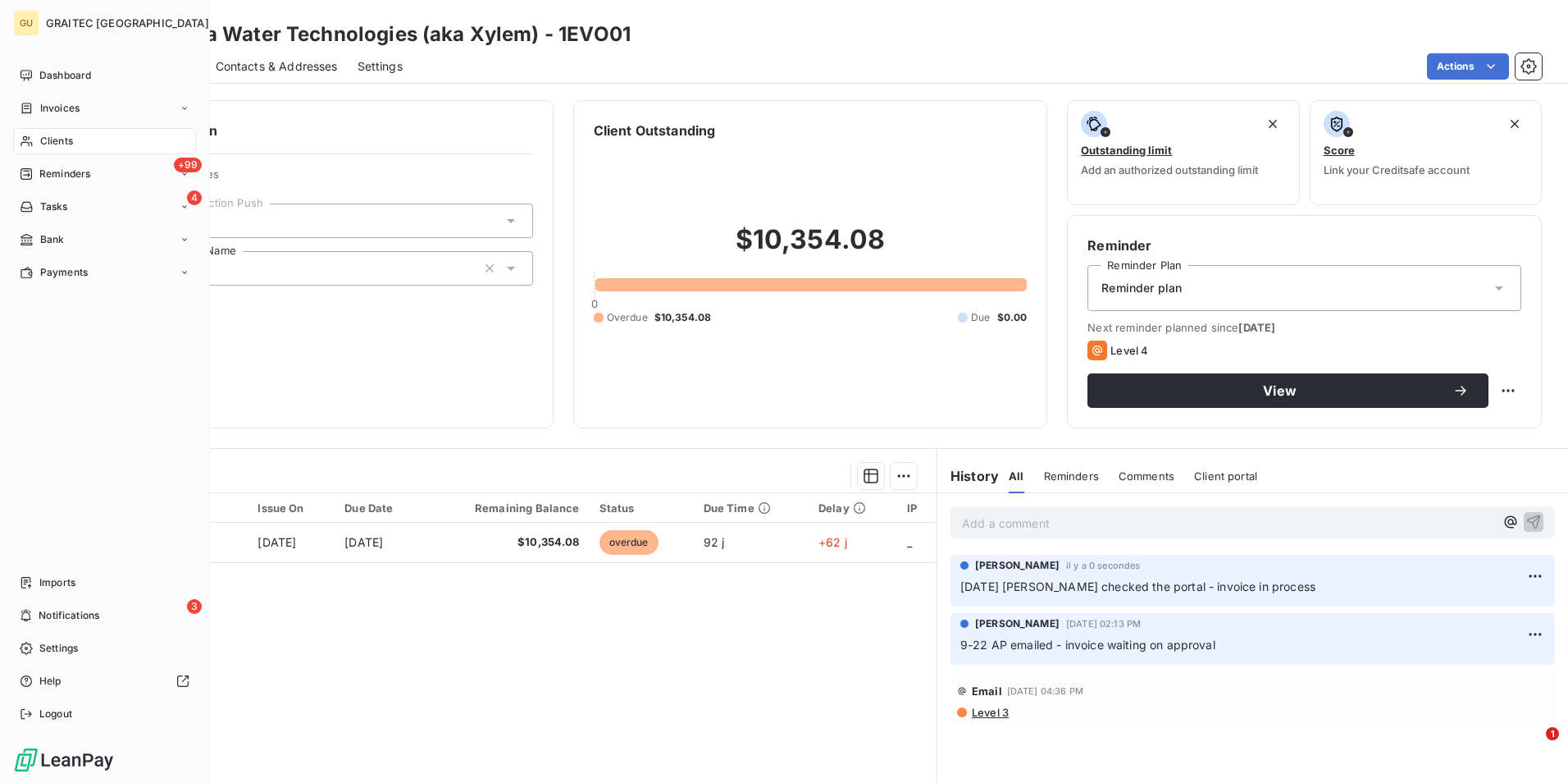
click at [52, 139] on span "Clients" at bounding box center [57, 141] width 32 height 14
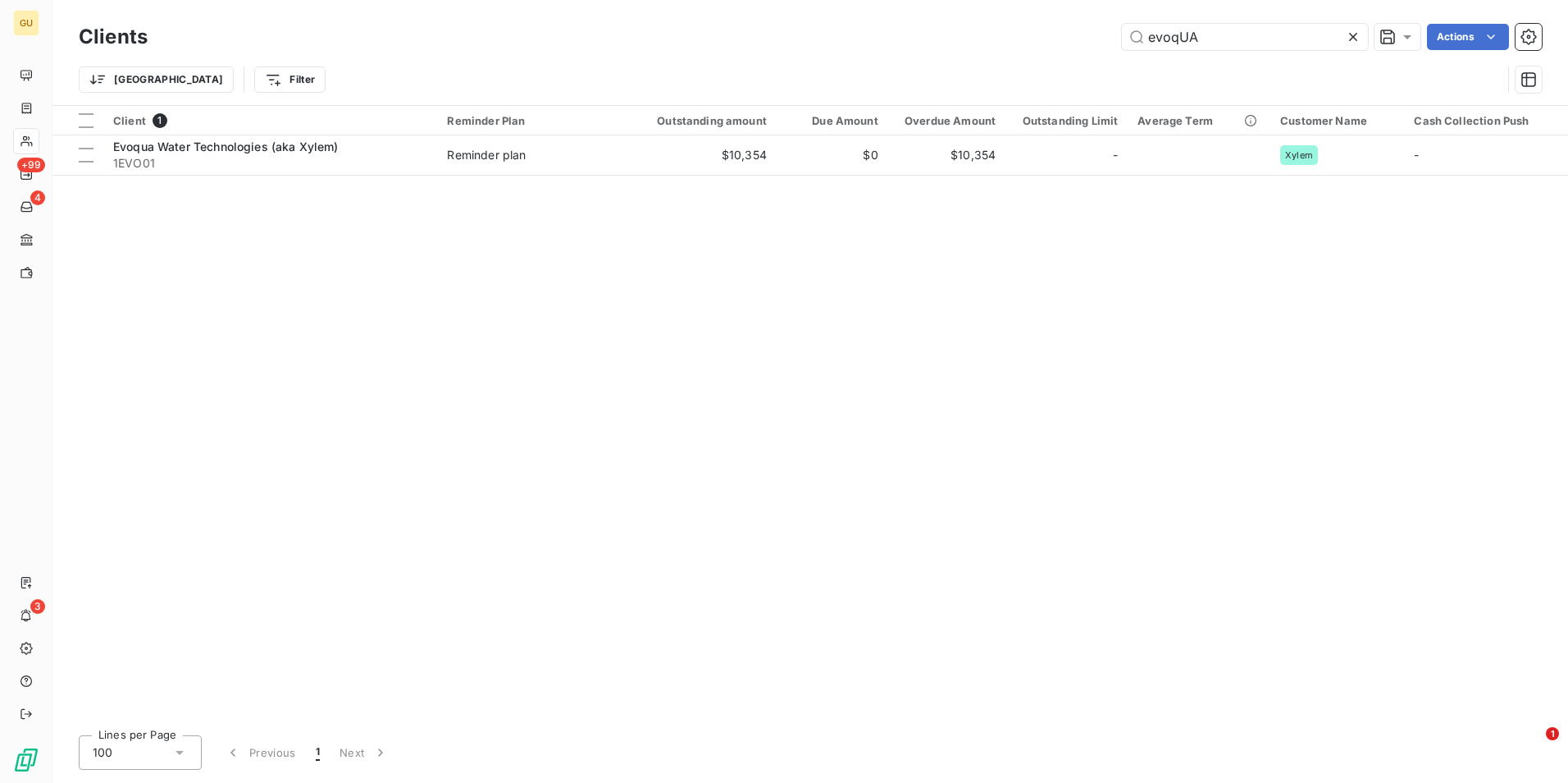
drag, startPoint x: 1220, startPoint y: 39, endPoint x: 1029, endPoint y: 42, distance: 191.0
click at [1029, 42] on div "evoqUA Actions" at bounding box center [854, 36] width 1375 height 26
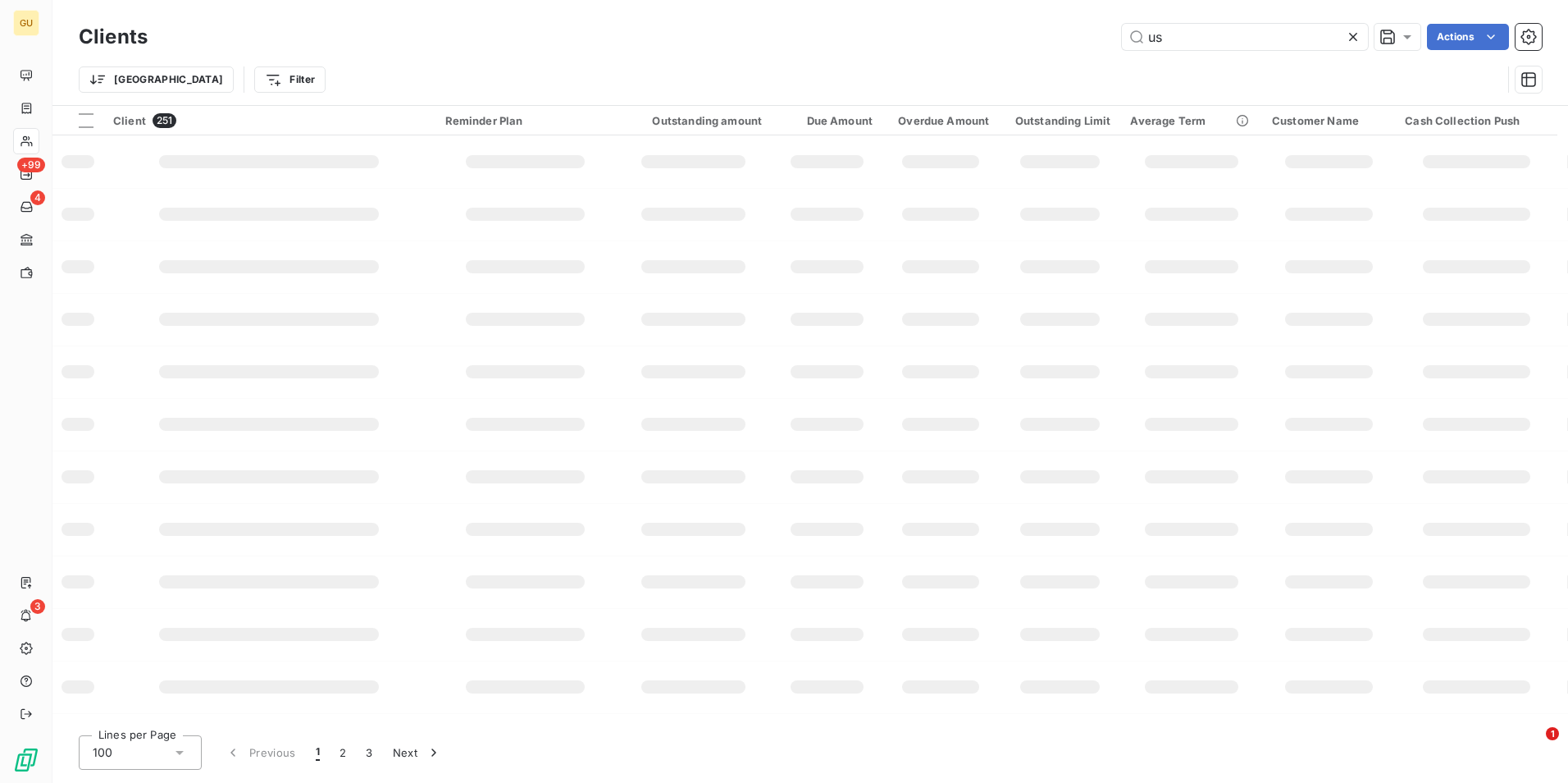
type input "u"
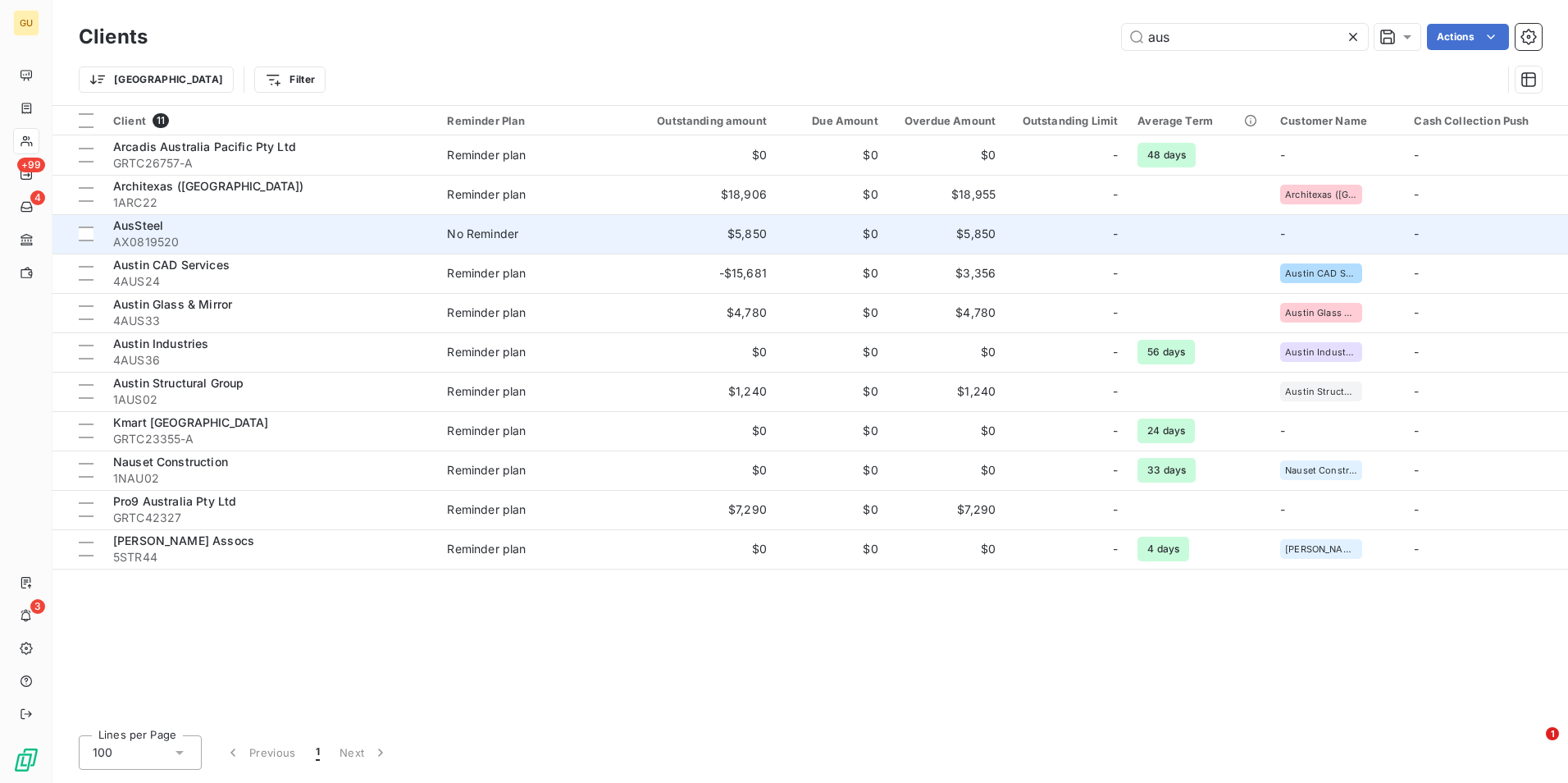
type input "aus"
click at [121, 233] on div "AusSteel" at bounding box center [270, 226] width 314 height 16
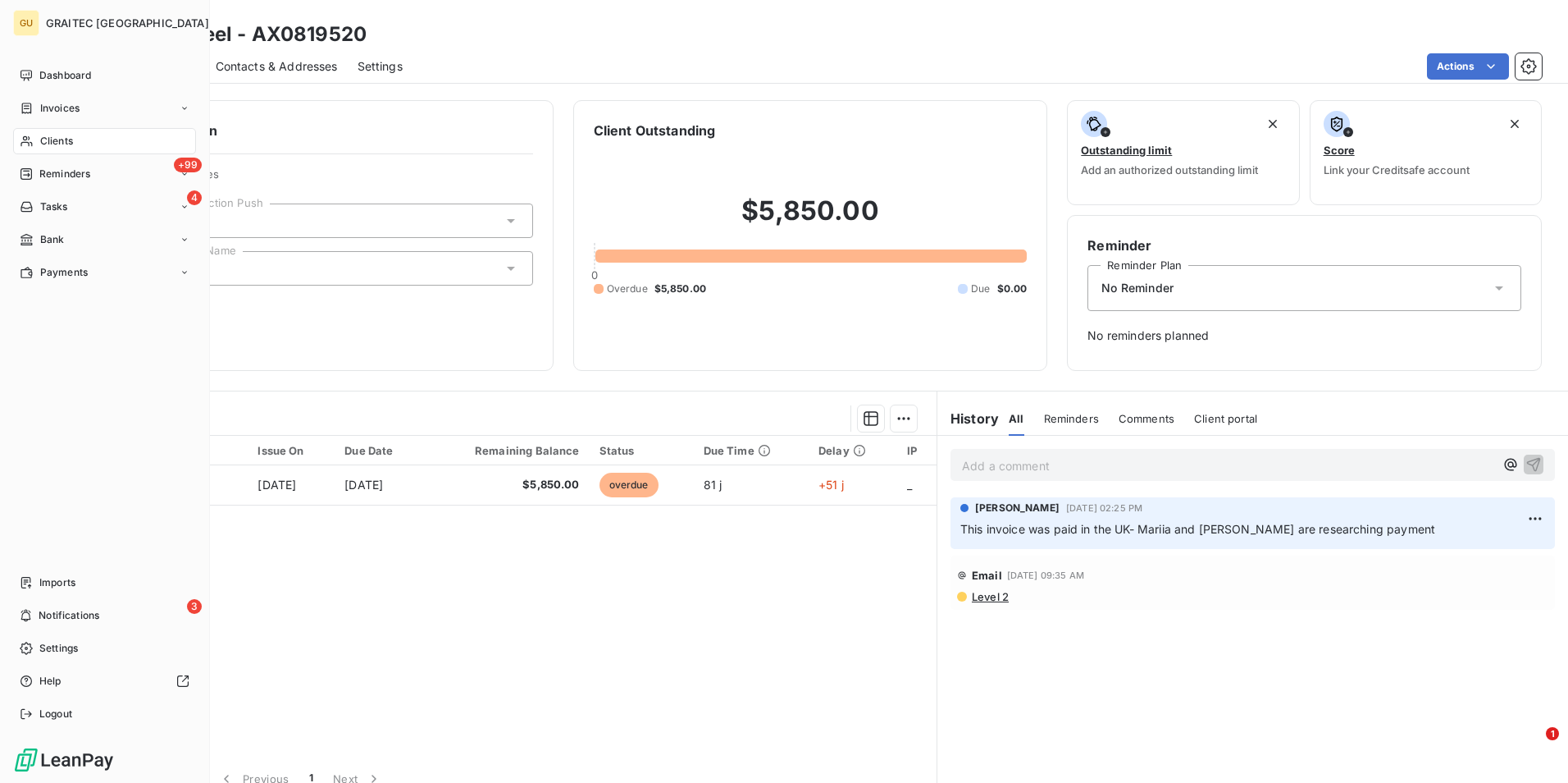
click at [82, 138] on div "Clients" at bounding box center [105, 141] width 183 height 26
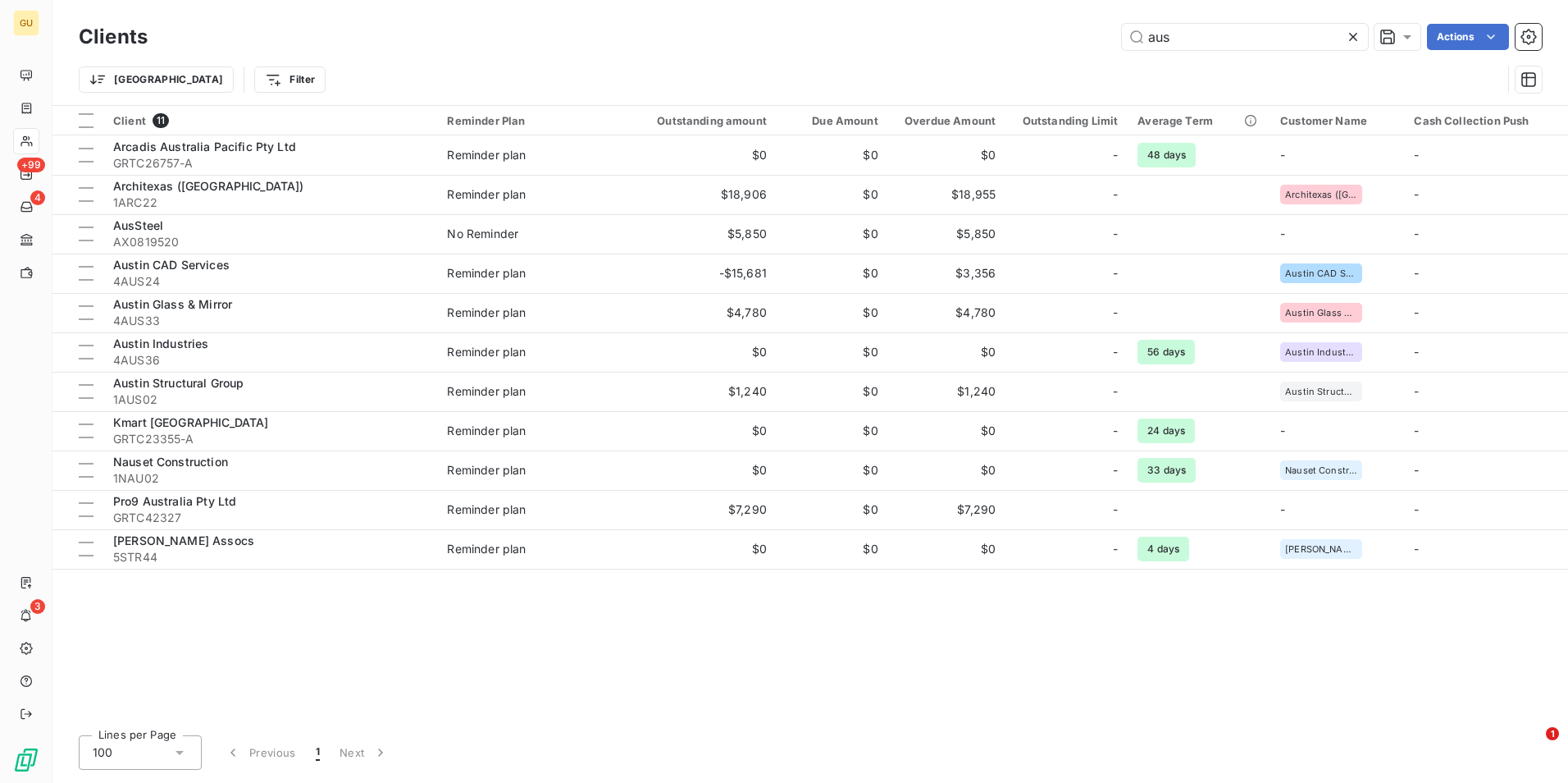
drag, startPoint x: 1186, startPoint y: 35, endPoint x: 1092, endPoint y: 38, distance: 94.0
click at [1092, 38] on div "aus Actions" at bounding box center [854, 36] width 1375 height 26
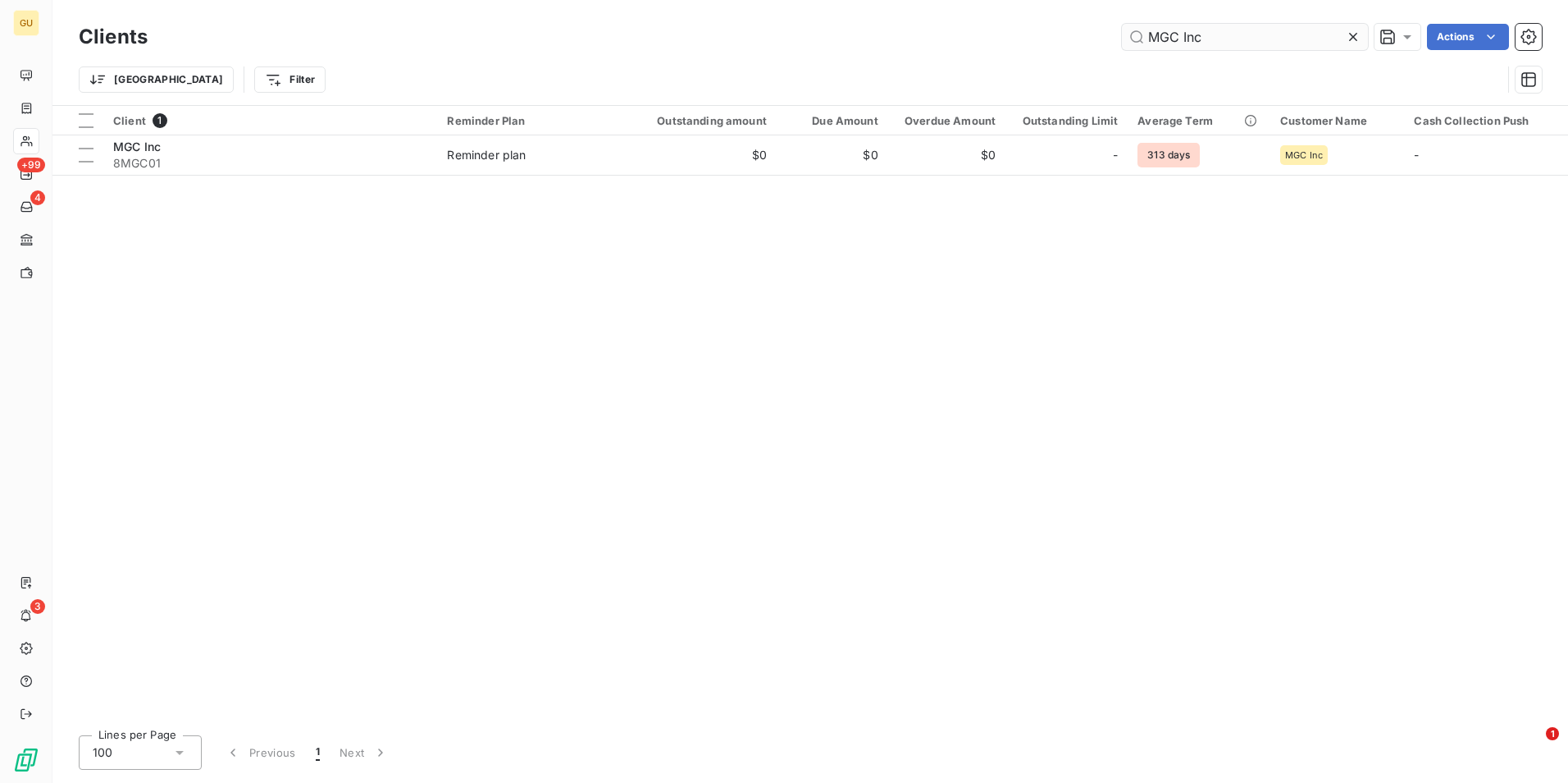
type input "MGC Inc"
